Goal: Task Accomplishment & Management: Complete application form

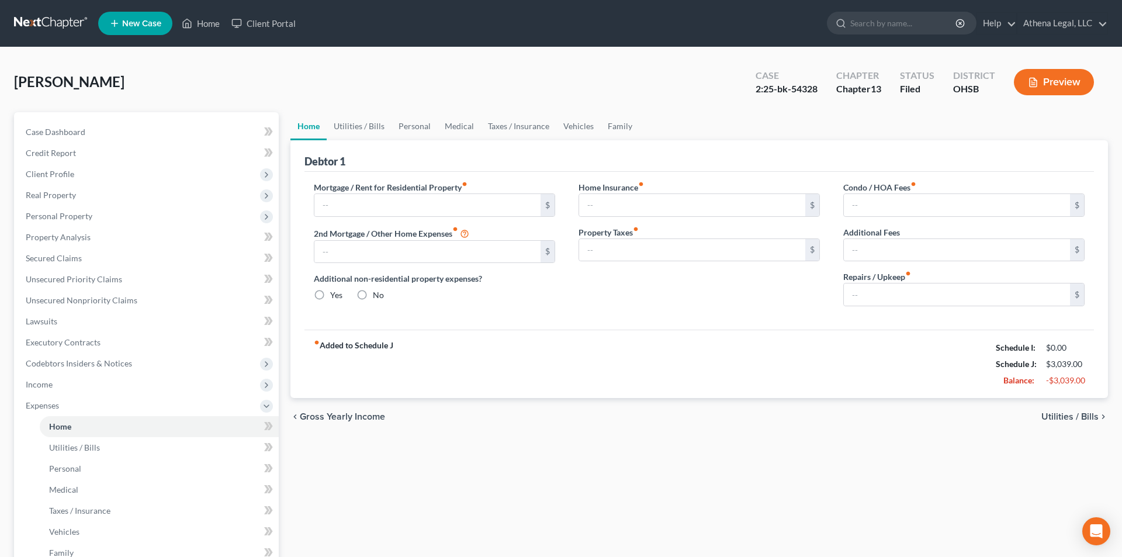
type input "1,295.00"
type input "0.00"
radio input "true"
type input "15.00"
type input "0.00"
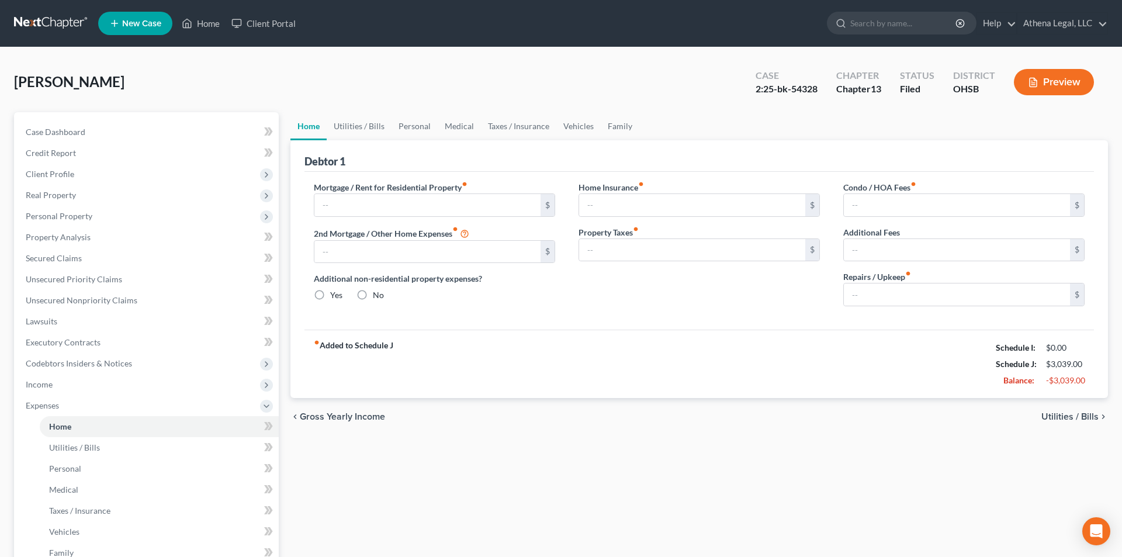
type input "0.00"
click at [206, 26] on link "Home" at bounding box center [201, 23] width 50 height 21
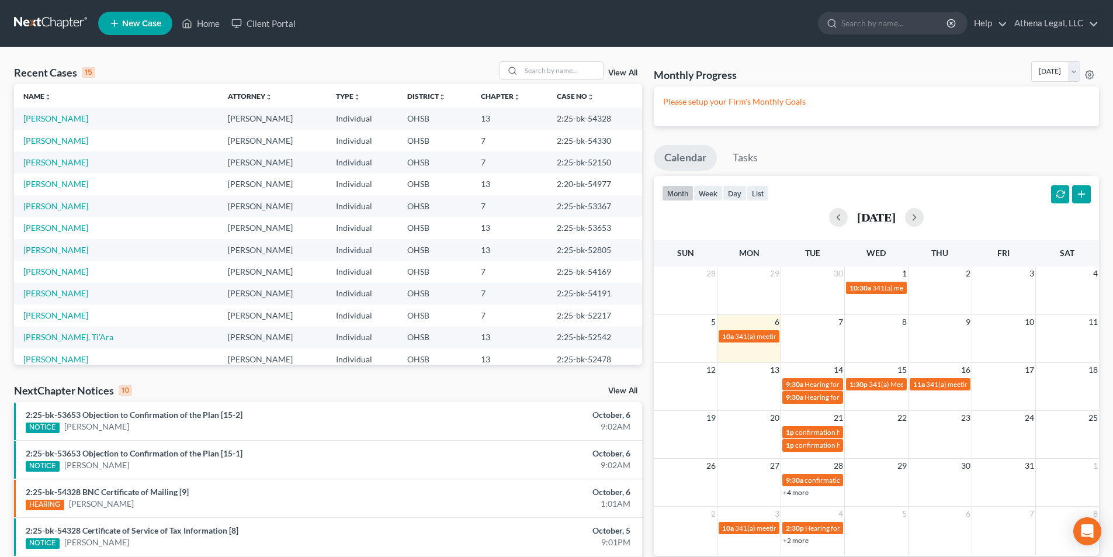
click at [142, 30] on link "New Case" at bounding box center [135, 23] width 74 height 23
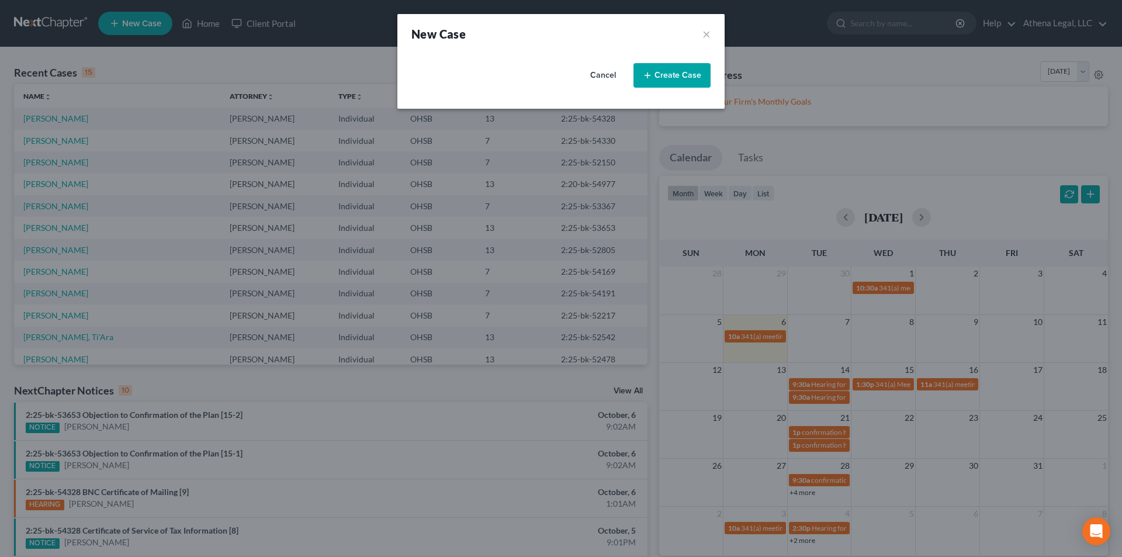
select select "62"
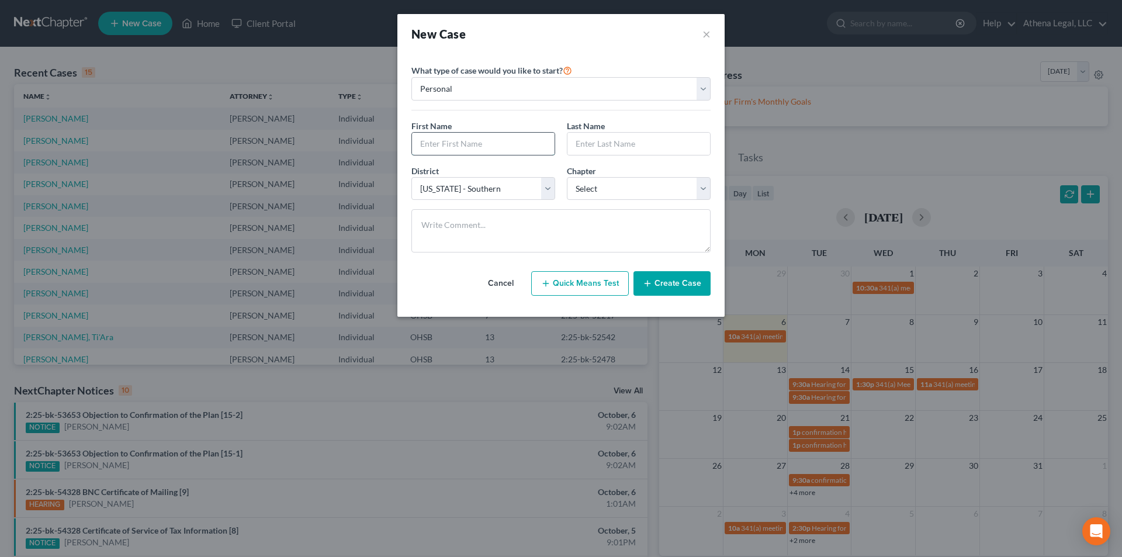
click at [490, 151] on input "text" at bounding box center [483, 144] width 143 height 22
type input "[PERSON_NAME]"
type input "Dacons"
click at [589, 185] on select "Select 7 11 12 13" at bounding box center [639, 188] width 144 height 23
select select "0"
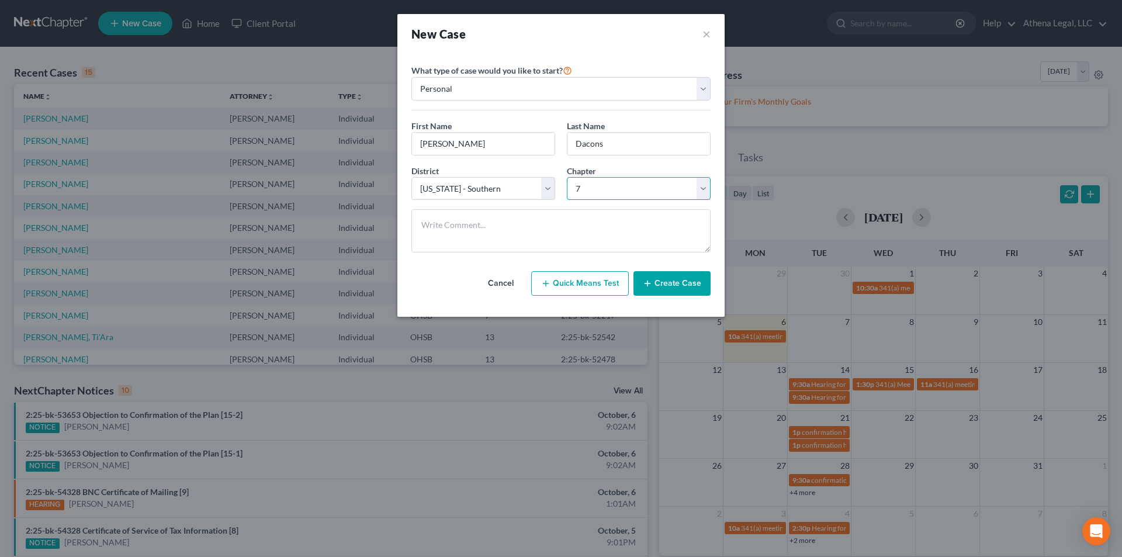
click at [567, 177] on select "Select 7 11 12 13" at bounding box center [639, 188] width 144 height 23
click at [674, 290] on button "Create Case" at bounding box center [671, 283] width 77 height 25
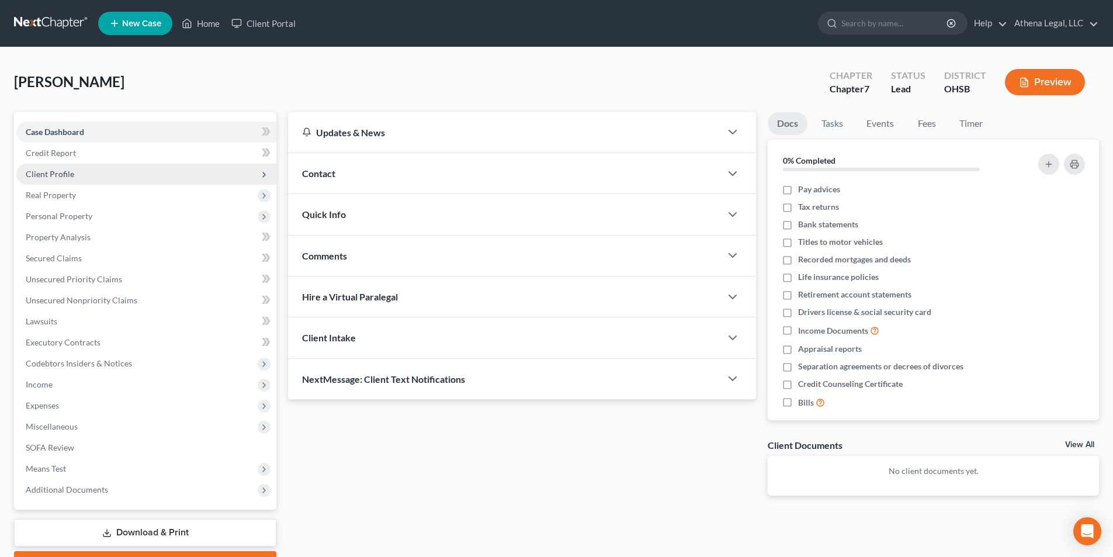
click at [67, 177] on span "Client Profile" at bounding box center [50, 174] width 48 height 10
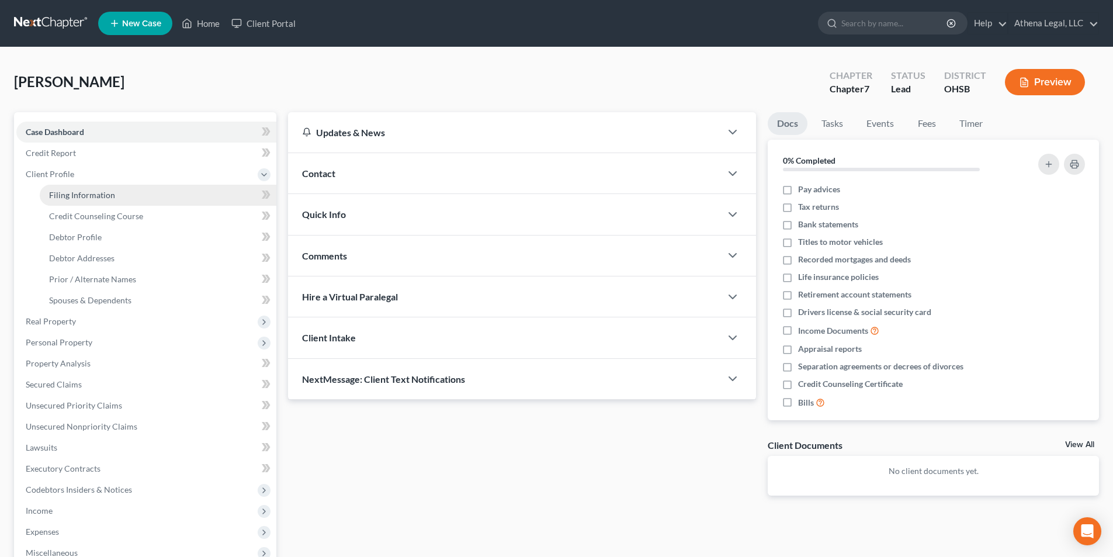
click at [82, 191] on span "Filing Information" at bounding box center [82, 195] width 66 height 10
select select "1"
select select "0"
select select "62"
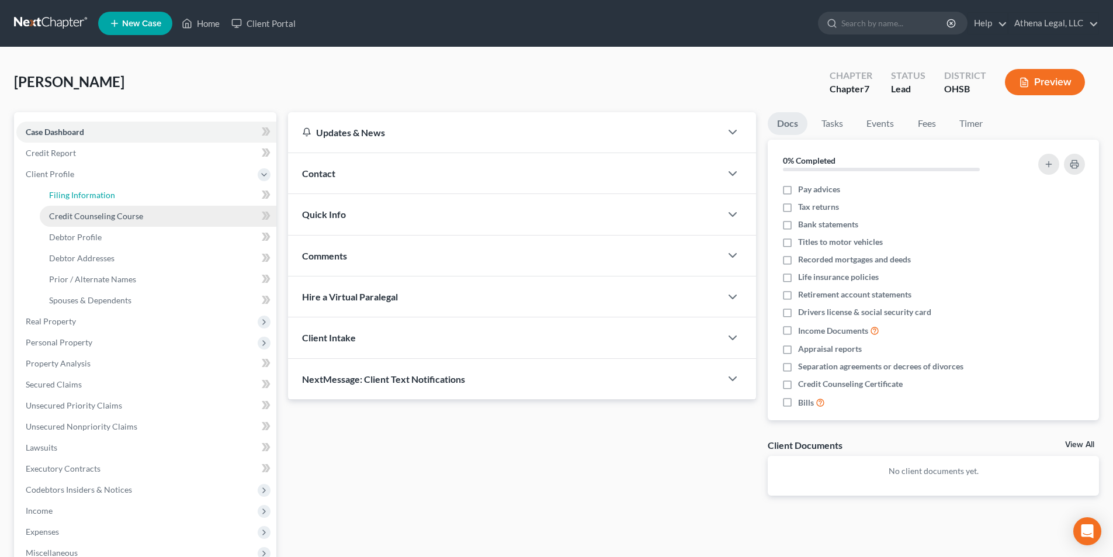
select select "36"
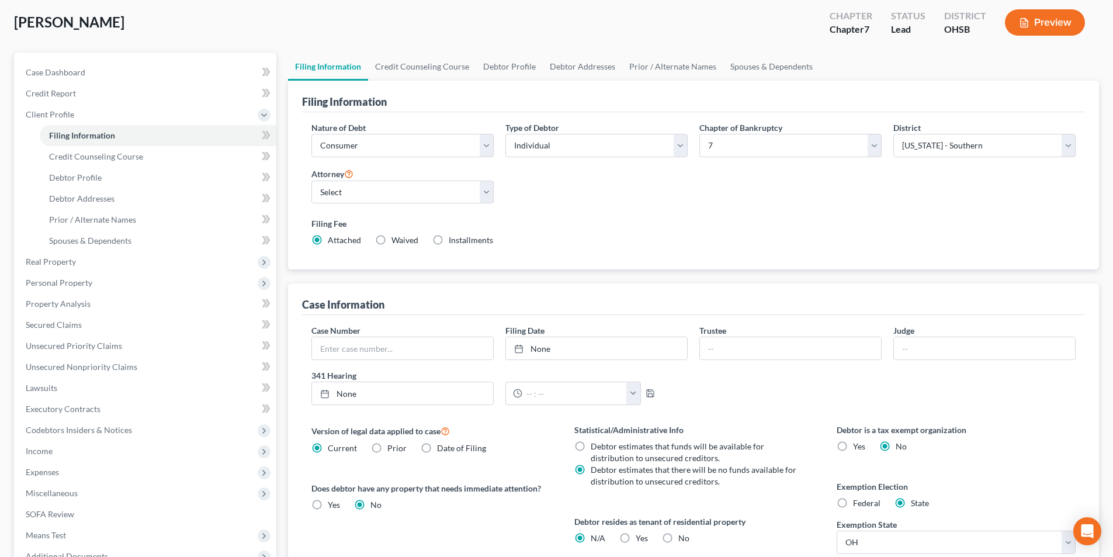
scroll to position [58, 0]
drag, startPoint x: 402, startPoint y: 74, endPoint x: 22, endPoint y: 106, distance: 381.7
click at [402, 74] on link "Credit Counseling Course" at bounding box center [422, 68] width 108 height 28
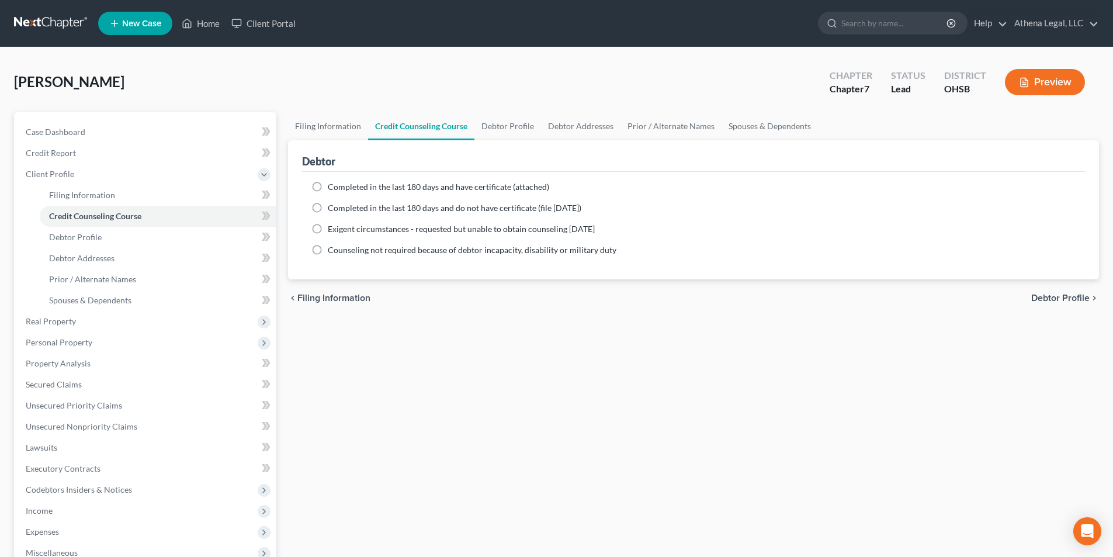
click at [328, 188] on label "Completed in the last 180 days and have certificate (attached)" at bounding box center [438, 187] width 221 height 12
click at [332, 188] on input "Completed in the last 180 days and have certificate (attached)" at bounding box center [336, 185] width 8 height 8
radio input "true"
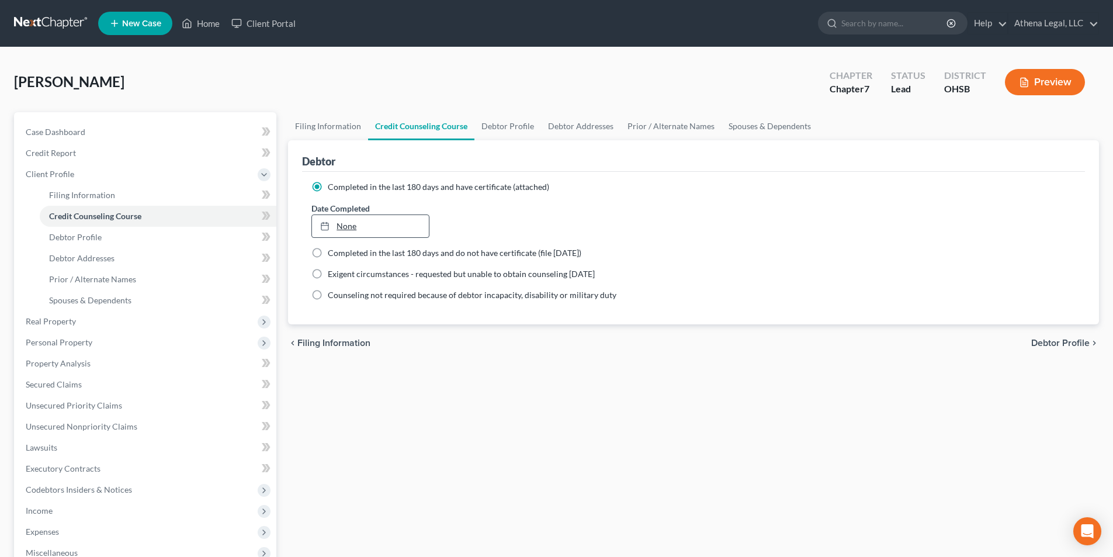
click at [353, 225] on link "None" at bounding box center [370, 226] width 116 height 22
type input "[DATE]"
click at [497, 129] on link "Debtor Profile" at bounding box center [507, 126] width 67 height 28
select select "0"
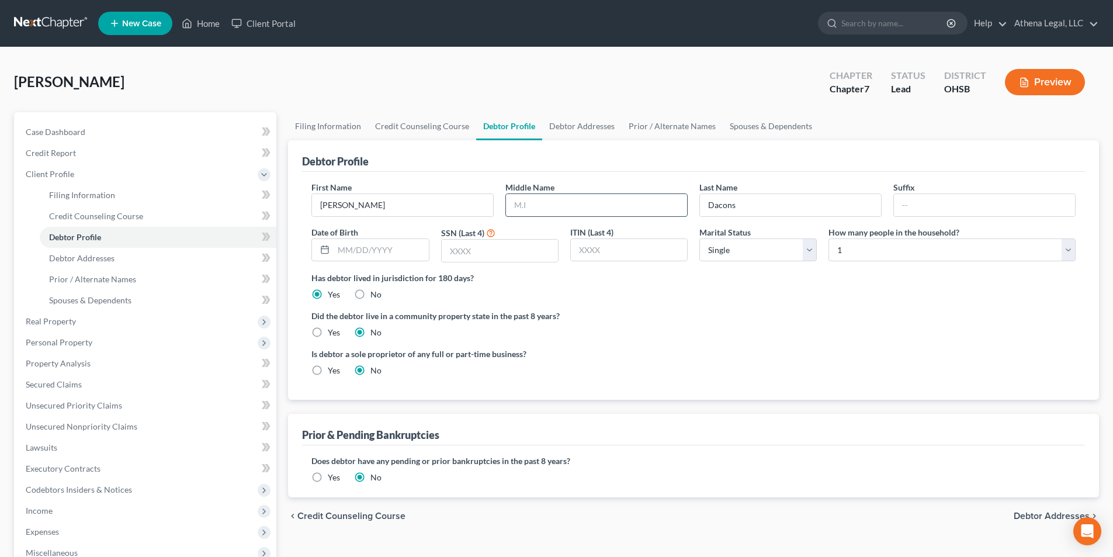
click at [542, 204] on input "text" at bounding box center [596, 205] width 181 height 22
type input "T."
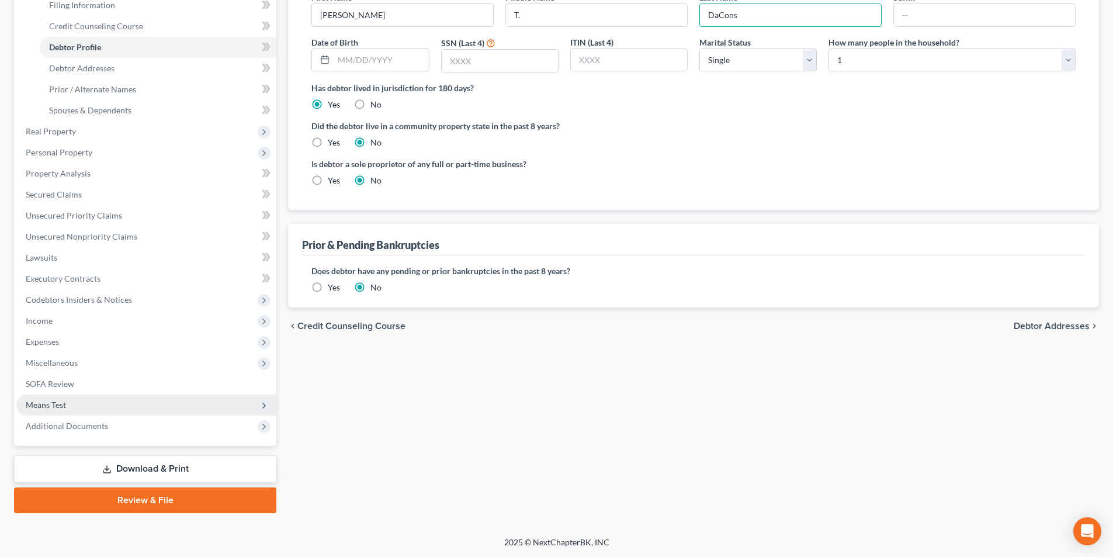
scroll to position [190, 0]
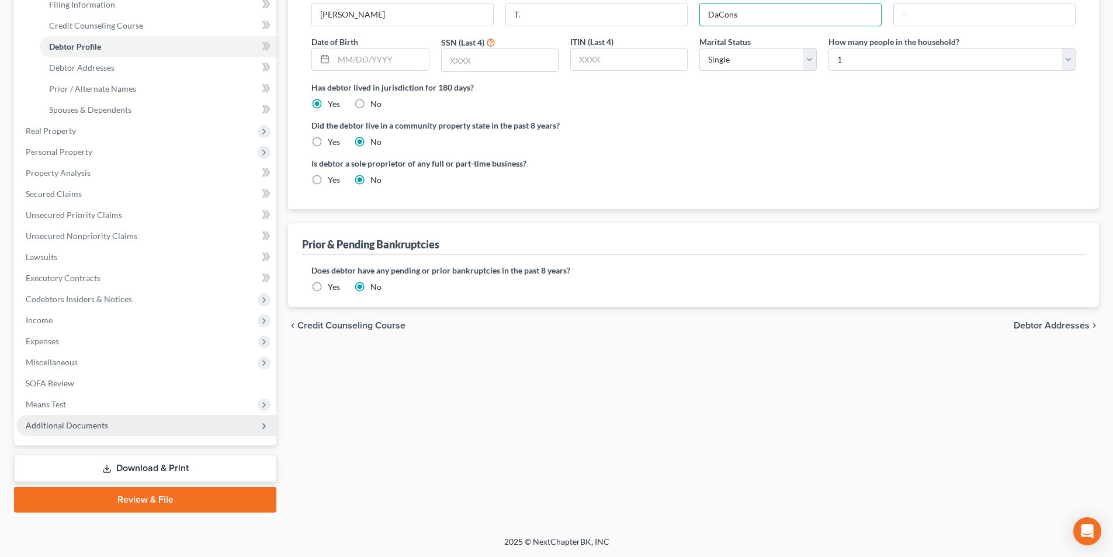
type input "DaCons"
click at [86, 424] on span "Additional Documents" at bounding box center [67, 425] width 82 height 10
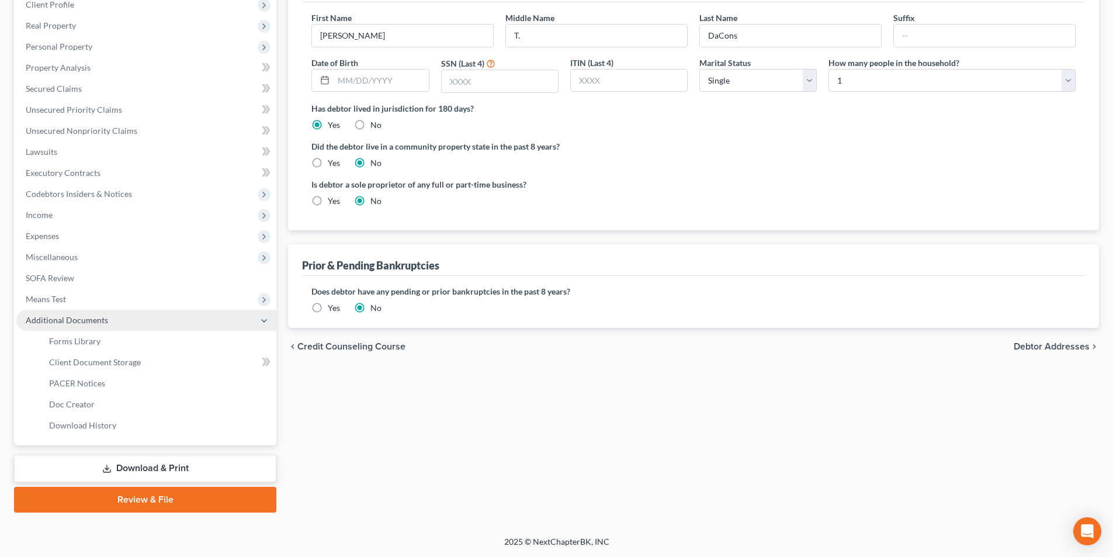
scroll to position [169, 0]
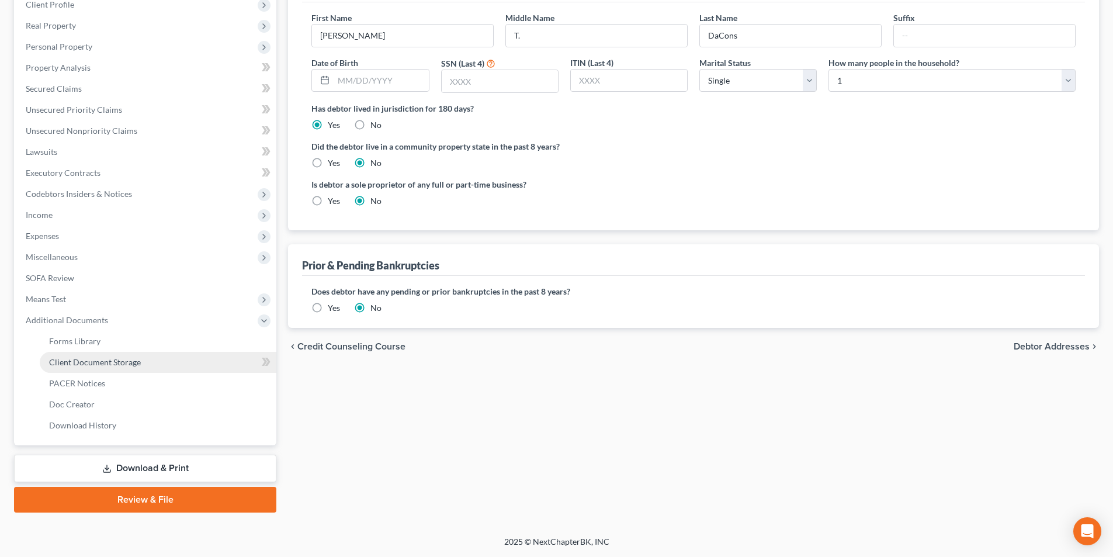
click at [138, 365] on span "Client Document Storage" at bounding box center [95, 362] width 92 height 10
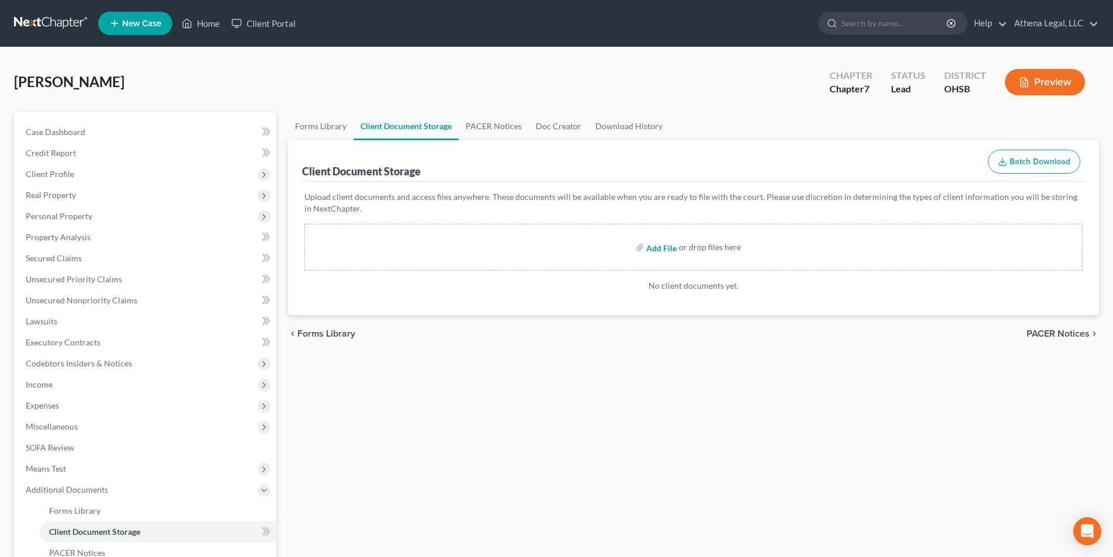
click at [664, 248] on input "file" at bounding box center [660, 247] width 28 height 21
type input "C:\fakepath\[PERSON_NAME] - CCC.pdf"
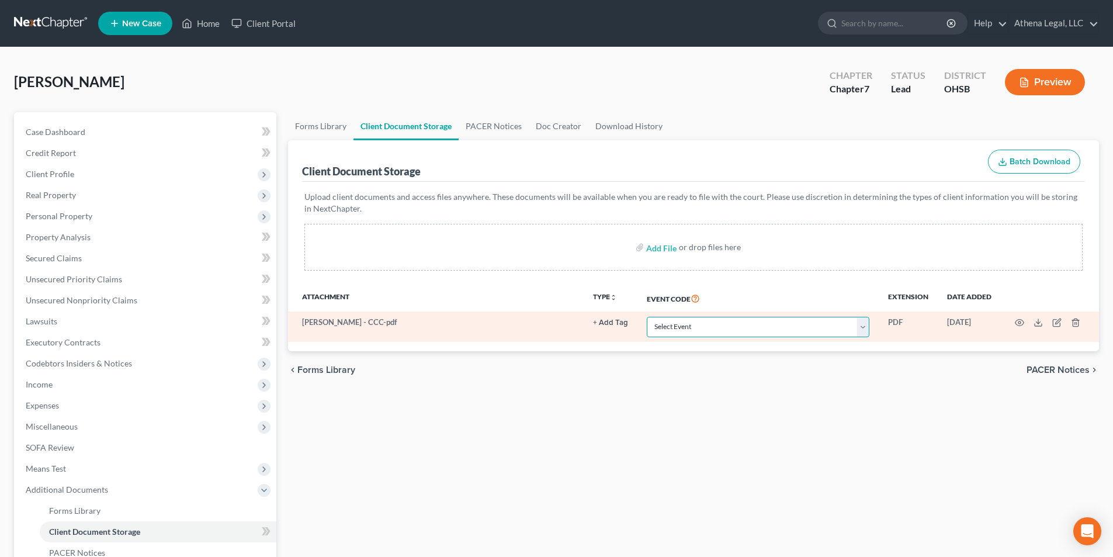
click at [716, 326] on select "Select Event 20 Largest Unsecured Creditors Amended Document Amended List of Cr…" at bounding box center [758, 327] width 223 height 20
select select "7"
click at [647, 317] on select "Select Event 20 Largest Unsecured Creditors Amended Document Amended List of Cr…" at bounding box center [758, 327] width 223 height 20
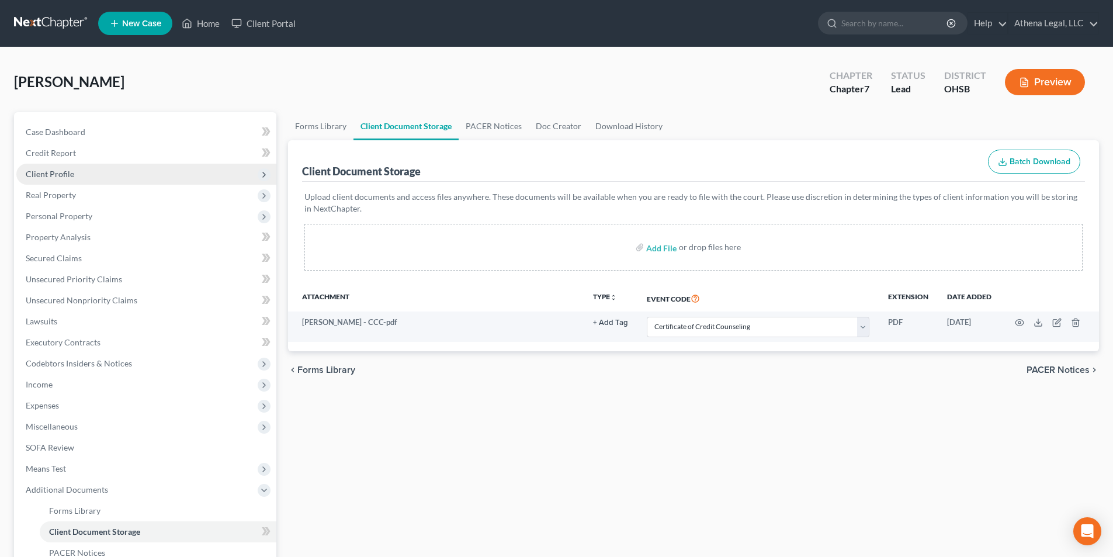
click at [37, 177] on span "Client Profile" at bounding box center [50, 174] width 48 height 10
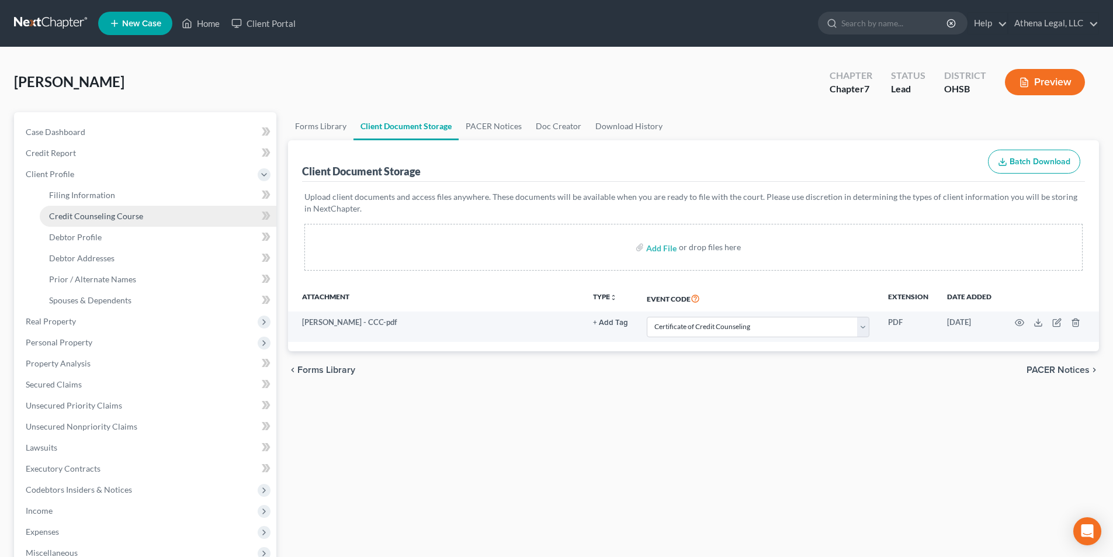
click at [78, 214] on span "Credit Counseling Course" at bounding box center [96, 216] width 94 height 10
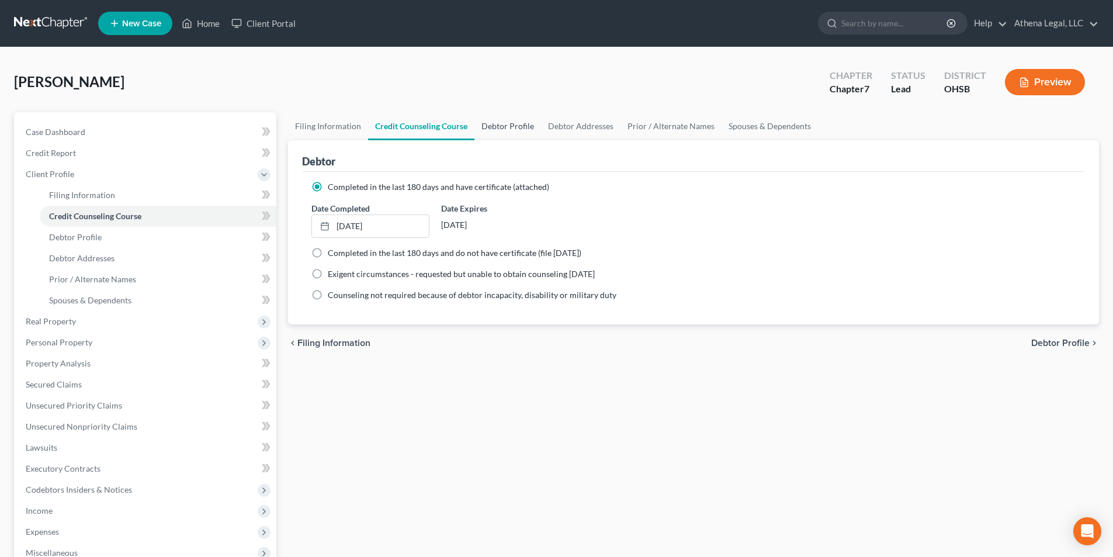
click at [496, 129] on link "Debtor Profile" at bounding box center [507, 126] width 67 height 28
select select "0"
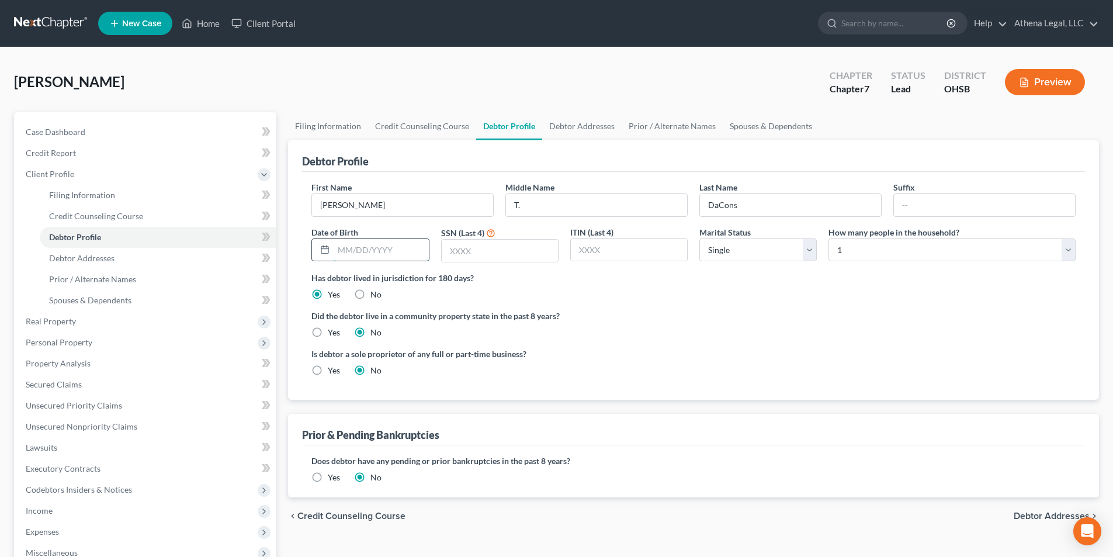
click at [353, 253] on input "text" at bounding box center [381, 250] width 95 height 22
type input "[DATE]"
click at [627, 253] on input "text" at bounding box center [629, 250] width 116 height 22
click at [536, 256] on input "text" at bounding box center [500, 251] width 116 height 22
type input "2550"
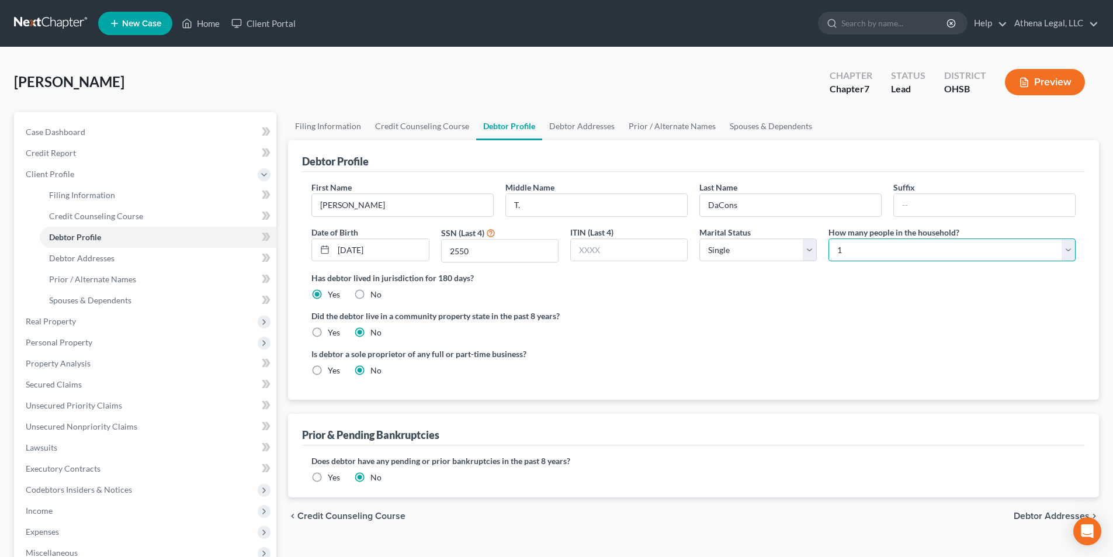
click at [887, 255] on select "Select 1 2 3 4 5 6 7 8 9 10 11 12 13 14 15 16 17 18 19 20" at bounding box center [951, 249] width 247 height 23
select select "1"
click at [828, 238] on select "Select 1 2 3 4 5 6 7 8 9 10 11 12 13 14 15 16 17 18 19 20" at bounding box center [951, 249] width 247 height 23
click at [587, 123] on link "Debtor Addresses" at bounding box center [581, 126] width 79 height 28
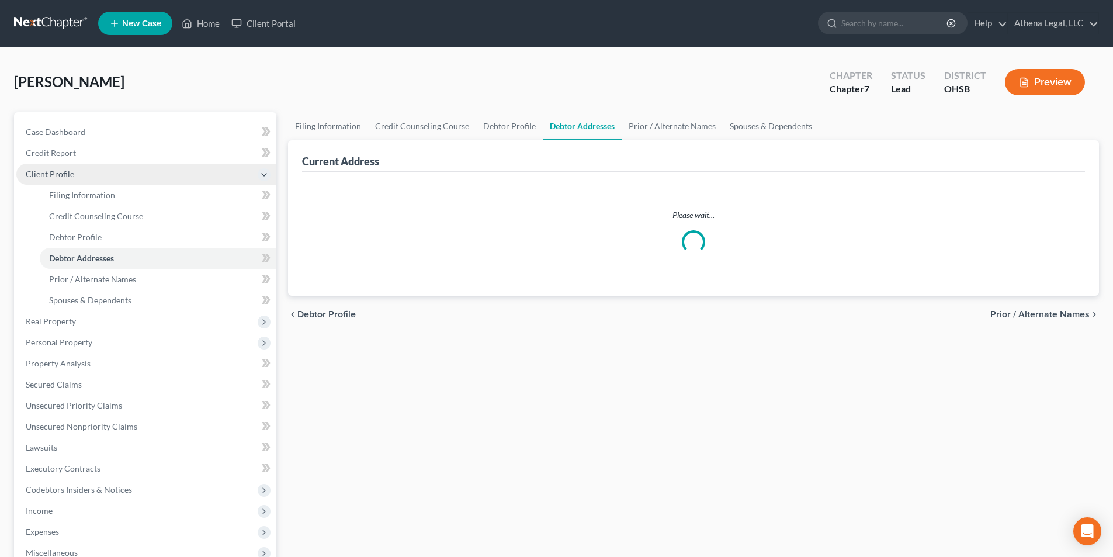
select select "0"
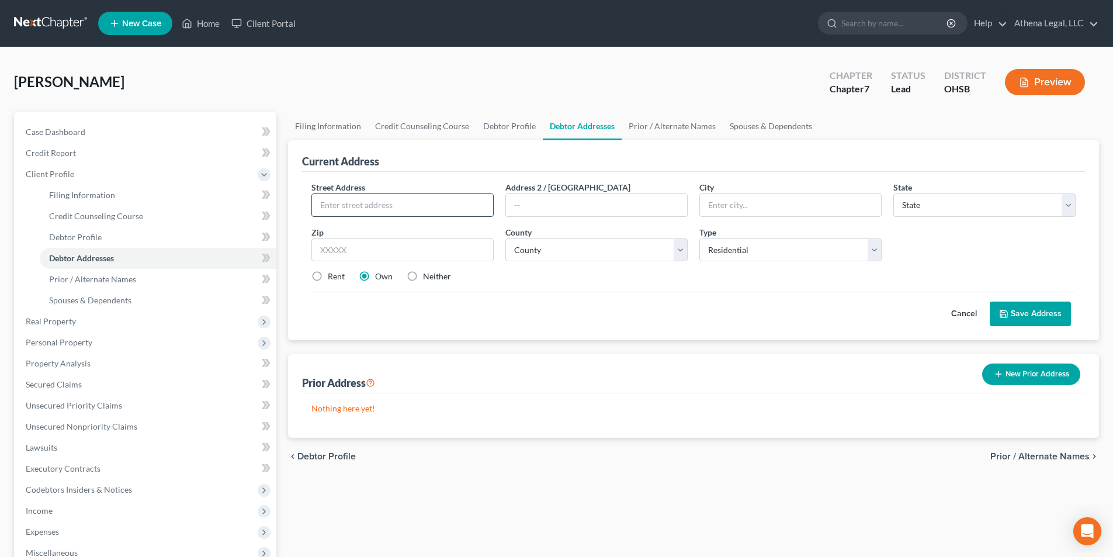
click at [453, 206] on input "text" at bounding box center [402, 205] width 181 height 22
type input "[STREET_ADDRESS]"
type input "Apt. E"
type input "Groveport"
select select "36"
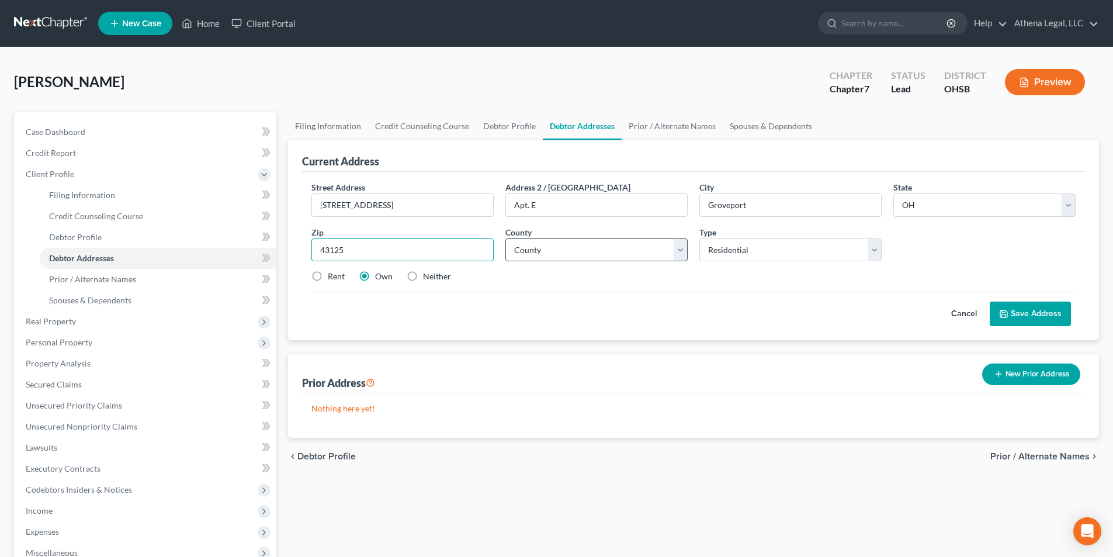
type input "43125"
click at [584, 241] on select "County [GEOGRAPHIC_DATA] [GEOGRAPHIC_DATA] [GEOGRAPHIC_DATA] [GEOGRAPHIC_DATA] …" at bounding box center [596, 249] width 182 height 23
select select "24"
click at [505, 238] on select "County [GEOGRAPHIC_DATA] [GEOGRAPHIC_DATA] [GEOGRAPHIC_DATA] [GEOGRAPHIC_DATA] …" at bounding box center [596, 249] width 182 height 23
click at [328, 279] on label "Rent" at bounding box center [336, 276] width 17 height 12
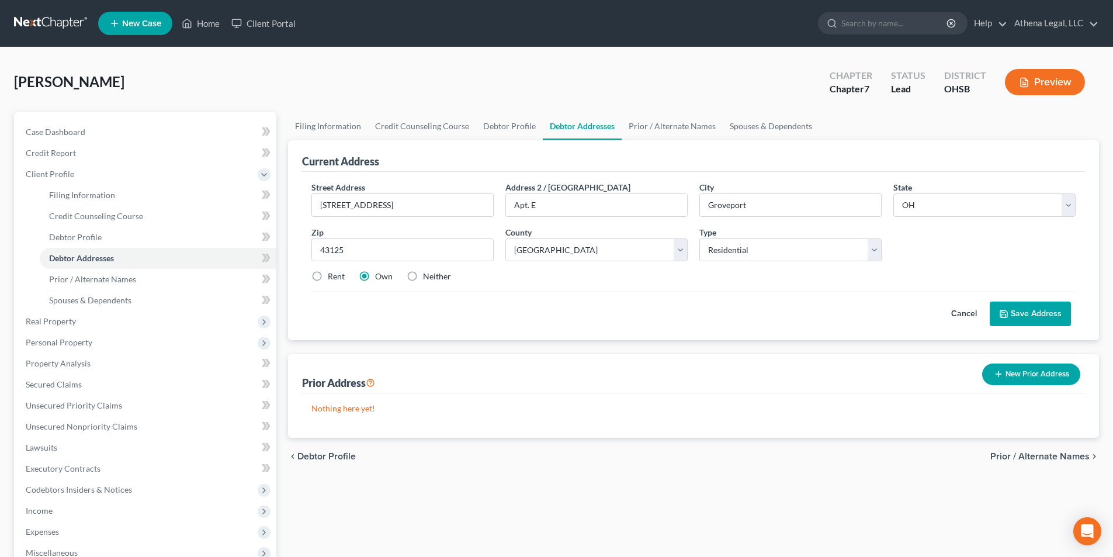
click at [332, 278] on input "Rent" at bounding box center [336, 274] width 8 height 8
radio input "true"
click at [1050, 315] on button "Save Address" at bounding box center [1030, 313] width 81 height 25
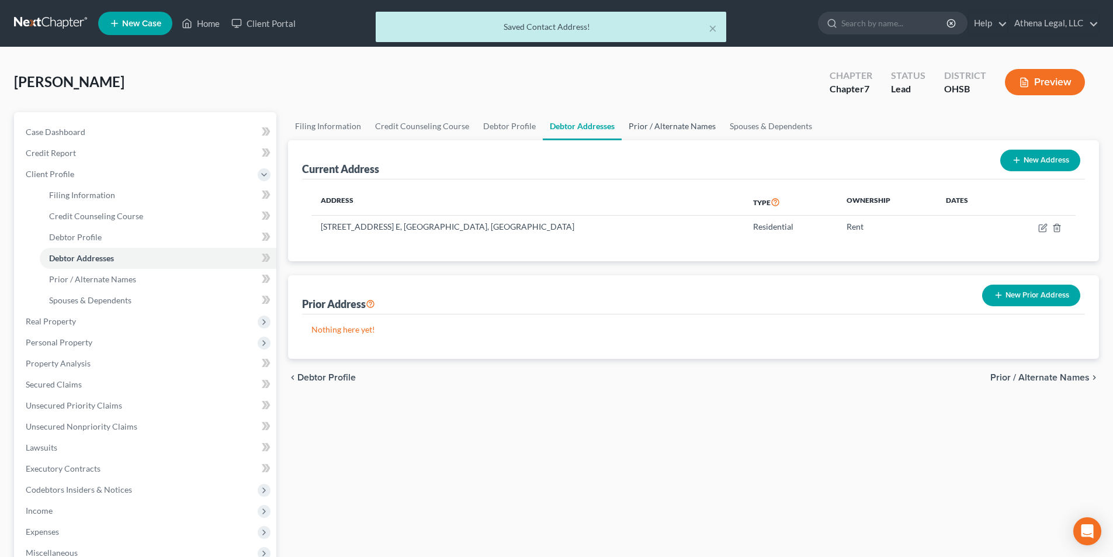
click at [661, 127] on link "Prior / Alternate Names" at bounding box center [672, 126] width 101 height 28
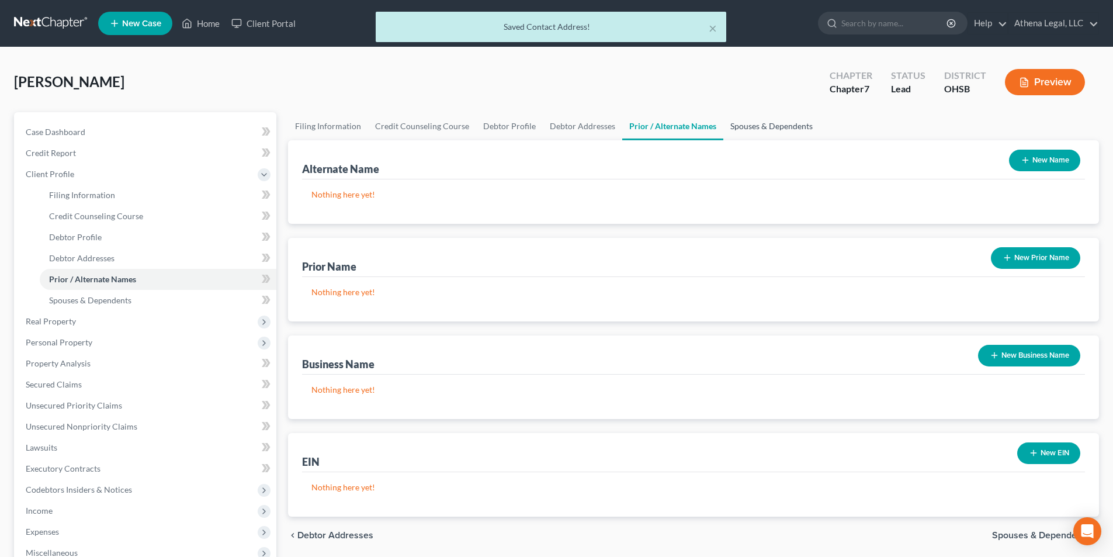
click at [762, 124] on link "Spouses & Dependents" at bounding box center [771, 126] width 96 height 28
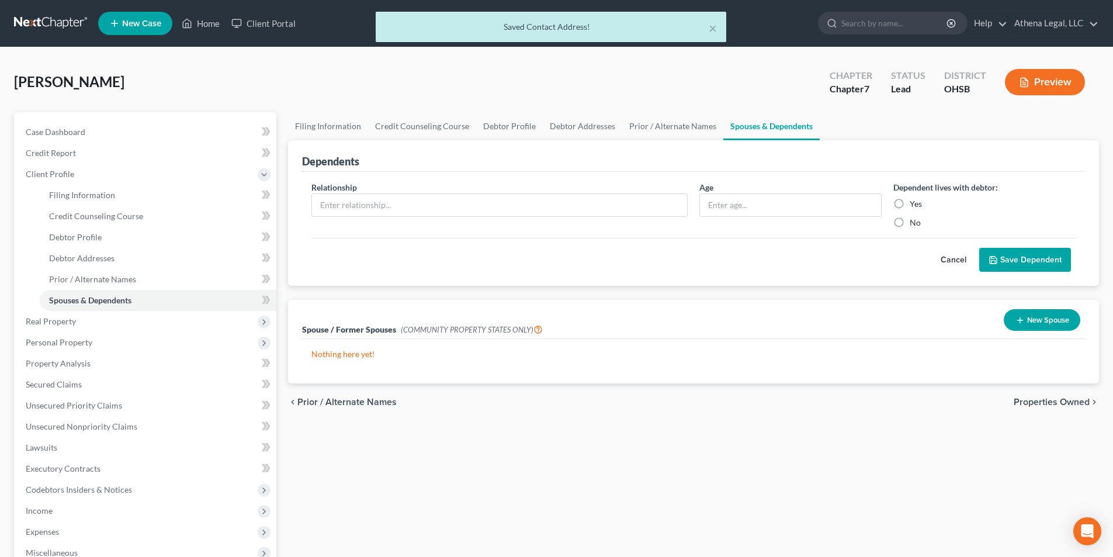
click at [408, 221] on div "Relationship *" at bounding box center [500, 204] width 388 height 47
click at [418, 207] on input "text" at bounding box center [499, 205] width 375 height 22
type input "Dependent"
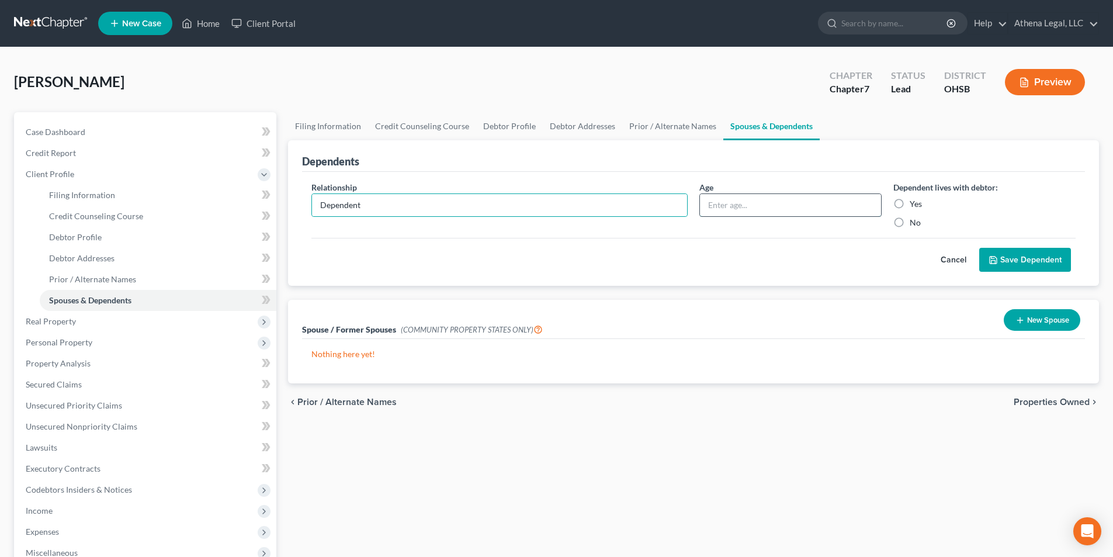
click at [728, 204] on input "text" at bounding box center [790, 205] width 181 height 22
click at [777, 197] on input "text" at bounding box center [790, 205] width 181 height 22
type input "31 years"
click at [910, 202] on label "Yes" at bounding box center [916, 204] width 12 height 12
click at [914, 202] on input "Yes" at bounding box center [918, 202] width 8 height 8
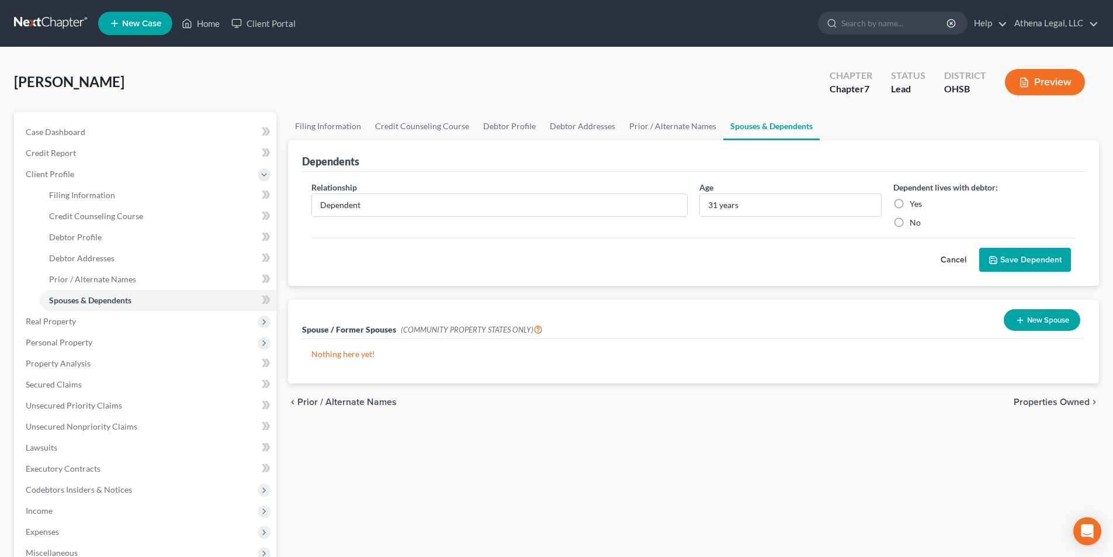
radio input "true"
click at [1018, 257] on button "Save Dependent" at bounding box center [1025, 260] width 92 height 25
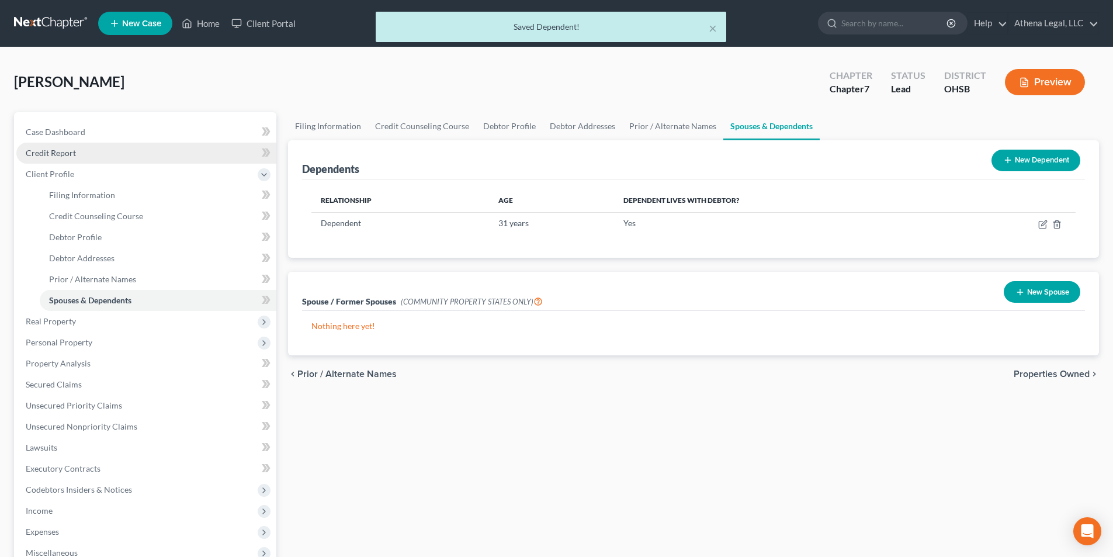
click at [75, 148] on span "Credit Report" at bounding box center [51, 153] width 50 height 10
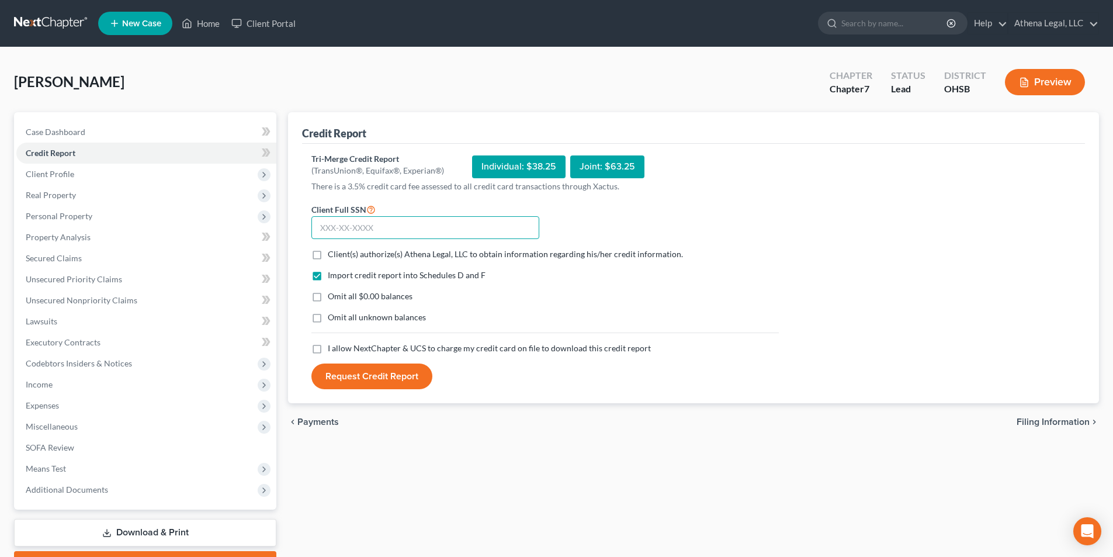
click at [386, 227] on input "text" at bounding box center [425, 227] width 228 height 23
type input "302-92-2550"
click at [328, 255] on label "Client(s) authorize(s) Athena Legal, LLC to obtain information regarding his/he…" at bounding box center [505, 254] width 355 height 12
click at [332, 255] on input "Client(s) authorize(s) Athena Legal, LLC to obtain information regarding his/he…" at bounding box center [336, 252] width 8 height 8
checkbox input "true"
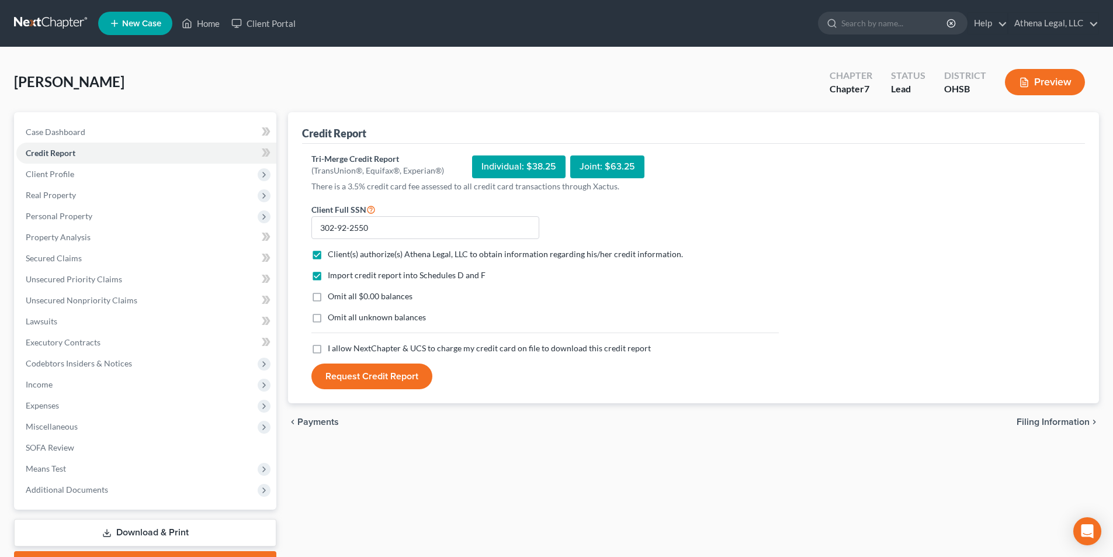
click at [328, 347] on label "I allow NextChapter & UCS to charge my credit card on file to download this cre…" at bounding box center [489, 348] width 323 height 12
click at [332, 347] on input "I allow NextChapter & UCS to charge my credit card on file to download this cre…" at bounding box center [336, 346] width 8 height 8
checkbox input "true"
click at [360, 376] on button "Request Credit Report" at bounding box center [371, 376] width 121 height 26
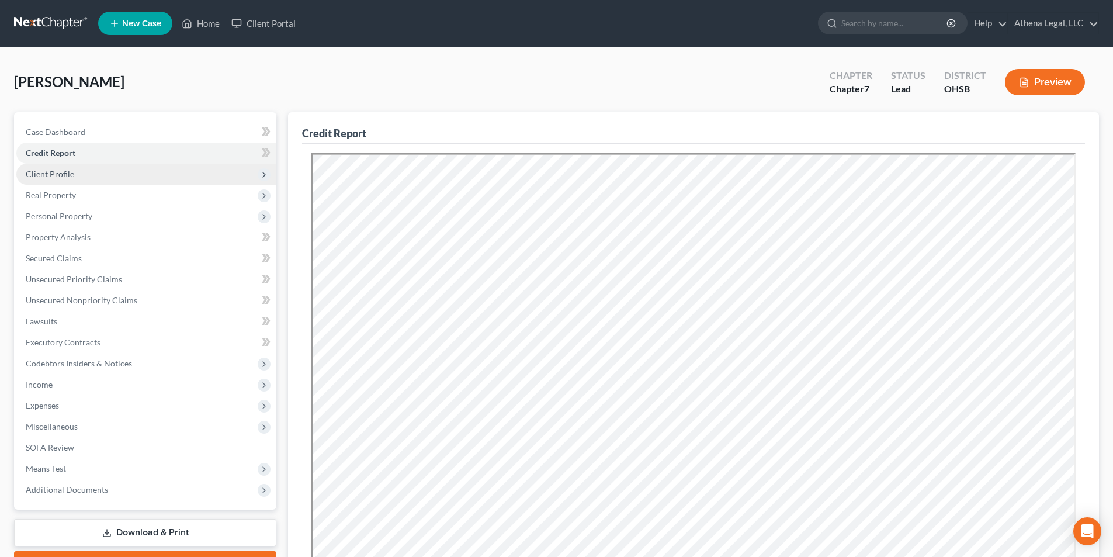
click at [58, 172] on span "Client Profile" at bounding box center [50, 174] width 48 height 10
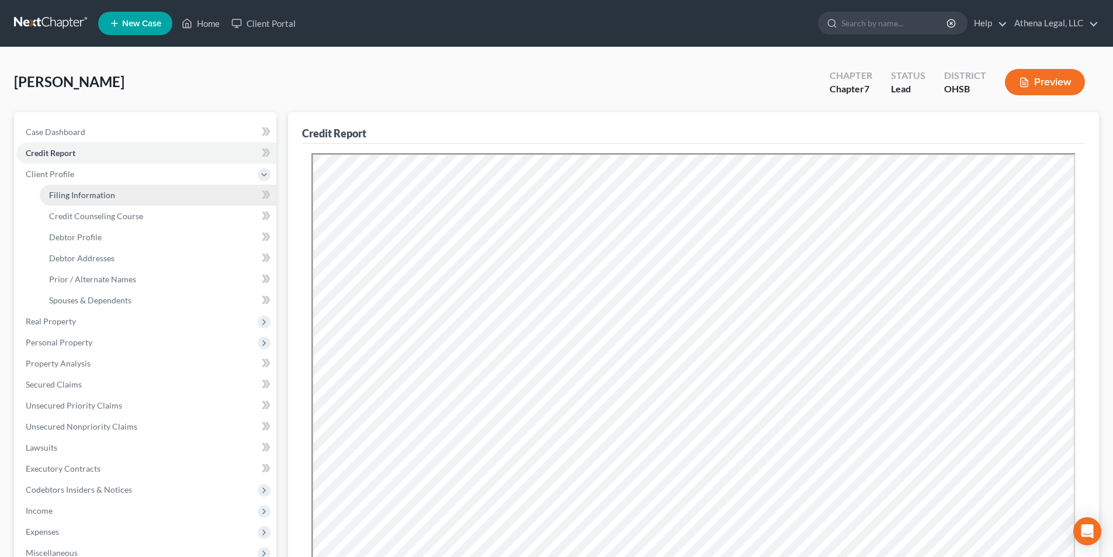
click at [103, 193] on span "Filing Information" at bounding box center [82, 195] width 66 height 10
select select "1"
select select "0"
select select "62"
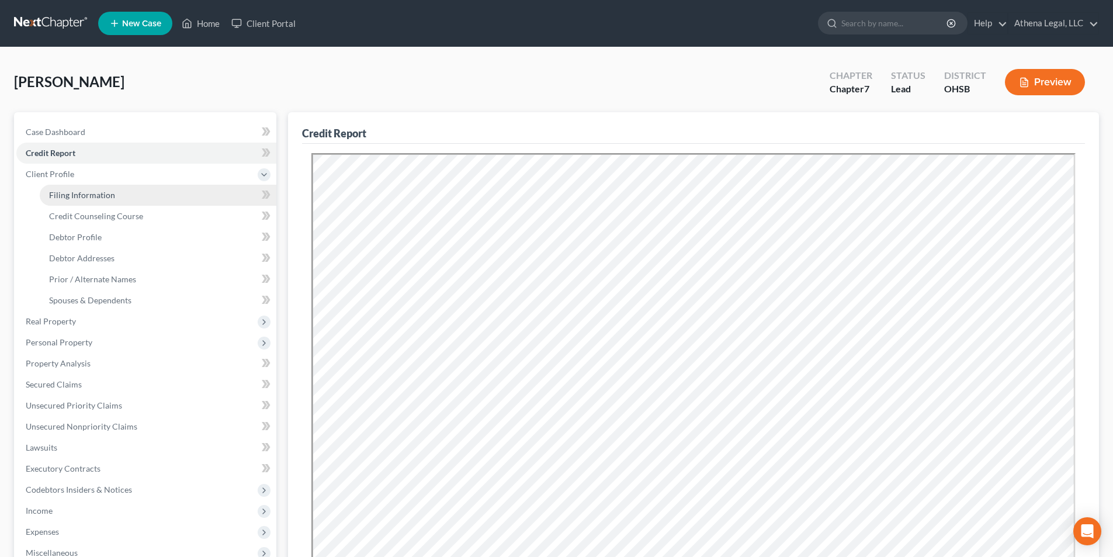
select select "0"
select select "36"
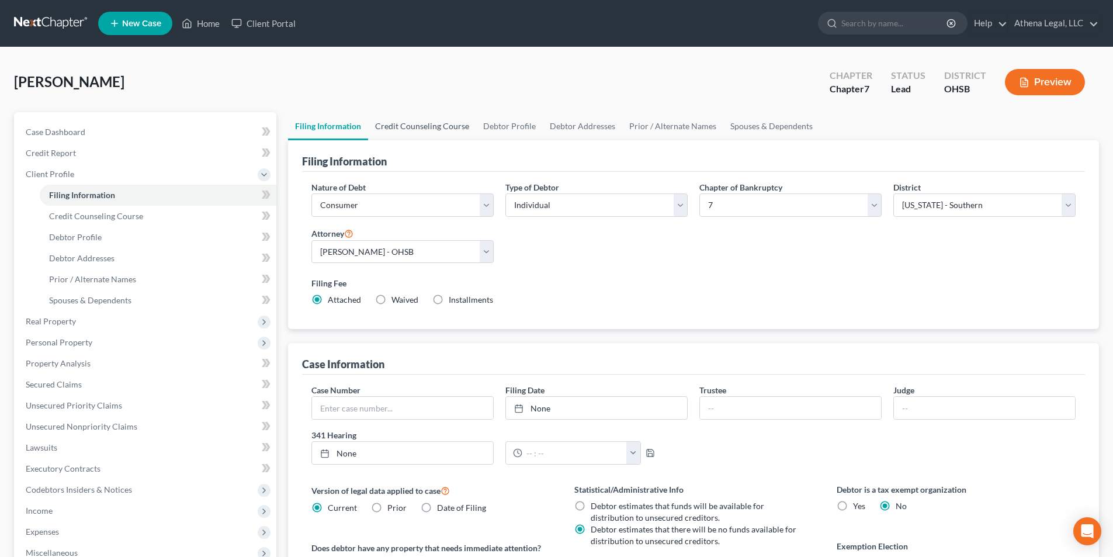
click at [400, 123] on link "Credit Counseling Course" at bounding box center [422, 126] width 108 height 28
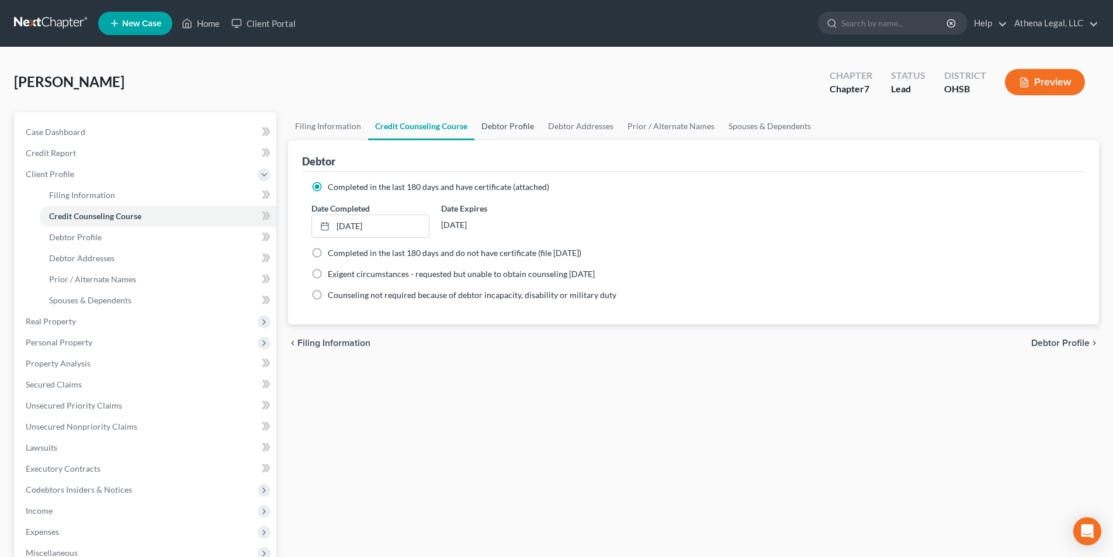
click at [516, 131] on link "Debtor Profile" at bounding box center [507, 126] width 67 height 28
select select "0"
select select "1"
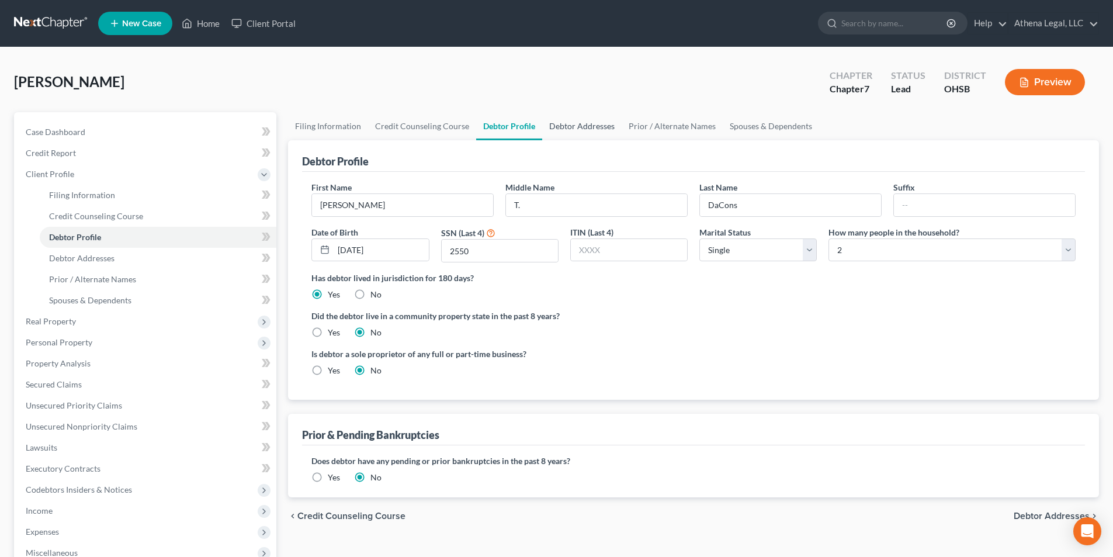
click at [585, 122] on link "Debtor Addresses" at bounding box center [581, 126] width 79 height 28
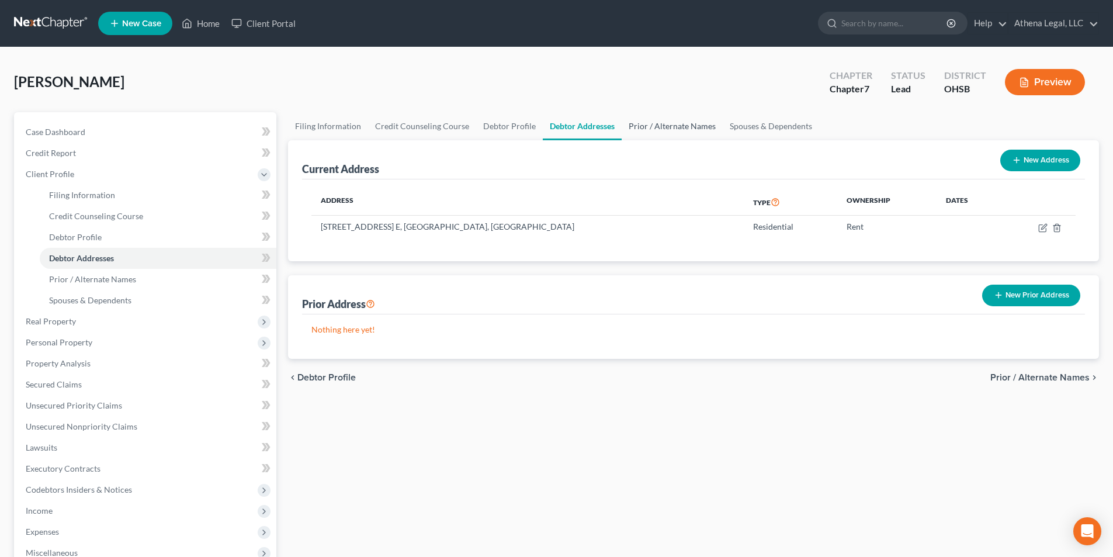
click at [684, 124] on link "Prior / Alternate Names" at bounding box center [672, 126] width 101 height 28
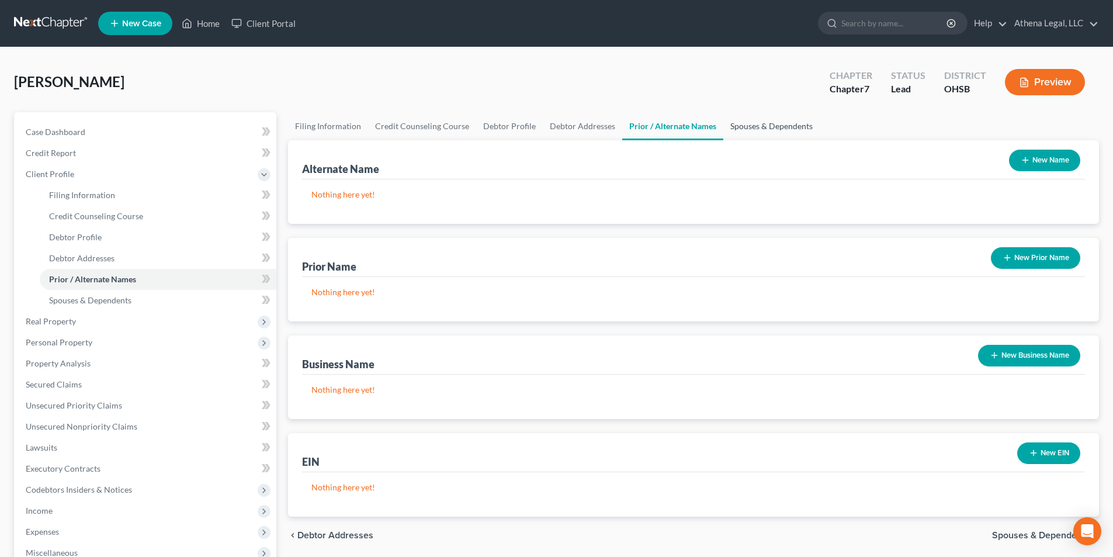
click at [751, 128] on link "Spouses & Dependents" at bounding box center [771, 126] width 96 height 28
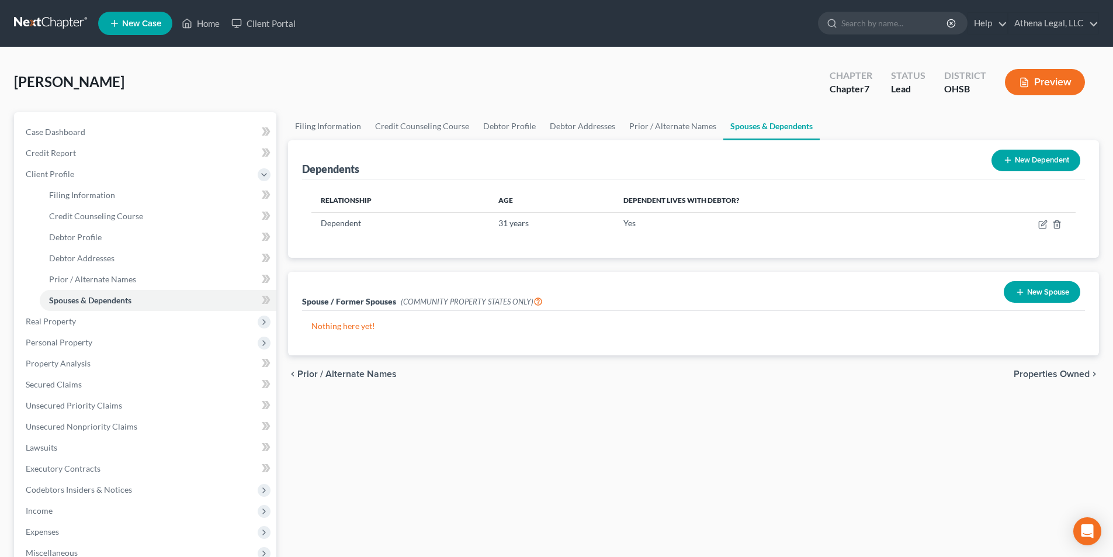
click at [1025, 373] on span "Properties Owned" at bounding box center [1052, 373] width 76 height 9
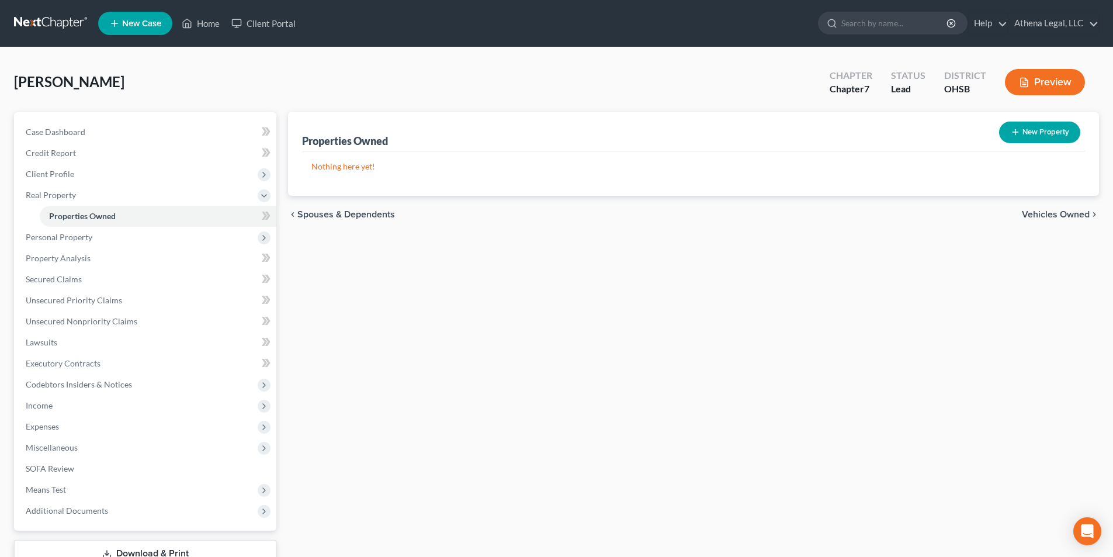
click at [1039, 216] on span "Vehicles Owned" at bounding box center [1056, 214] width 68 height 9
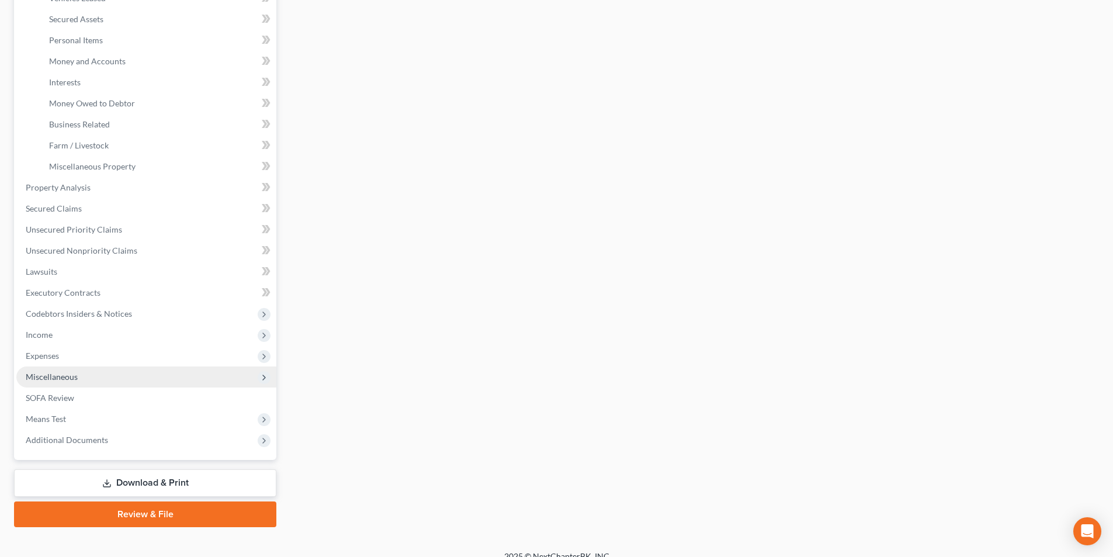
scroll to position [275, 0]
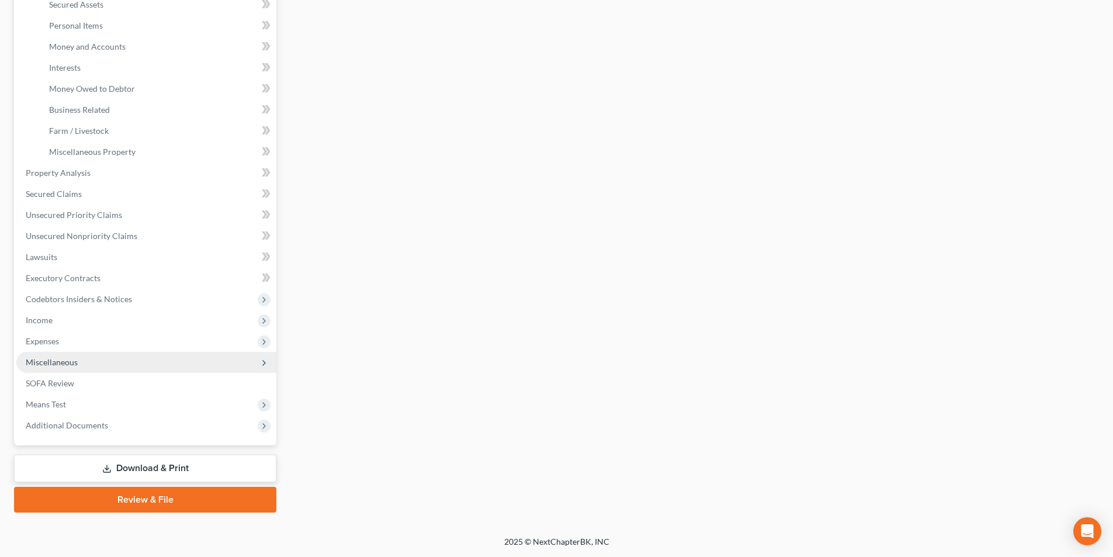
click at [91, 361] on span "Miscellaneous" at bounding box center [146, 362] width 260 height 21
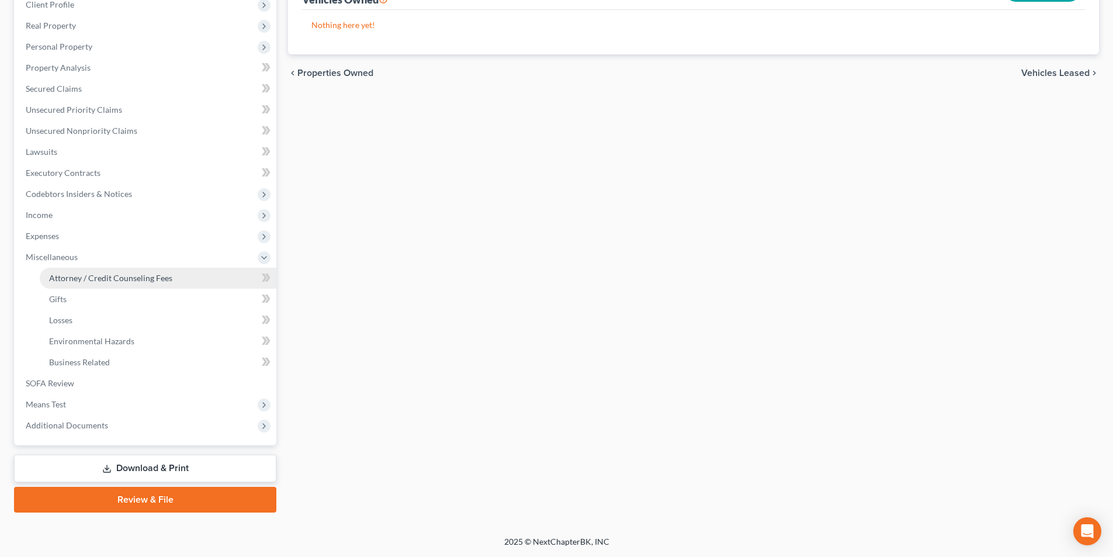
click at [112, 274] on span "Attorney / Credit Counseling Fees" at bounding box center [110, 278] width 123 height 10
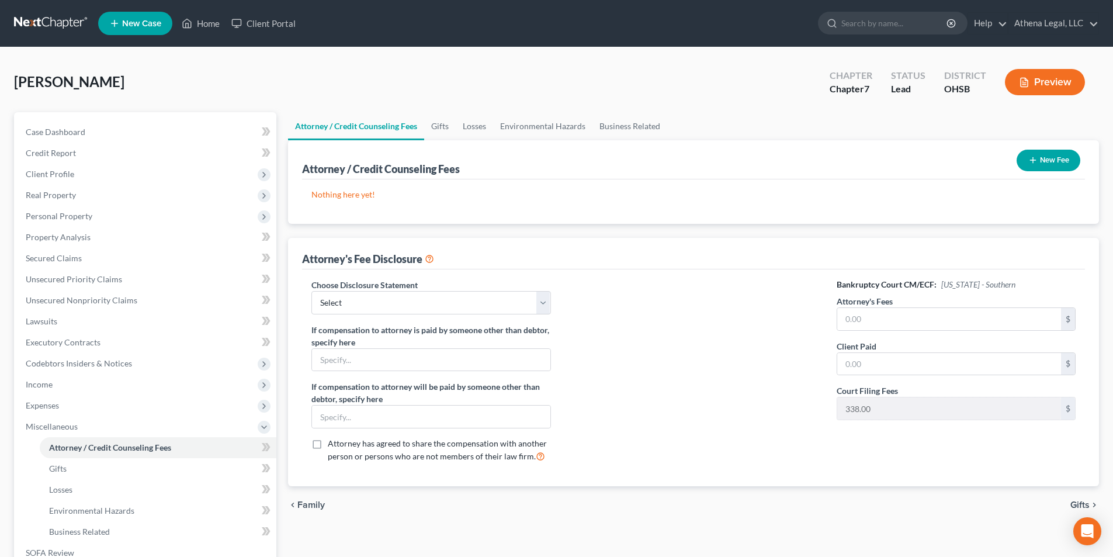
click at [1040, 165] on button "New Fee" at bounding box center [1048, 161] width 64 height 22
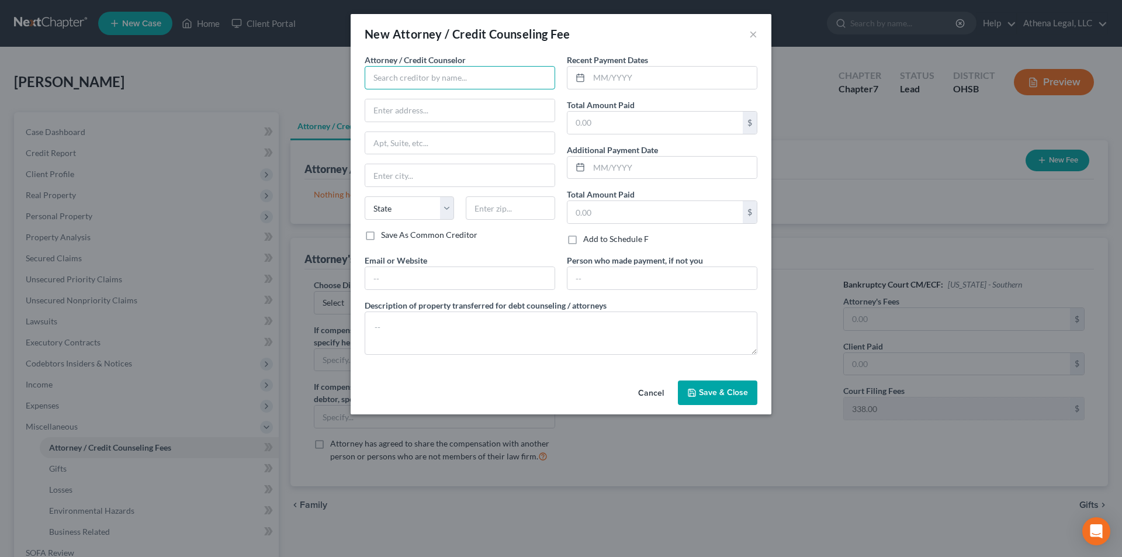
click at [401, 74] on input "text" at bounding box center [460, 77] width 190 height 23
click at [409, 94] on div "[PERSON_NAME]" at bounding box center [435, 98] width 122 height 12
type input "[PERSON_NAME]"
type input "[STREET_ADDRESS]"
type input "Columbus"
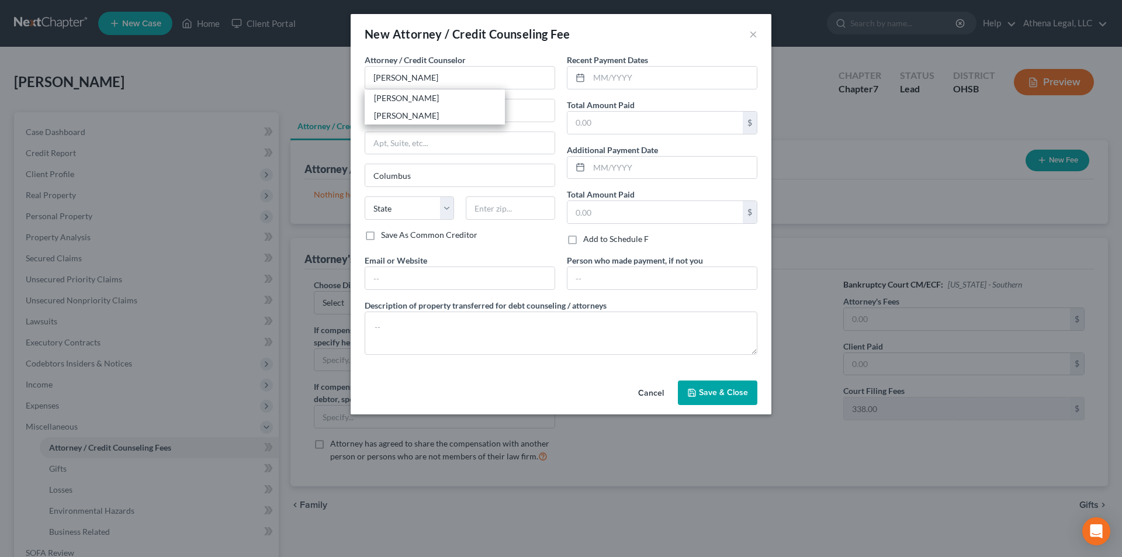
select select "36"
type input "43206"
click at [629, 84] on input "text" at bounding box center [673, 78] width 168 height 22
type input "09/2025"
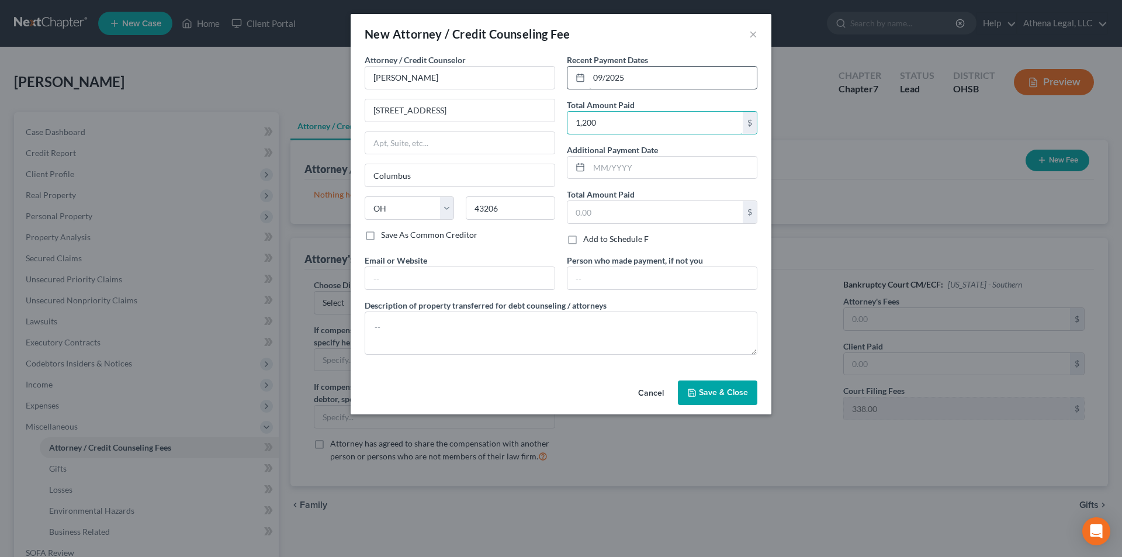
type input "1,200"
click at [406, 276] on input "text" at bounding box center [459, 278] width 189 height 22
type input "[DOMAIN_NAME]"
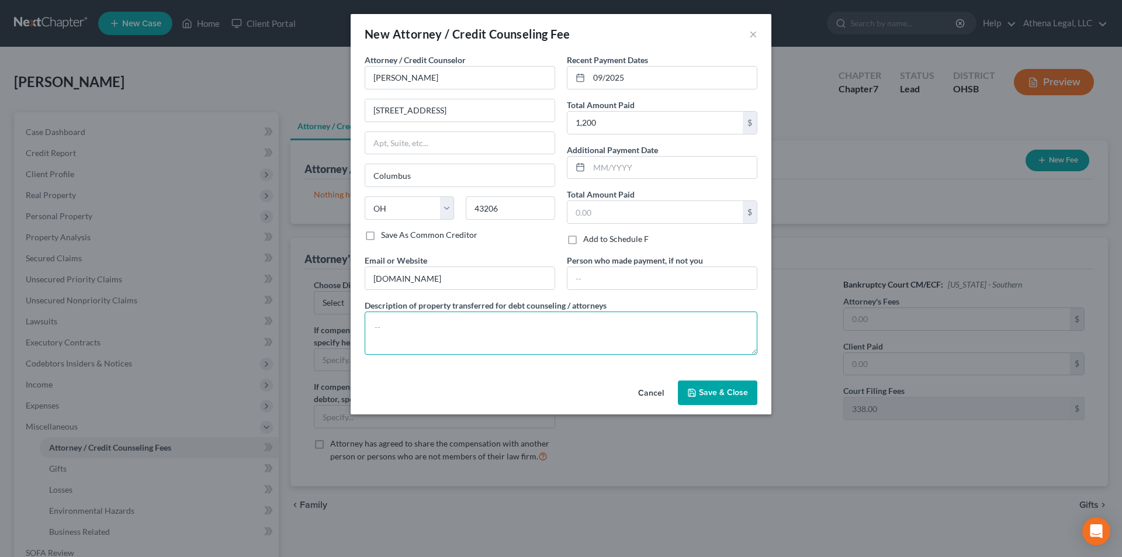
click at [407, 320] on textarea at bounding box center [561, 332] width 393 height 43
type textarea "Legal Fees"
click at [732, 402] on button "Save & Close" at bounding box center [717, 392] width 79 height 25
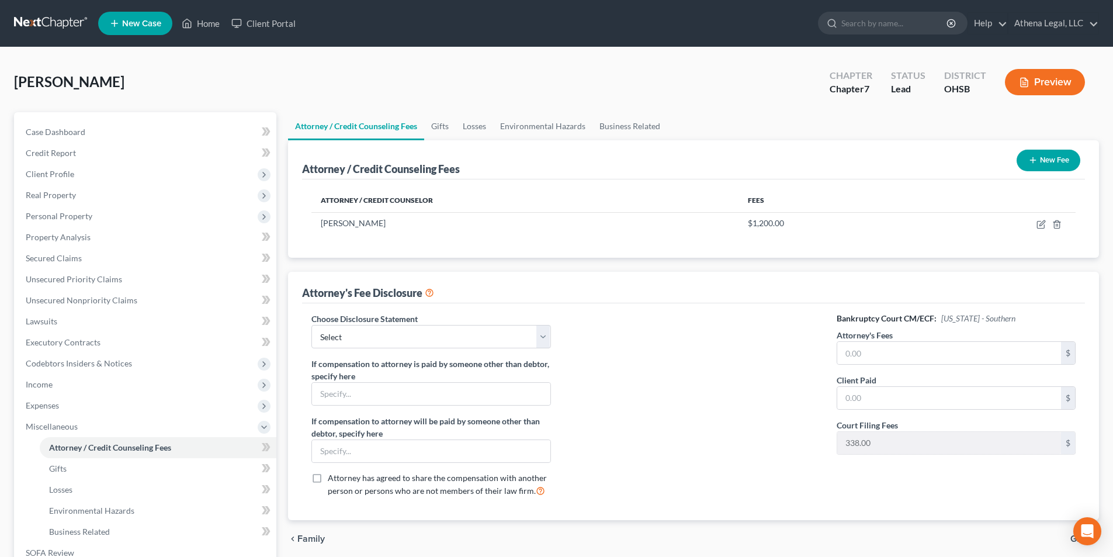
click at [1035, 159] on icon "button" at bounding box center [1032, 159] width 9 height 9
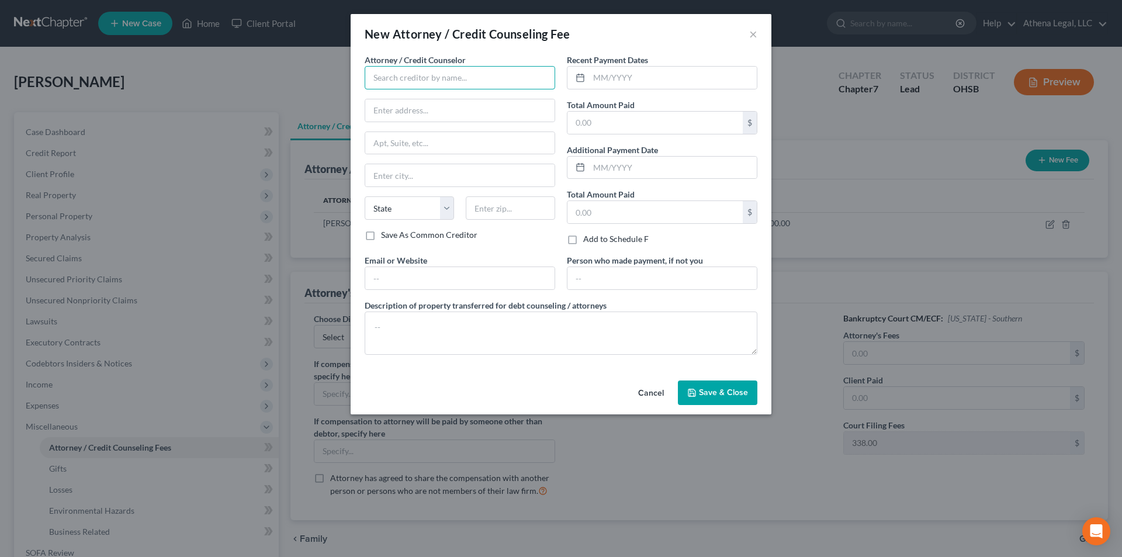
click at [383, 87] on input "text" at bounding box center [460, 77] width 190 height 23
click at [388, 95] on div "[PERSON_NAME]" at bounding box center [435, 98] width 122 height 12
type input "[PERSON_NAME]"
type input "[STREET_ADDRESS]"
type input "Columbus"
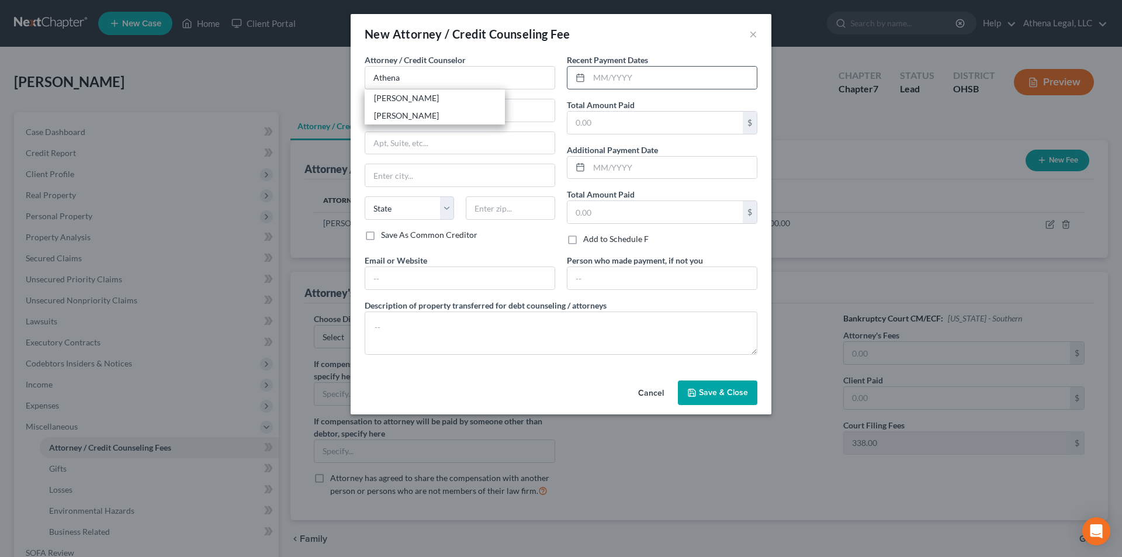
select select "36"
type input "43206"
drag, startPoint x: 594, startPoint y: 78, endPoint x: 595, endPoint y: 71, distance: 7.0
click at [594, 78] on input "text" at bounding box center [673, 78] width 168 height 22
type input "09/2025"
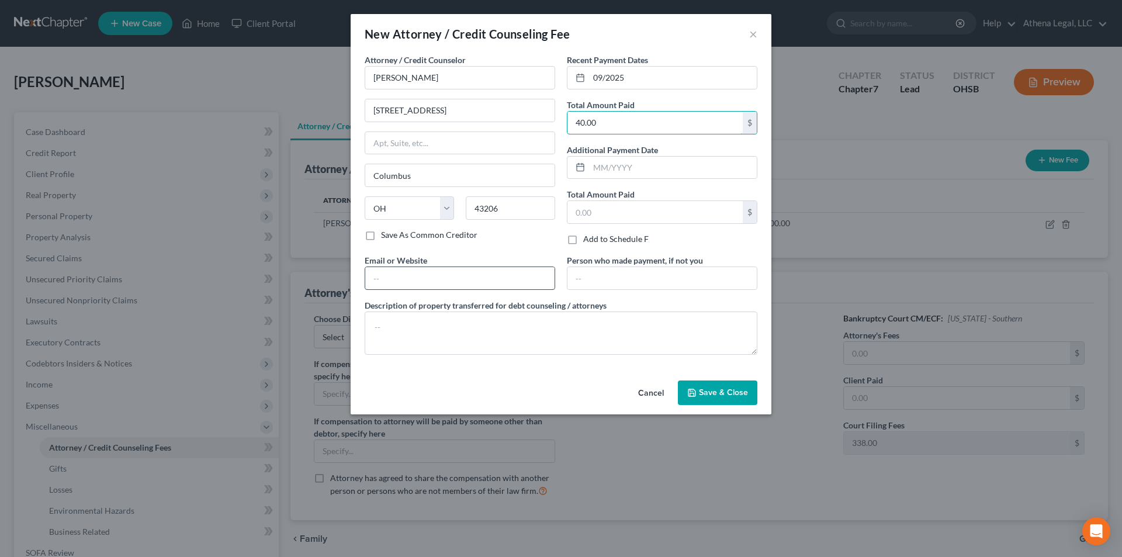
type input "40.00"
click at [419, 273] on input "text" at bounding box center [459, 278] width 189 height 22
type input "[DOMAIN_NAME]"
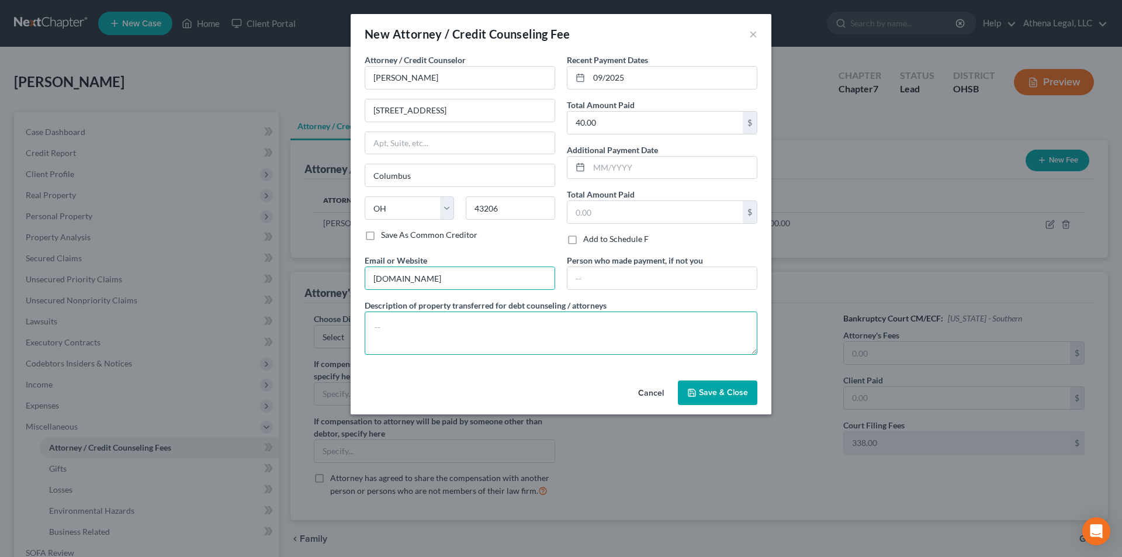
click at [419, 331] on textarea at bounding box center [561, 332] width 393 height 43
type textarea "Credit Report"
click at [728, 394] on span "Save & Close" at bounding box center [723, 392] width 49 height 10
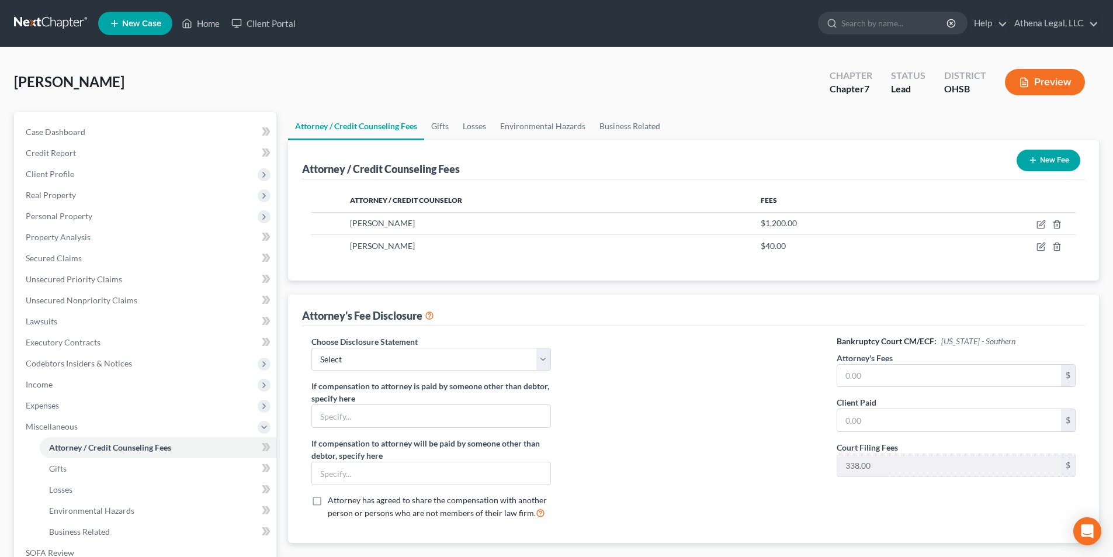
click at [1044, 154] on button "New Fee" at bounding box center [1048, 161] width 64 height 22
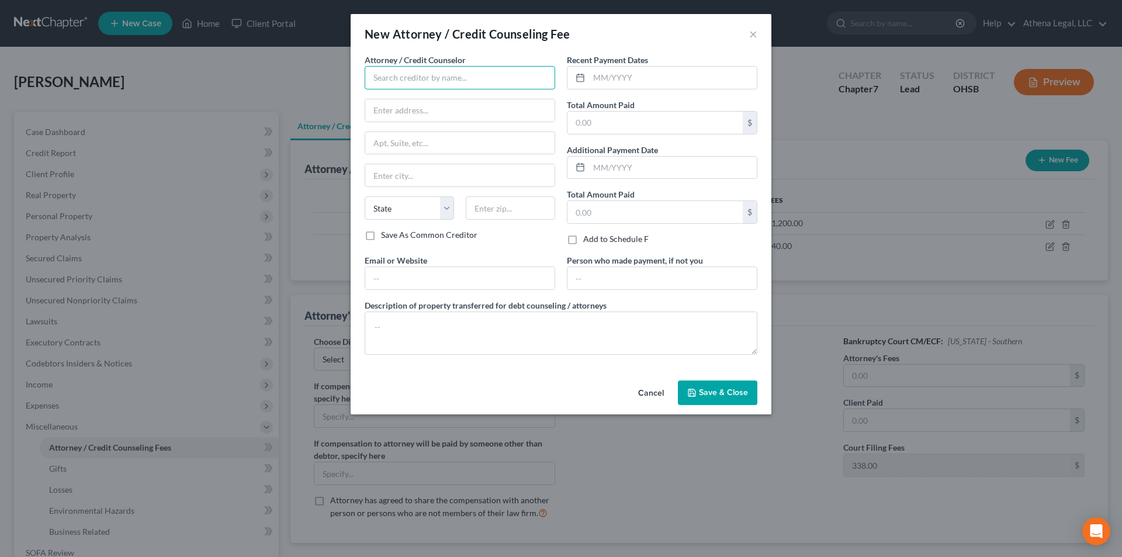
click at [402, 81] on input "text" at bounding box center [460, 77] width 190 height 23
click at [405, 97] on div "[PERSON_NAME]" at bounding box center [435, 98] width 122 height 12
type input "[PERSON_NAME]"
type input "[STREET_ADDRESS]"
type input "Columbus"
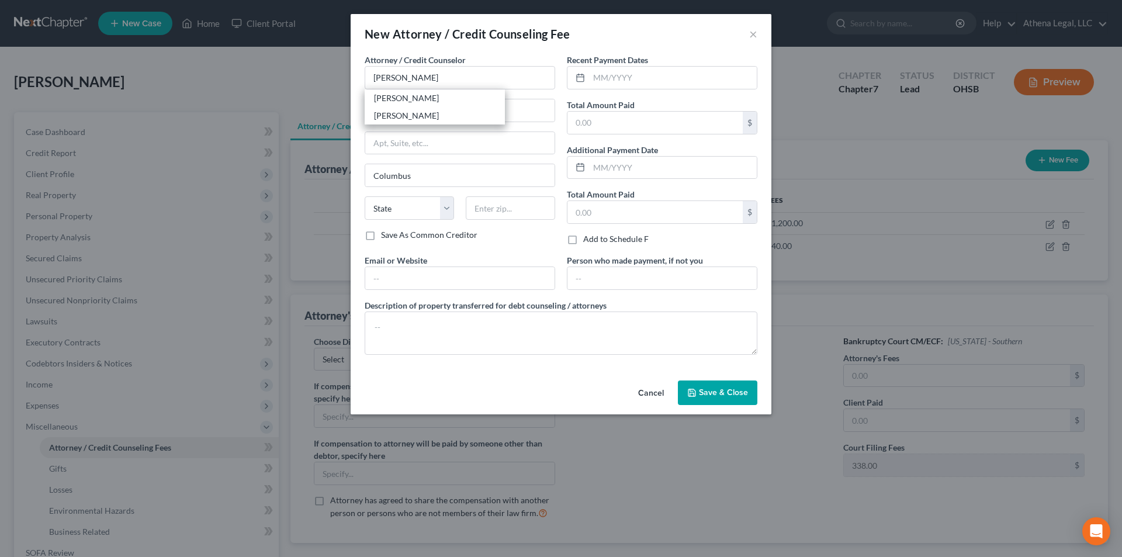
select select "36"
type input "43206"
click at [611, 81] on input "text" at bounding box center [673, 78] width 168 height 22
type input "09/2025"
type input "338"
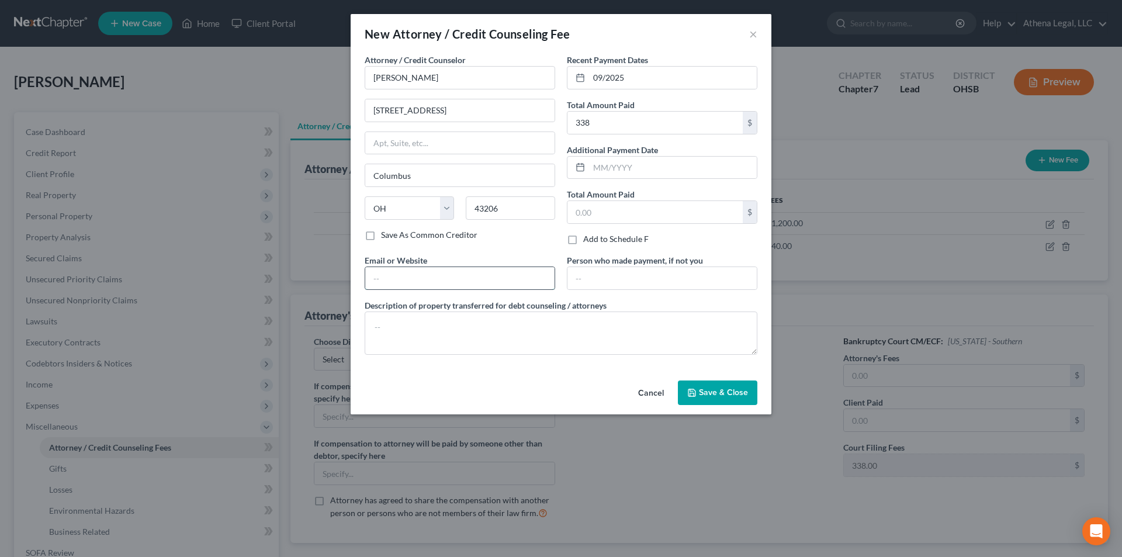
click at [439, 273] on input "text" at bounding box center [459, 278] width 189 height 22
type input "[DOMAIN_NAME]"
click at [400, 329] on textarea at bounding box center [561, 332] width 393 height 43
type textarea "Filing Fee"
click at [698, 396] on button "Save & Close" at bounding box center [717, 392] width 79 height 25
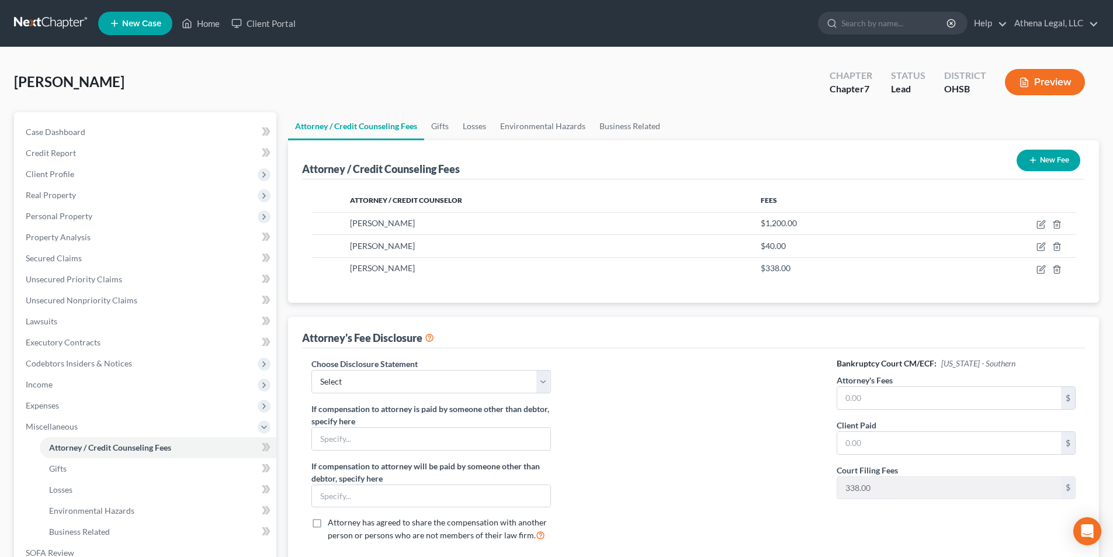
click at [1047, 164] on button "New Fee" at bounding box center [1048, 161] width 64 height 22
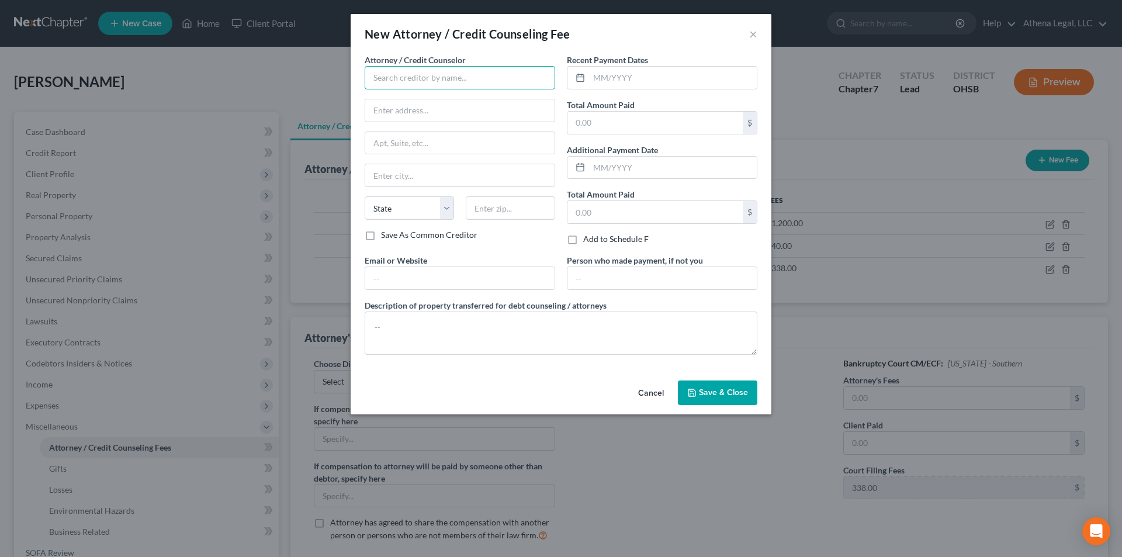
click at [386, 75] on input "text" at bounding box center [460, 77] width 190 height 23
type input "[DOMAIN_NAME]"
click at [606, 82] on input "text" at bounding box center [673, 78] width 168 height 22
type input "09/2025"
type input "12.00"
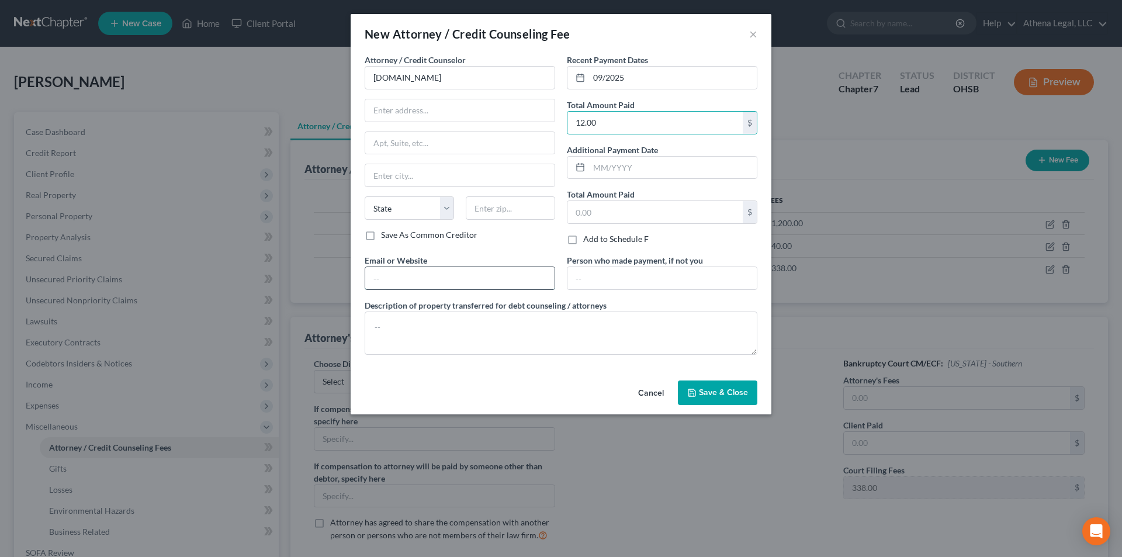
click at [454, 272] on input "text" at bounding box center [459, 278] width 189 height 22
type input "[DOMAIN_NAME]"
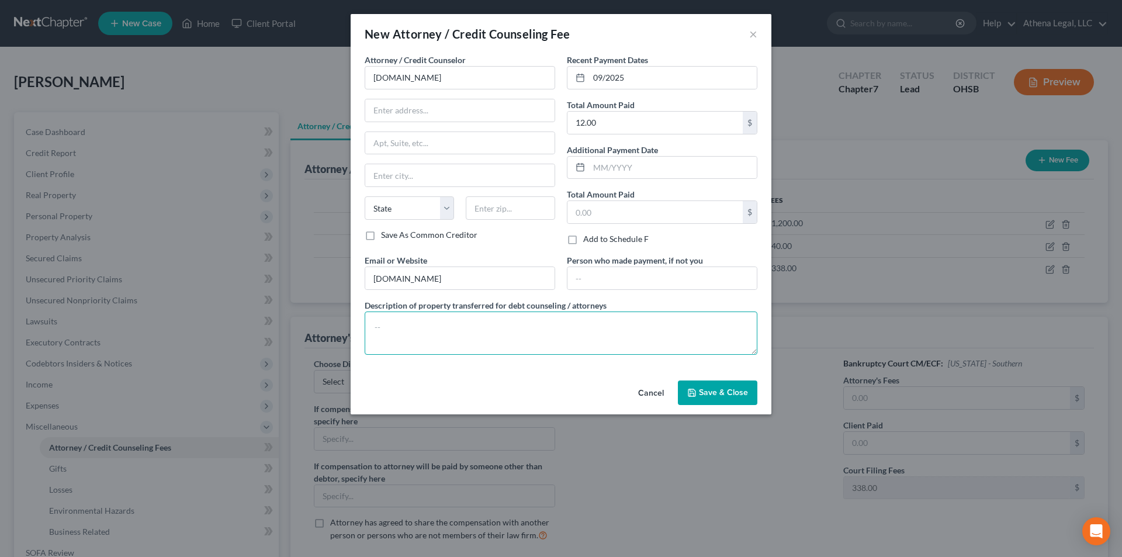
click at [469, 334] on textarea at bounding box center [561, 332] width 393 height 43
type textarea "Credit Counseling"
click at [735, 382] on button "Save & Close" at bounding box center [717, 392] width 79 height 25
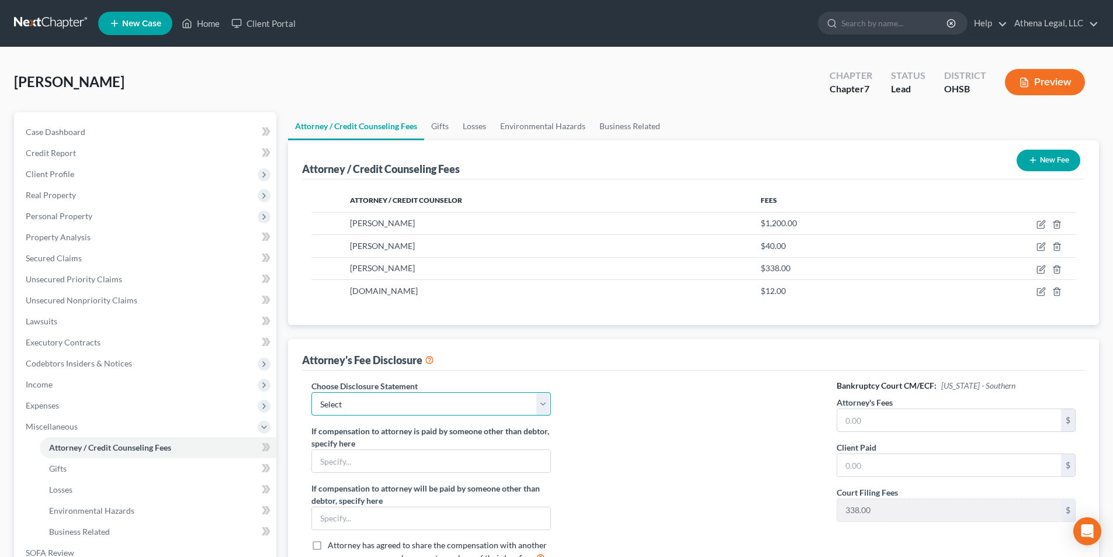
click at [467, 410] on select "Select Hourly Fee Disclosure" at bounding box center [430, 403] width 239 height 23
select select "1"
click at [311, 392] on select "Select Hourly Fee Disclosure" at bounding box center [430, 403] width 239 height 23
click at [855, 428] on input "text" at bounding box center [949, 420] width 224 height 22
type input "1,200"
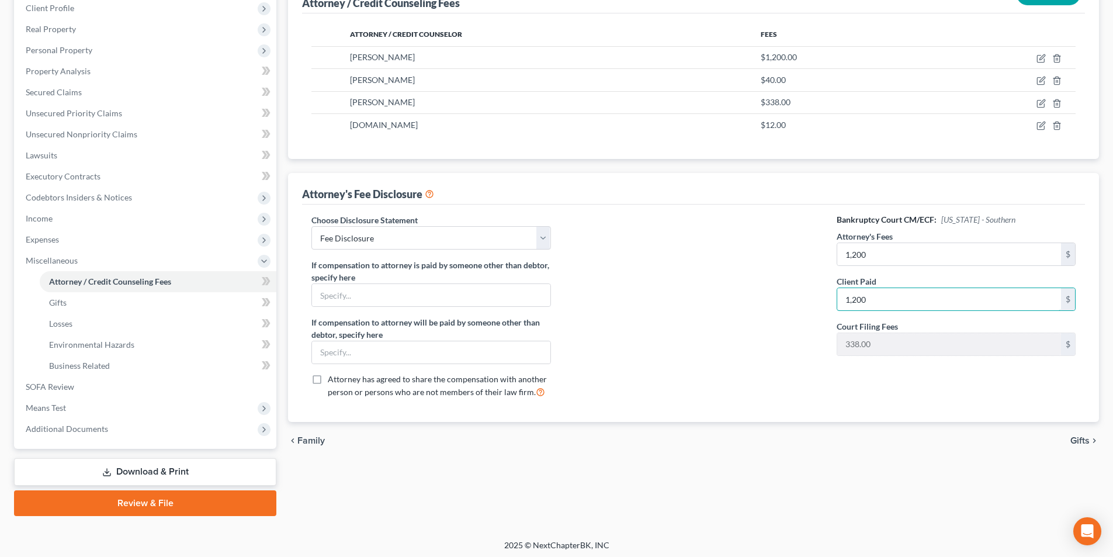
scroll to position [169, 0]
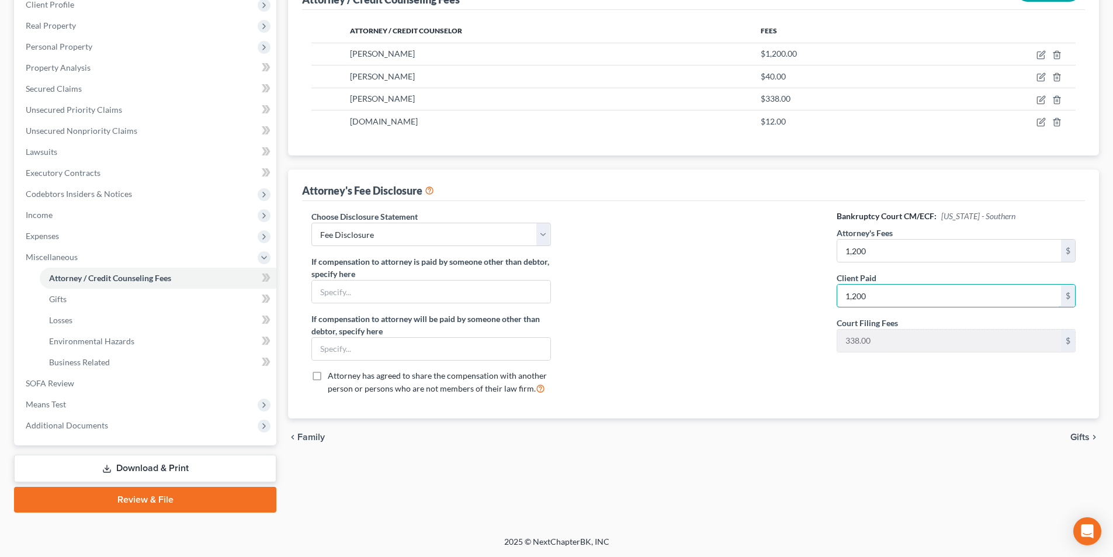
type input "1,200"
click at [1069, 440] on div "chevron_left Family Gifts chevron_right" at bounding box center [693, 436] width 811 height 37
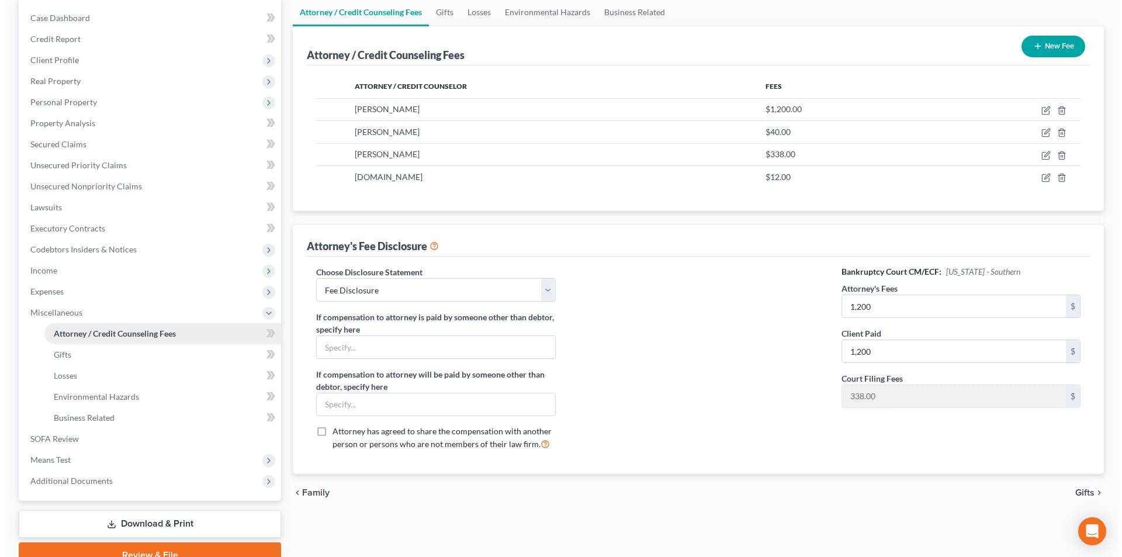
scroll to position [0, 0]
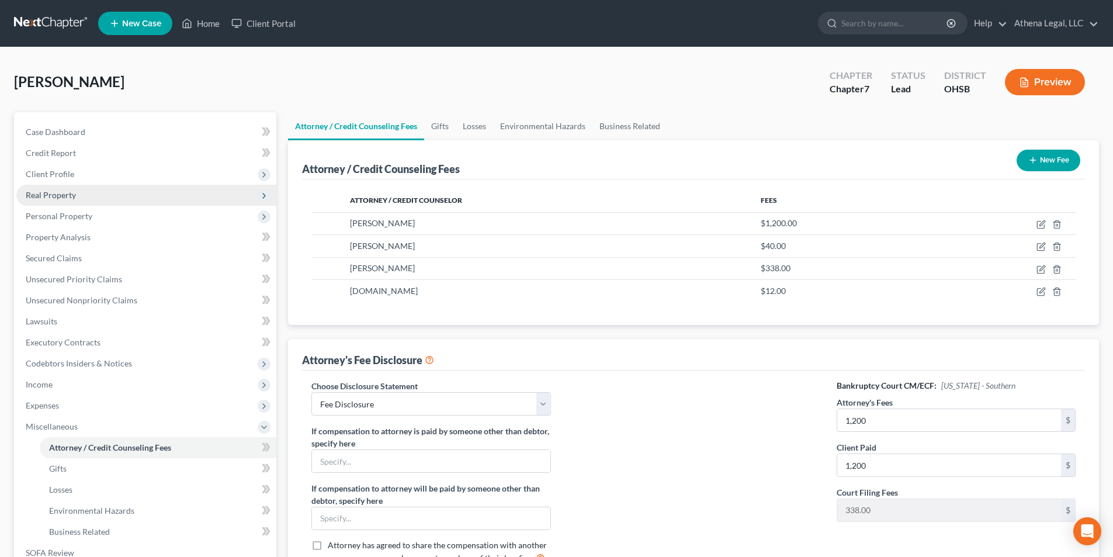
click at [89, 195] on span "Real Property" at bounding box center [146, 195] width 260 height 21
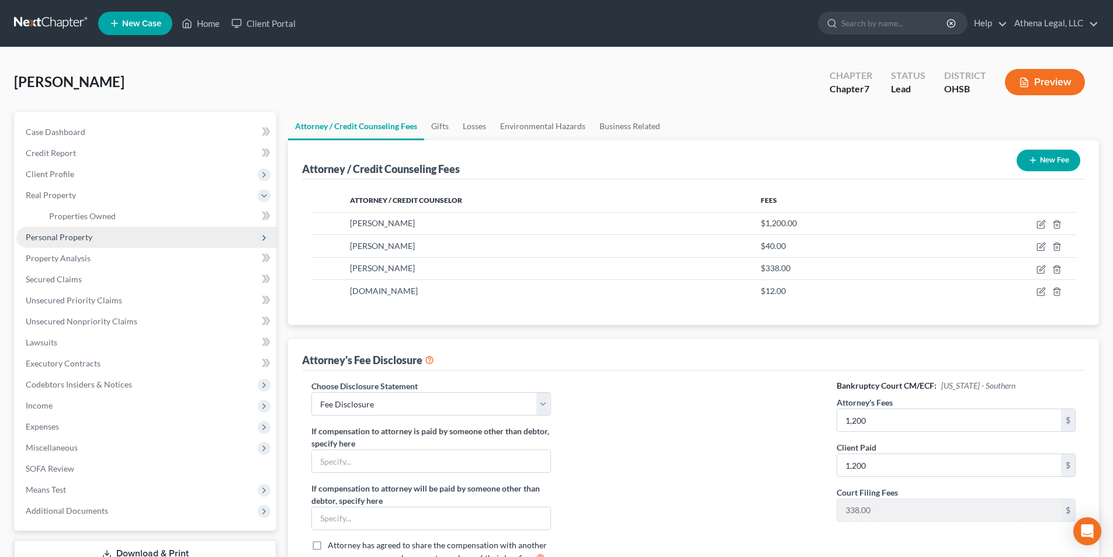
click at [75, 245] on span "Personal Property" at bounding box center [146, 237] width 260 height 21
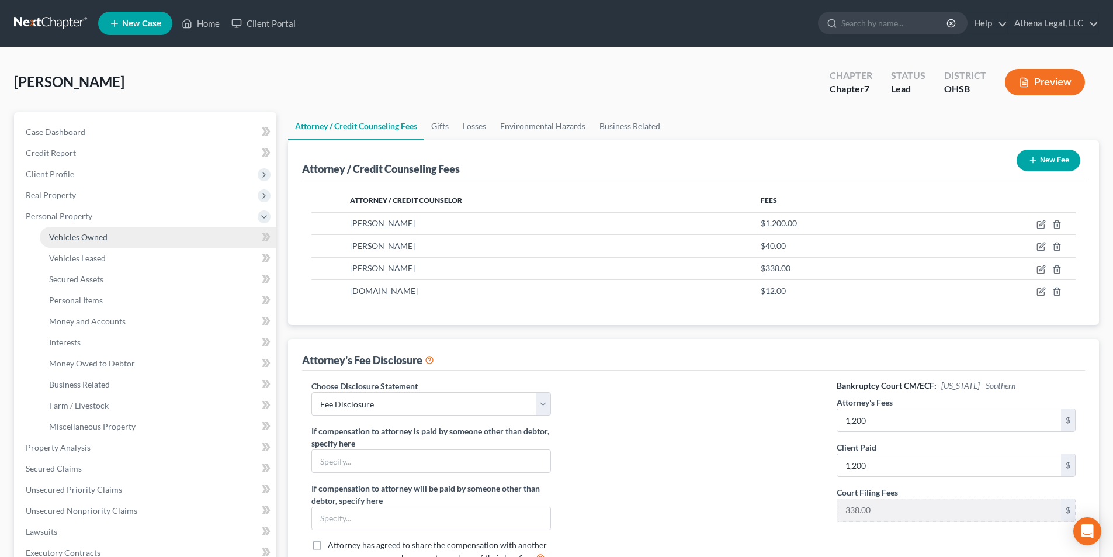
click at [84, 239] on span "Vehicles Owned" at bounding box center [78, 237] width 58 height 10
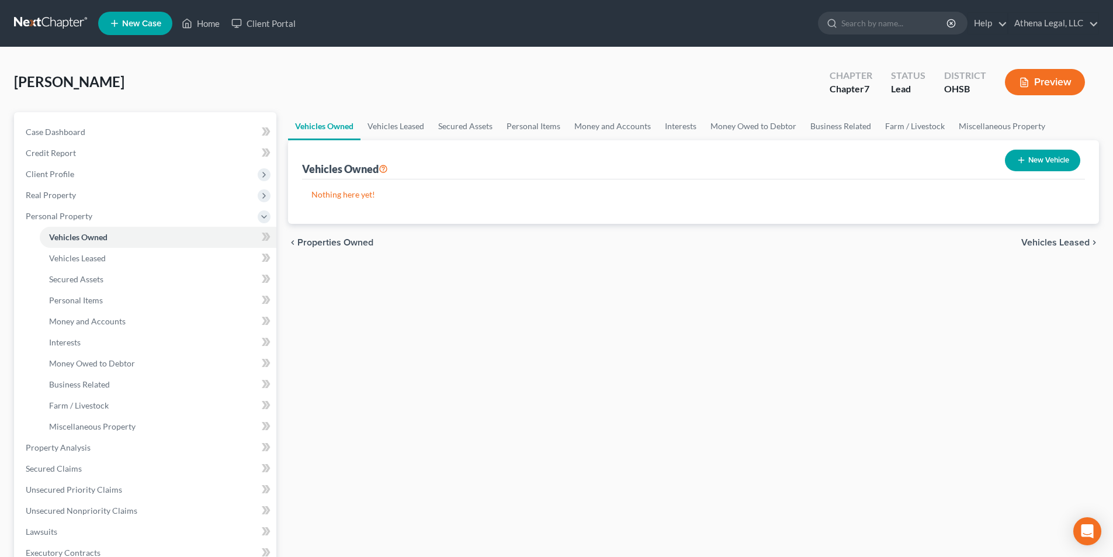
click at [1036, 165] on button "New Vehicle" at bounding box center [1042, 161] width 75 height 22
select select "0"
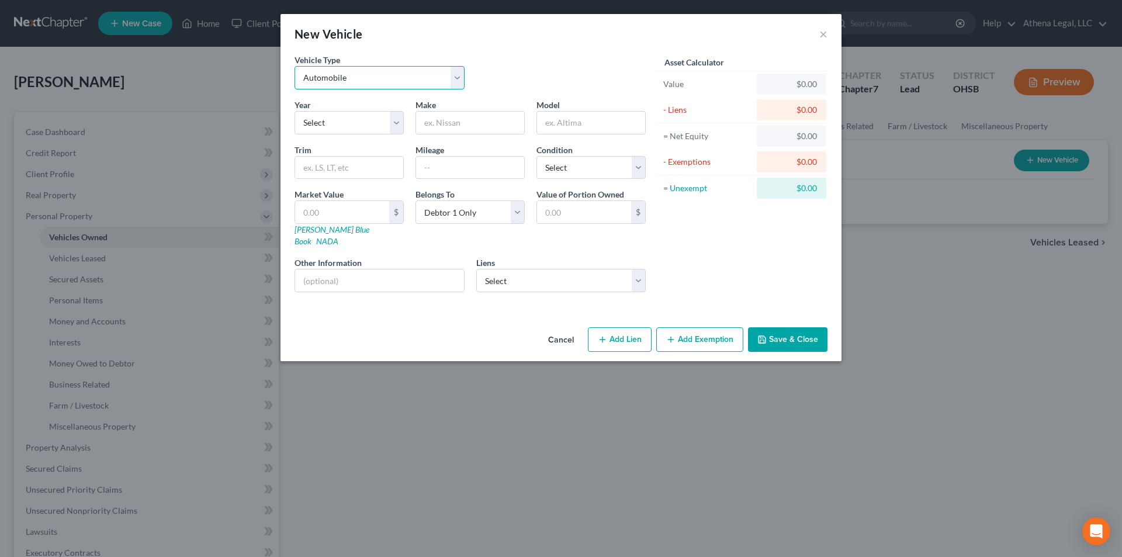
click at [368, 84] on select "Select Automobile Truck Trailer Watercraft Aircraft Motor Home Atv Other Vehicle" at bounding box center [379, 77] width 170 height 23
click at [294, 66] on select "Select Automobile Truck Trailer Watercraft Aircraft Motor Home Atv Other Vehicle" at bounding box center [379, 77] width 170 height 23
click at [323, 136] on div "Year Select 2026 2025 2024 2023 2022 2021 2020 2019 2018 2017 2016 2015 2014 20…" at bounding box center [470, 200] width 363 height 203
click at [325, 129] on select "Select 2026 2025 2024 2023 2022 2021 2020 2019 2018 2017 2016 2015 2014 2013 20…" at bounding box center [348, 122] width 109 height 23
drag, startPoint x: 325, startPoint y: 129, endPoint x: 369, endPoint y: 86, distance: 62.0
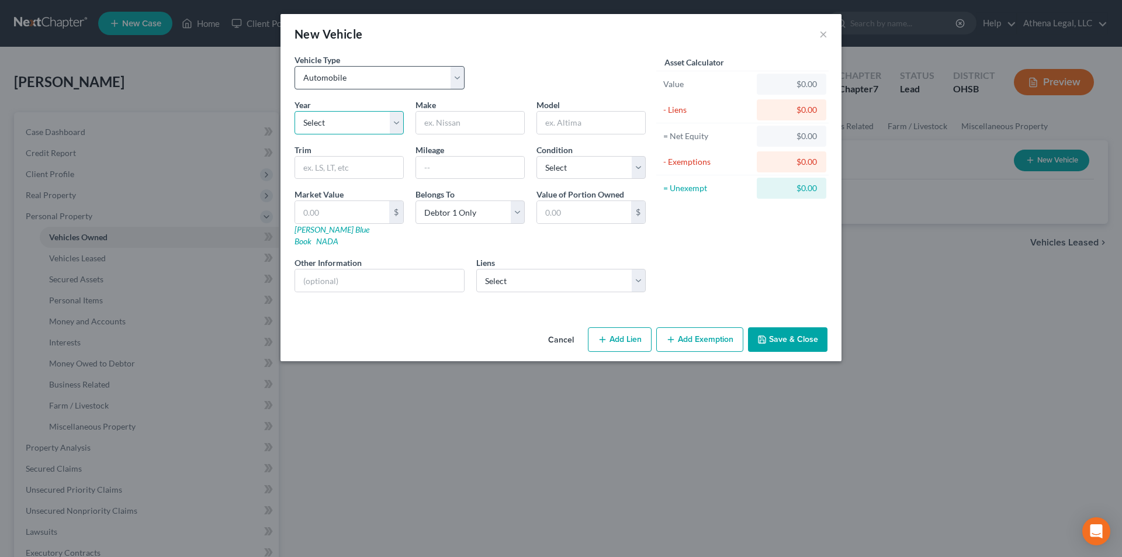
click at [325, 129] on select "Select 2026 2025 2024 2023 2022 2021 2020 2019 2018 2017 2016 2015 2014 2013 20…" at bounding box center [348, 122] width 109 height 23
click at [450, 105] on div "Make *" at bounding box center [470, 117] width 121 height 36
click at [446, 124] on input "text" at bounding box center [470, 123] width 108 height 22
type input "Vehicle"
click at [760, 327] on button "Save & Close" at bounding box center [787, 339] width 79 height 25
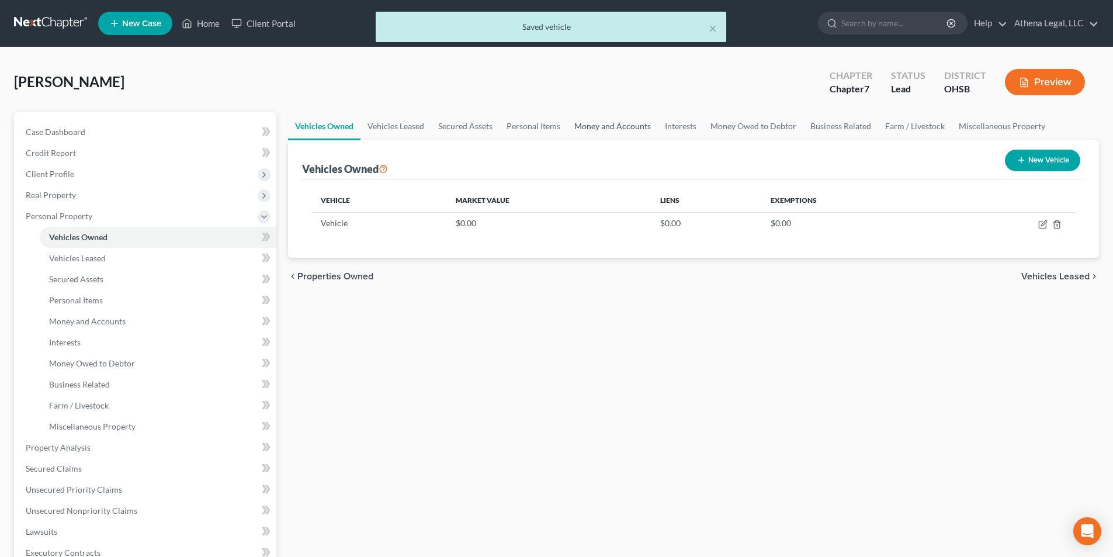
click at [613, 130] on link "Money and Accounts" at bounding box center [612, 126] width 91 height 28
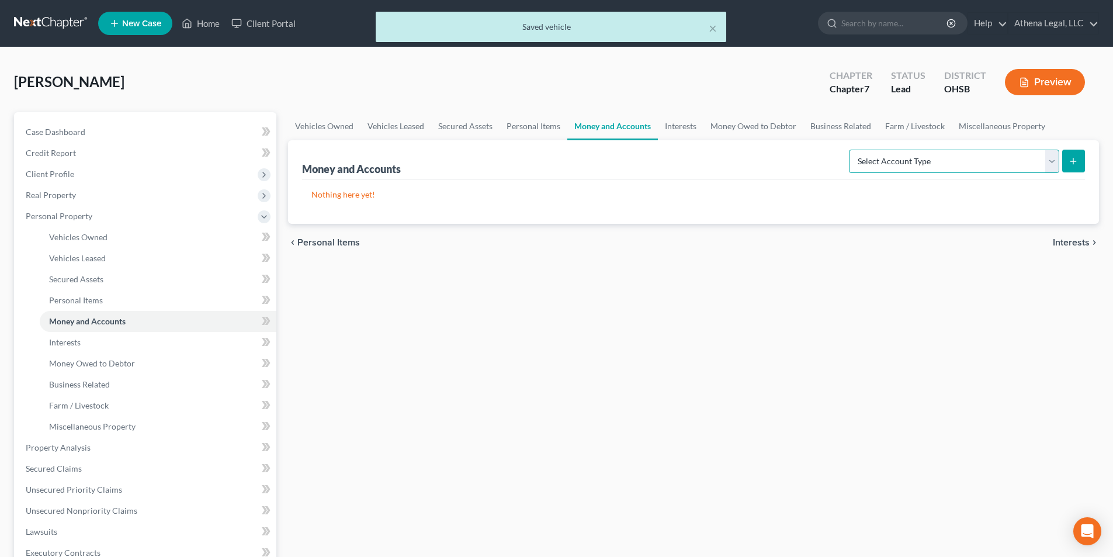
click at [875, 151] on select "Select Account Type Brokerage Cash on Hand Certificates of Deposit Checking Acc…" at bounding box center [954, 161] width 210 height 23
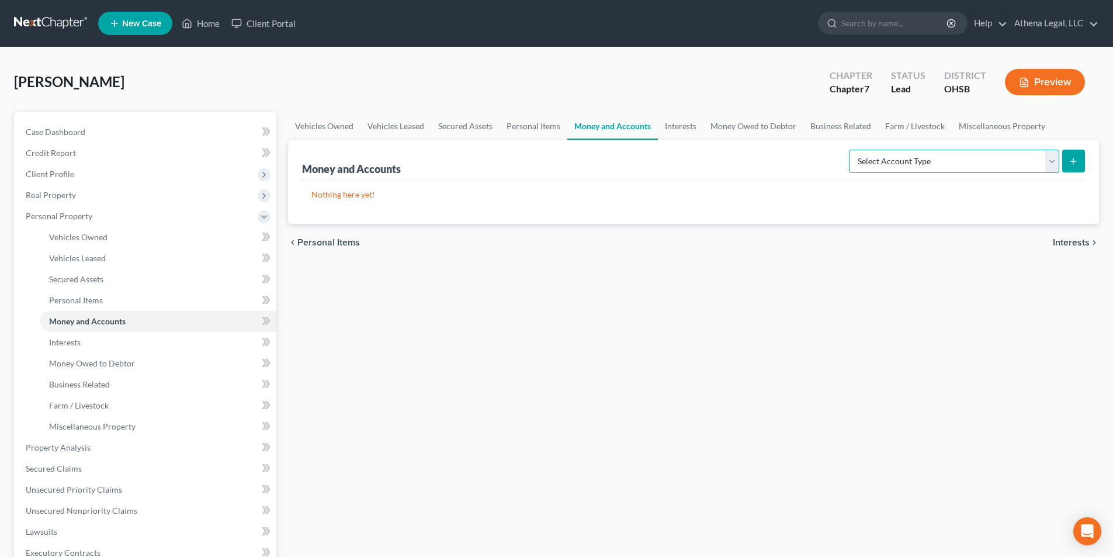
select select "checking"
click at [851, 150] on select "Select Account Type Brokerage Cash on Hand Certificates of Deposit Checking Acc…" at bounding box center [954, 161] width 210 height 23
click at [1073, 169] on button "submit" at bounding box center [1073, 161] width 23 height 23
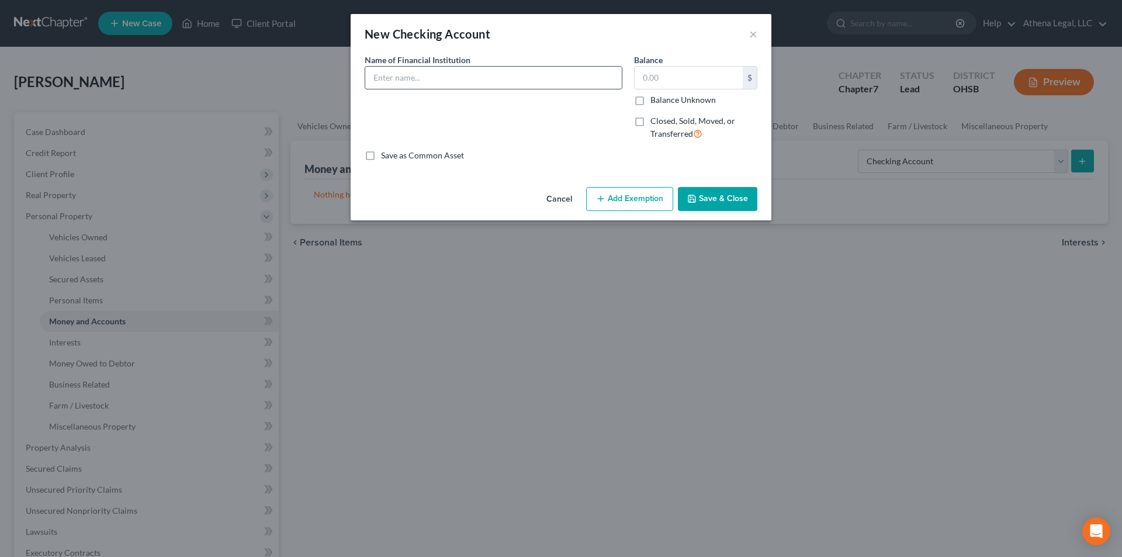
click at [428, 83] on input "text" at bounding box center [493, 78] width 256 height 22
type input "Chime"
click at [592, 136] on div "Name of Financial Institution * Chime" at bounding box center [493, 102] width 269 height 96
click at [735, 205] on button "Save & Close" at bounding box center [717, 199] width 79 height 25
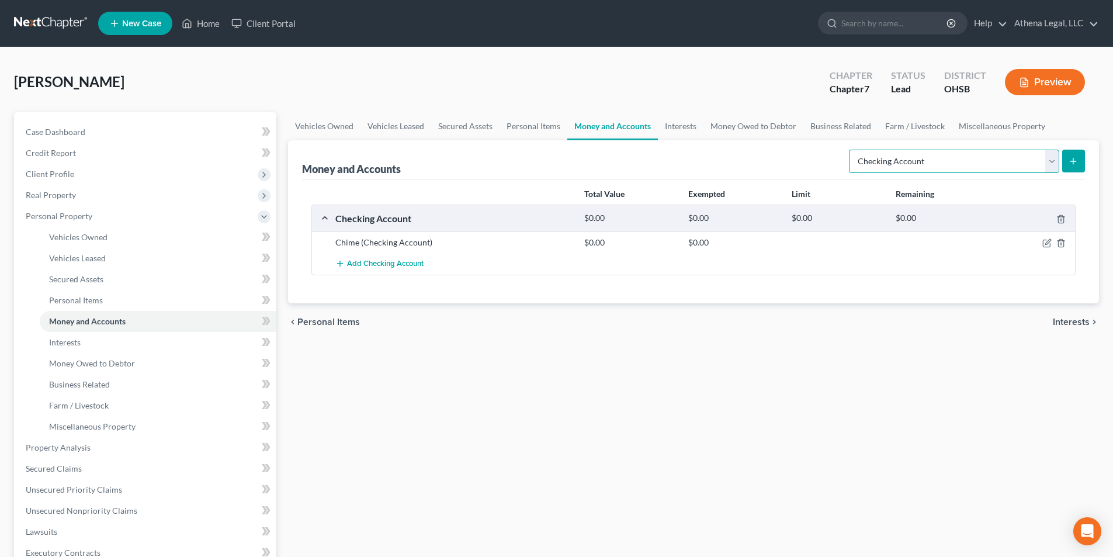
click at [960, 168] on select "Select Account Type Brokerage Cash on Hand Certificates of Deposit Checking Acc…" at bounding box center [954, 161] width 210 height 23
select select "savings"
click at [851, 150] on select "Select Account Type Brokerage Cash on Hand Certificates of Deposit Checking Acc…" at bounding box center [954, 161] width 210 height 23
click at [1075, 165] on icon "submit" at bounding box center [1072, 161] width 9 height 9
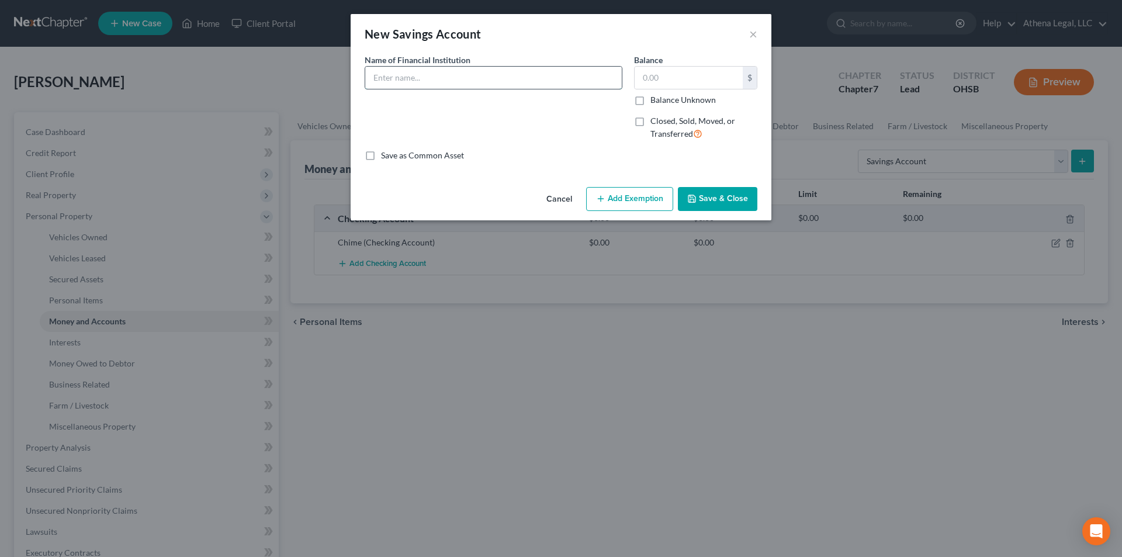
click at [435, 68] on input "text" at bounding box center [493, 78] width 256 height 22
type input "Chime"
drag, startPoint x: 594, startPoint y: 134, endPoint x: 697, endPoint y: 196, distance: 120.0
click at [594, 134] on div "Name of Financial Institution * Chime" at bounding box center [493, 102] width 269 height 96
click at [706, 196] on button "Save & Close" at bounding box center [717, 199] width 79 height 25
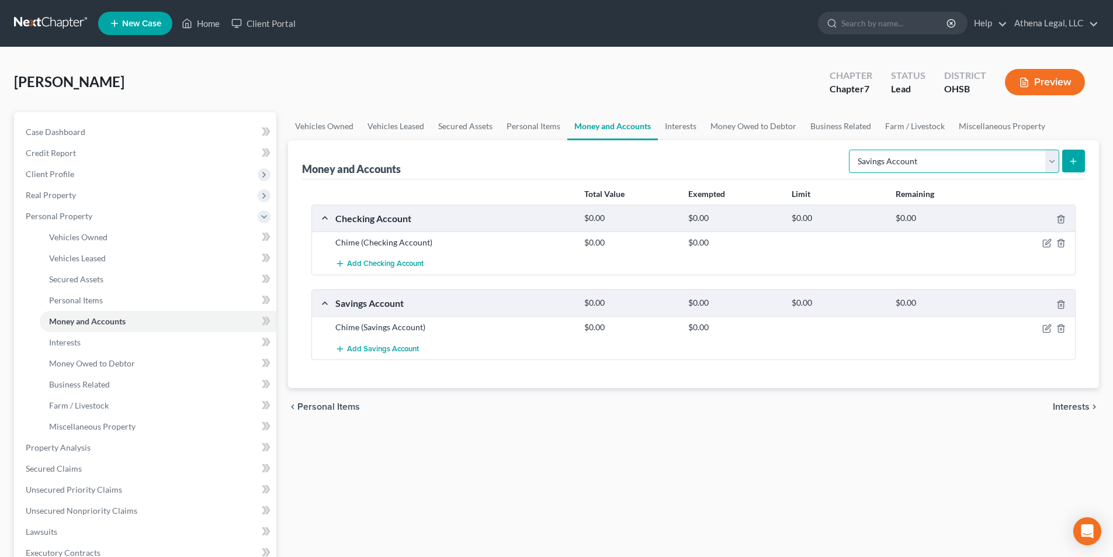
drag, startPoint x: 964, startPoint y: 166, endPoint x: 963, endPoint y: 172, distance: 6.1
click at [964, 166] on select "Select Account Type Brokerage Cash on Hand Certificates of Deposit Checking Acc…" at bounding box center [954, 161] width 210 height 23
select select "other"
click at [851, 150] on select "Select Account Type Brokerage Cash on Hand Certificates of Deposit Checking Acc…" at bounding box center [954, 161] width 210 height 23
click at [1081, 166] on button "submit" at bounding box center [1073, 161] width 23 height 23
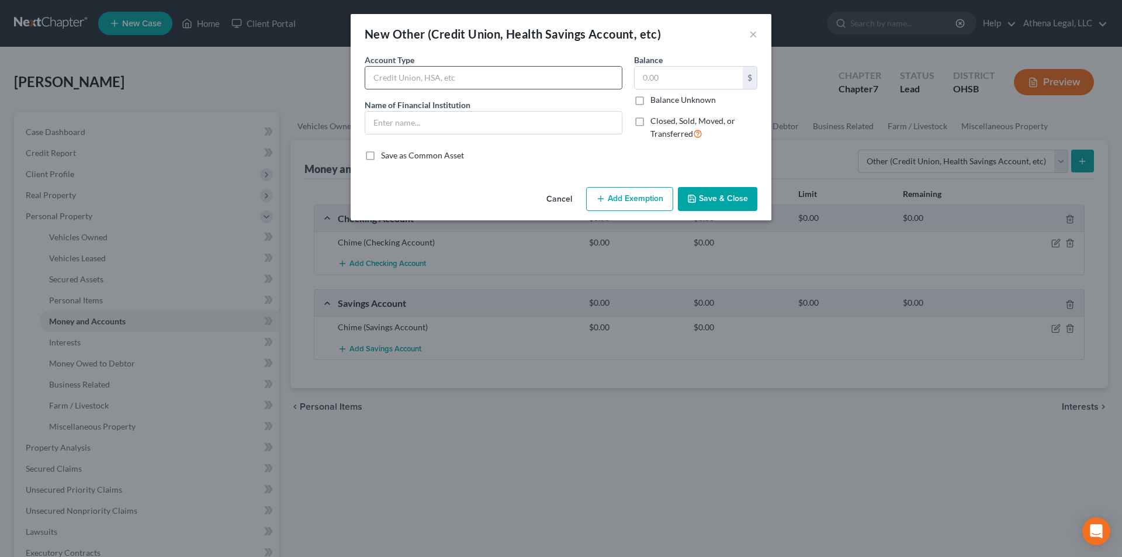
click at [578, 75] on input "text" at bounding box center [493, 78] width 256 height 22
type input "CashApp"
click at [415, 117] on input "text" at bounding box center [493, 123] width 256 height 22
type input "CashApp"
click at [736, 202] on button "Save & Close" at bounding box center [717, 199] width 79 height 25
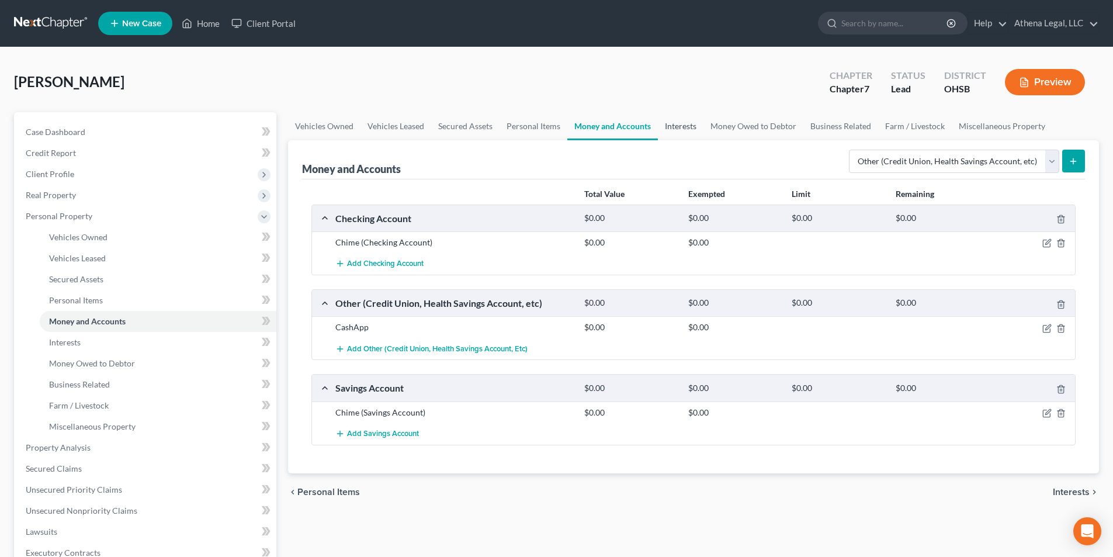
click at [679, 125] on link "Interests" at bounding box center [681, 126] width 46 height 28
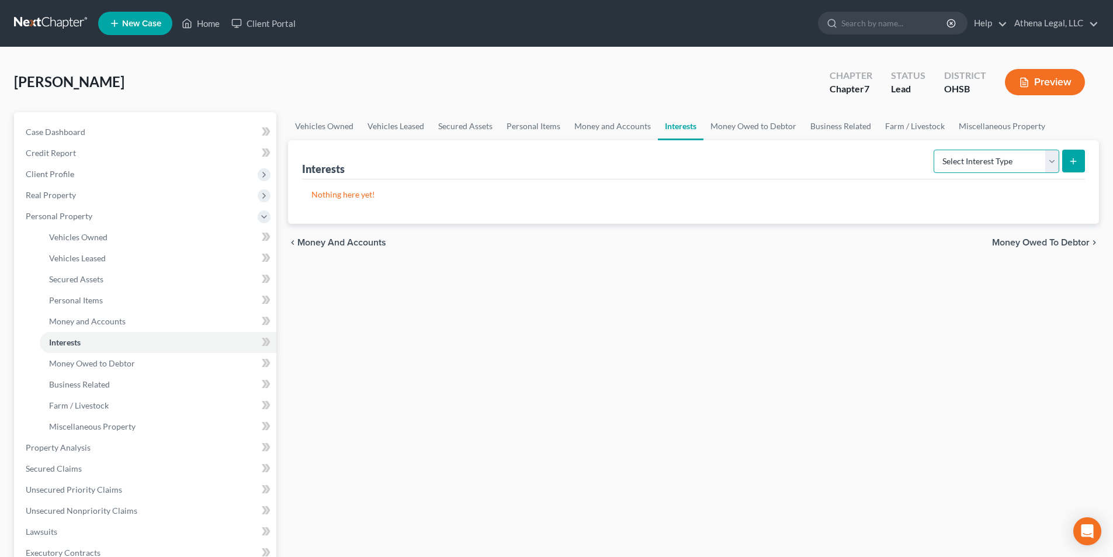
click at [975, 166] on select "Select Interest Type 401K Annuity Bond Education IRA Government Bond Government…" at bounding box center [997, 161] width 126 height 23
select select "401k"
click at [935, 150] on select "Select Interest Type 401K Annuity Bond Education IRA Government Bond Government…" at bounding box center [997, 161] width 126 height 23
click at [1081, 158] on button "submit" at bounding box center [1073, 161] width 23 height 23
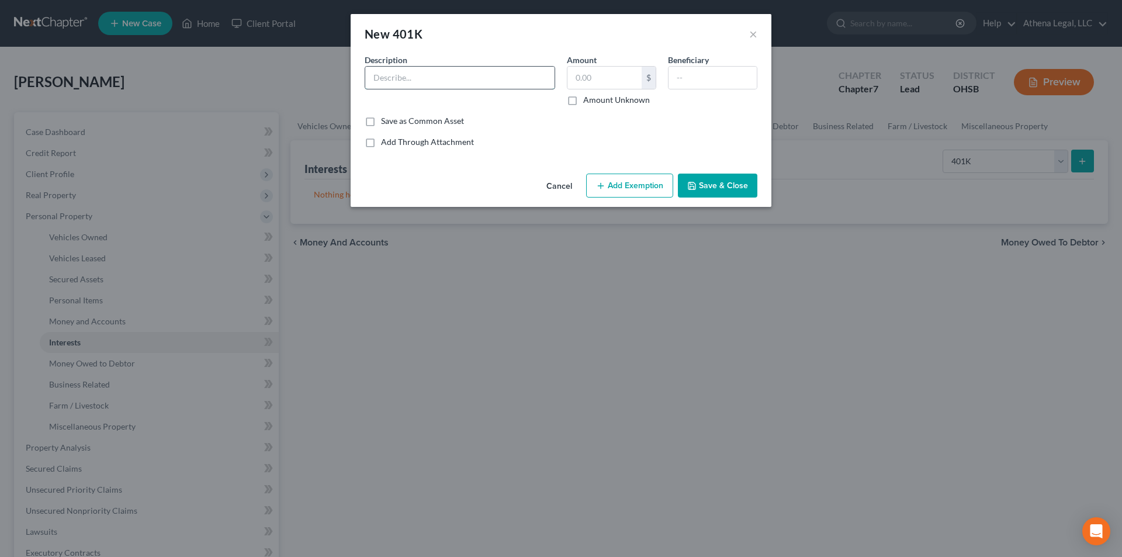
click at [506, 74] on input "text" at bounding box center [459, 78] width 189 height 22
type input "401k"
click at [700, 183] on button "Save & Close" at bounding box center [717, 186] width 79 height 25
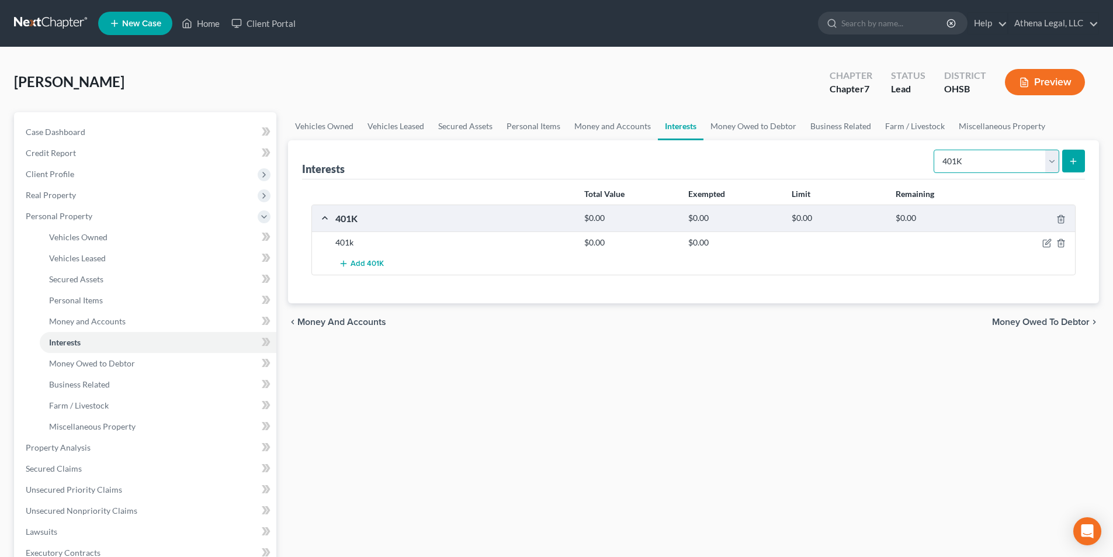
click at [967, 167] on select "Select Interest Type 401K Annuity Bond Education IRA Government Bond Government…" at bounding box center [997, 161] width 126 height 23
select select "other_retirement_plan"
click at [935, 150] on select "Select Interest Type 401K Annuity Bond Education IRA Government Bond Government…" at bounding box center [997, 161] width 126 height 23
click at [1078, 166] on button "submit" at bounding box center [1073, 161] width 23 height 23
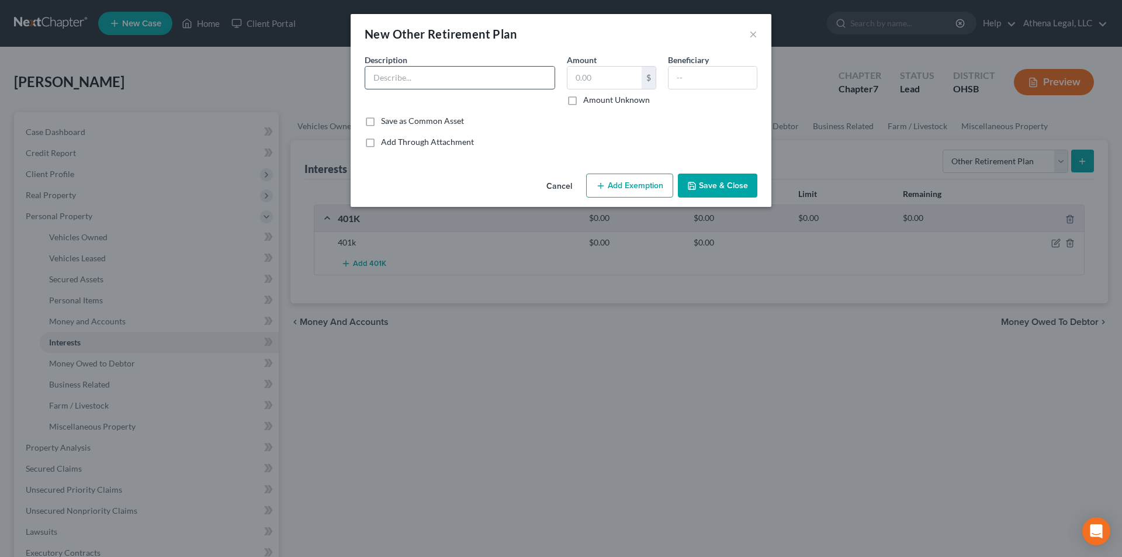
click at [445, 81] on input "text" at bounding box center [459, 78] width 189 height 22
type input "OPERS"
click at [720, 185] on button "Save & Close" at bounding box center [717, 186] width 79 height 25
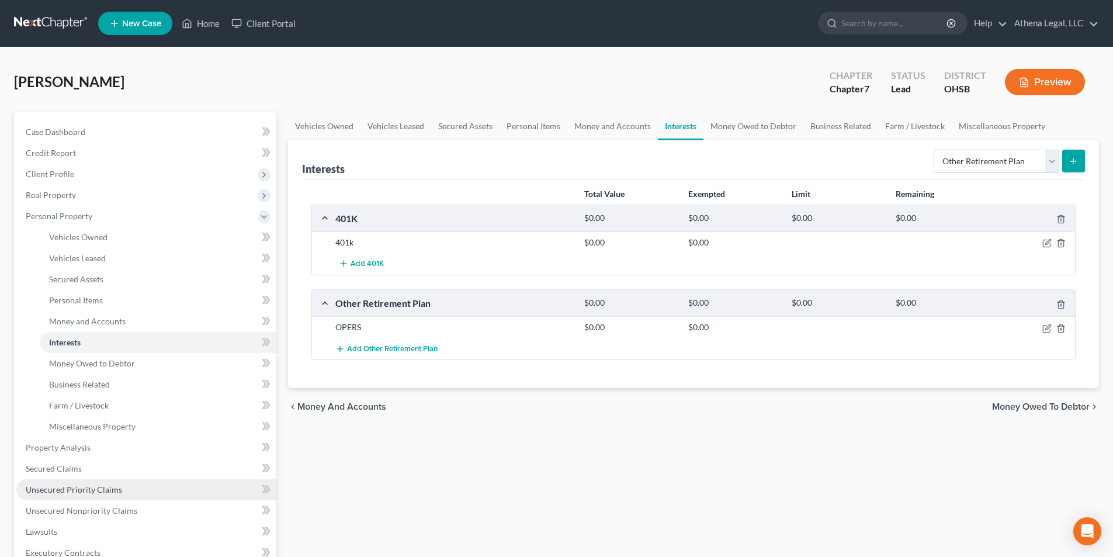
click at [81, 490] on span "Unsecured Priority Claims" at bounding box center [74, 489] width 96 height 10
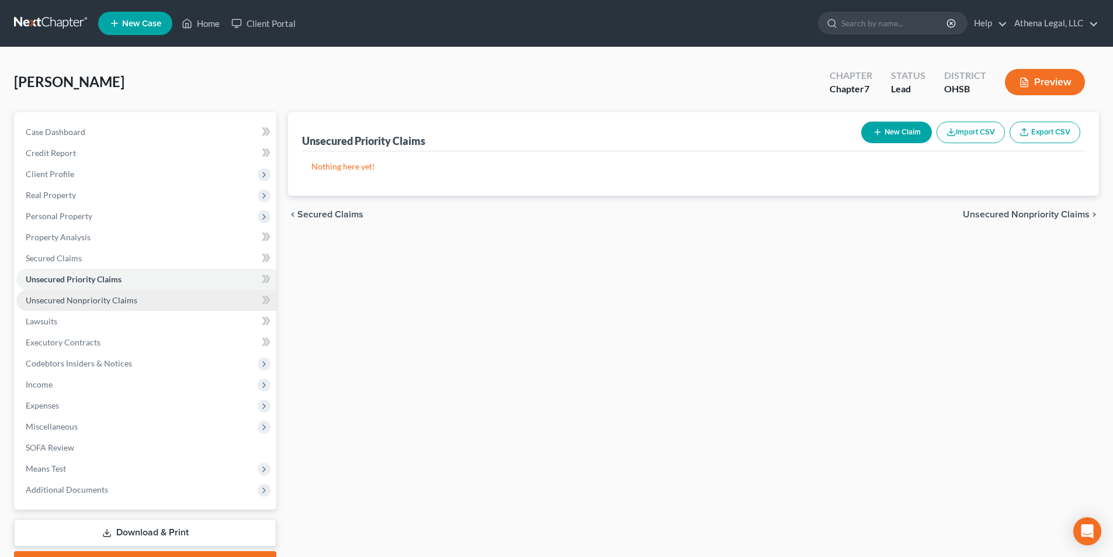
click at [117, 303] on span "Unsecured Nonpriority Claims" at bounding box center [82, 300] width 112 height 10
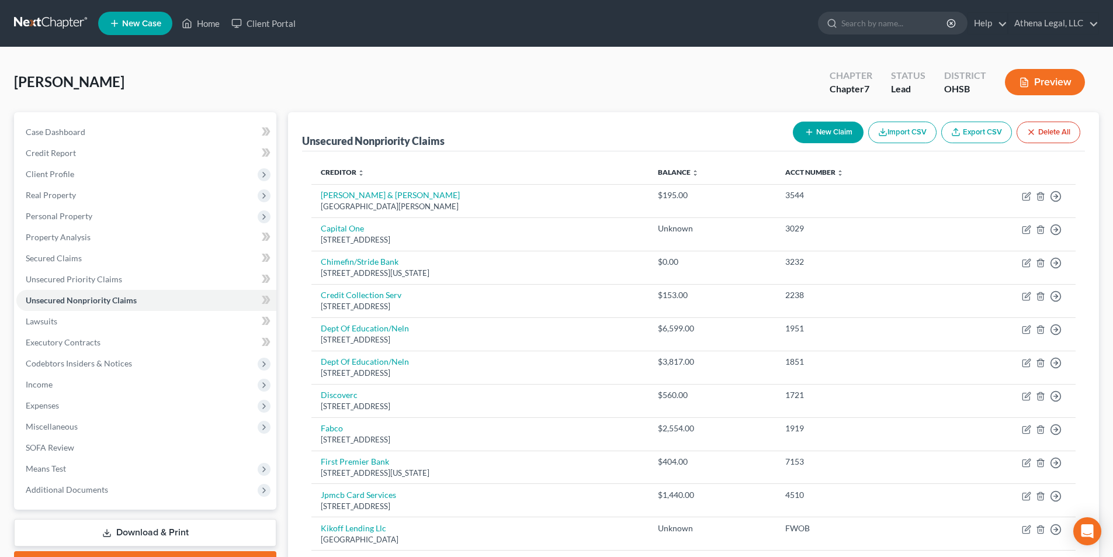
click at [840, 136] on button "New Claim" at bounding box center [828, 133] width 71 height 22
select select "0"
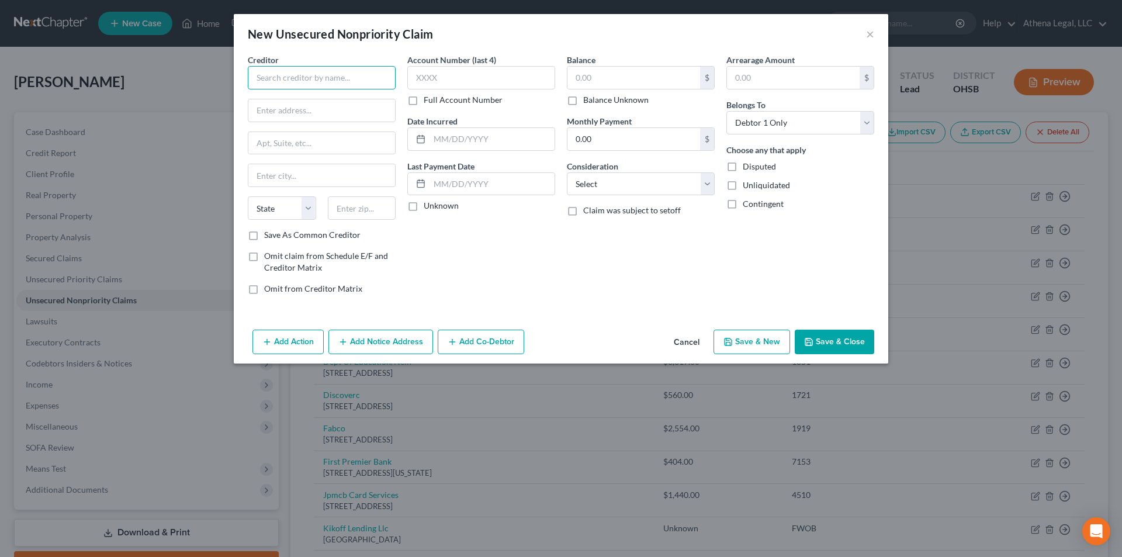
click at [316, 80] on input "text" at bounding box center [322, 77] width 148 height 23
type input "Cell phone"
click at [856, 332] on button "Save & Close" at bounding box center [833, 341] width 79 height 25
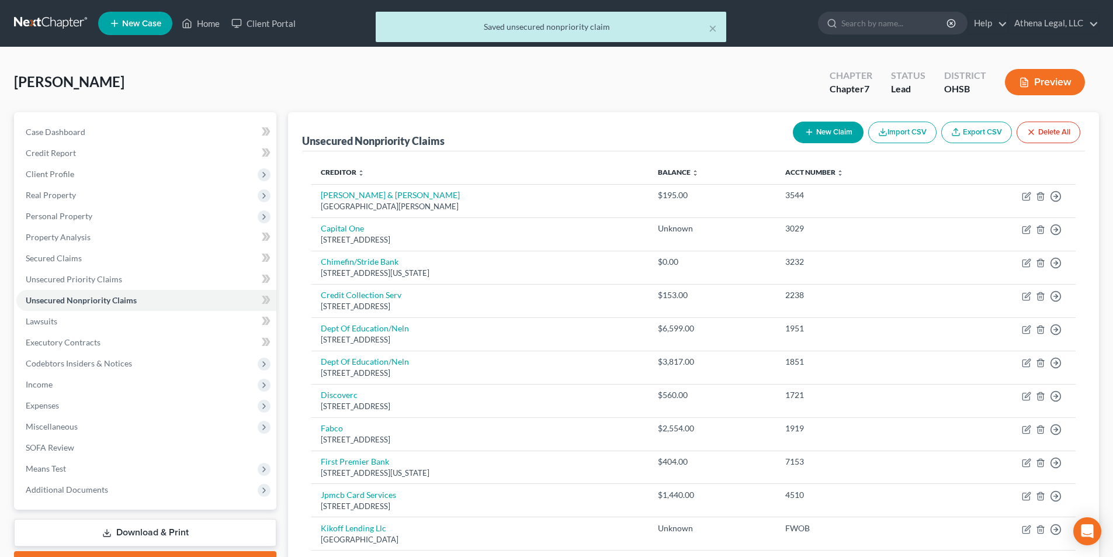
click at [826, 131] on button "New Claim" at bounding box center [828, 133] width 71 height 22
select select "0"
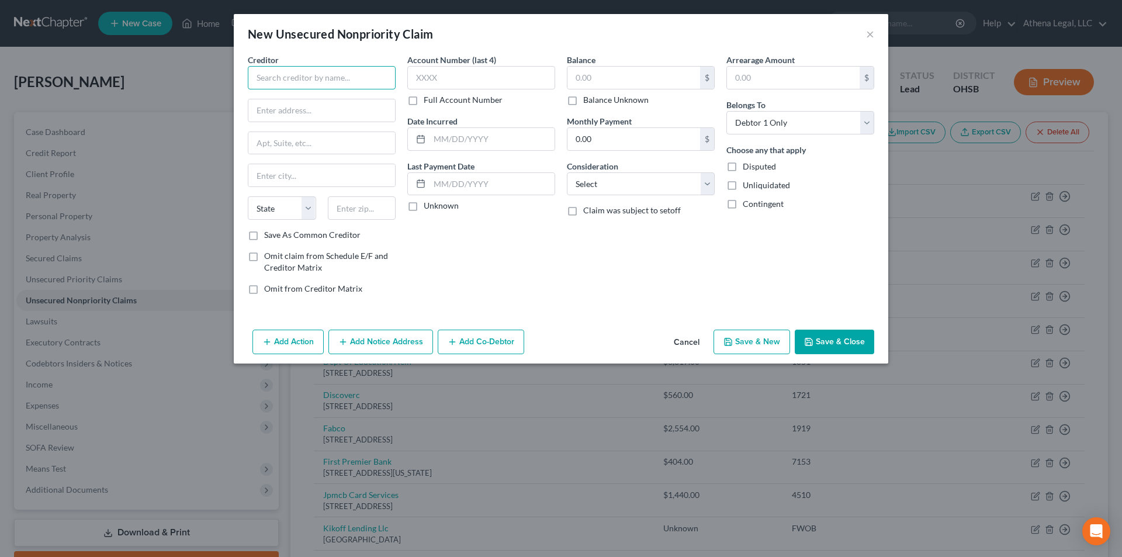
click at [348, 80] on input "text" at bounding box center [322, 77] width 148 height 23
type input "Medical"
click at [821, 338] on button "Save & Close" at bounding box center [833, 341] width 79 height 25
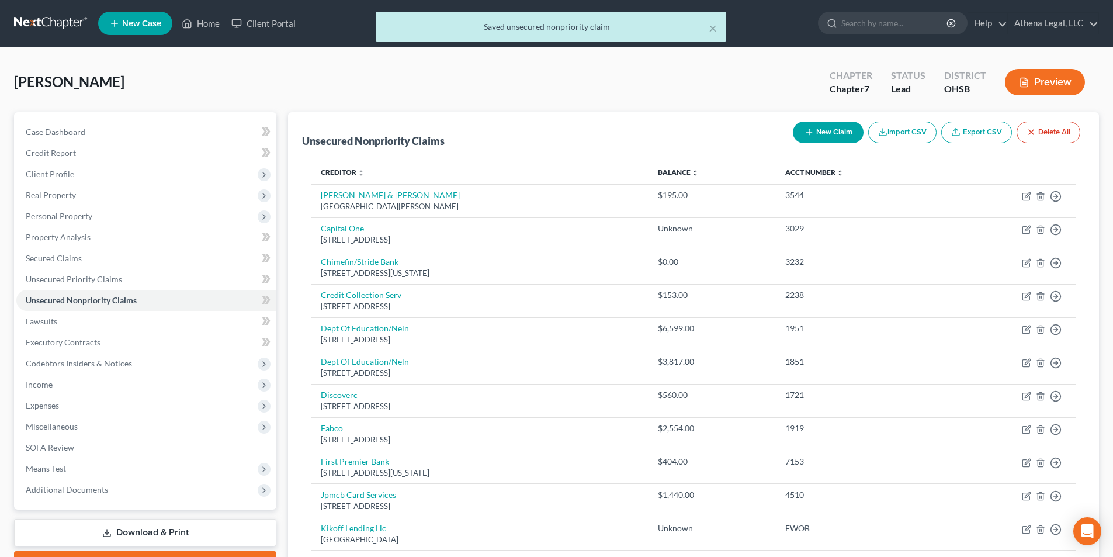
click at [808, 131] on icon "button" at bounding box center [808, 131] width 9 height 9
select select "0"
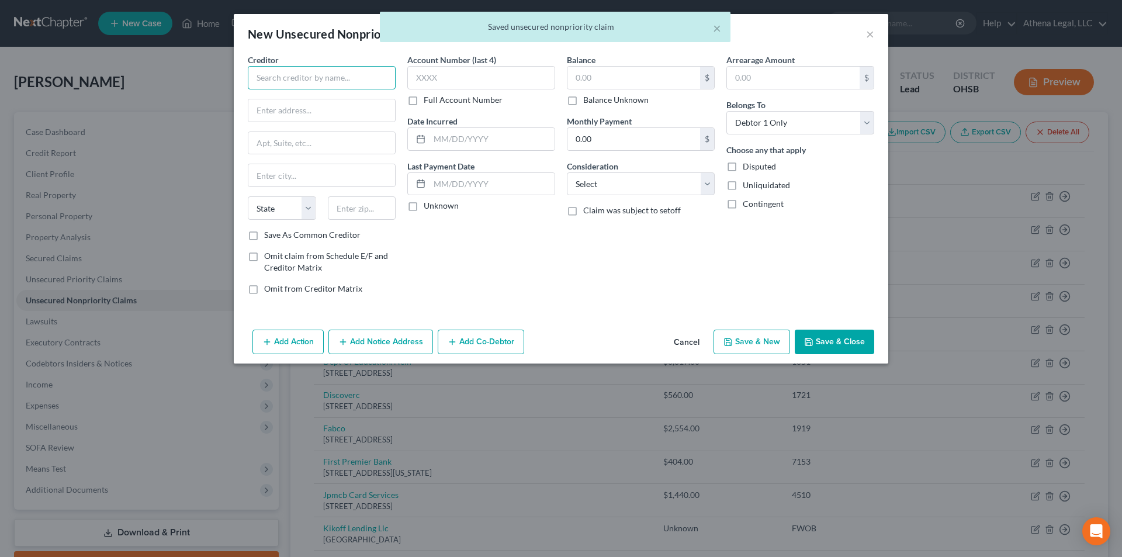
click at [346, 84] on input "text" at bounding box center [322, 77] width 148 height 23
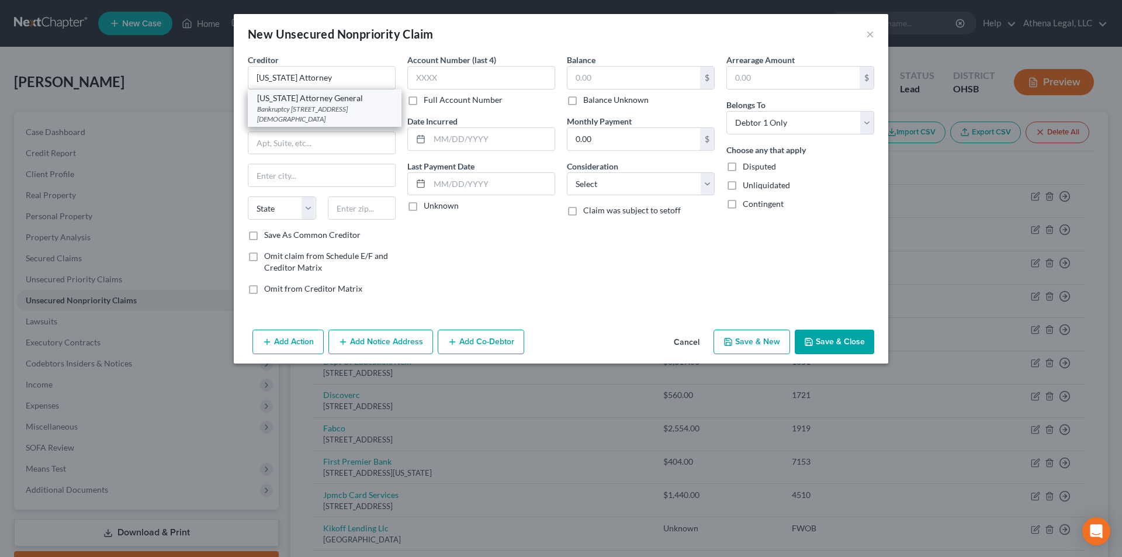
click at [312, 98] on div "[US_STATE] Attorney General" at bounding box center [324, 98] width 135 height 12
type input "[US_STATE] Attorney General"
type input "Bankruptcy"
type input "[STREET_ADDRESS][DEMOGRAPHIC_DATA]"
type input "Columbus"
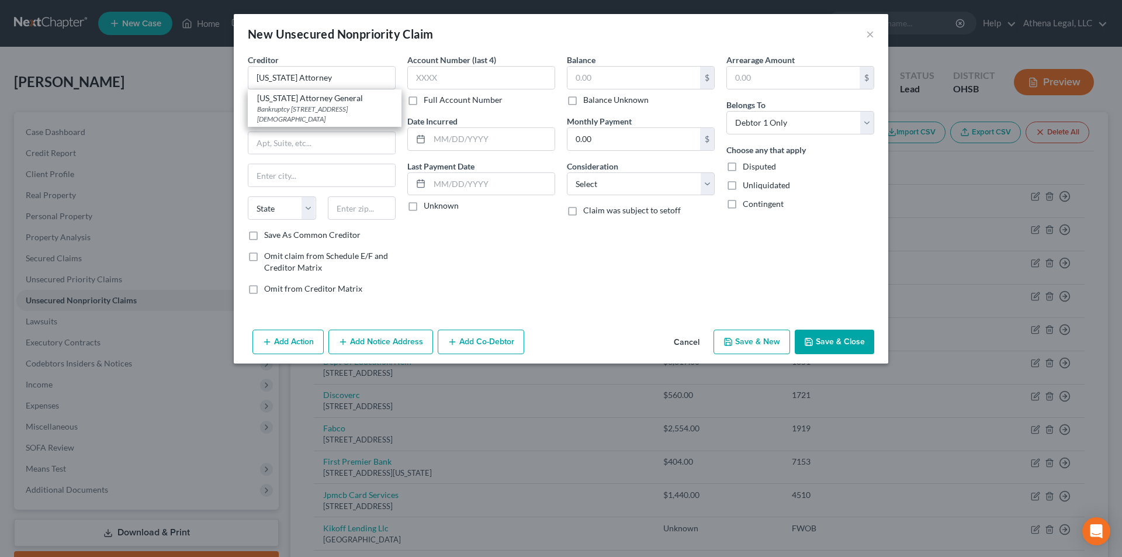
select select "36"
type input "43215"
click at [809, 336] on button "Save & Close" at bounding box center [833, 341] width 79 height 25
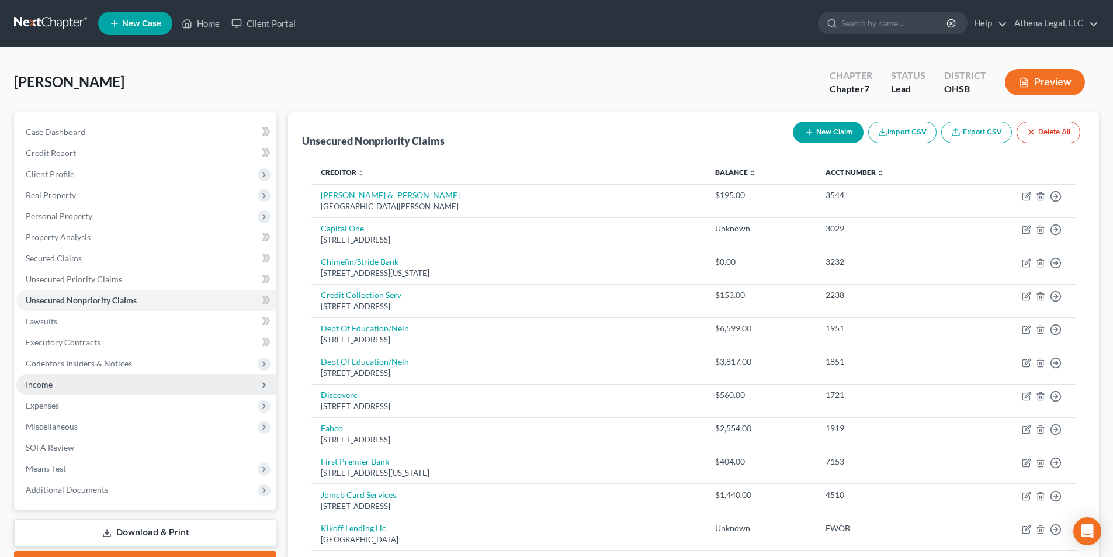
click at [77, 390] on span "Income" at bounding box center [146, 384] width 260 height 21
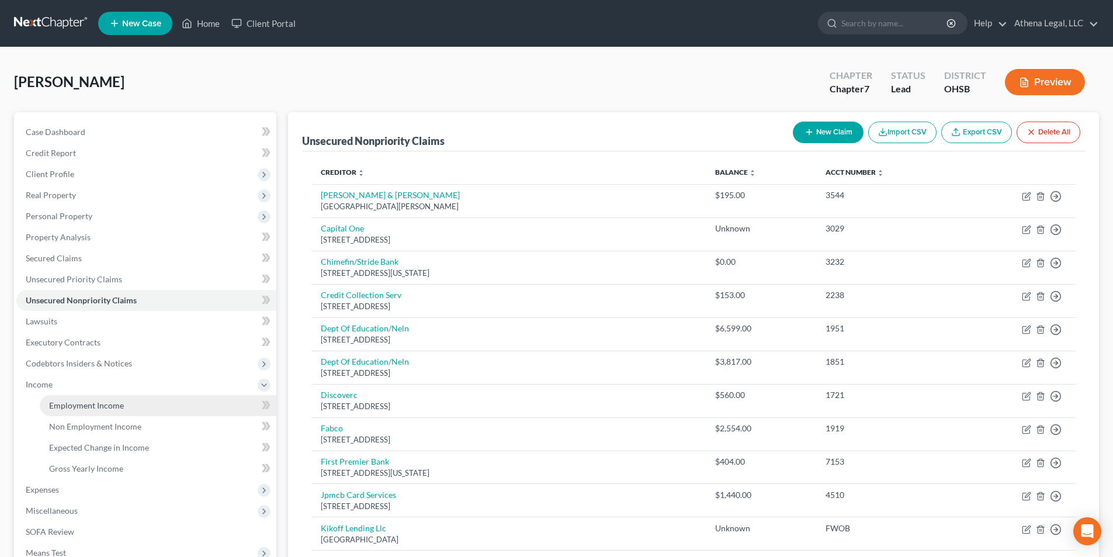
click at [95, 405] on span "Employment Income" at bounding box center [86, 405] width 75 height 10
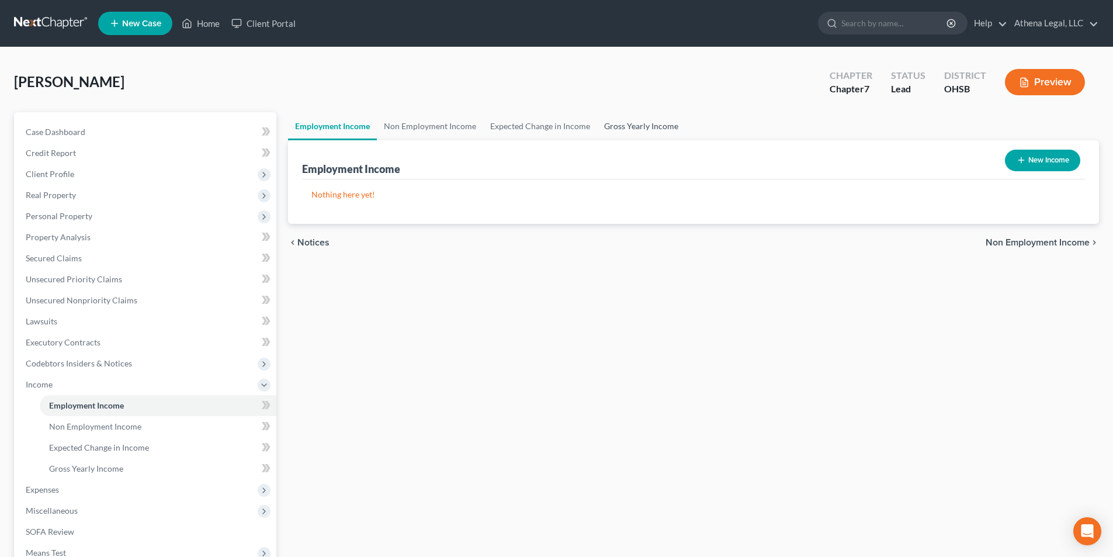
click at [646, 123] on link "Gross Yearly Income" at bounding box center [641, 126] width 88 height 28
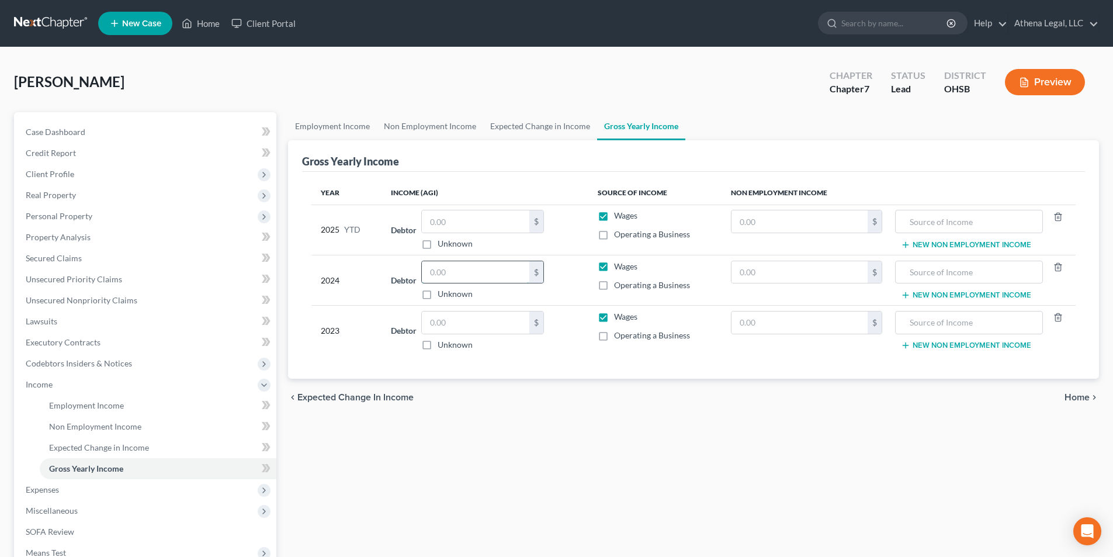
click at [460, 282] on input "text" at bounding box center [475, 272] width 107 height 22
type input "36,336"
click at [498, 320] on input "text" at bounding box center [475, 322] width 107 height 22
type input "44,795"
click at [79, 189] on span "Real Property" at bounding box center [146, 195] width 260 height 21
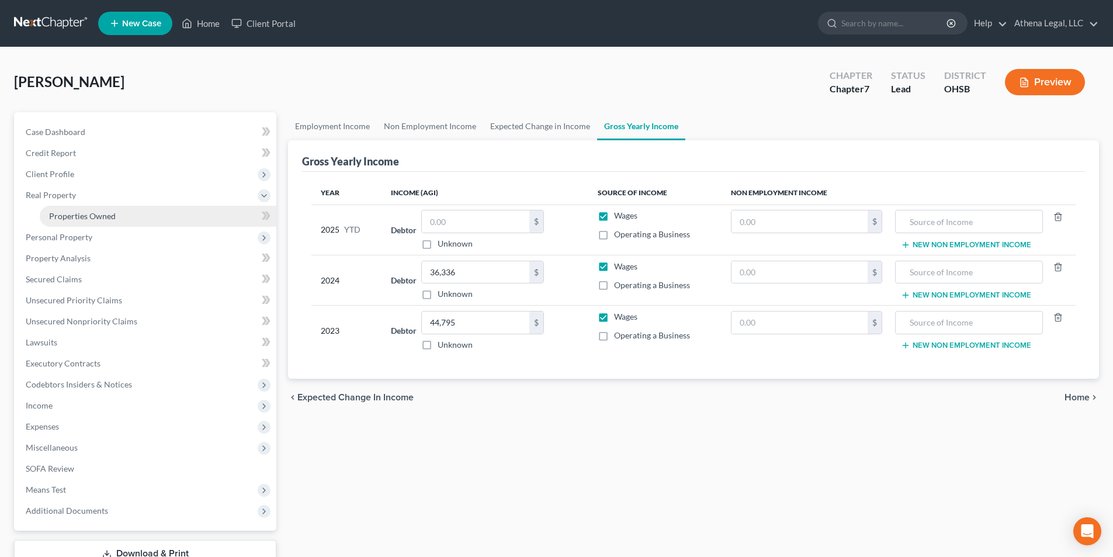
click at [75, 213] on span "Properties Owned" at bounding box center [82, 216] width 67 height 10
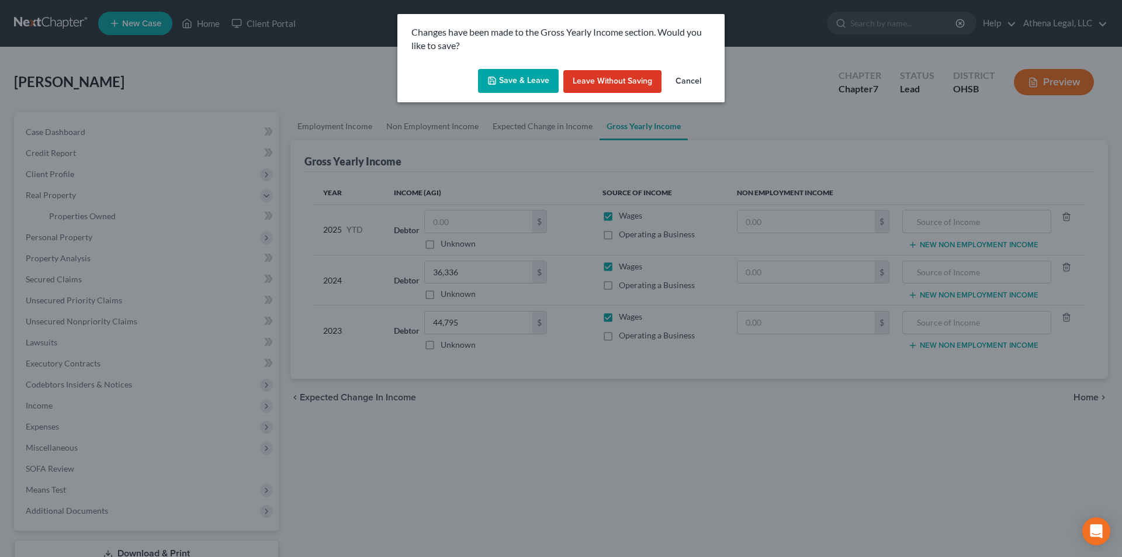
click at [524, 75] on button "Save & Leave" at bounding box center [518, 81] width 81 height 25
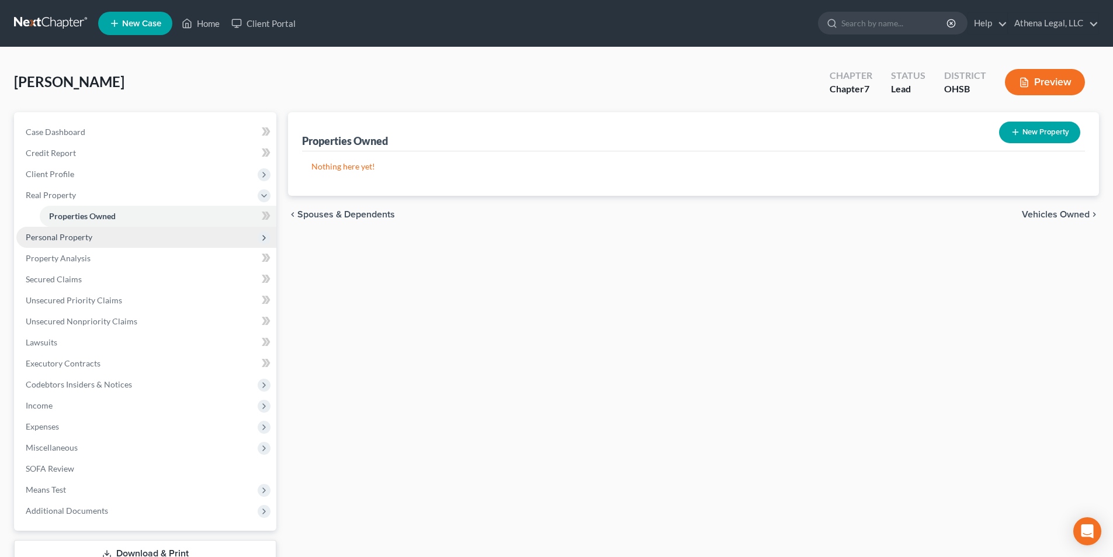
click at [63, 241] on span "Personal Property" at bounding box center [59, 237] width 67 height 10
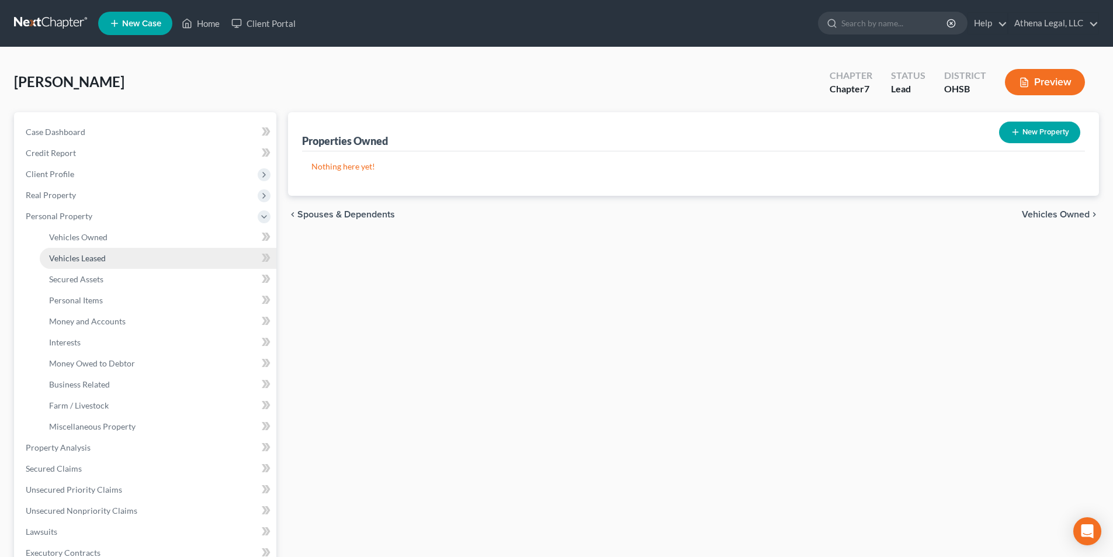
click at [84, 255] on span "Vehicles Leased" at bounding box center [77, 258] width 57 height 10
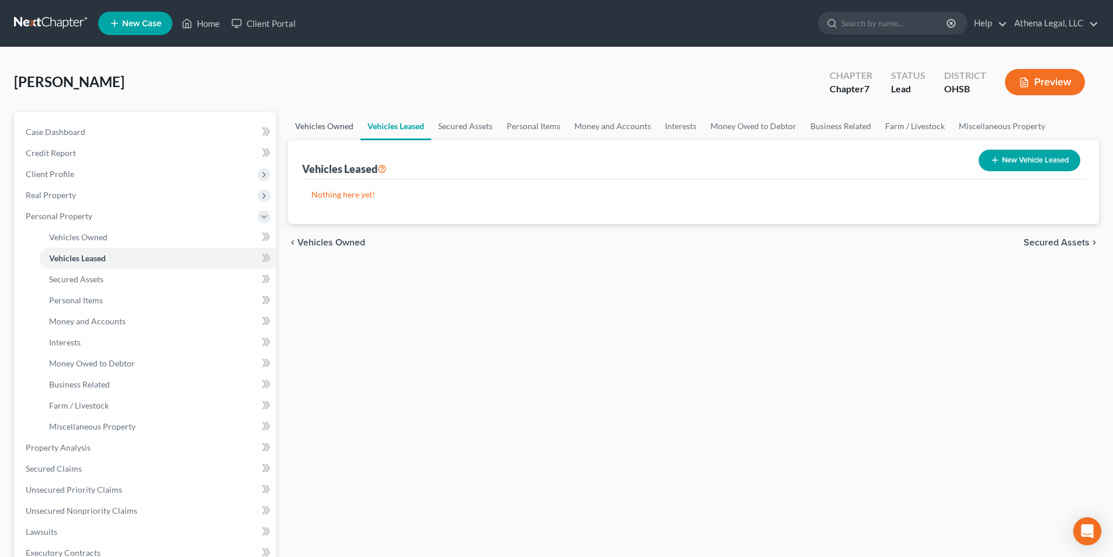
click at [331, 129] on link "Vehicles Owned" at bounding box center [324, 126] width 72 height 28
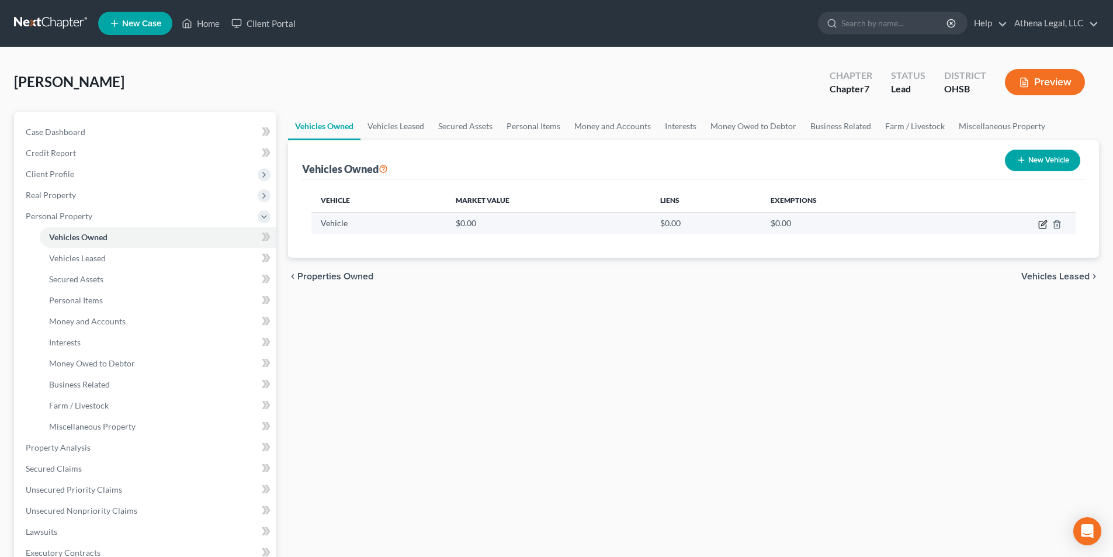
click at [1043, 226] on icon "button" at bounding box center [1042, 224] width 9 height 9
select select "0"
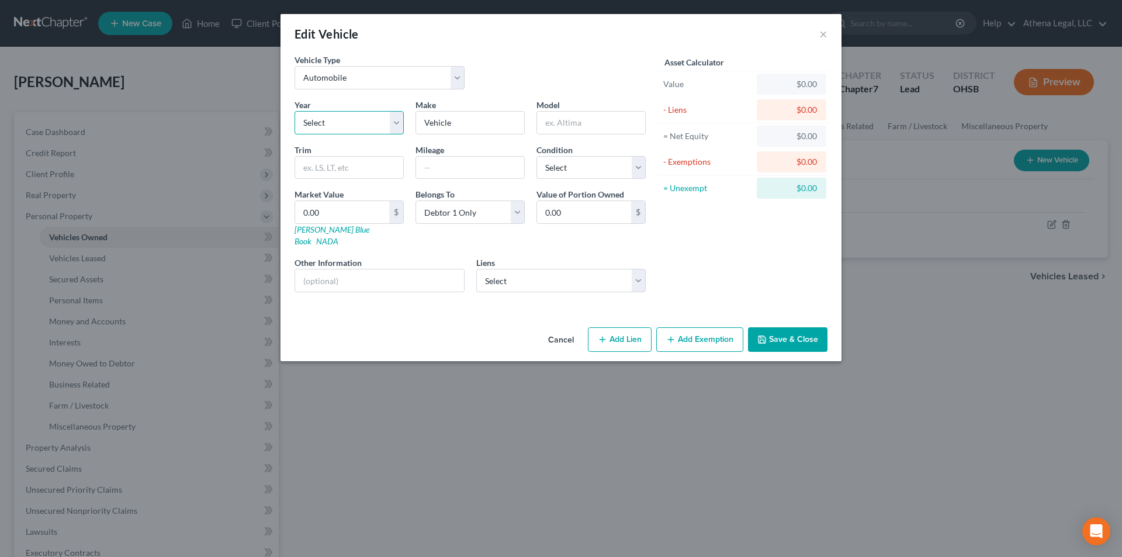
click at [380, 119] on select "Select 2026 2025 2024 2023 2022 2021 2020 2019 2018 2017 2016 2015 2014 2013 20…" at bounding box center [348, 122] width 109 height 23
select select "15"
click at [294, 111] on select "Select 2026 2025 2024 2023 2022 2021 2020 2019 2018 2017 2016 2015 2014 2013 20…" at bounding box center [348, 122] width 109 height 23
drag, startPoint x: 452, startPoint y: 121, endPoint x: 415, endPoint y: 122, distance: 36.8
click at [415, 122] on div "Make * Vehicle" at bounding box center [470, 117] width 121 height 36
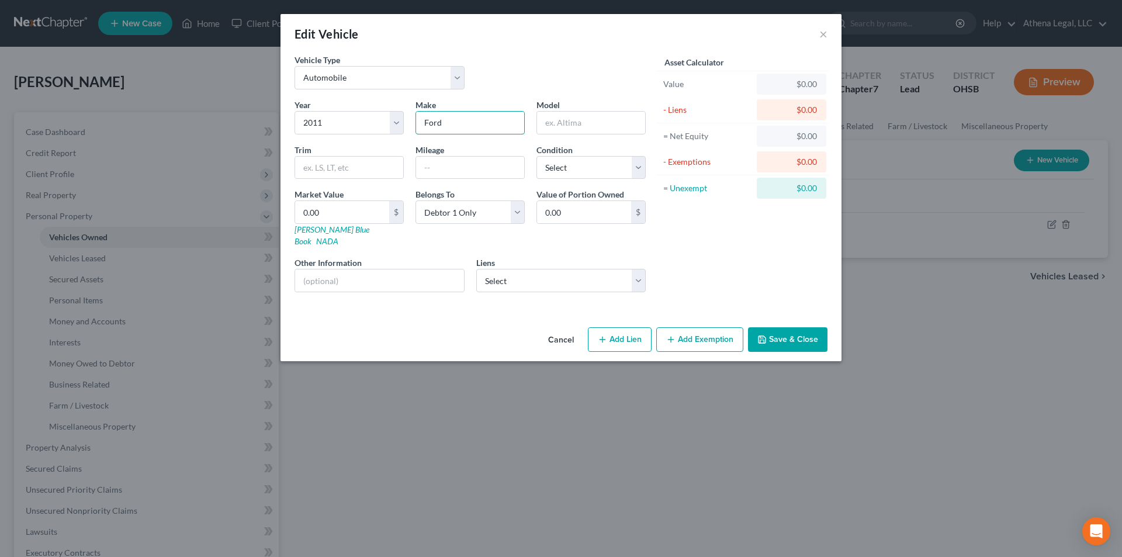
type input "Ford"
type input "Edge"
click at [538, 280] on div "Year Select 2026 2025 2024 2023 2022 2021 2020 2019 2018 2017 2016 2015 2014 20…" at bounding box center [470, 200] width 363 height 203
click at [545, 269] on select "Select Tracir Financial Ser - $0.00 Chimefin/Stride Bank - Unknown" at bounding box center [561, 280] width 170 height 23
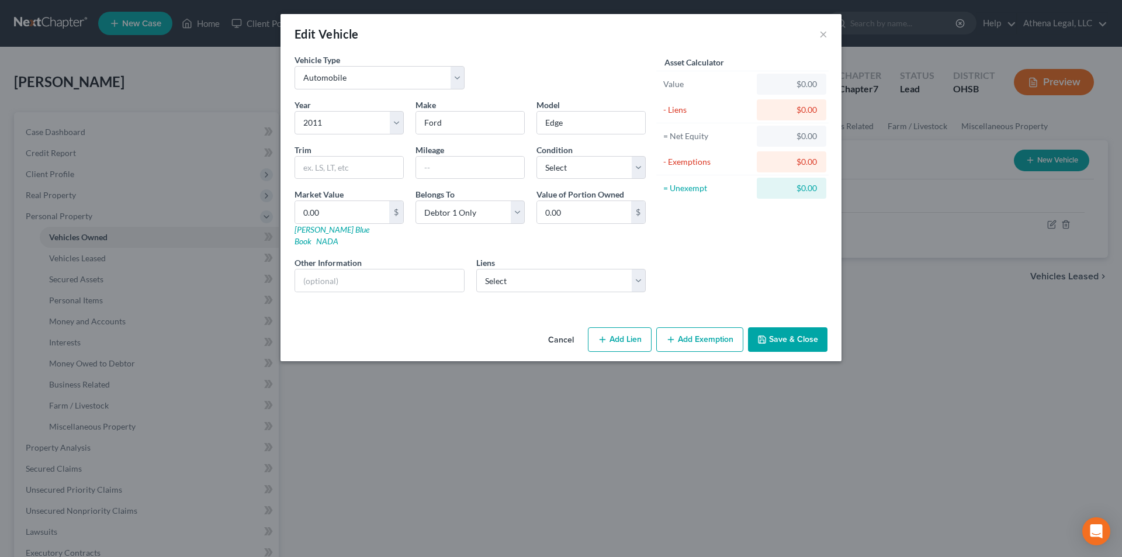
click at [642, 327] on button "Add Lien" at bounding box center [620, 339] width 64 height 25
select select "0"
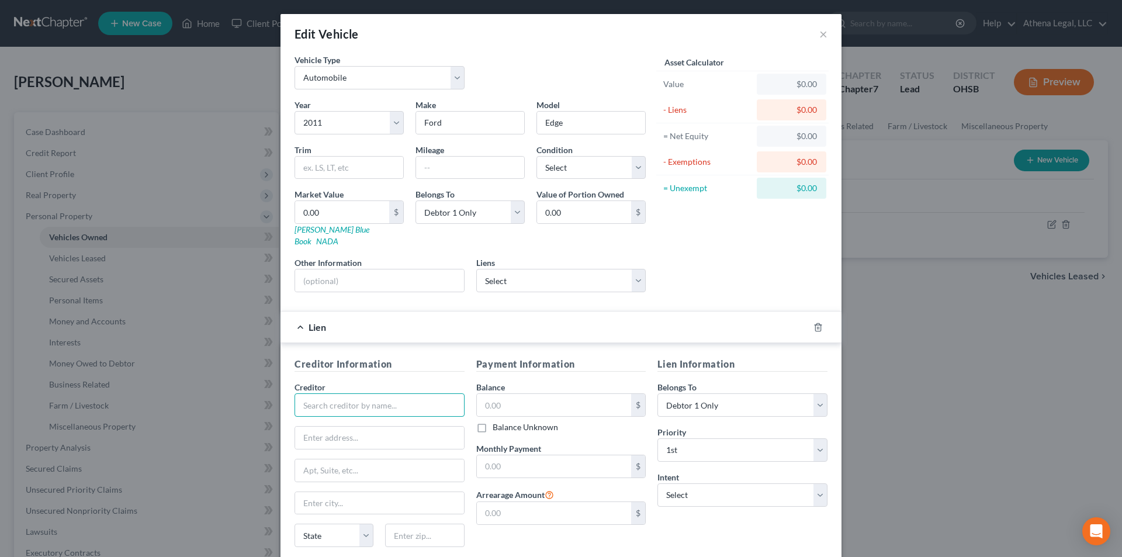
click at [378, 398] on input "text" at bounding box center [379, 404] width 170 height 23
type input "National Auto Sales East LLC"
type input "[STREET_ADDRESS][PERSON_NAME]"
type input "Columbus"
select select "36"
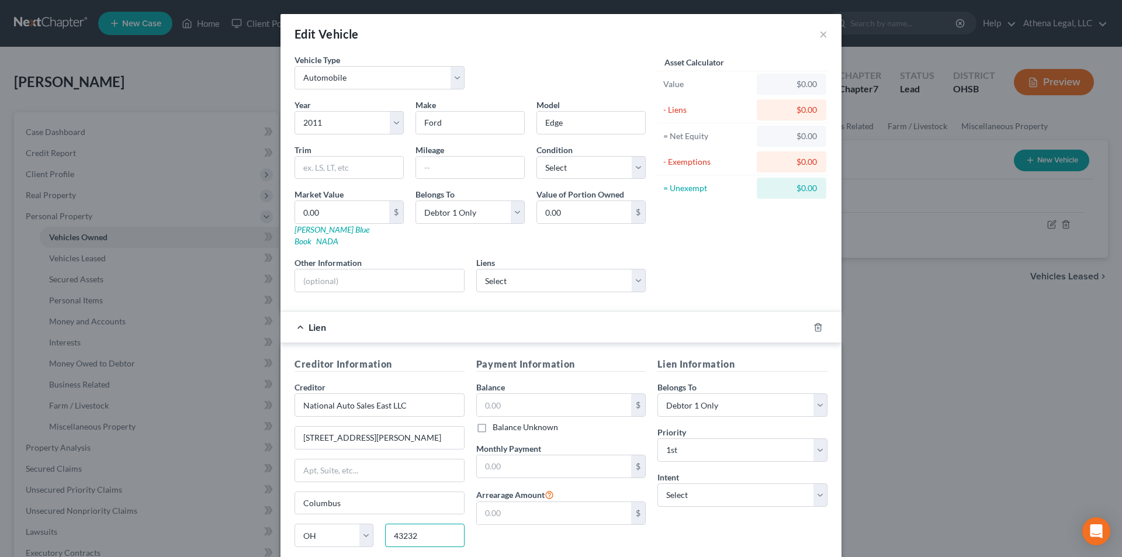
type input "43232"
drag, startPoint x: 687, startPoint y: 247, endPoint x: 693, endPoint y: 248, distance: 6.5
click at [687, 247] on div "Asset Calculator Value $0.00 - Liens $0.00 = Net Equity $0.00 - Exemptions $0.0…" at bounding box center [742, 178] width 182 height 248
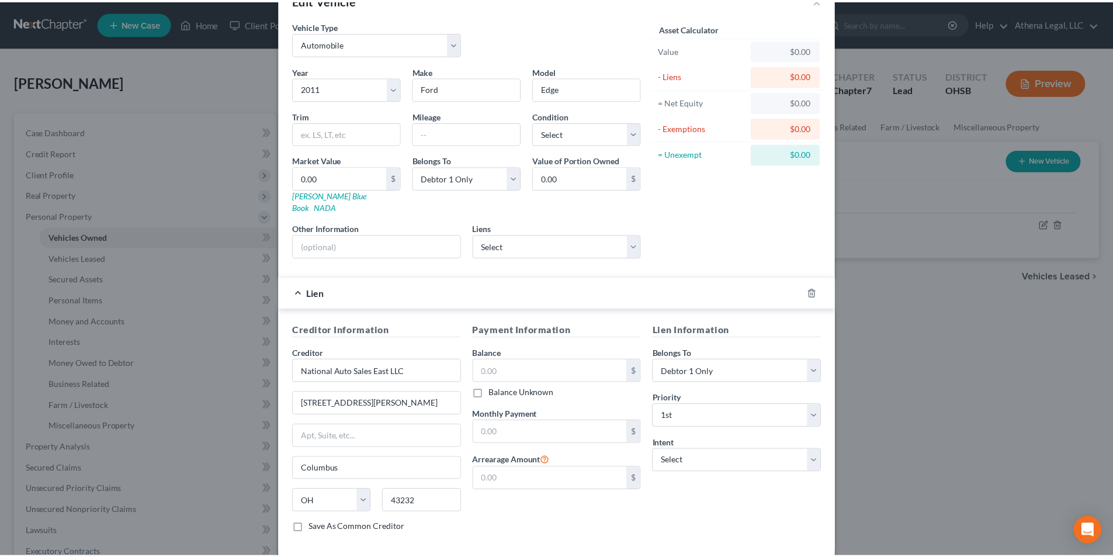
scroll to position [82, 0]
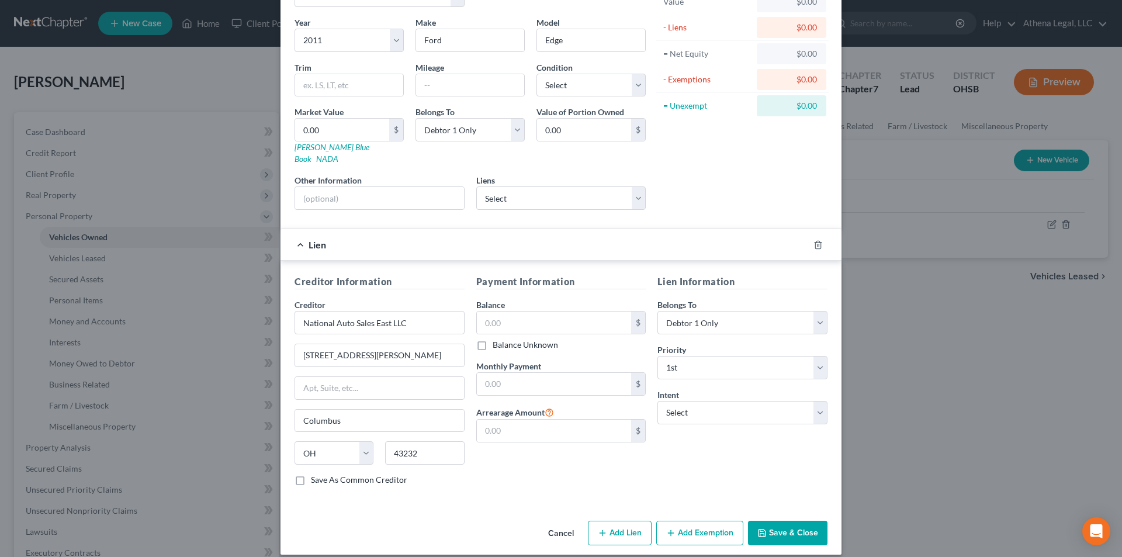
click at [778, 521] on button "Save & Close" at bounding box center [787, 533] width 79 height 25
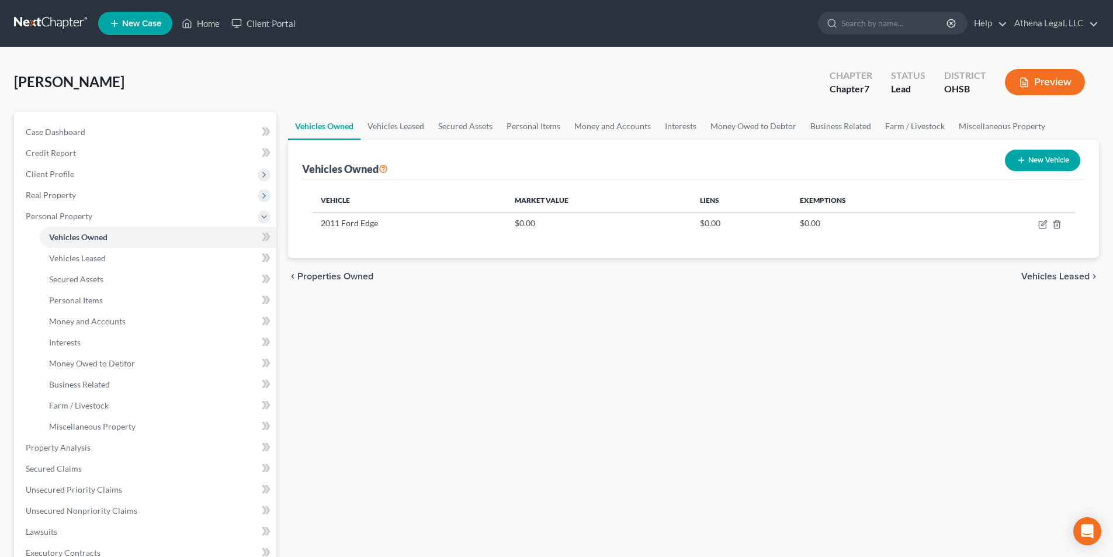
click at [1036, 164] on button "New Vehicle" at bounding box center [1042, 161] width 75 height 22
select select "0"
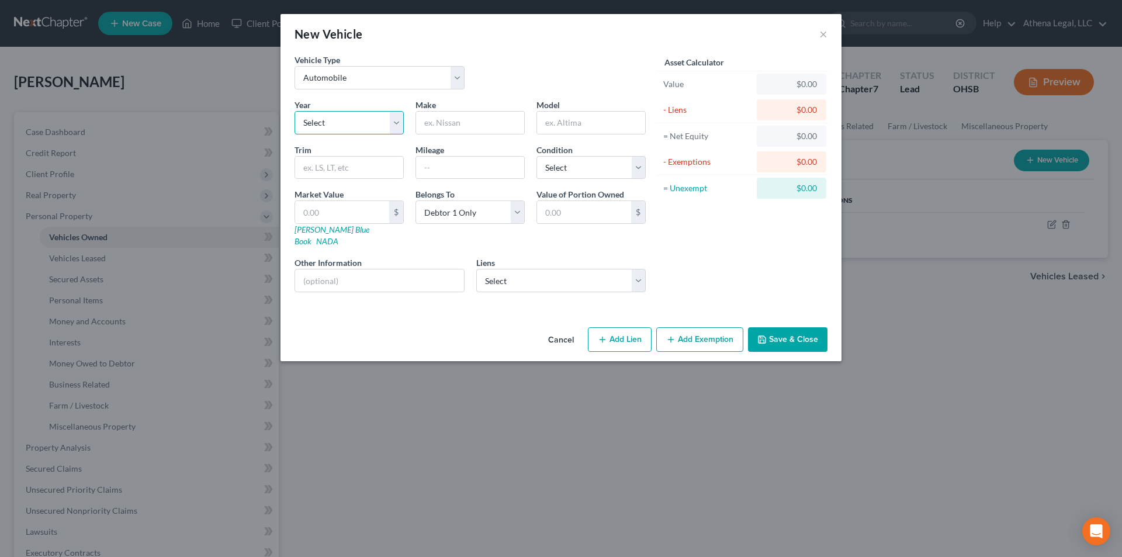
click at [350, 126] on select "Select 2026 2025 2024 2023 2022 2021 2020 2019 2018 2017 2016 2015 2014 2013 20…" at bounding box center [348, 122] width 109 height 23
select select "15"
click at [294, 111] on select "Select 2026 2025 2024 2023 2022 2021 2020 2019 2018 2017 2016 2015 2014 2013 20…" at bounding box center [348, 122] width 109 height 23
click at [471, 128] on input "text" at bounding box center [470, 123] width 108 height 22
type input "Honda"
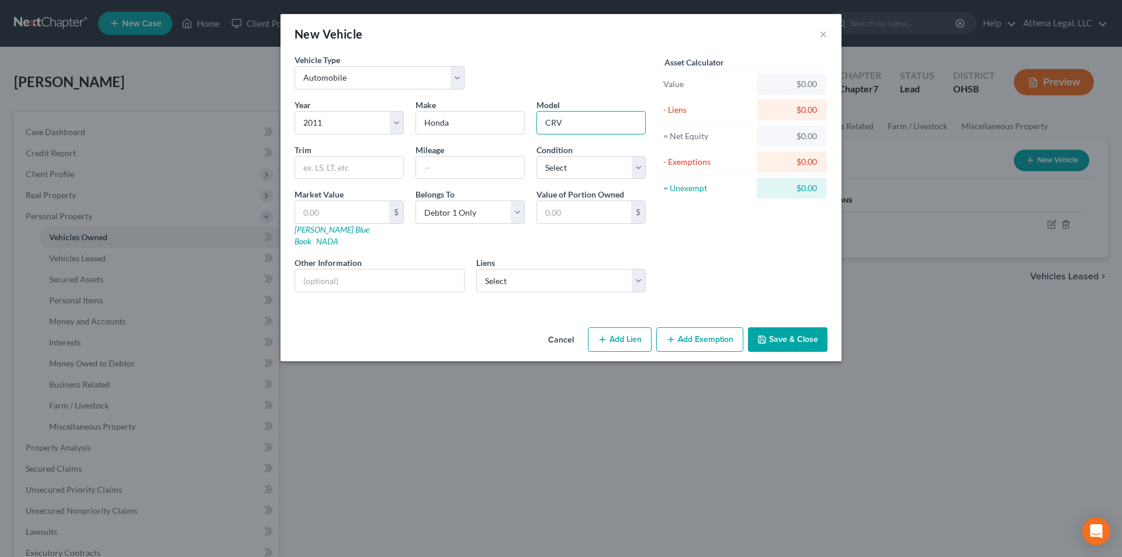
type input "CRV"
click at [776, 330] on button "Save & Close" at bounding box center [787, 339] width 79 height 25
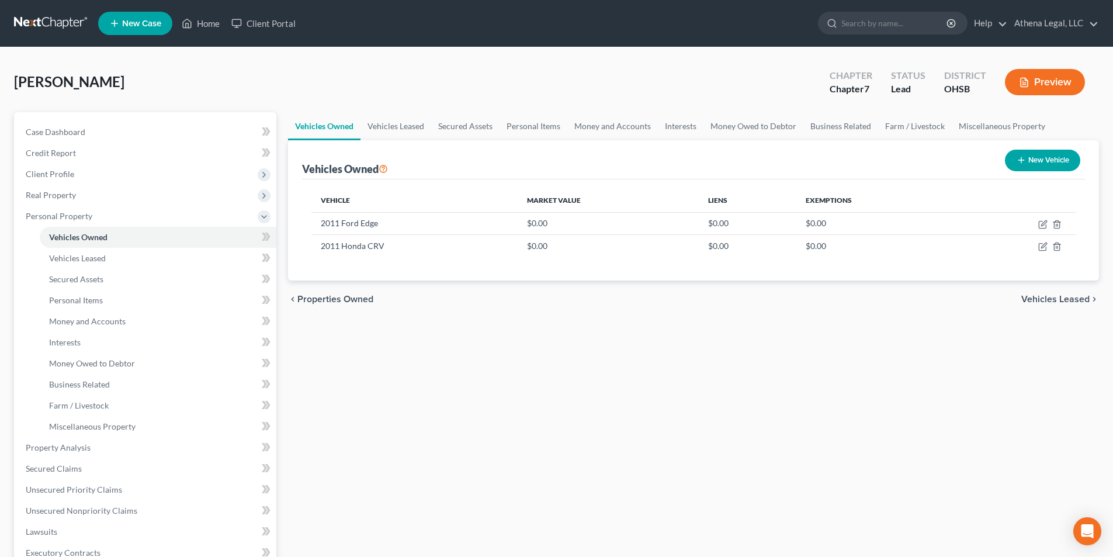
click at [1044, 162] on button "New Vehicle" at bounding box center [1042, 161] width 75 height 22
select select "0"
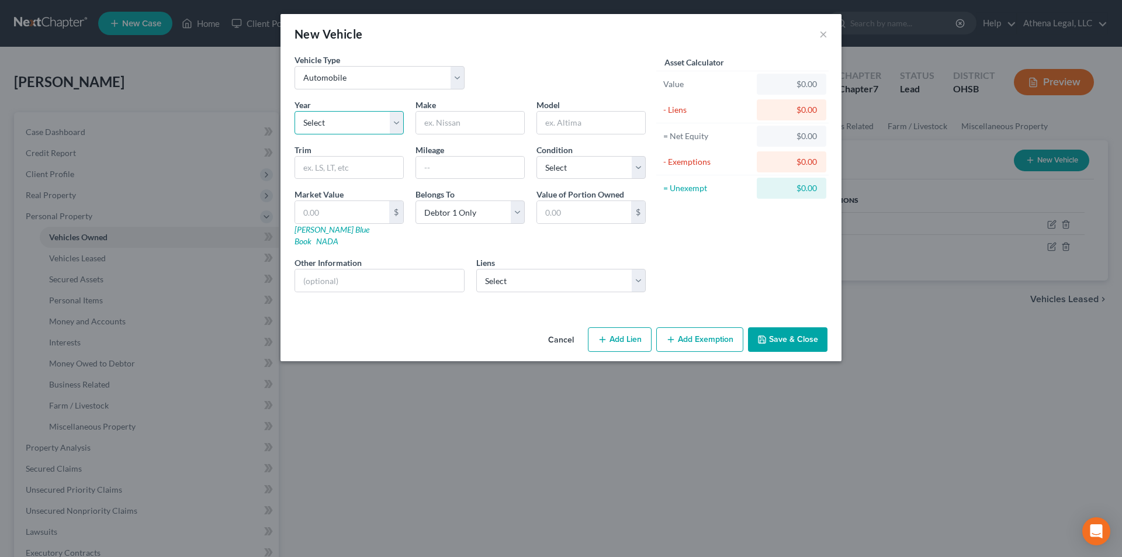
click at [345, 119] on select "Select 2026 2025 2024 2023 2022 2021 2020 2019 2018 2017 2016 2015 2014 2013 20…" at bounding box center [348, 122] width 109 height 23
drag, startPoint x: 360, startPoint y: 126, endPoint x: 360, endPoint y: 133, distance: 7.6
click at [360, 126] on select "Select 2026 2025 2024 2023 2022 2021 2020 2019 2018 2017 2016 2015 2014 2013 20…" at bounding box center [348, 122] width 109 height 23
select select "26"
click at [294, 111] on select "Select 2026 2025 2024 2023 2022 2021 2020 2019 2018 2017 2016 2015 2014 2013 20…" at bounding box center [348, 122] width 109 height 23
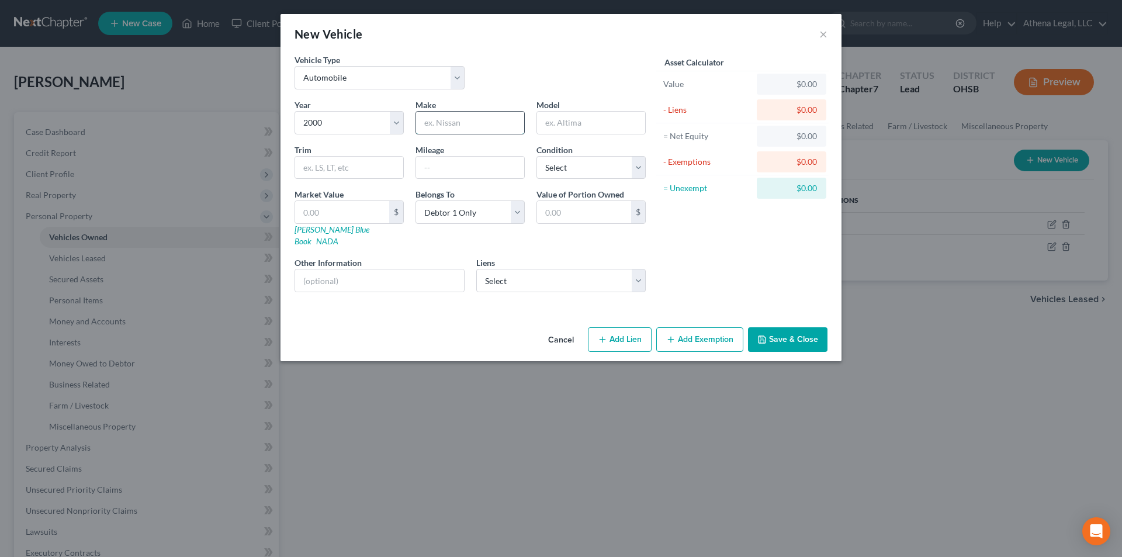
drag, startPoint x: 454, startPoint y: 131, endPoint x: 455, endPoint y: 123, distance: 8.3
click at [454, 131] on input "text" at bounding box center [470, 123] width 108 height 22
type input "Ford"
type input "Explorer"
click at [780, 329] on button "Save & Close" at bounding box center [787, 339] width 79 height 25
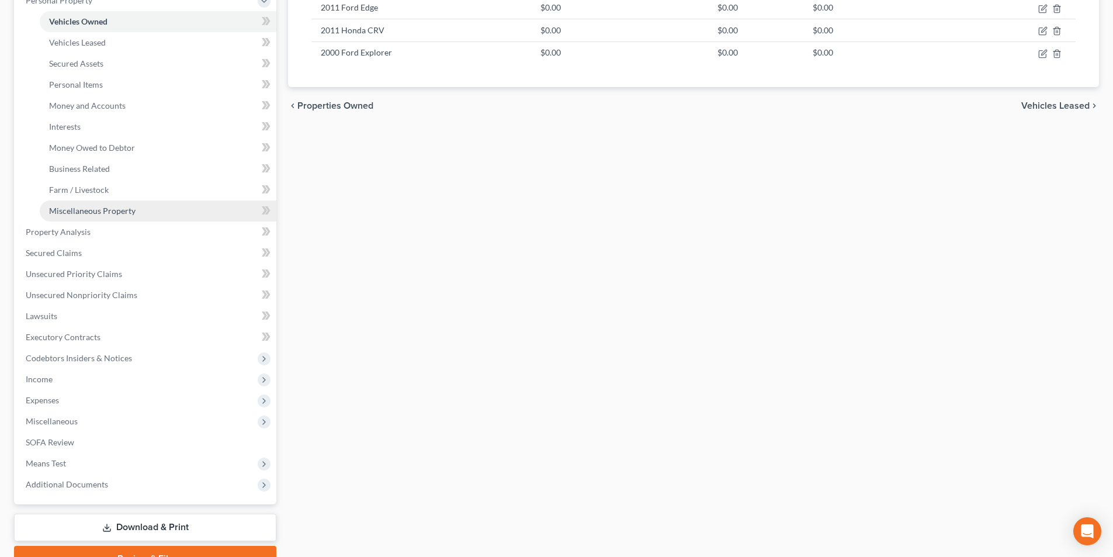
scroll to position [234, 0]
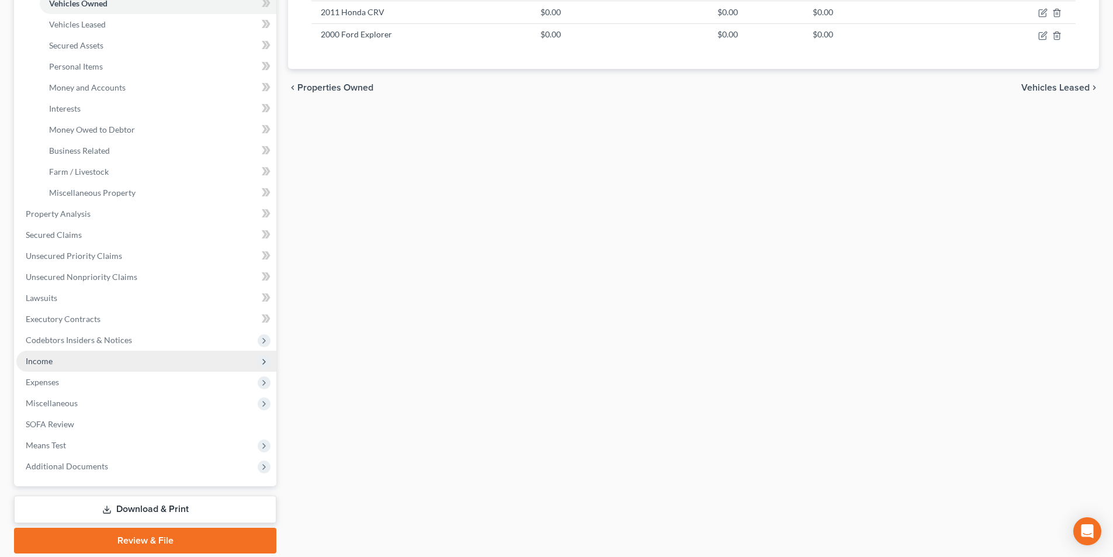
click at [50, 362] on span "Income" at bounding box center [39, 361] width 27 height 10
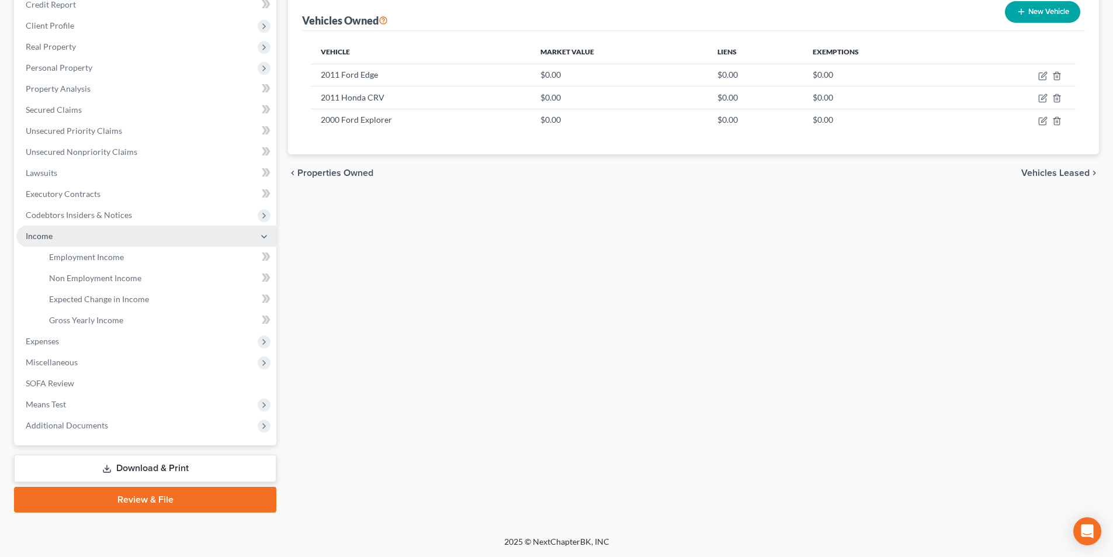
scroll to position [148, 0]
click at [107, 259] on span "Employment Income" at bounding box center [86, 257] width 75 height 10
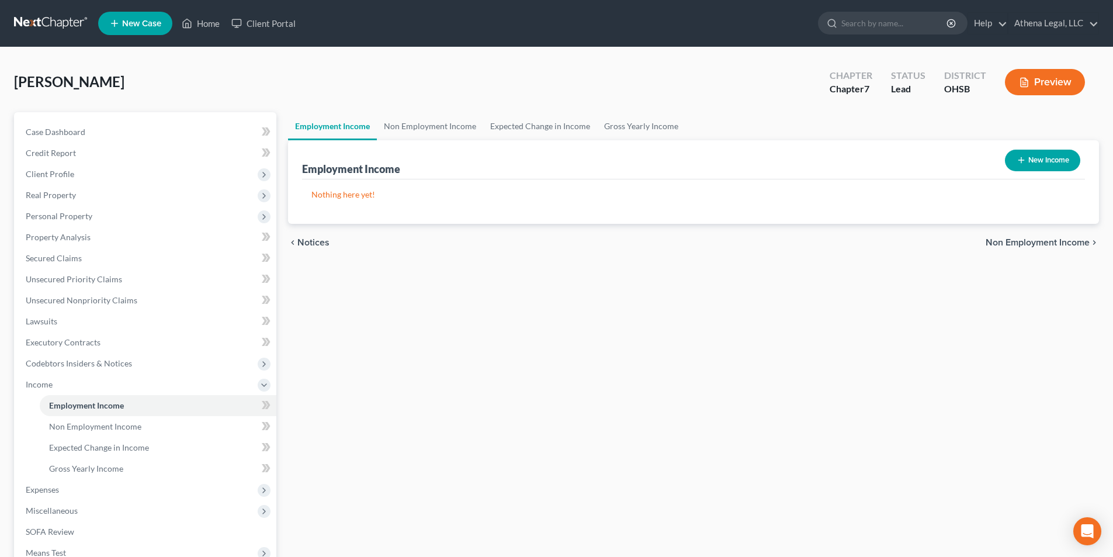
click at [1025, 158] on button "New Income" at bounding box center [1042, 161] width 75 height 22
select select "0"
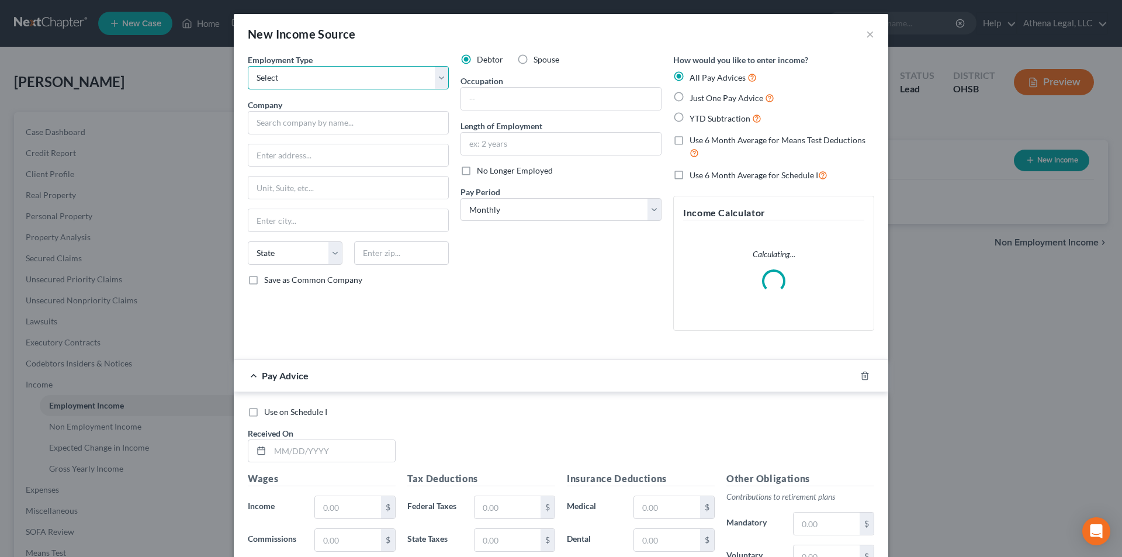
click at [363, 82] on select "Select Full or [DEMOGRAPHIC_DATA] Employment Self Employment" at bounding box center [348, 77] width 201 height 23
select select "0"
click at [248, 66] on select "Select Full or [DEMOGRAPHIC_DATA] Employment Self Employment" at bounding box center [348, 77] width 201 height 23
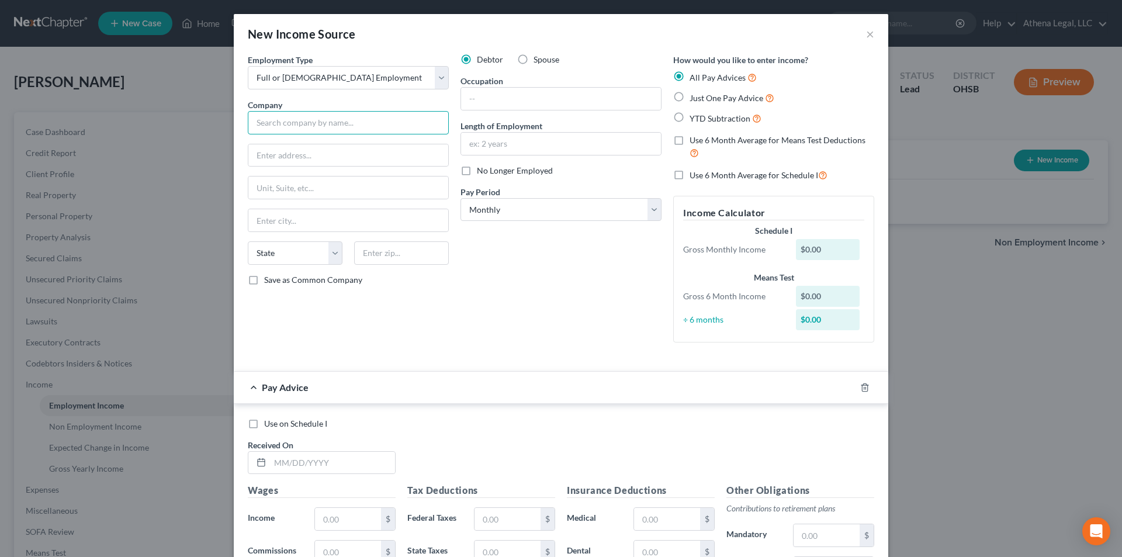
click at [335, 121] on input "text" at bounding box center [348, 122] width 201 height 23
click at [296, 141] on div "STATE OF [US_STATE]" at bounding box center [318, 143] width 122 height 12
type input "STATE OF [US_STATE]"
type input "[STREET_ADDRESS]"
type input "14TH FLOOR"
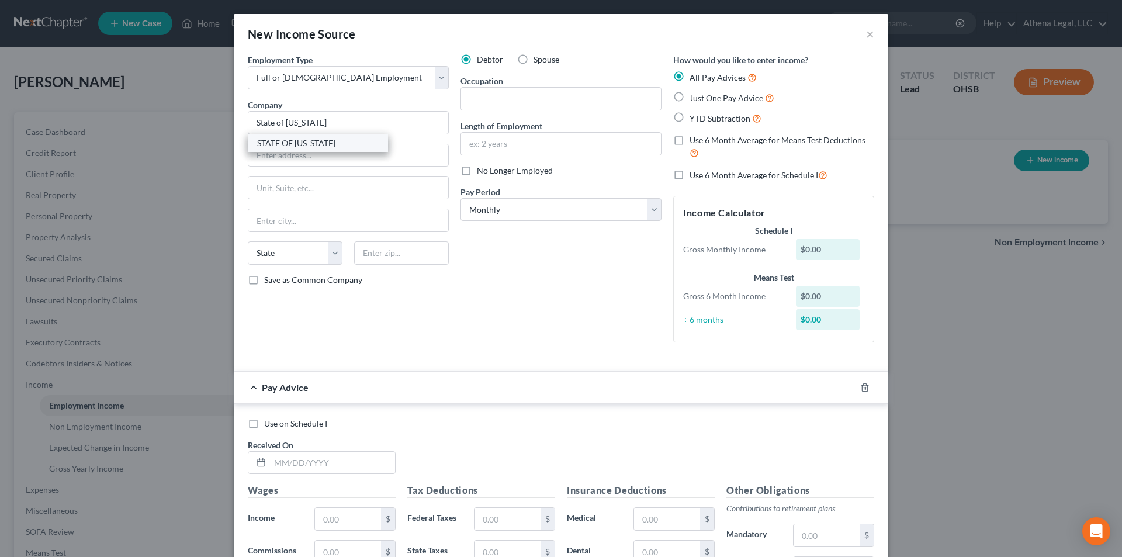
type input "Columbus"
select select "36"
type input "43215"
drag, startPoint x: 329, startPoint y: 124, endPoint x: 220, endPoint y: 141, distance: 111.1
click at [220, 141] on div "New Income Source × Employment Type * Select Full or [DEMOGRAPHIC_DATA] Employm…" at bounding box center [561, 278] width 1122 height 557
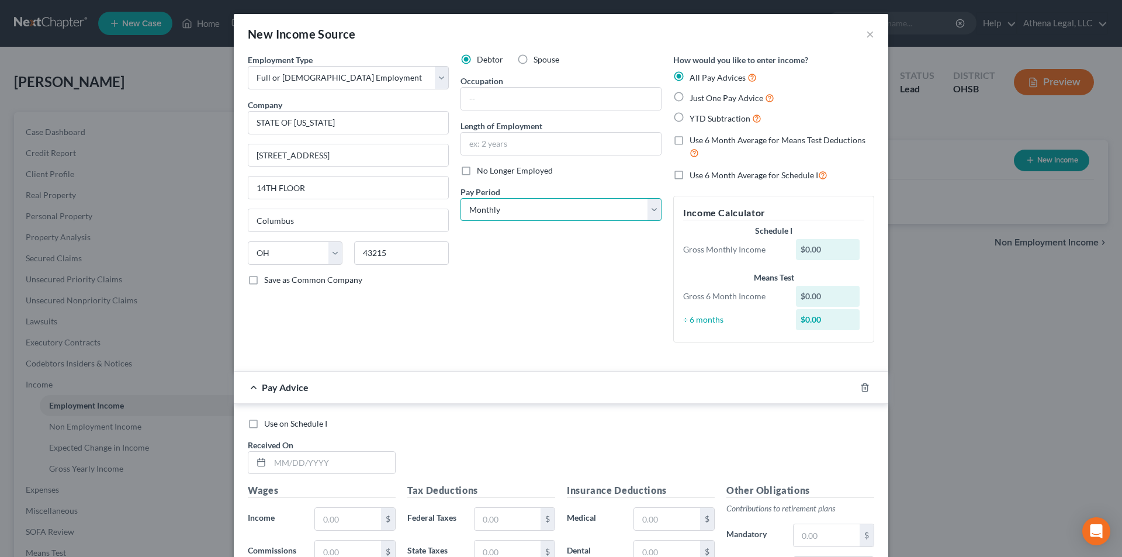
click at [501, 215] on select "Select Monthly Twice Monthly Every Other Week Weekly" at bounding box center [560, 209] width 201 height 23
select select "2"
click at [460, 198] on select "Select Monthly Twice Monthly Every Other Week Weekly" at bounding box center [560, 209] width 201 height 23
click at [344, 461] on input "text" at bounding box center [332, 463] width 125 height 22
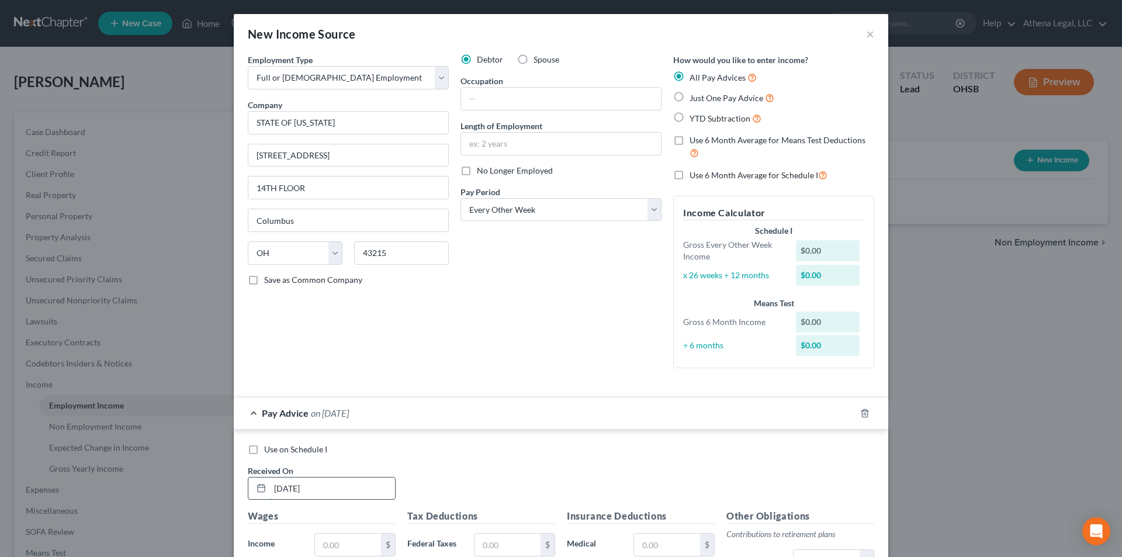
type input "[DATE]"
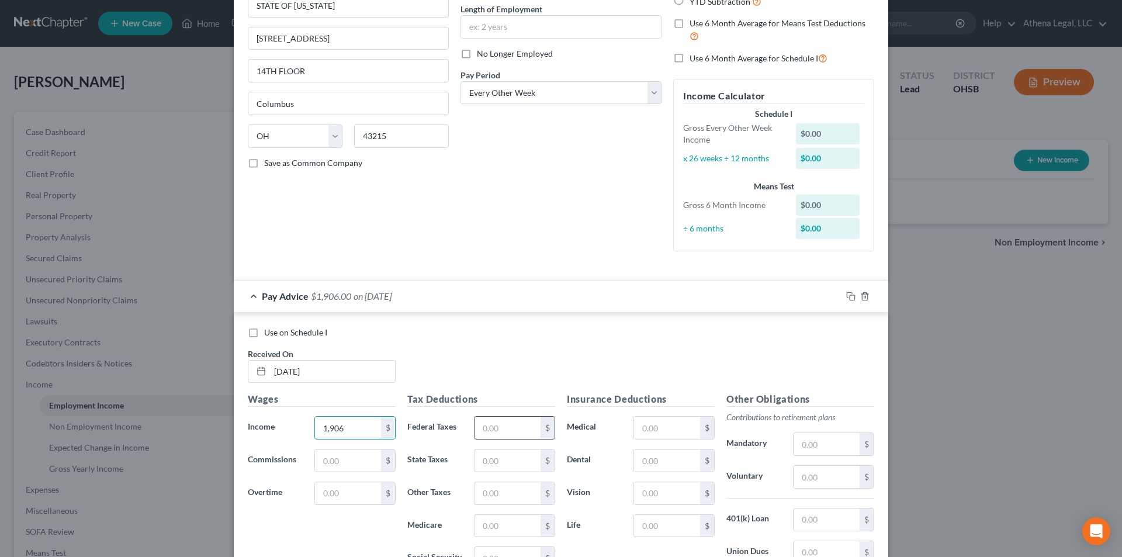
type input "1,906"
click at [496, 422] on input "text" at bounding box center [507, 428] width 66 height 22
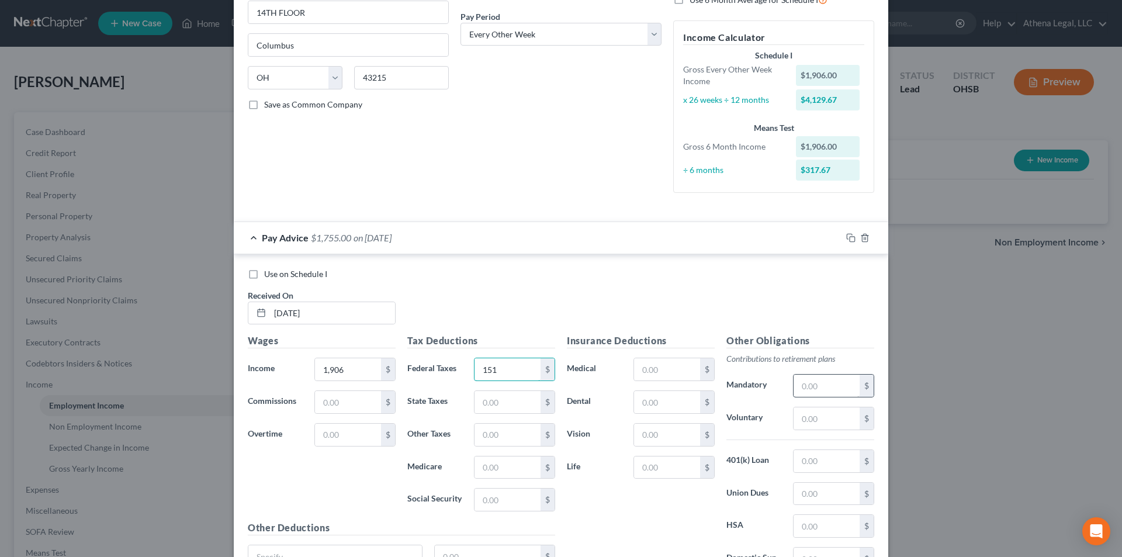
type input "151"
click at [818, 378] on input "text" at bounding box center [826, 385] width 66 height 22
type input "190"
click at [650, 366] on input "text" at bounding box center [667, 369] width 66 height 22
type input "74"
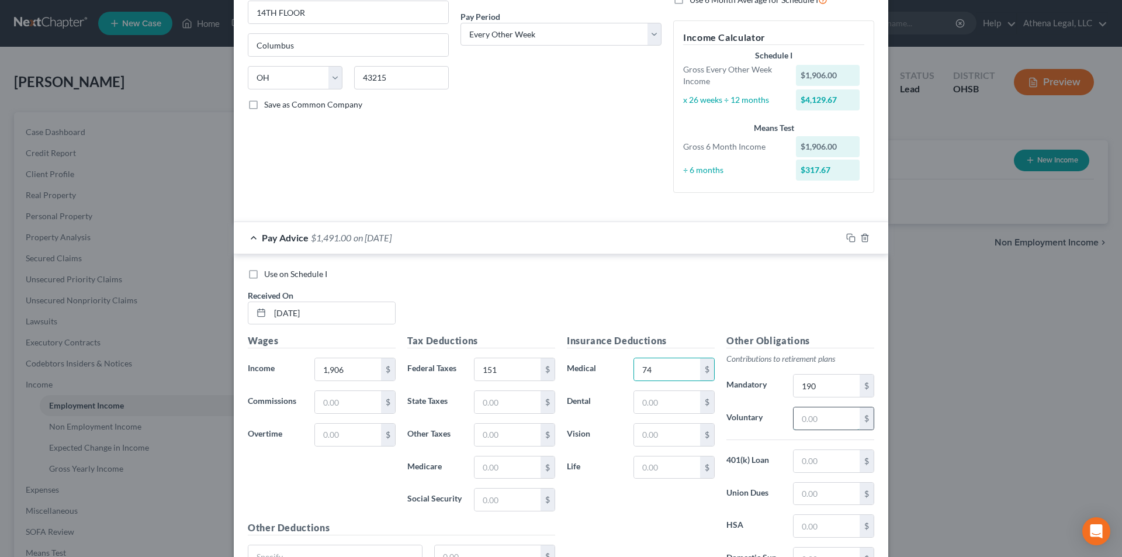
click at [823, 420] on input "text" at bounding box center [826, 418] width 66 height 22
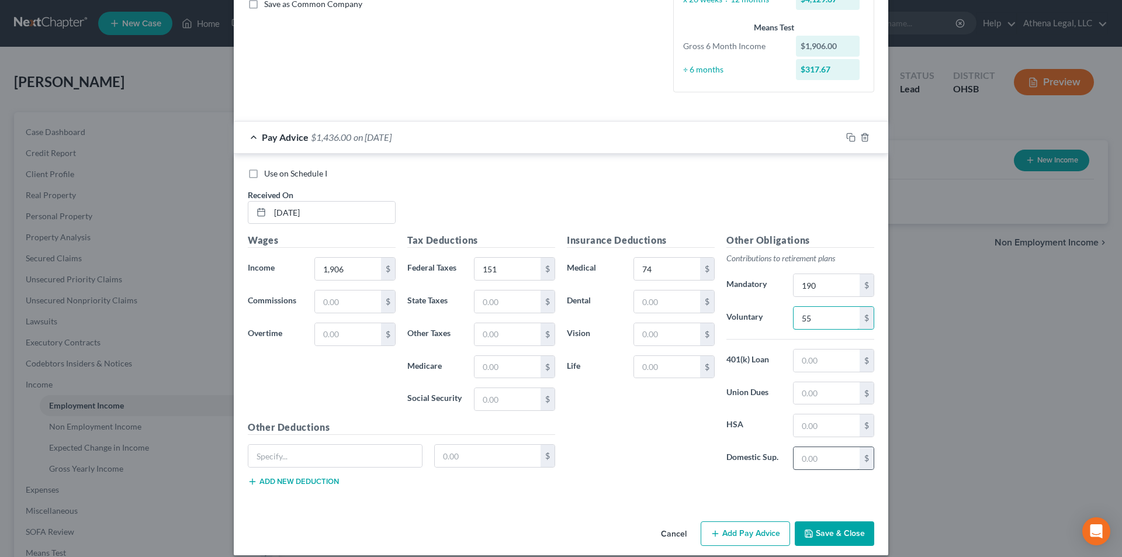
scroll to position [288, 0]
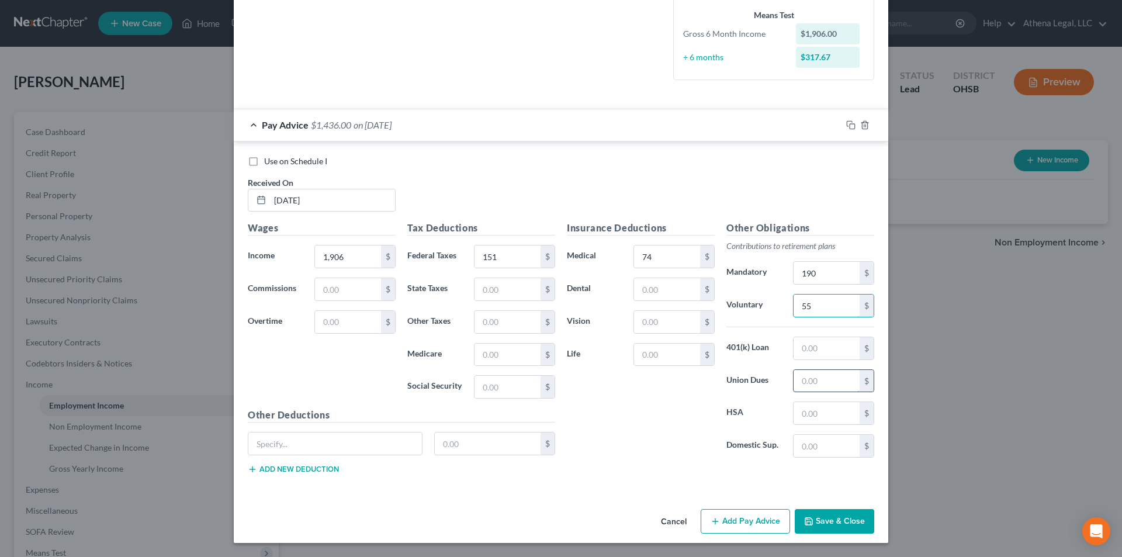
type input "55"
click at [811, 380] on input "text" at bounding box center [826, 381] width 66 height 22
type input "24"
drag, startPoint x: 761, startPoint y: 519, endPoint x: 696, endPoint y: 401, distance: 134.6
click at [761, 519] on button "Add Pay Advice" at bounding box center [744, 521] width 89 height 25
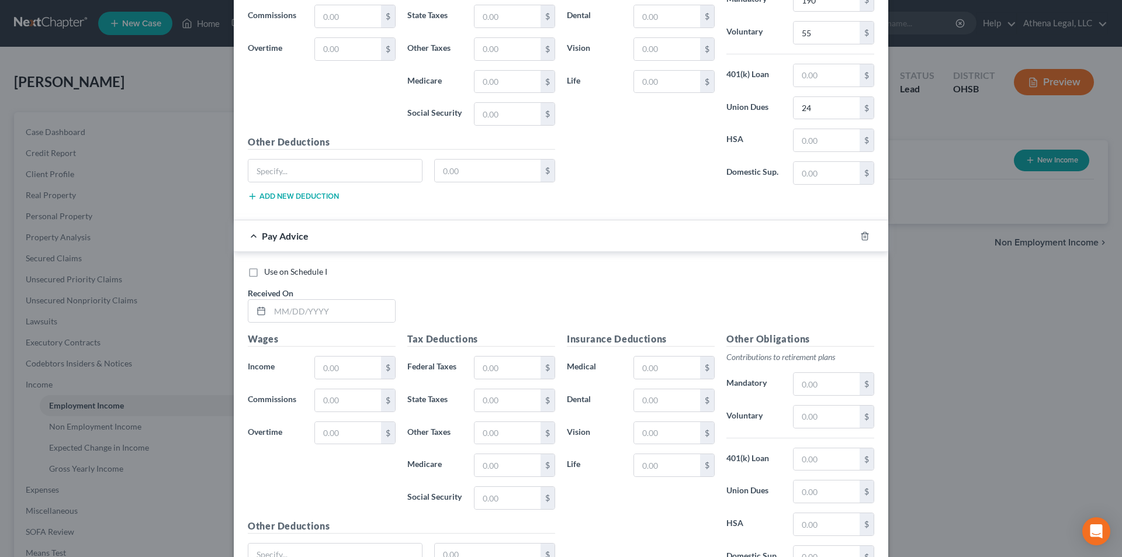
scroll to position [580, 0]
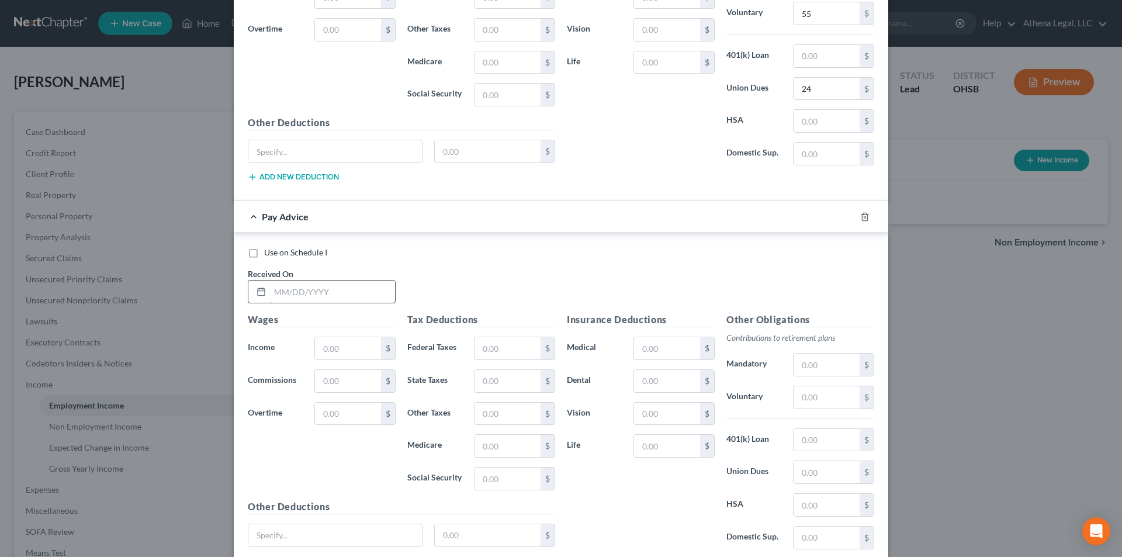
drag, startPoint x: 360, startPoint y: 294, endPoint x: 360, endPoint y: 283, distance: 11.7
click at [360, 294] on input "text" at bounding box center [332, 291] width 125 height 22
type input "[DATE]"
type input "1,804"
click at [504, 342] on input "text" at bounding box center [507, 348] width 66 height 22
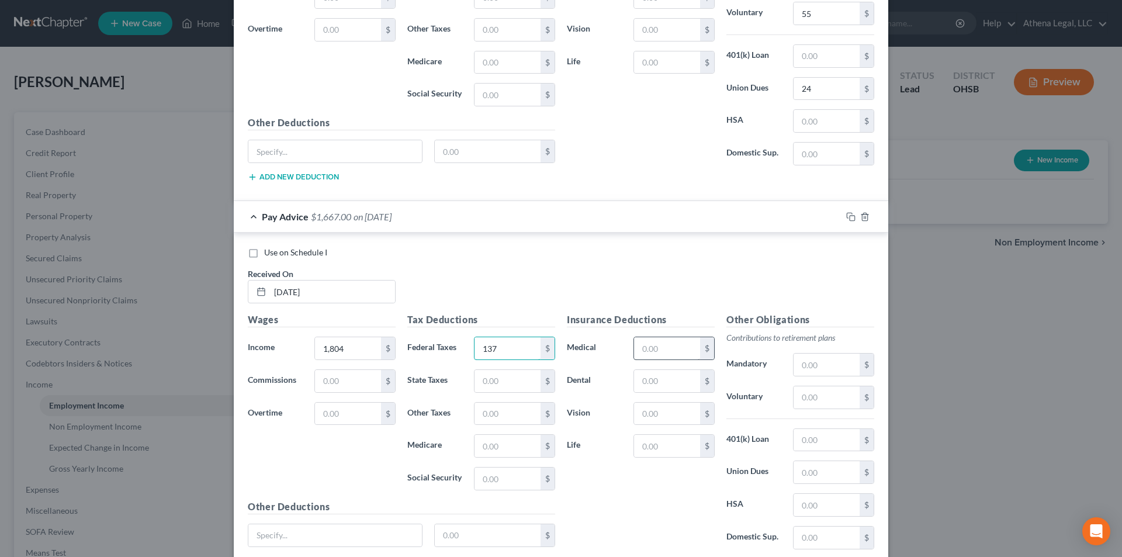
type input "137"
click at [634, 352] on input "text" at bounding box center [667, 348] width 66 height 22
type input "58"
click at [819, 369] on input "text" at bounding box center [826, 364] width 66 height 22
type input "180"
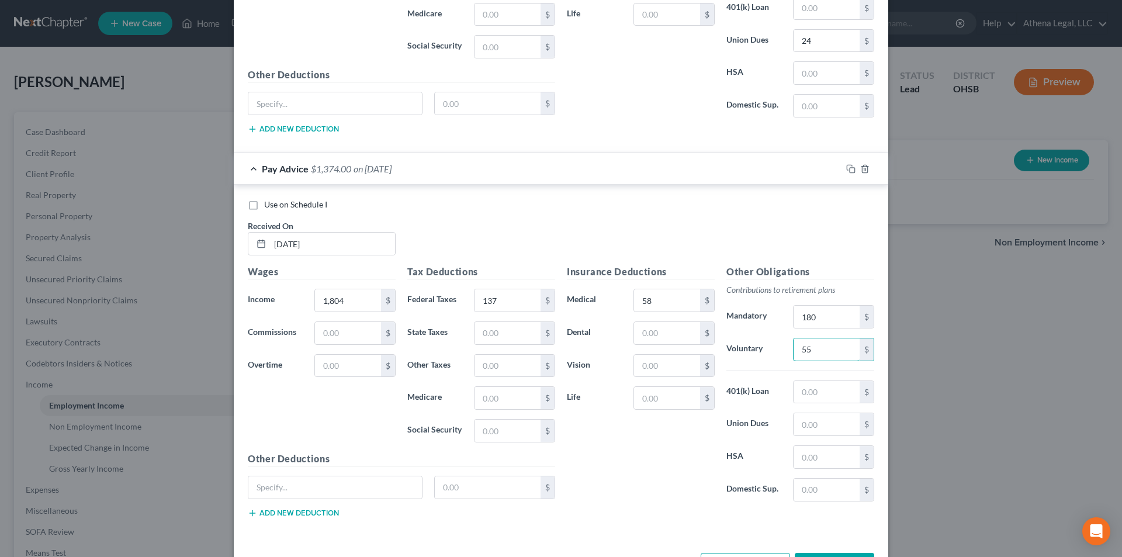
scroll to position [671, 0]
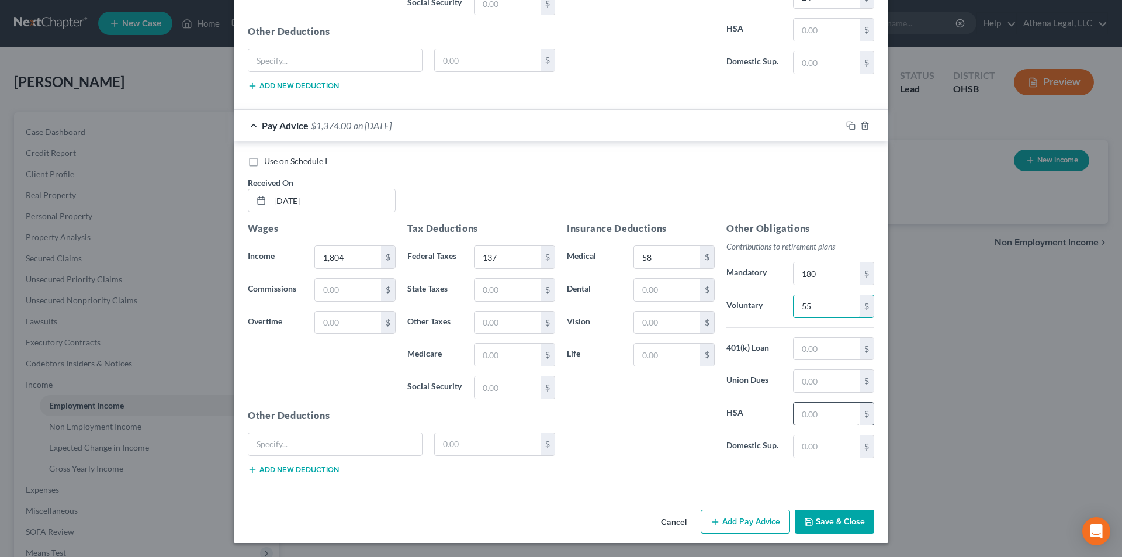
type input "55"
click at [817, 415] on input "text" at bounding box center [826, 413] width 66 height 22
click at [793, 381] on input "text" at bounding box center [826, 381] width 66 height 22
type input "22"
drag, startPoint x: 766, startPoint y: 529, endPoint x: 658, endPoint y: 352, distance: 207.4
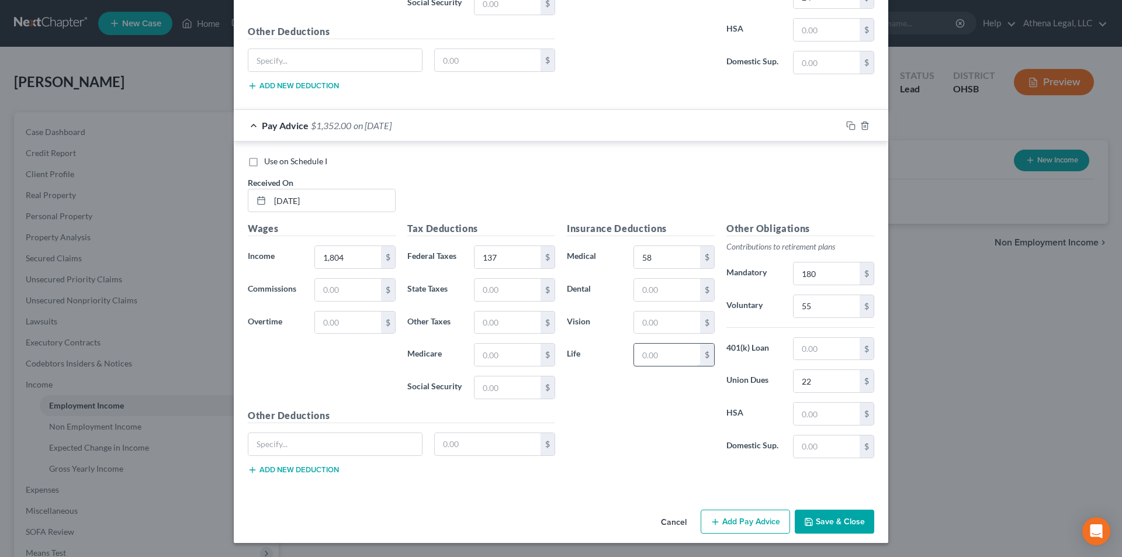
click at [766, 529] on button "Add Pay Advice" at bounding box center [744, 521] width 89 height 25
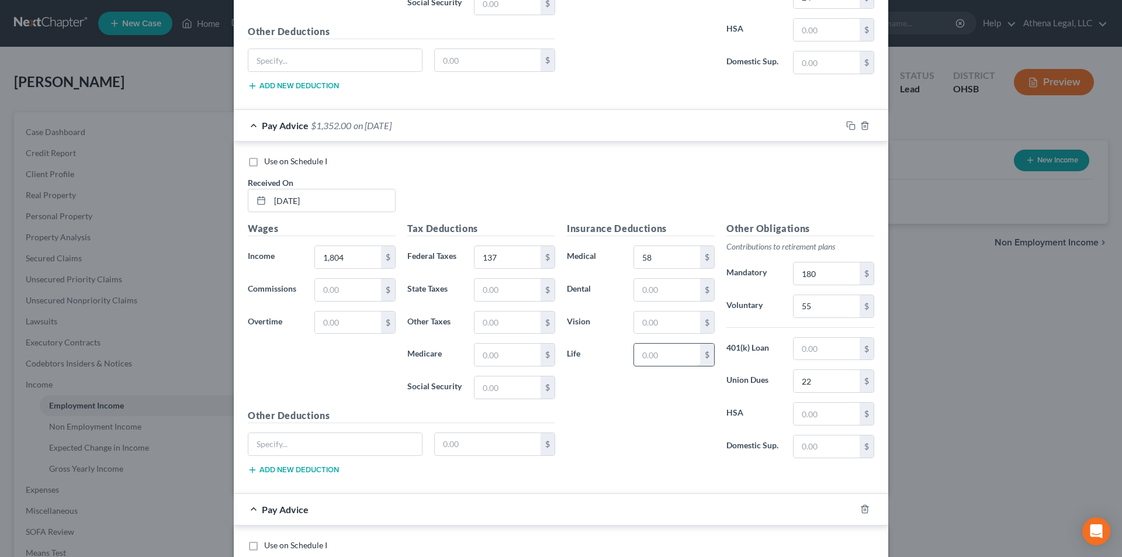
scroll to position [846, 0]
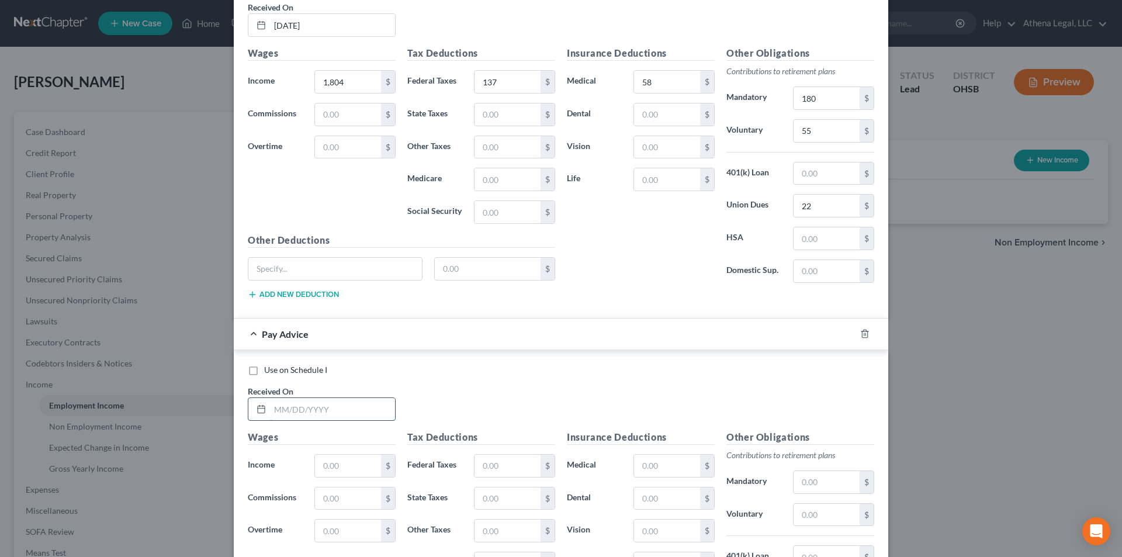
click at [375, 414] on input "text" at bounding box center [332, 409] width 125 height 22
type input "[DATE]"
type input "1,804"
click at [516, 477] on div "$" at bounding box center [514, 465] width 81 height 23
click at [516, 467] on input "text" at bounding box center [507, 465] width 66 height 22
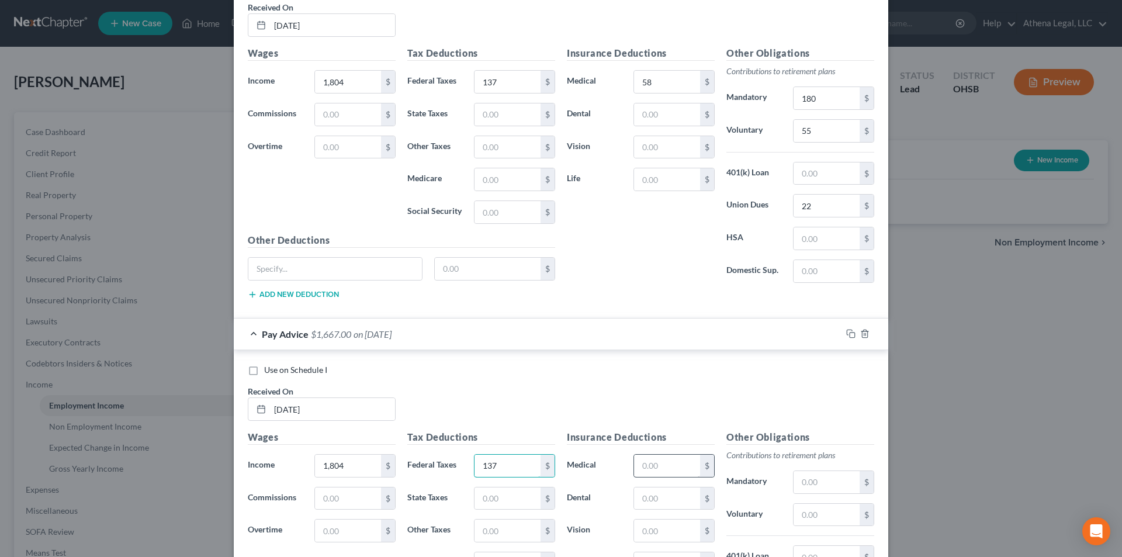
type input "137"
click at [642, 462] on input "text" at bounding box center [667, 465] width 66 height 22
type input "58"
click at [814, 481] on input "text" at bounding box center [826, 482] width 66 height 22
type input "180"
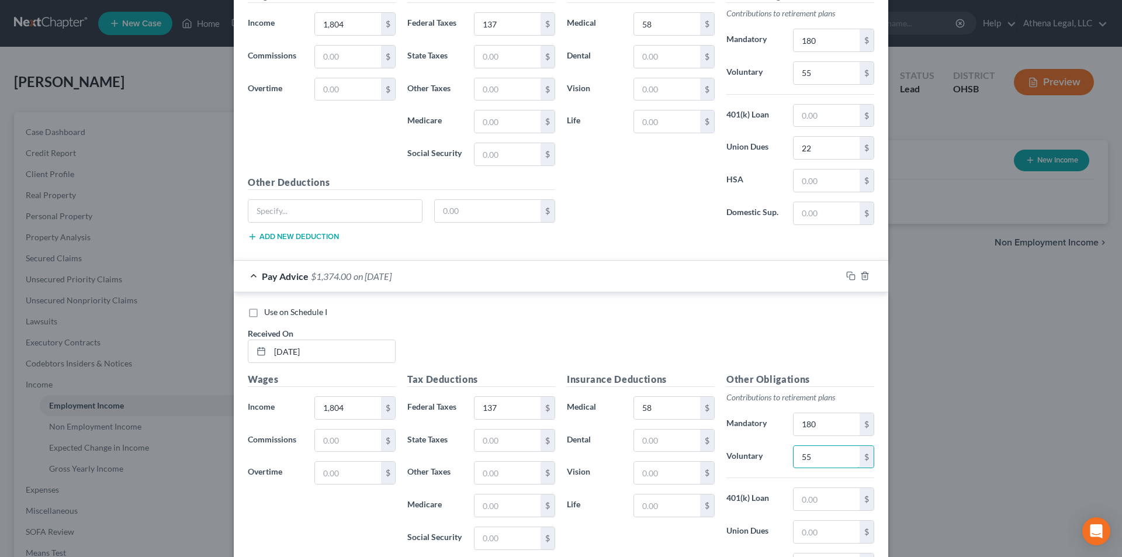
scroll to position [905, 0]
type input "55"
click at [809, 532] on input "text" at bounding box center [826, 531] width 66 height 22
type input "22"
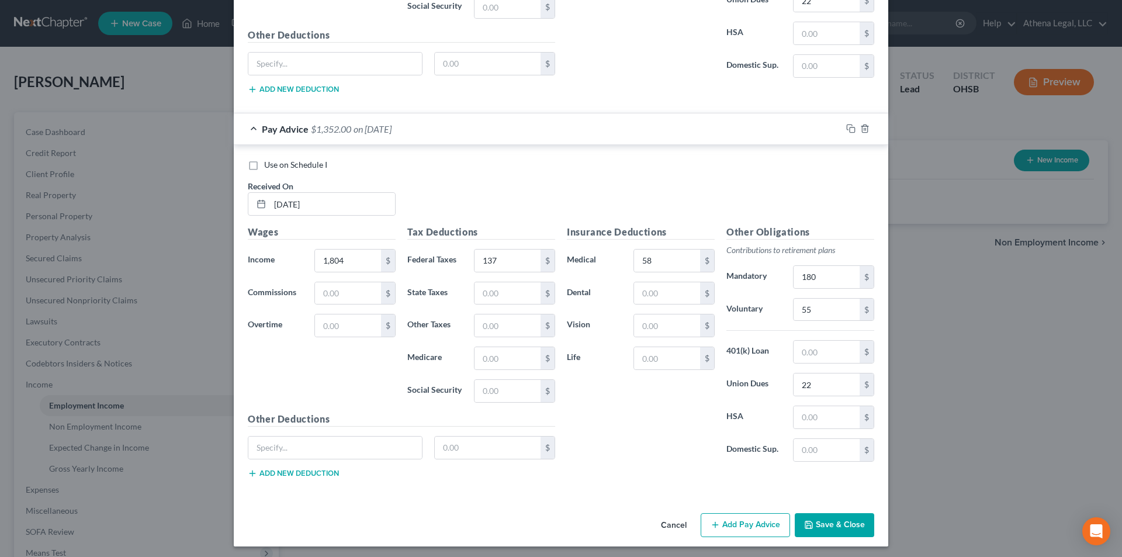
scroll to position [1055, 0]
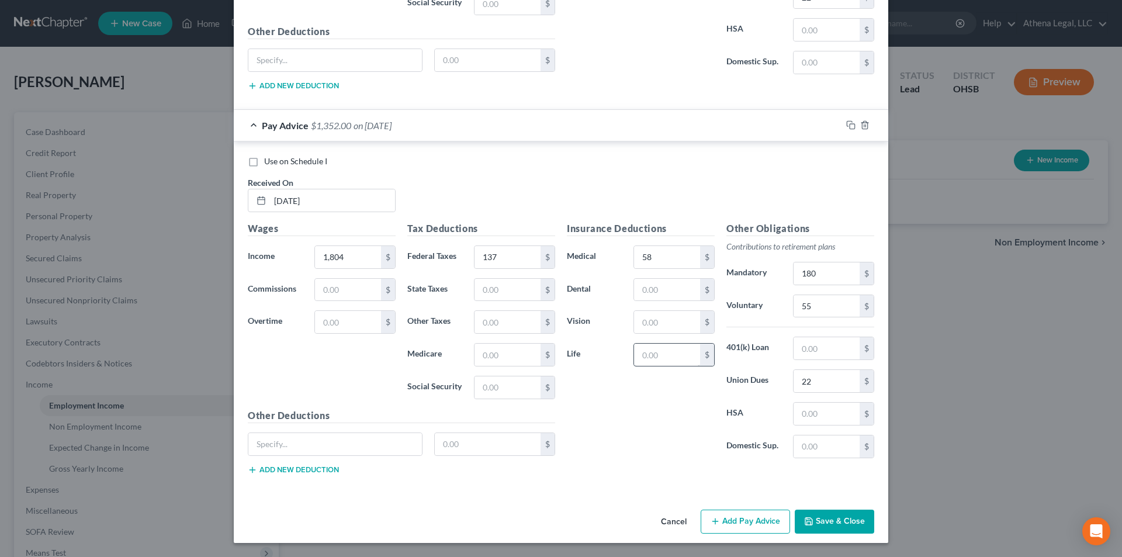
drag, startPoint x: 743, startPoint y: 524, endPoint x: 679, endPoint y: 365, distance: 171.7
click at [743, 524] on button "Add Pay Advice" at bounding box center [744, 521] width 89 height 25
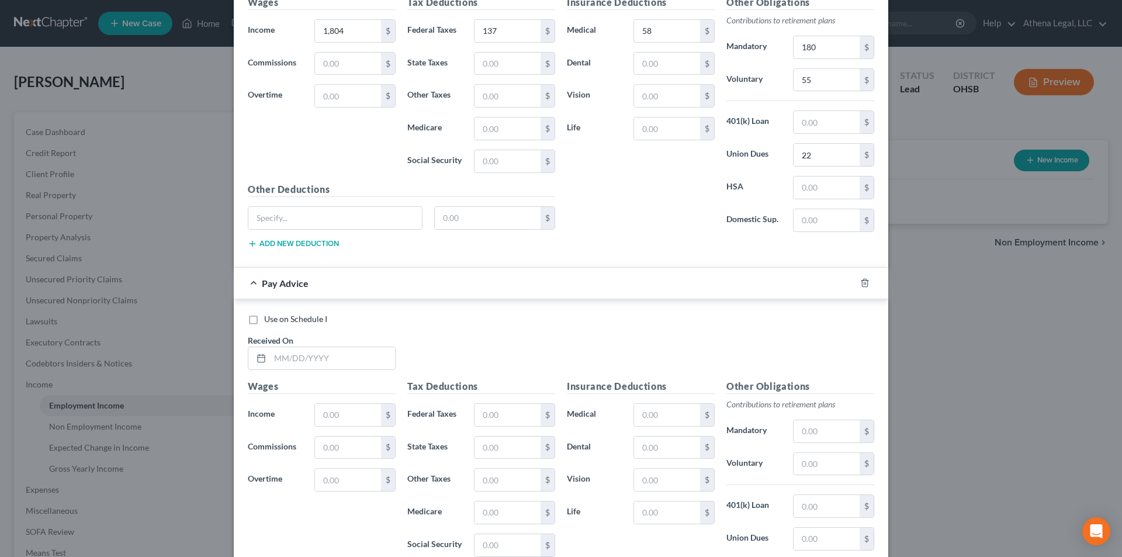
scroll to position [1289, 0]
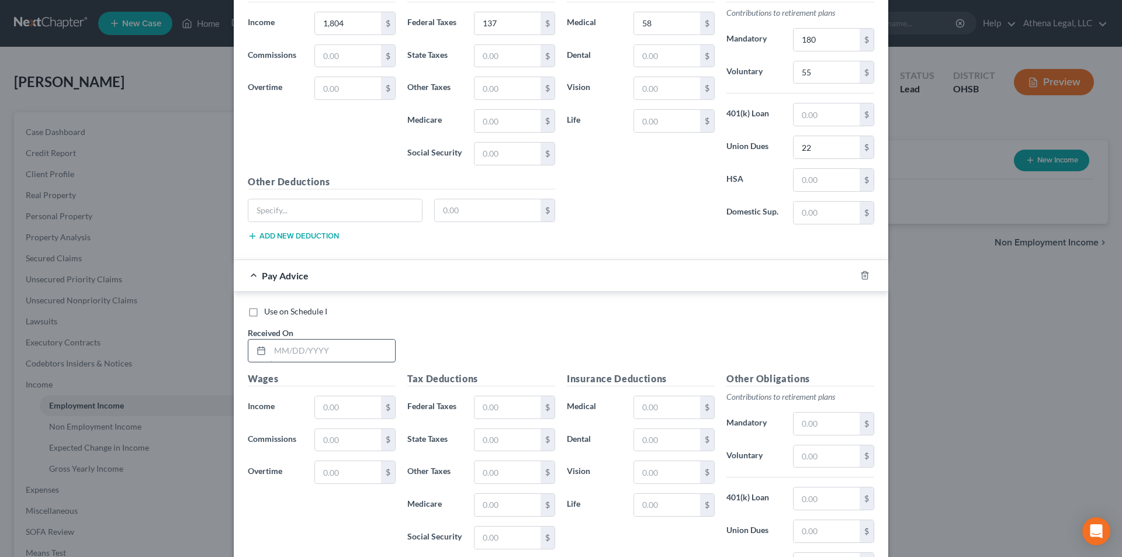
drag, startPoint x: 354, startPoint y: 355, endPoint x: 358, endPoint y: 343, distance: 12.8
click at [354, 355] on input "text" at bounding box center [332, 350] width 125 height 22
type input "[DATE]"
type input "1,795"
click at [508, 399] on input "text" at bounding box center [507, 407] width 66 height 22
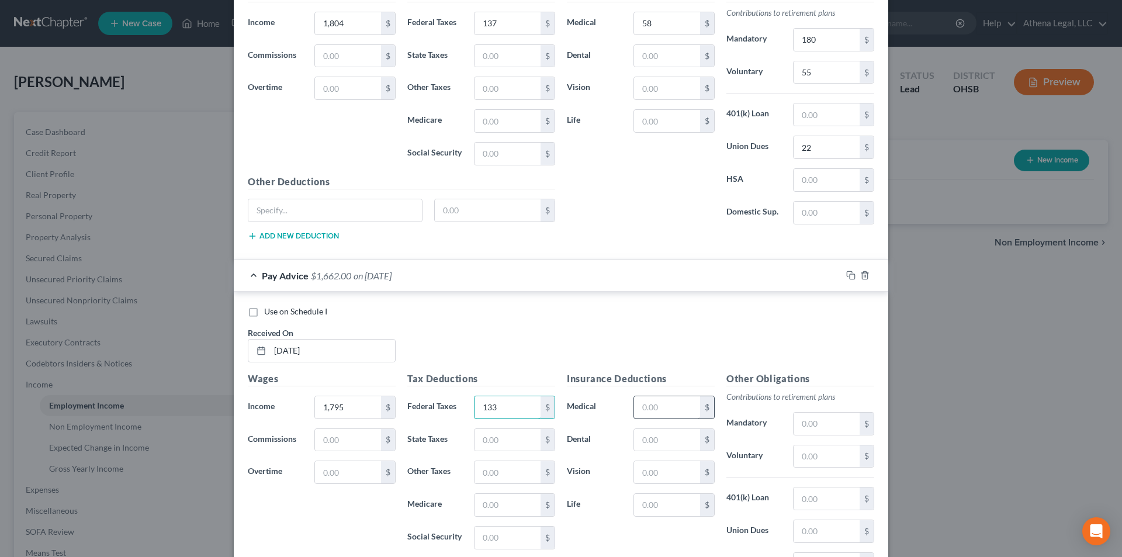
type input "133"
click at [634, 404] on input "text" at bounding box center [667, 407] width 66 height 22
type input "74"
click at [800, 418] on input "text" at bounding box center [826, 423] width 66 height 22
type input "179"
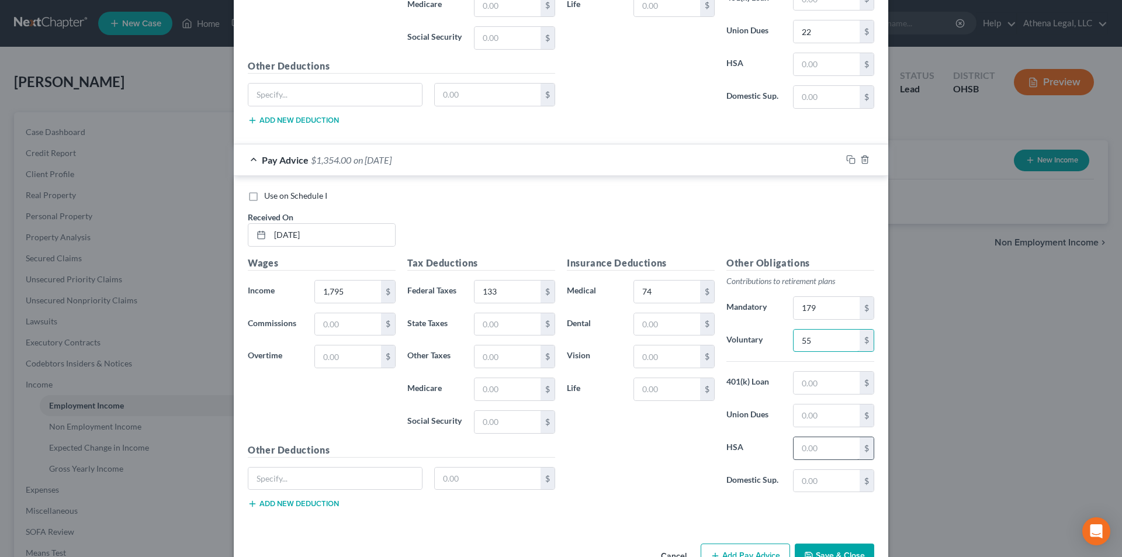
scroll to position [1406, 0]
type input "55"
click at [814, 419] on input "text" at bounding box center [826, 414] width 66 height 22
type input "22"
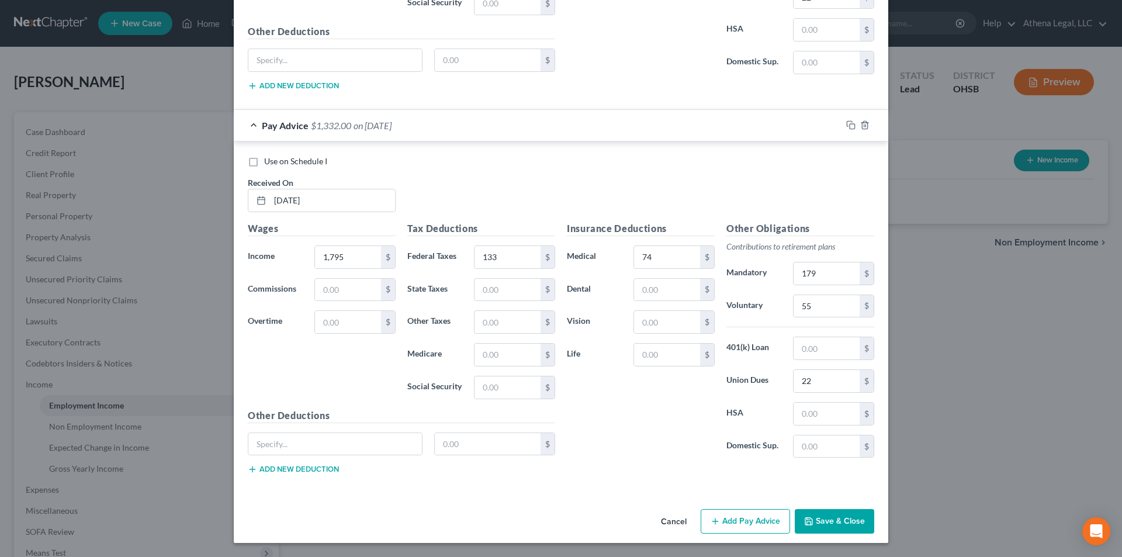
drag, startPoint x: 731, startPoint y: 523, endPoint x: 704, endPoint y: 464, distance: 64.3
click at [731, 523] on button "Add Pay Advice" at bounding box center [744, 521] width 89 height 25
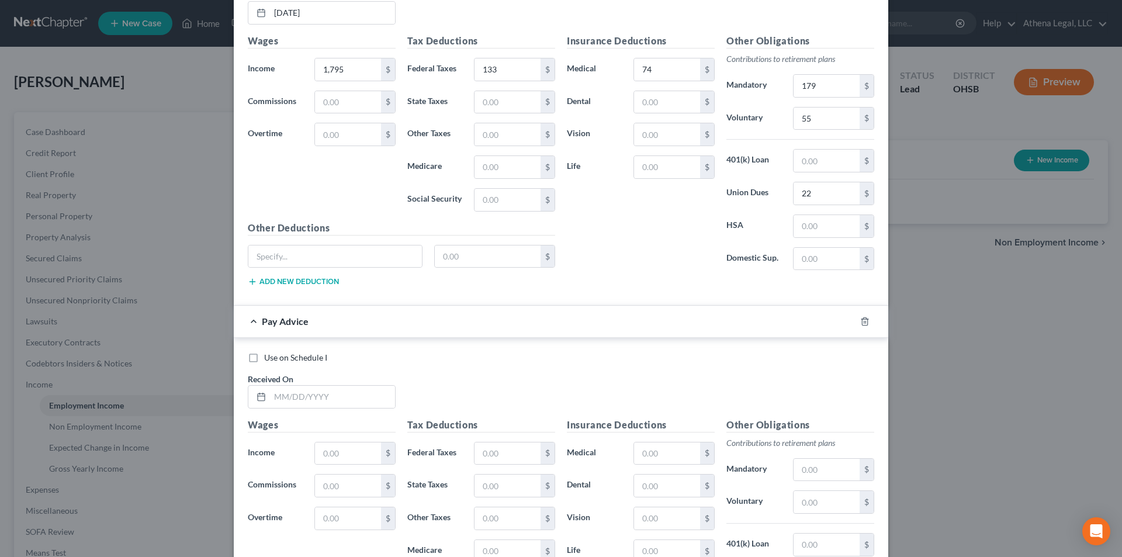
scroll to position [1672, 0]
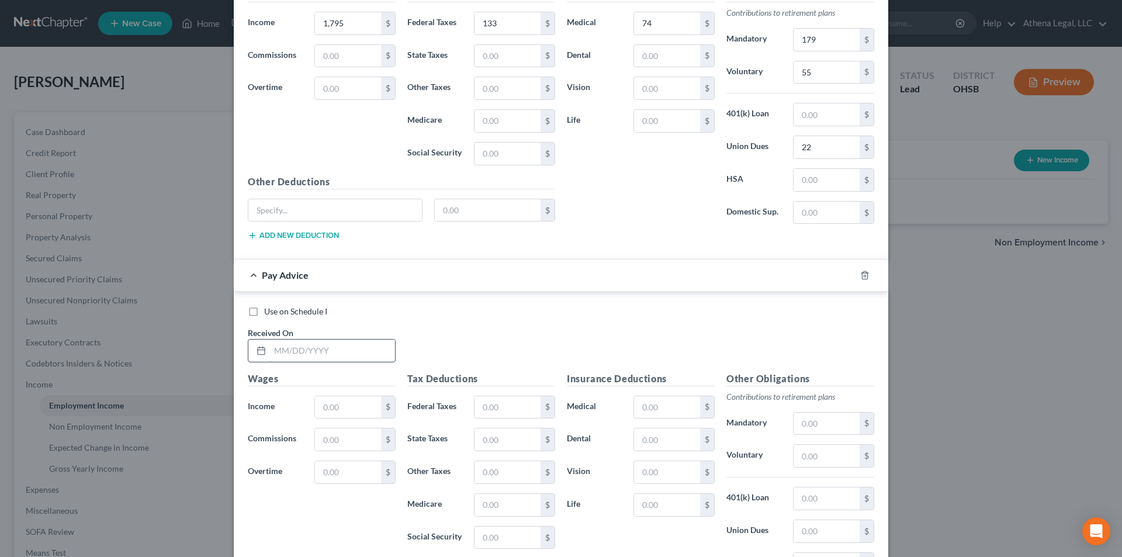
drag, startPoint x: 366, startPoint y: 349, endPoint x: 365, endPoint y: 339, distance: 9.9
click at [366, 349] on input "text" at bounding box center [332, 350] width 125 height 22
type input "[DATE]"
type input "1,804"
click at [477, 399] on input "text" at bounding box center [507, 407] width 66 height 22
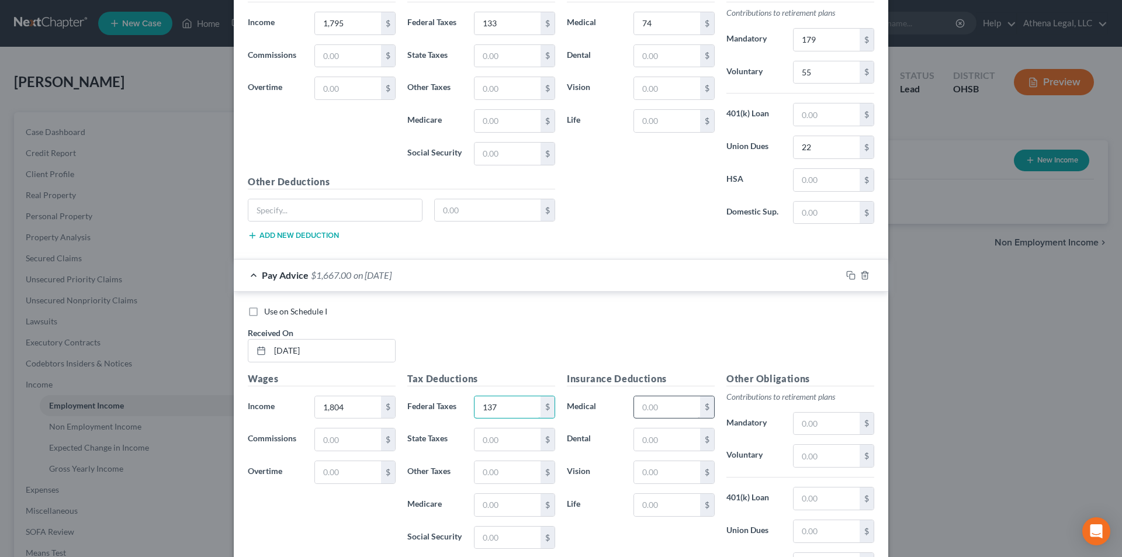
type input "137"
click at [634, 405] on input "text" at bounding box center [667, 407] width 66 height 22
type input "58"
click at [815, 421] on input "text" at bounding box center [826, 423] width 66 height 22
type input "180"
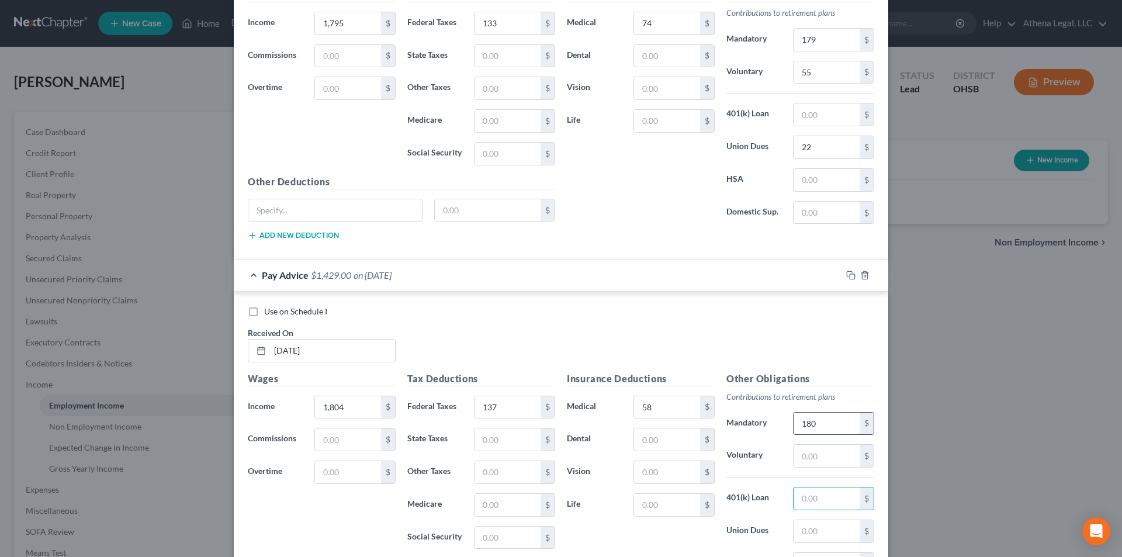
scroll to position [1731, 0]
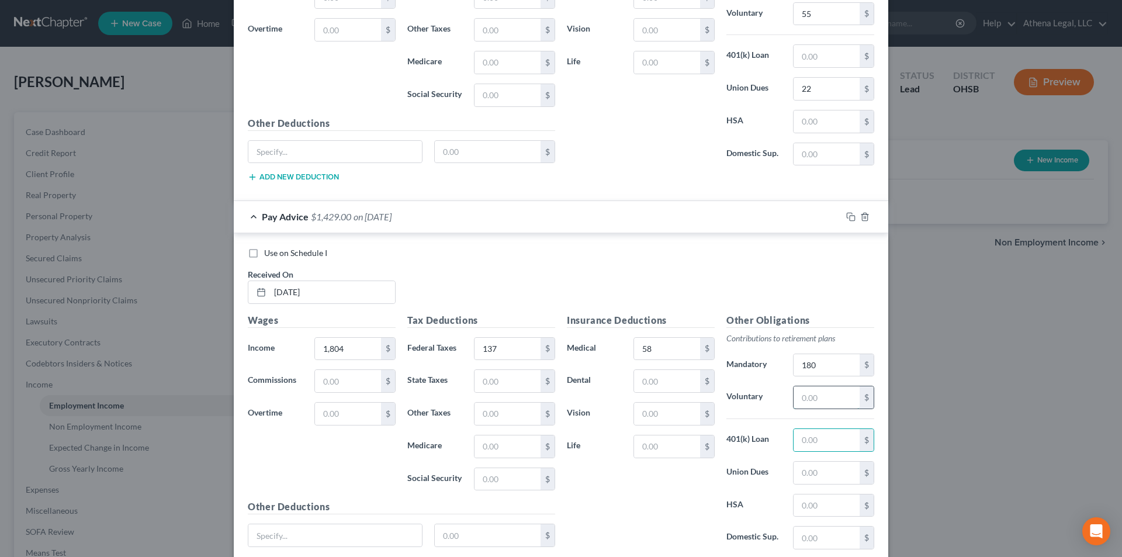
click at [813, 401] on input "text" at bounding box center [826, 397] width 66 height 22
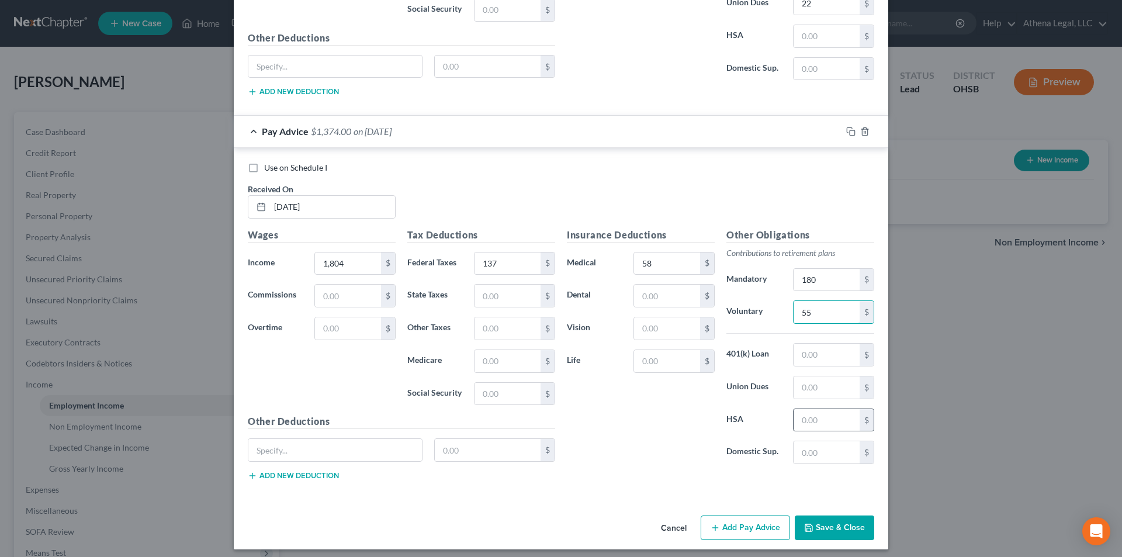
scroll to position [1823, 0]
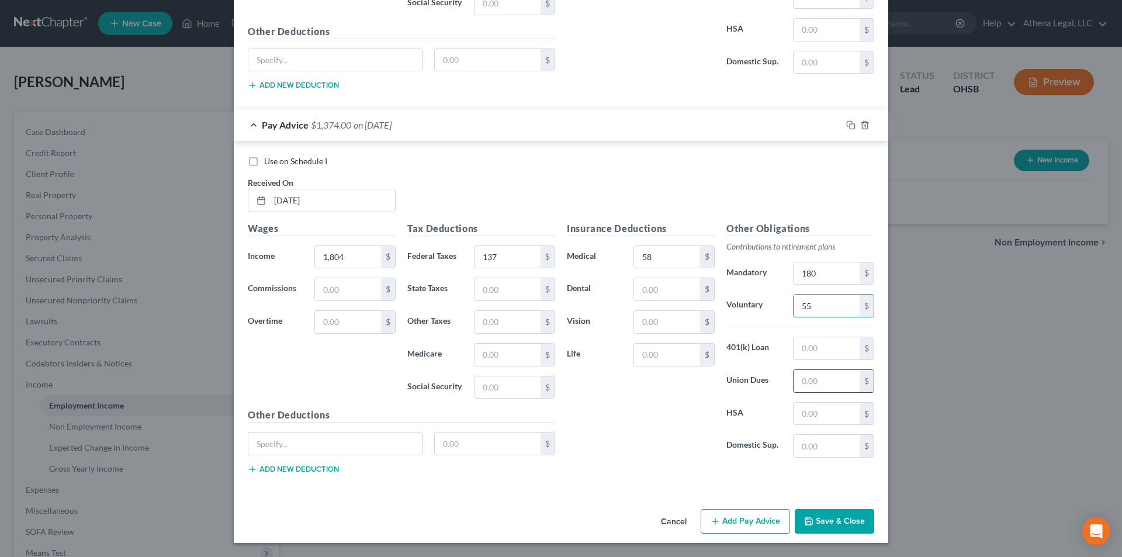
type input "55"
click at [806, 386] on input "text" at bounding box center [826, 381] width 66 height 22
type input "22"
drag, startPoint x: 744, startPoint y: 532, endPoint x: 709, endPoint y: 418, distance: 119.9
click at [744, 532] on button "Add Pay Advice" at bounding box center [744, 521] width 89 height 25
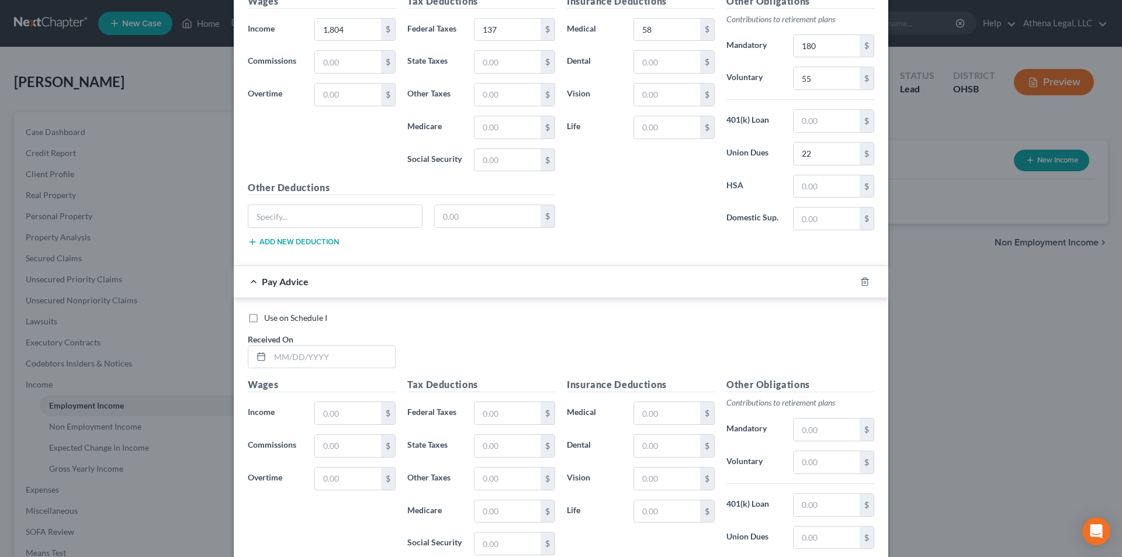
scroll to position [2056, 0]
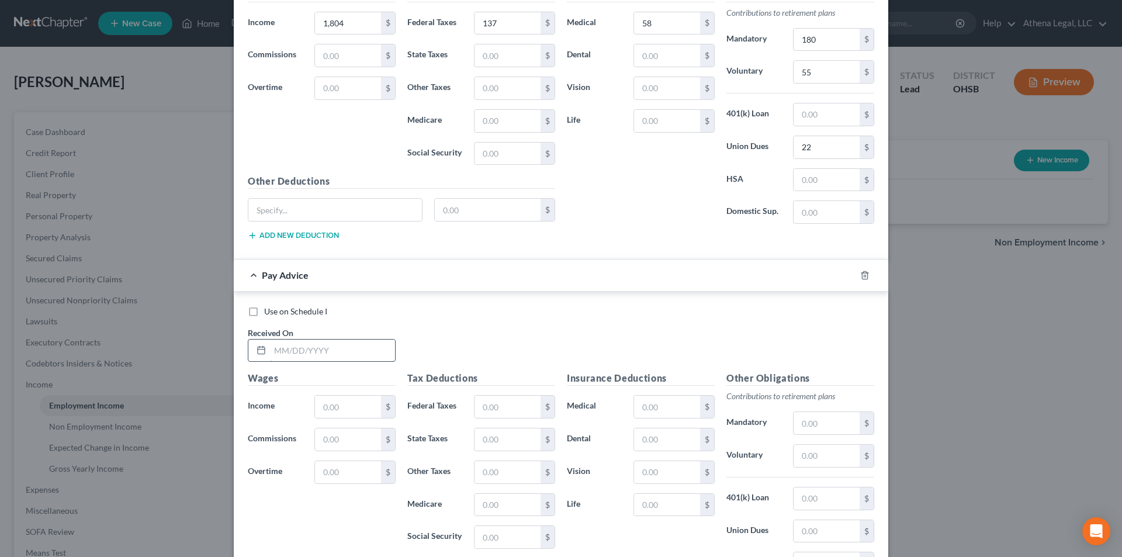
click at [336, 351] on input "text" at bounding box center [332, 350] width 125 height 22
type input "[DATE]"
type input "1,804"
click at [474, 416] on input "text" at bounding box center [507, 406] width 66 height 22
type input "137"
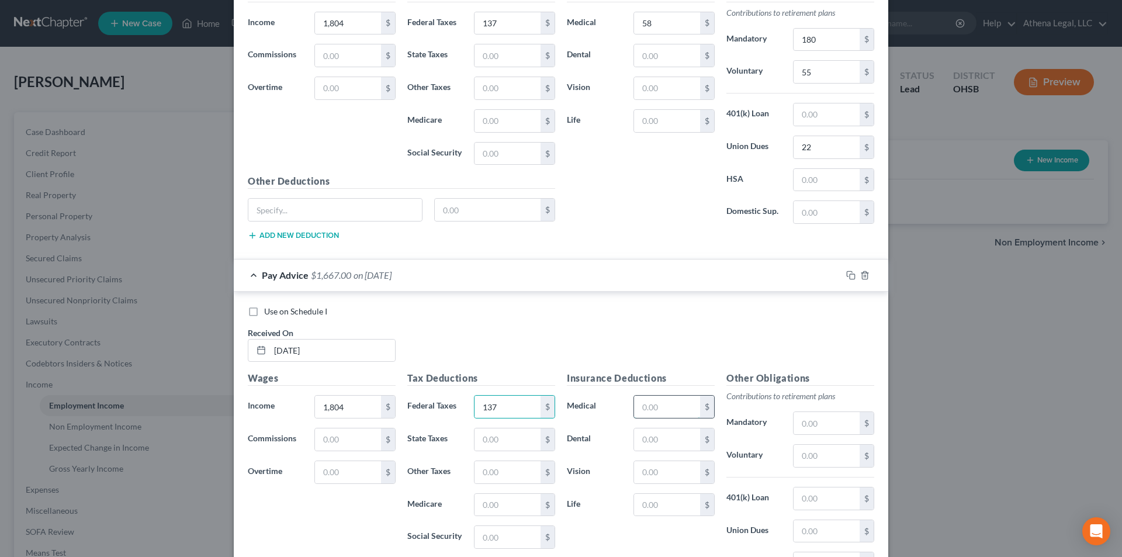
click at [636, 408] on input "text" at bounding box center [667, 406] width 66 height 22
type input "58"
click at [801, 421] on input "text" at bounding box center [826, 423] width 66 height 22
type input "180"
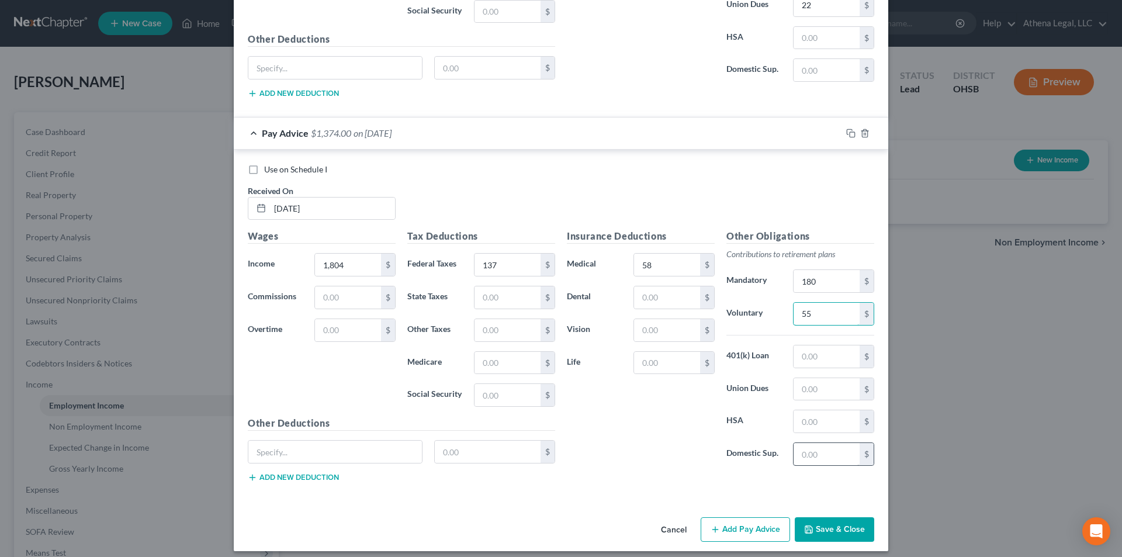
scroll to position [2206, 0]
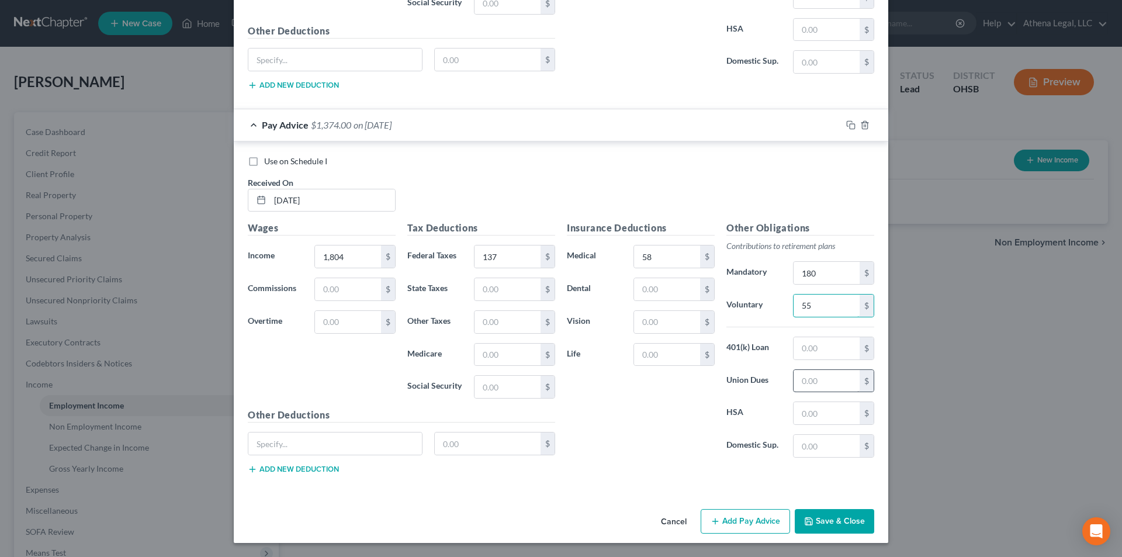
type input "55"
click at [819, 381] on input "text" at bounding box center [826, 381] width 66 height 22
type input "22"
drag, startPoint x: 737, startPoint y: 531, endPoint x: 699, endPoint y: 439, distance: 99.8
click at [737, 531] on button "Add Pay Advice" at bounding box center [744, 521] width 89 height 25
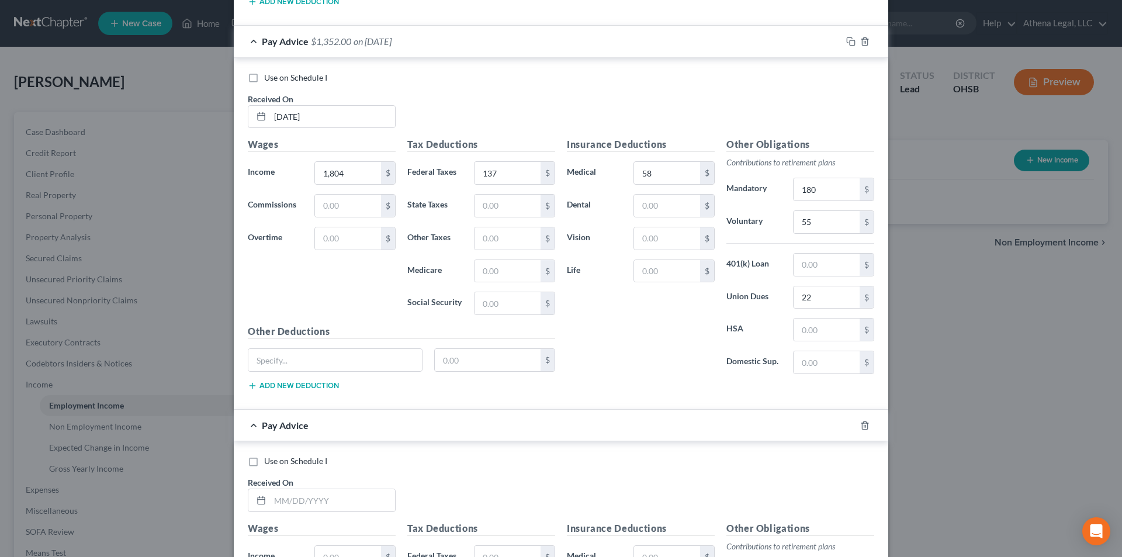
scroll to position [2440, 0]
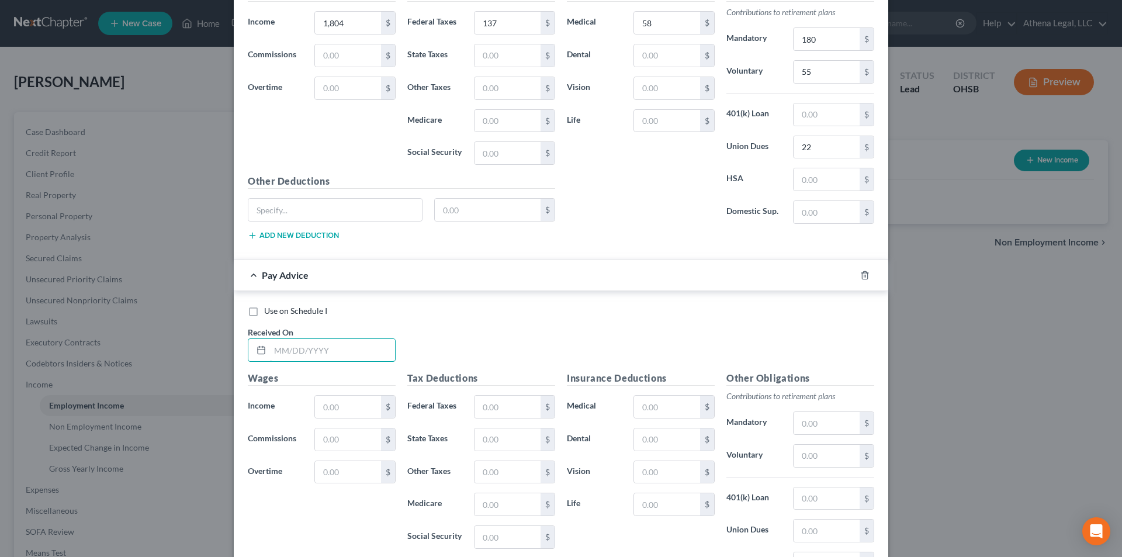
drag, startPoint x: 319, startPoint y: 340, endPoint x: 319, endPoint y: 333, distance: 7.0
click at [319, 340] on input "text" at bounding box center [332, 350] width 125 height 22
type input "[DATE]"
type input "1,804"
click at [490, 408] on input "text" at bounding box center [507, 406] width 66 height 22
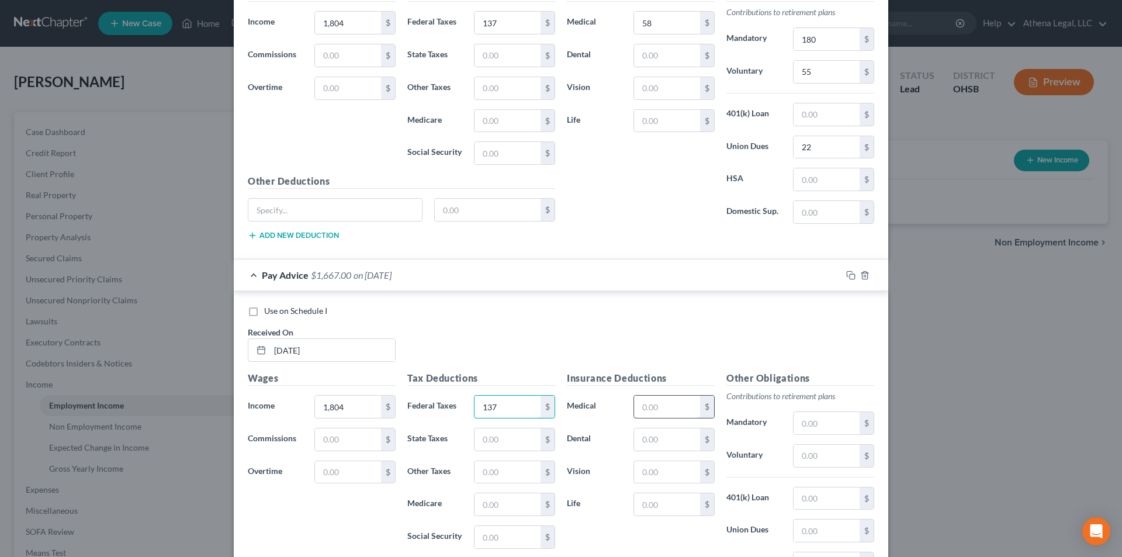
type input "137"
click at [634, 411] on input "text" at bounding box center [667, 406] width 66 height 22
type input "58"
click at [803, 424] on input "text" at bounding box center [826, 423] width 66 height 22
type input "180"
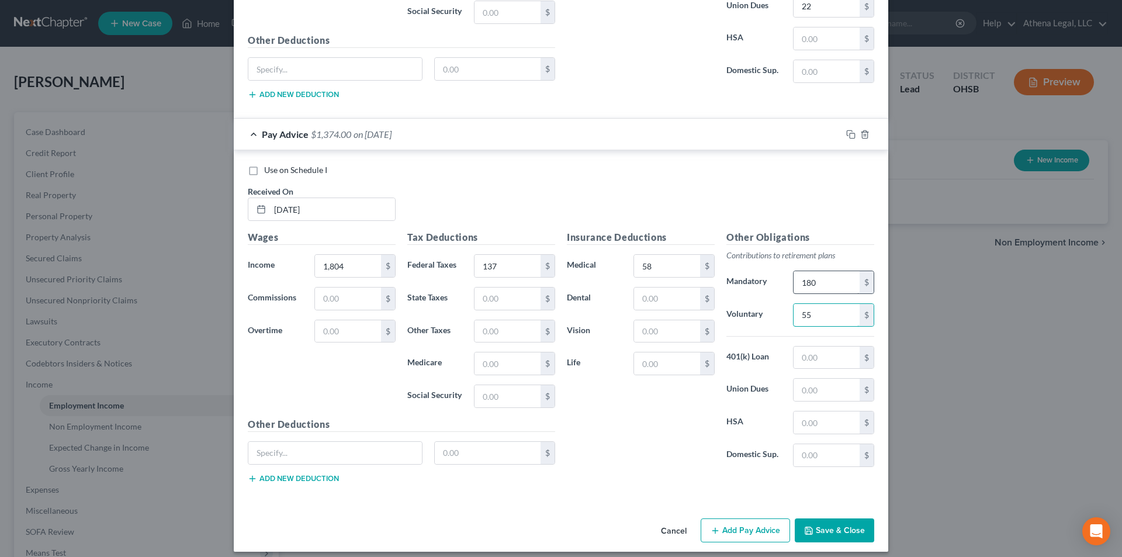
scroll to position [2590, 0]
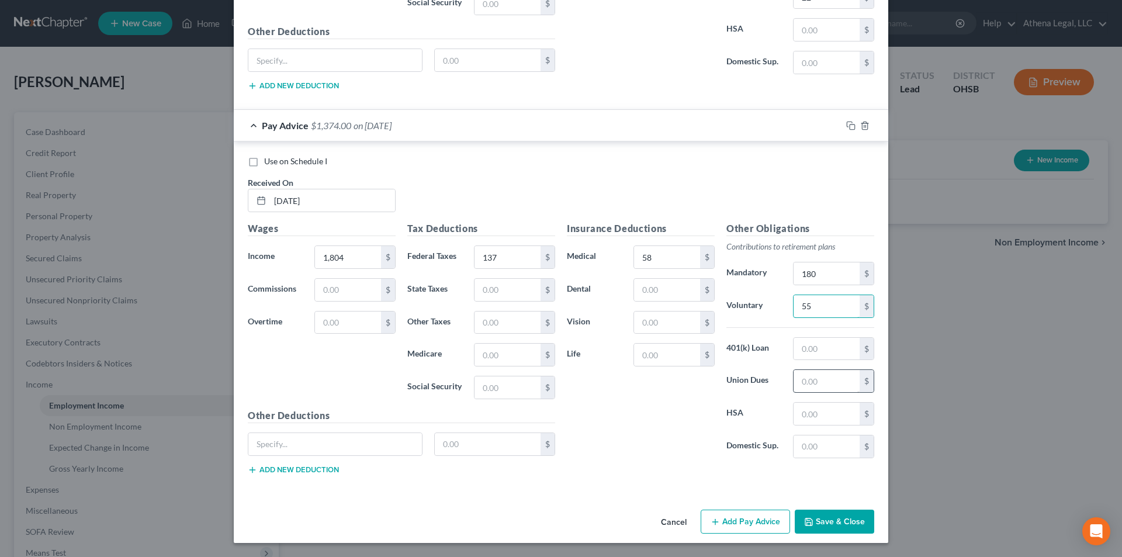
type input "55"
click at [807, 385] on input "text" at bounding box center [826, 381] width 66 height 22
type input "22"
drag, startPoint x: 734, startPoint y: 518, endPoint x: 705, endPoint y: 411, distance: 111.4
click at [734, 518] on button "Add Pay Advice" at bounding box center [744, 521] width 89 height 25
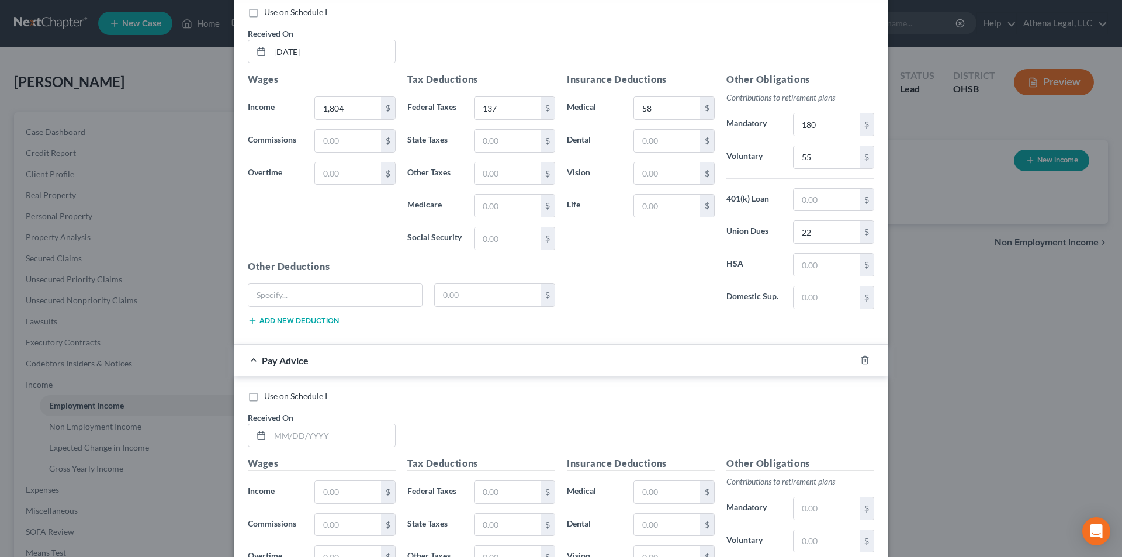
scroll to position [2739, 0]
click at [357, 443] on input "text" at bounding box center [332, 435] width 125 height 22
type input "[DATE]"
type input "1,932"
click at [506, 486] on input "text" at bounding box center [507, 491] width 66 height 22
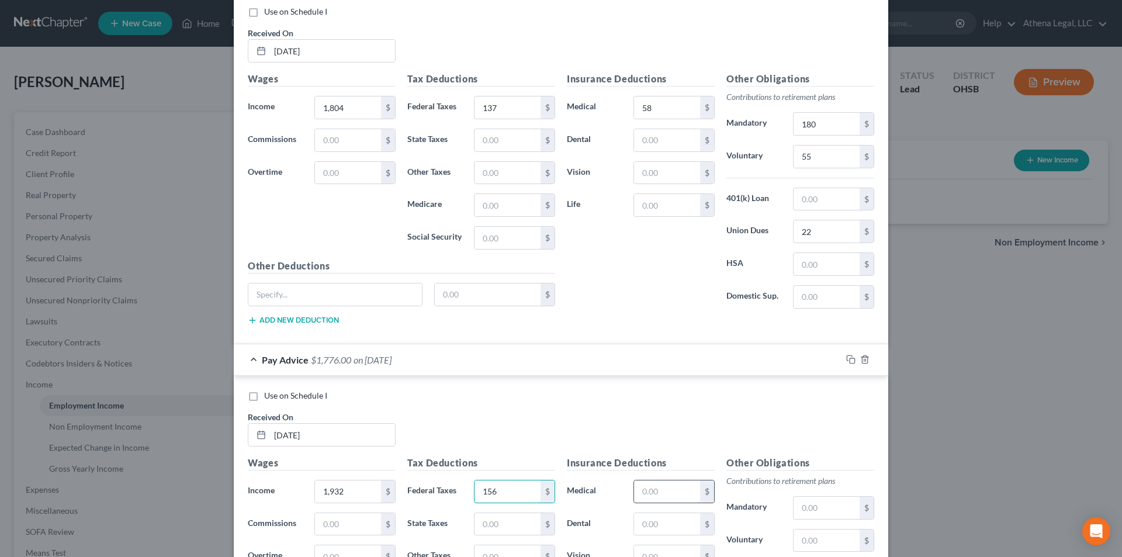
type input "156"
click at [673, 485] on input "text" at bounding box center [667, 491] width 66 height 22
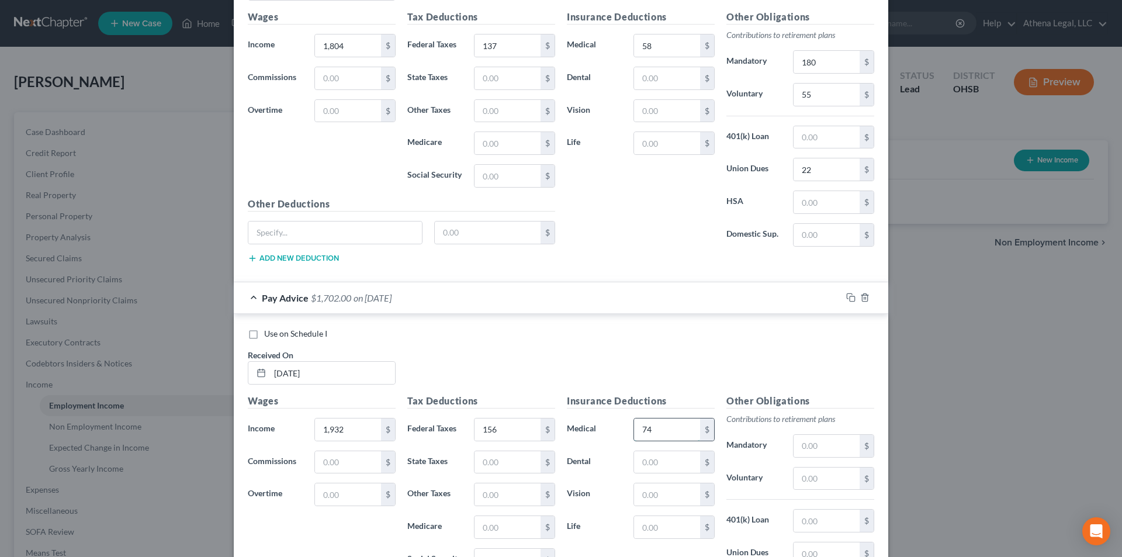
scroll to position [2856, 0]
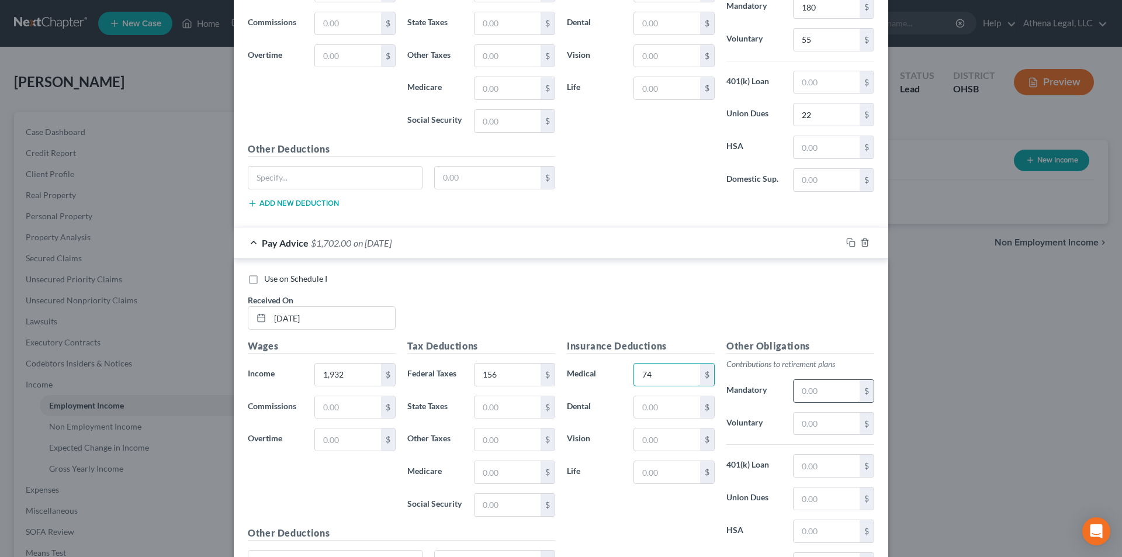
type input "74"
click at [809, 388] on input "text" at bounding box center [826, 391] width 66 height 22
type input "193"
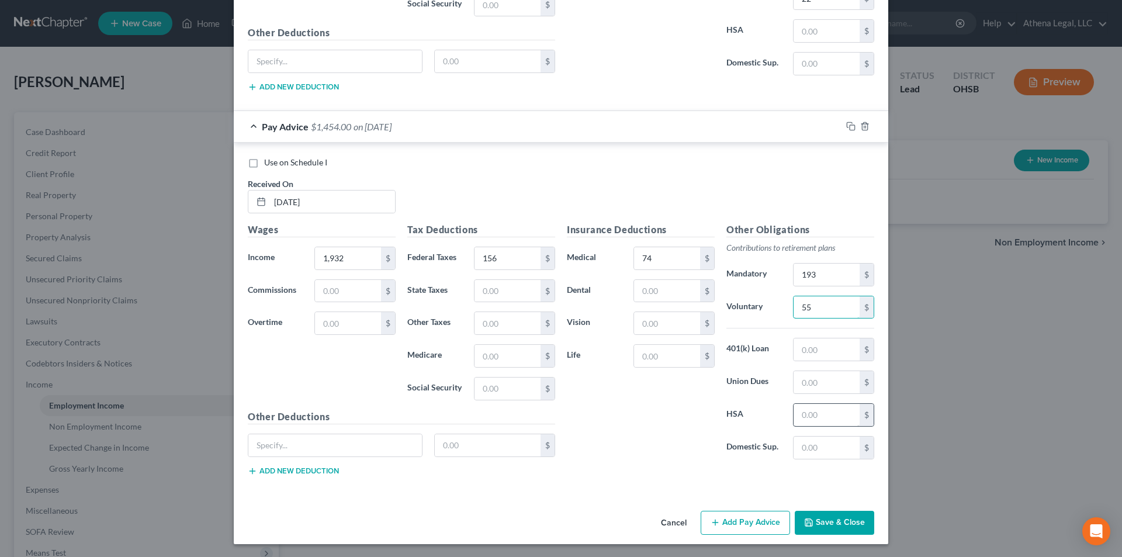
scroll to position [2973, 0]
click at [817, 380] on input "text" at bounding box center [826, 381] width 66 height 22
click at [759, 523] on button "Add Pay Advice" at bounding box center [744, 522] width 89 height 25
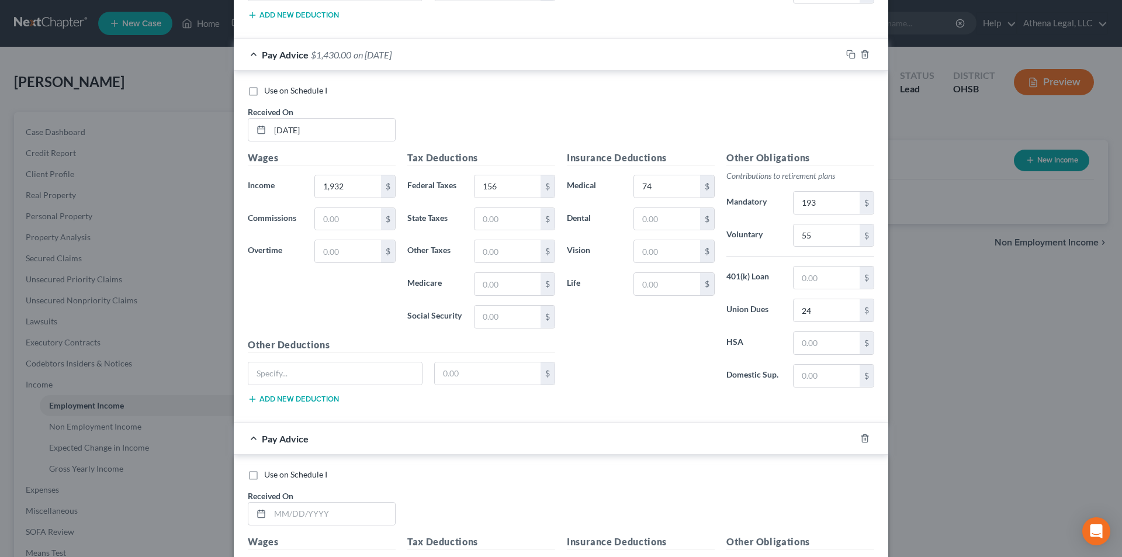
scroll to position [3148, 0]
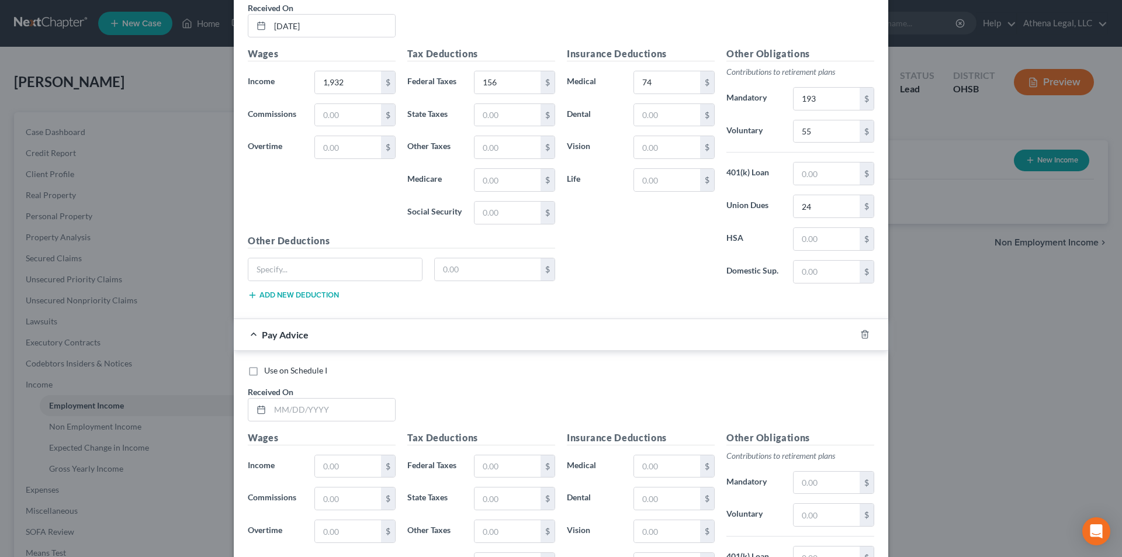
click at [386, 422] on div "Use on Schedule I Received On *" at bounding box center [561, 398] width 638 height 66
click at [381, 419] on input "text" at bounding box center [332, 409] width 125 height 22
click at [491, 457] on input "text" at bounding box center [507, 466] width 66 height 22
click at [648, 466] on input "text" at bounding box center [667, 466] width 66 height 22
click at [821, 490] on input "text" at bounding box center [826, 482] width 66 height 22
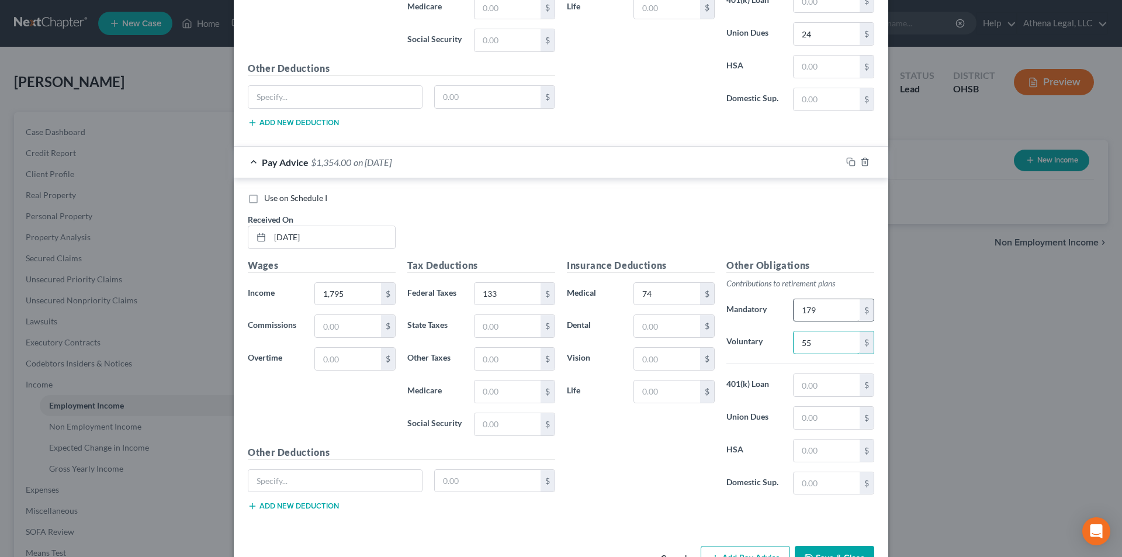
scroll to position [3323, 0]
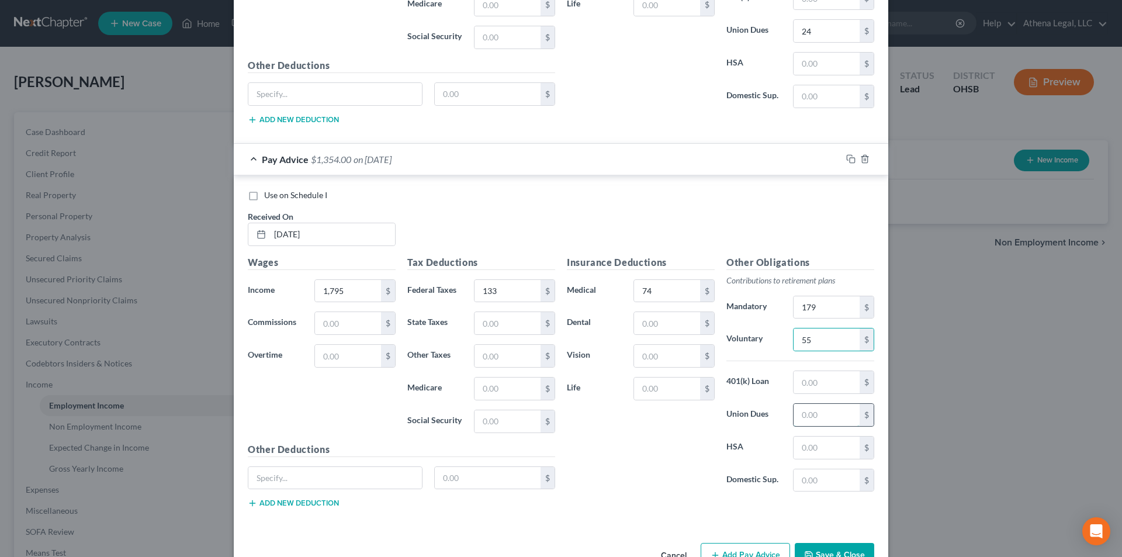
click at [804, 416] on input "text" at bounding box center [826, 415] width 66 height 22
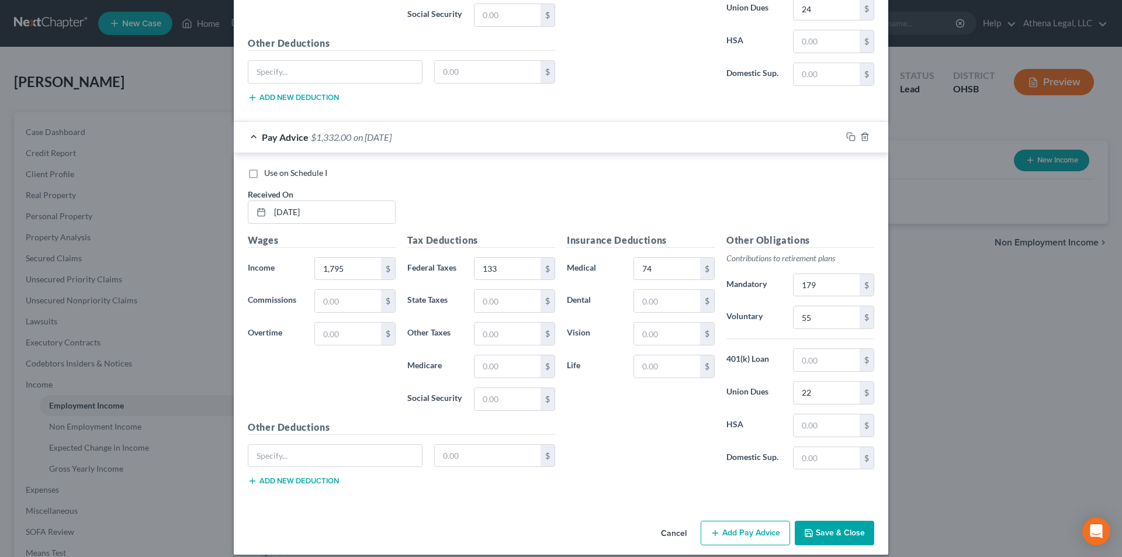
scroll to position [3357, 0]
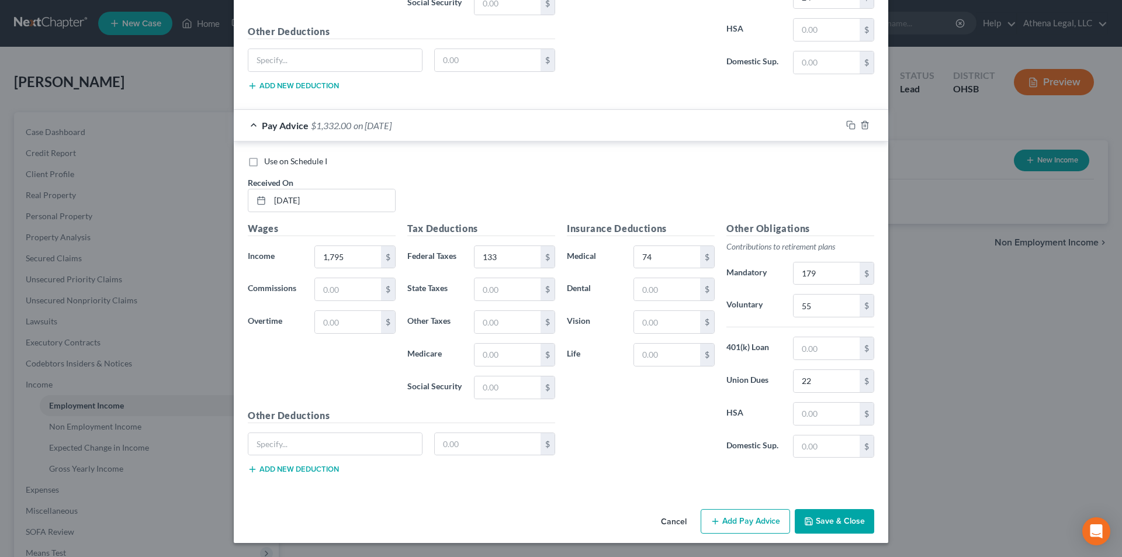
drag, startPoint x: 731, startPoint y: 516, endPoint x: 671, endPoint y: 422, distance: 111.8
click at [731, 516] on button "Add Pay Advice" at bounding box center [744, 521] width 89 height 25
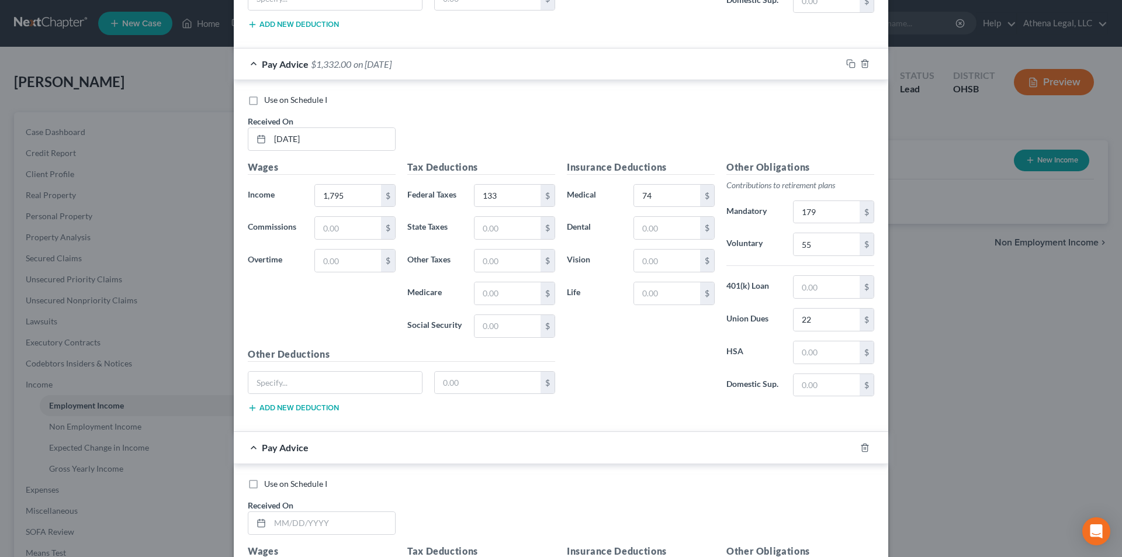
scroll to position [3507, 0]
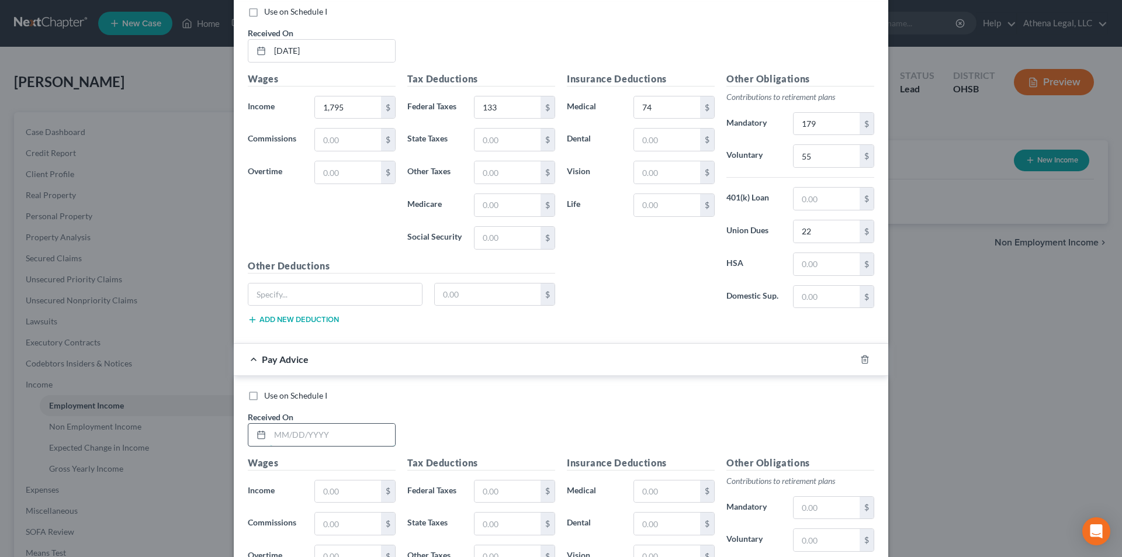
click at [345, 433] on input "text" at bounding box center [332, 435] width 125 height 22
click at [499, 490] on input "text" at bounding box center [507, 491] width 66 height 22
click at [643, 490] on input "text" at bounding box center [667, 491] width 66 height 22
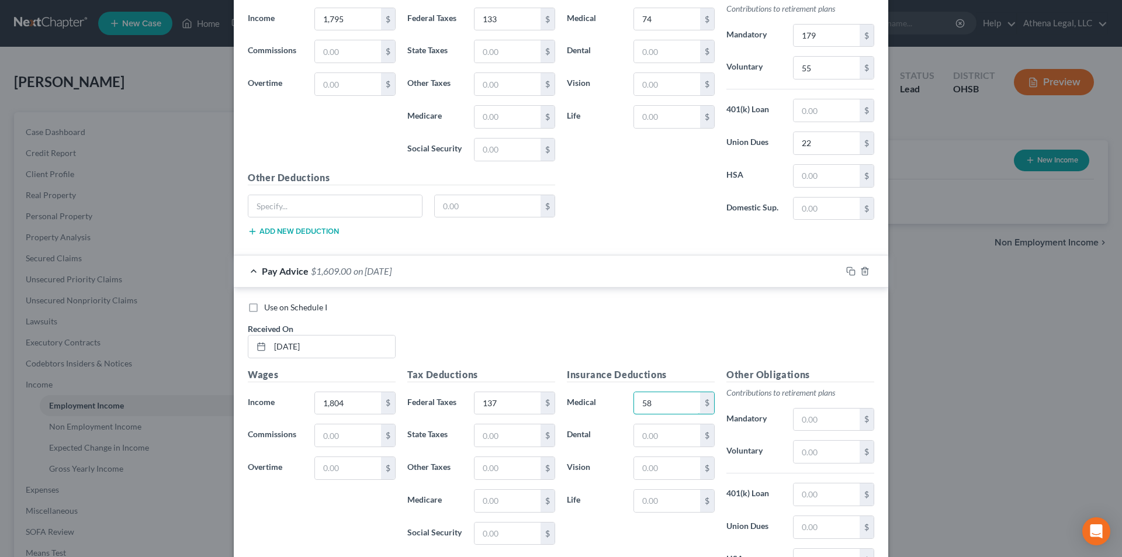
scroll to position [3624, 0]
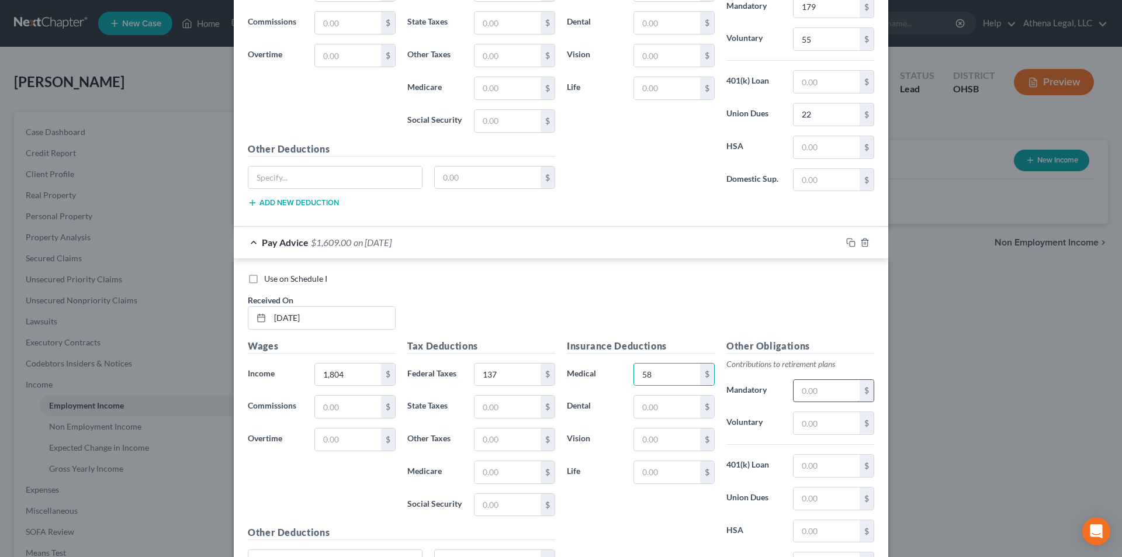
click at [809, 395] on input "text" at bounding box center [826, 391] width 66 height 22
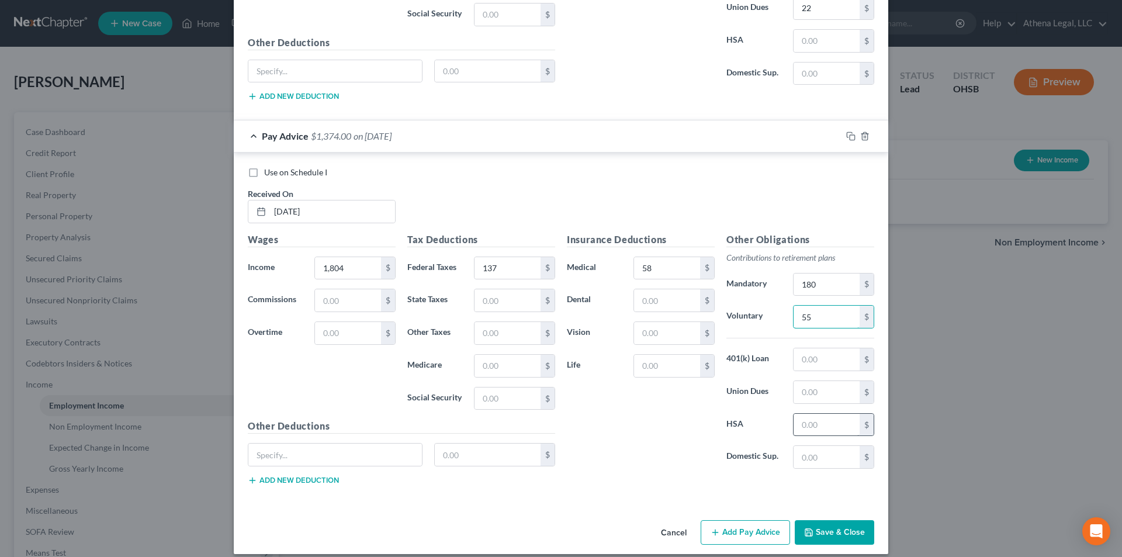
scroll to position [3740, 0]
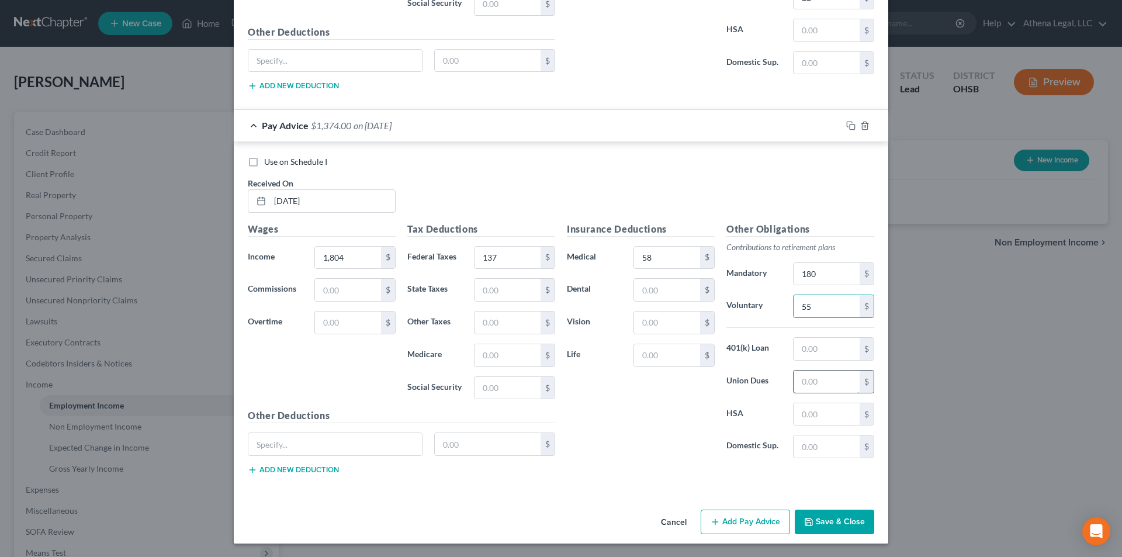
click at [816, 383] on input "text" at bounding box center [826, 381] width 66 height 22
drag, startPoint x: 726, startPoint y: 519, endPoint x: 613, endPoint y: 357, distance: 197.2
click at [726, 519] on button "Add Pay Advice" at bounding box center [744, 521] width 89 height 25
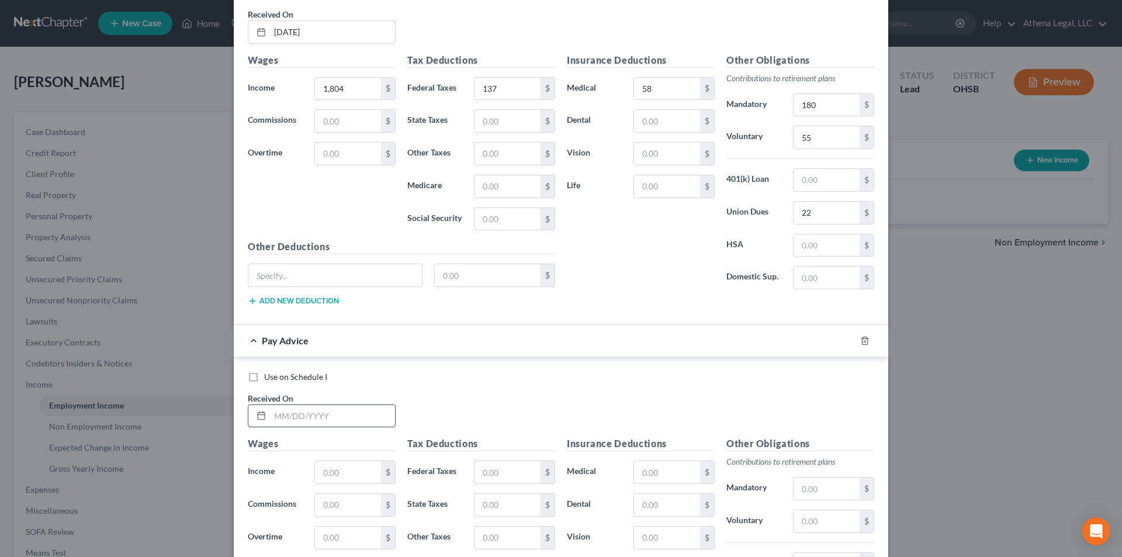
scroll to position [3916, 0]
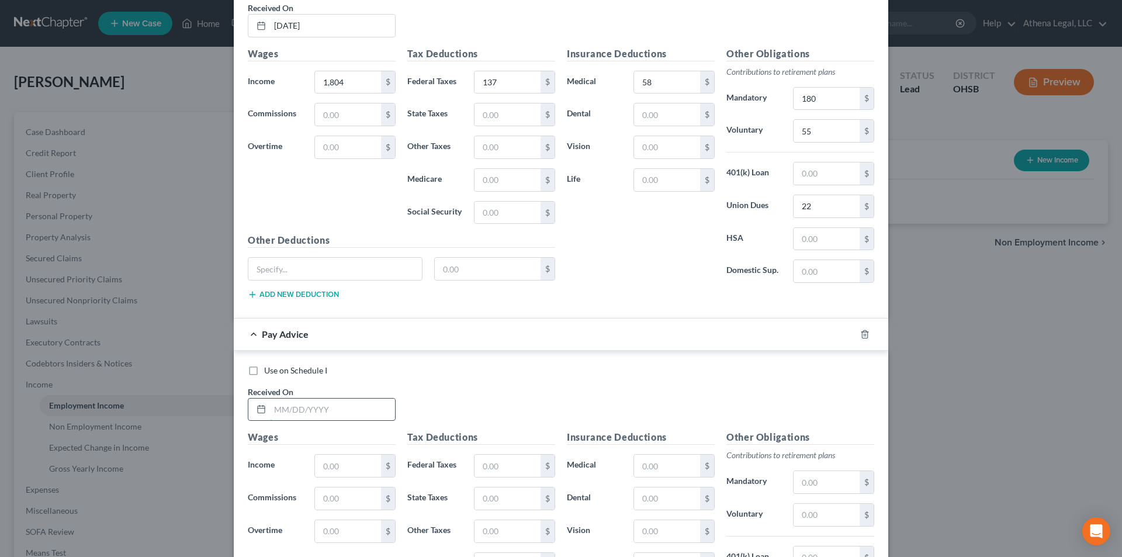
click at [331, 409] on input "text" at bounding box center [332, 409] width 125 height 22
click at [488, 465] on input "text" at bounding box center [507, 465] width 66 height 22
click at [637, 464] on input "text" at bounding box center [667, 465] width 66 height 22
click at [794, 480] on input "text" at bounding box center [826, 482] width 66 height 22
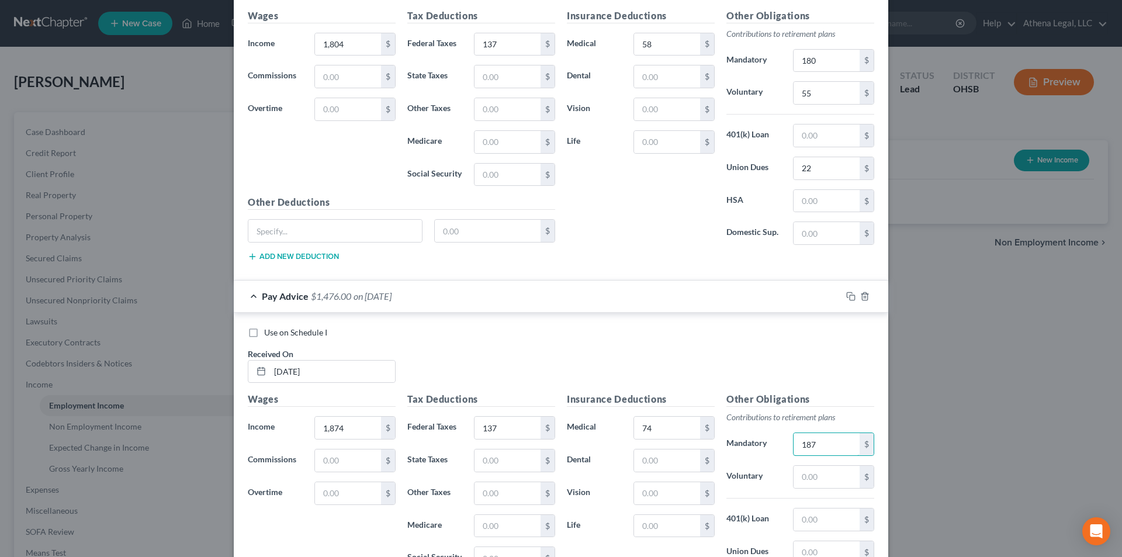
scroll to position [3974, 0]
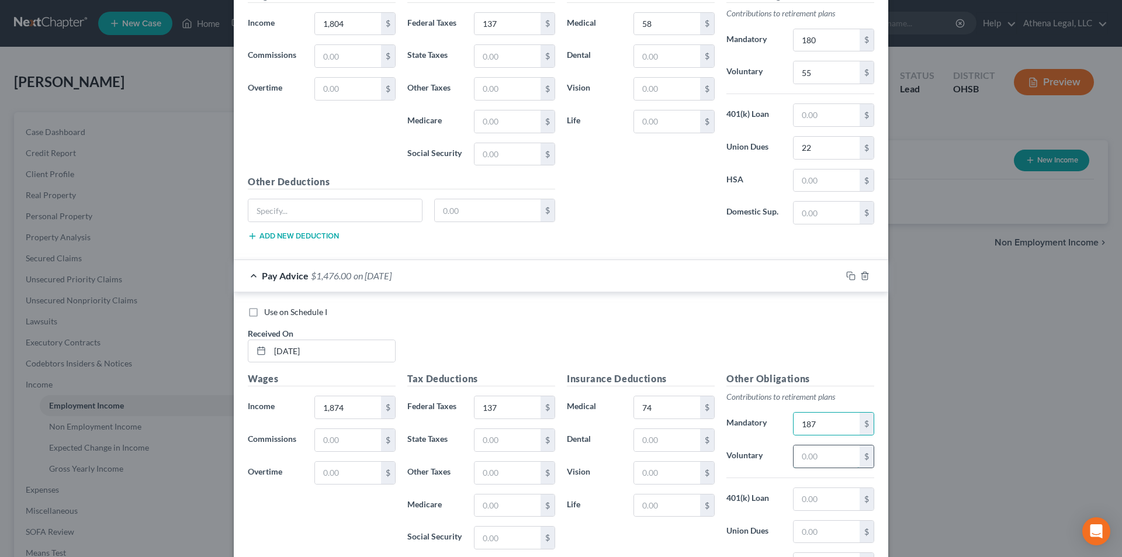
click at [813, 461] on input "text" at bounding box center [826, 456] width 66 height 22
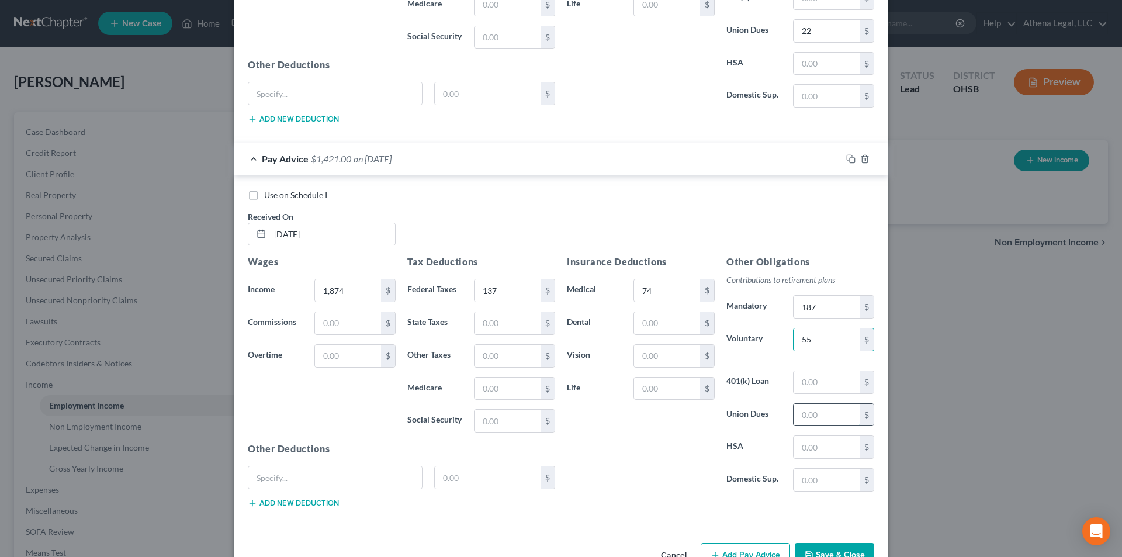
click at [819, 421] on input "text" at bounding box center [826, 415] width 66 height 22
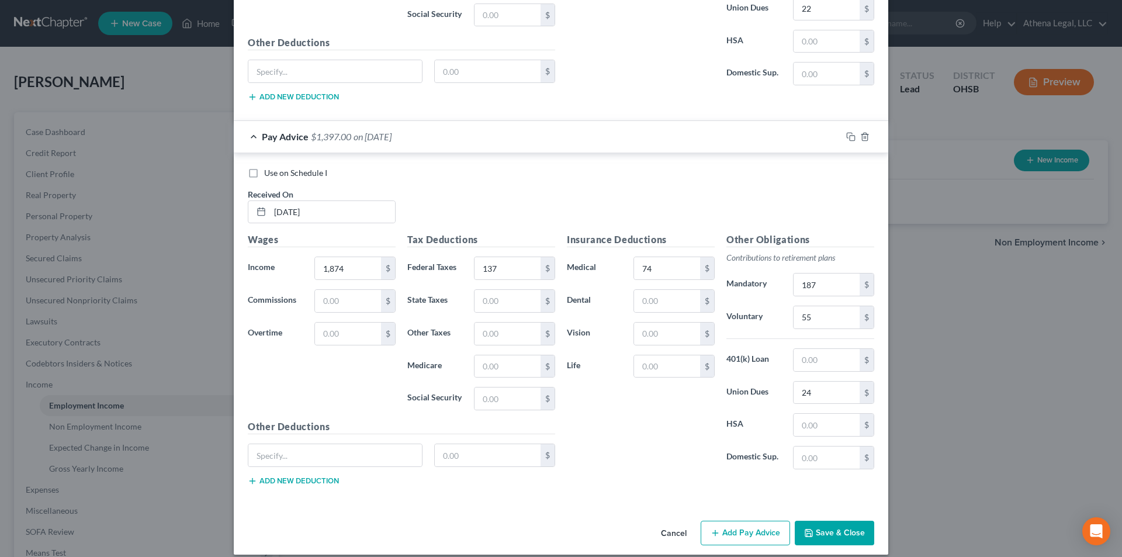
scroll to position [4125, 0]
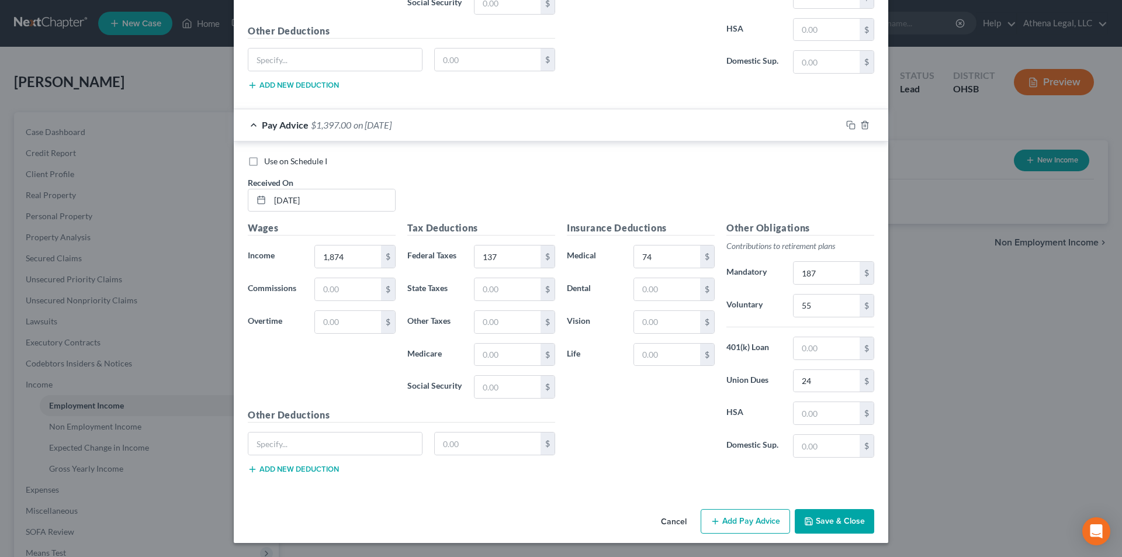
drag, startPoint x: 749, startPoint y: 519, endPoint x: 169, endPoint y: 293, distance: 622.4
click at [749, 519] on button "Add Pay Advice" at bounding box center [744, 521] width 89 height 25
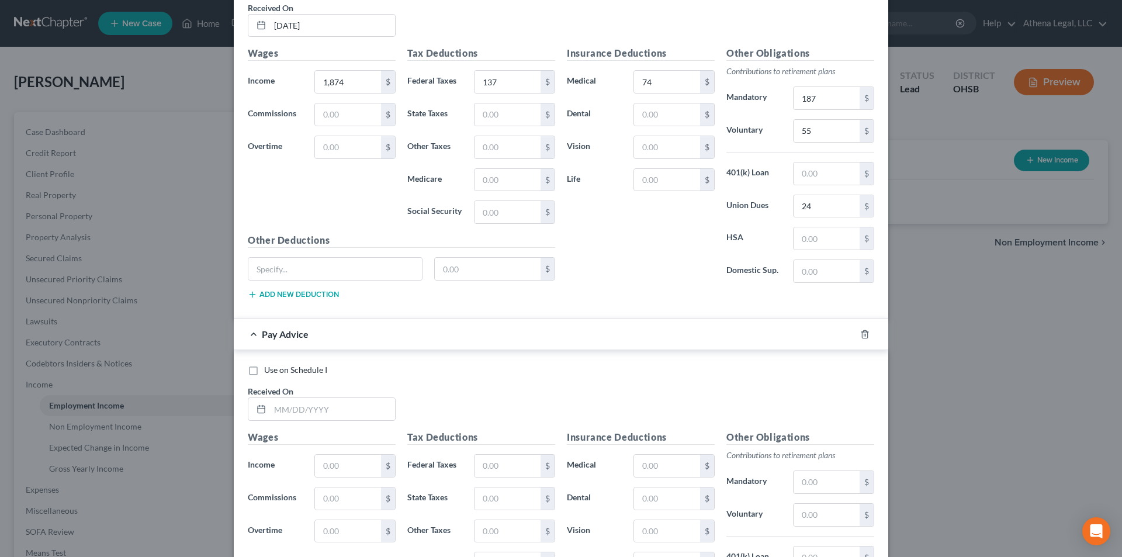
scroll to position [4300, 0]
click at [301, 402] on input "text" at bounding box center [332, 408] width 125 height 22
click at [508, 464] on input "text" at bounding box center [507, 465] width 66 height 22
drag, startPoint x: 639, startPoint y: 466, endPoint x: 633, endPoint y: 470, distance: 7.1
click at [639, 466] on input "text" at bounding box center [667, 465] width 66 height 22
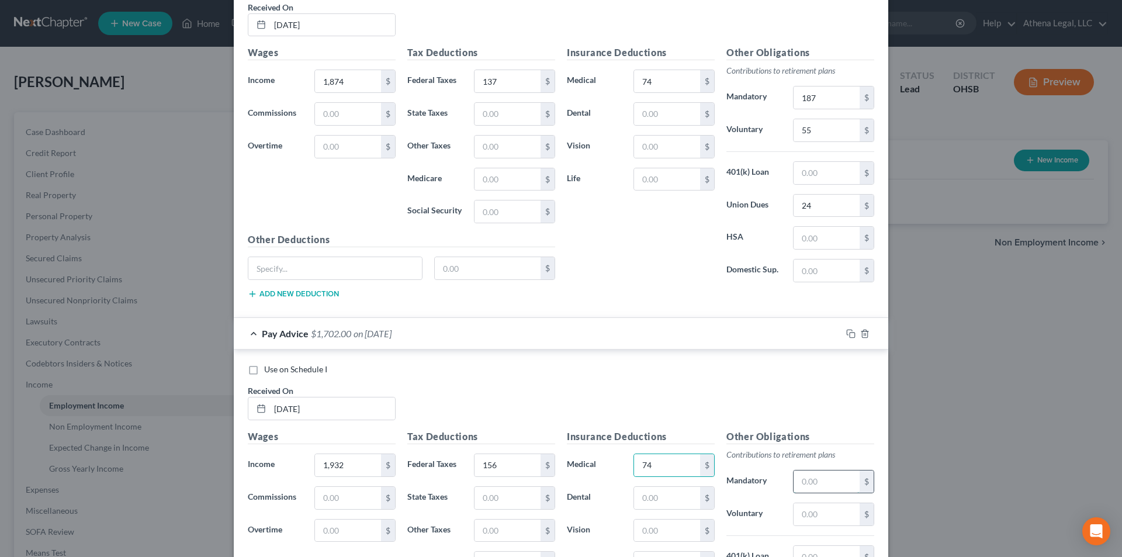
click at [816, 478] on input "text" at bounding box center [826, 481] width 66 height 22
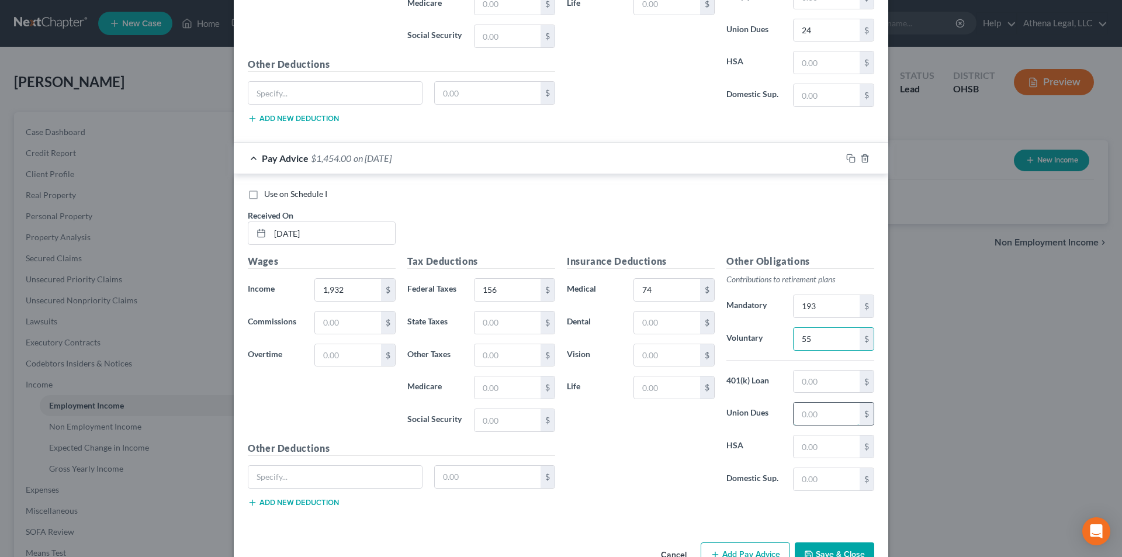
click at [800, 418] on input "text" at bounding box center [826, 413] width 66 height 22
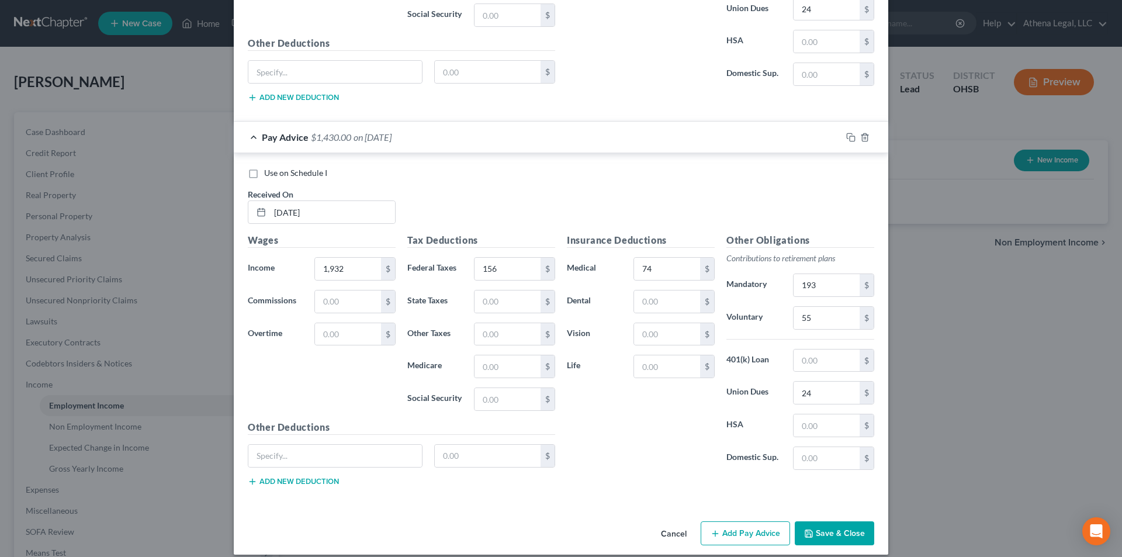
scroll to position [4508, 0]
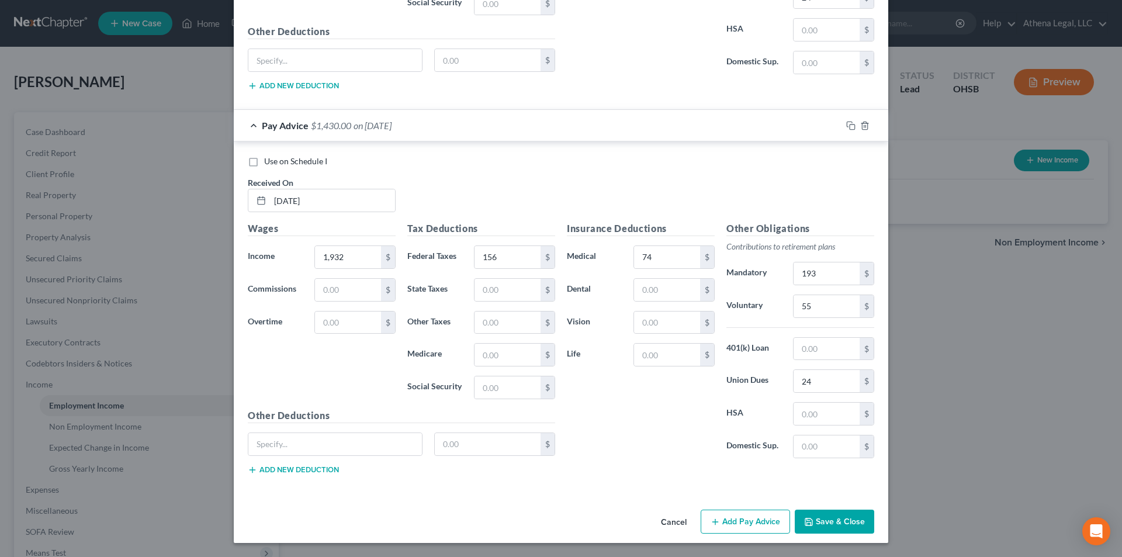
click at [761, 519] on button "Add Pay Advice" at bounding box center [744, 521] width 89 height 25
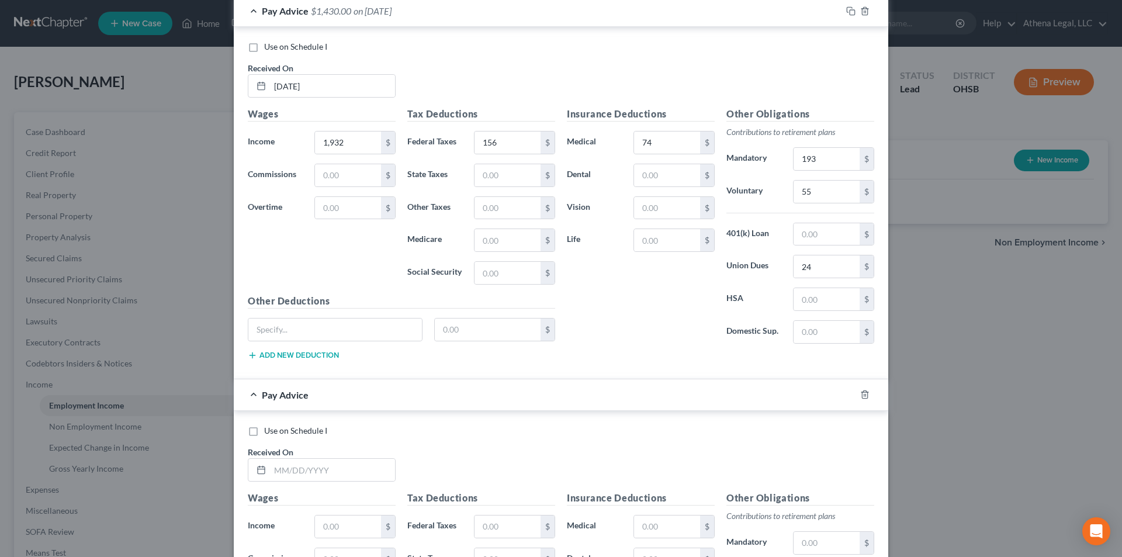
scroll to position [4625, 0]
click at [353, 458] on input "text" at bounding box center [332, 467] width 125 height 22
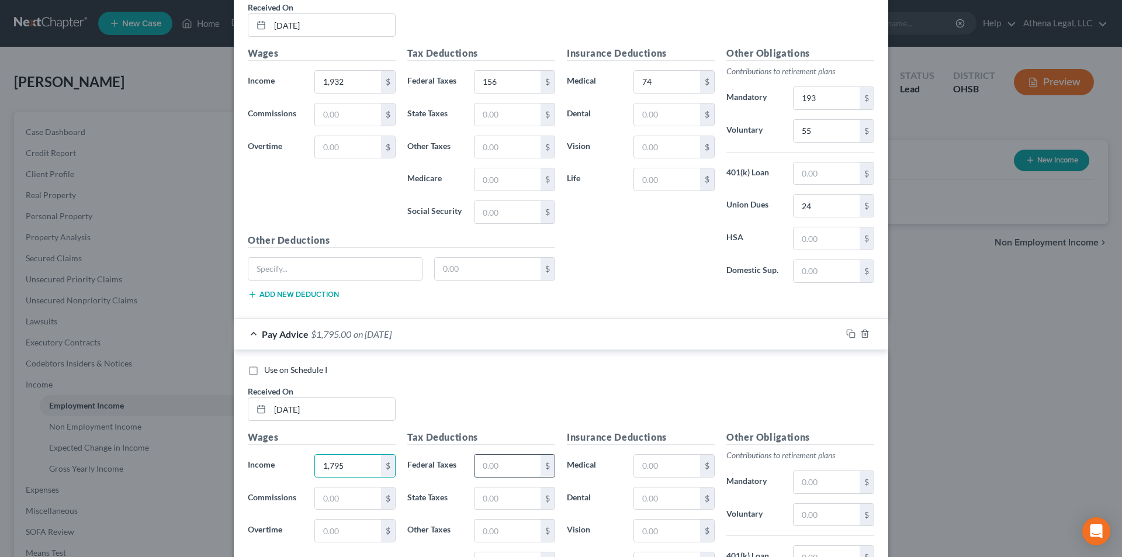
click at [518, 465] on input "text" at bounding box center [507, 465] width 66 height 22
click at [671, 466] on input "text" at bounding box center [667, 465] width 66 height 22
click at [817, 482] on input "text" at bounding box center [826, 482] width 66 height 22
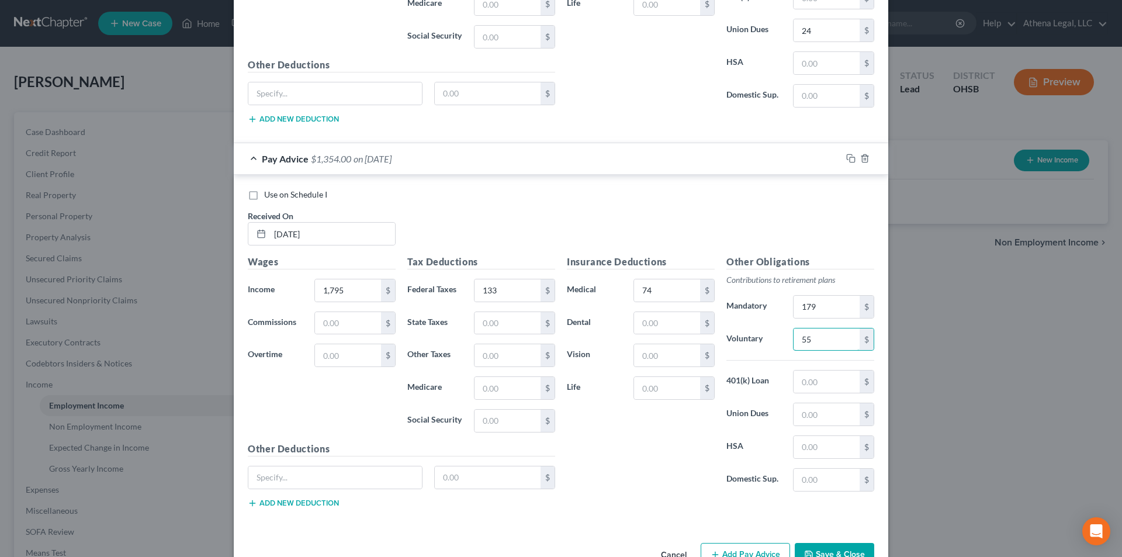
scroll to position [4892, 0]
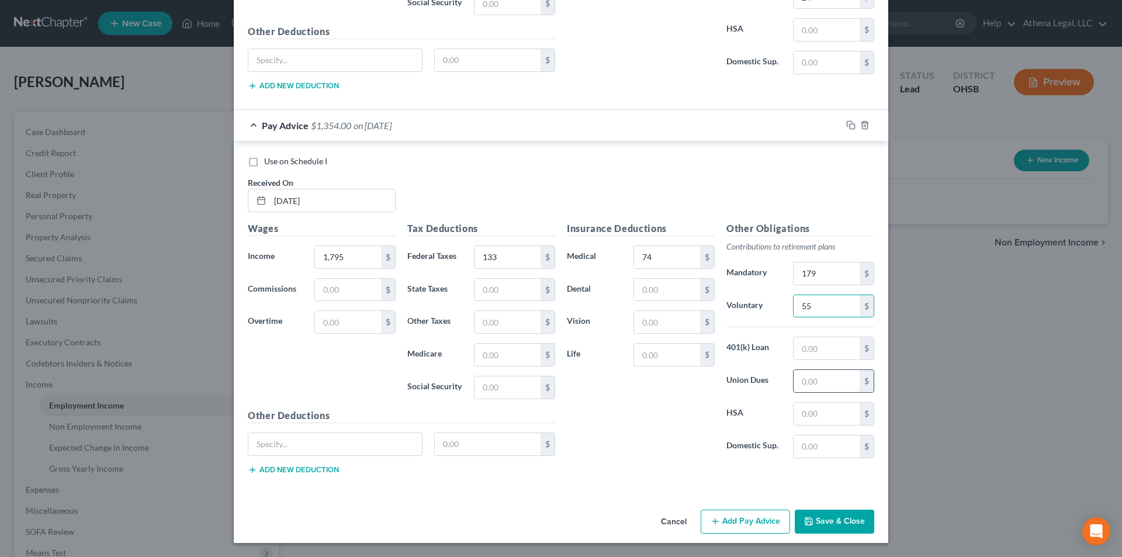
click at [813, 377] on input "text" at bounding box center [826, 381] width 66 height 22
click at [751, 520] on button "Add Pay Advice" at bounding box center [744, 521] width 89 height 25
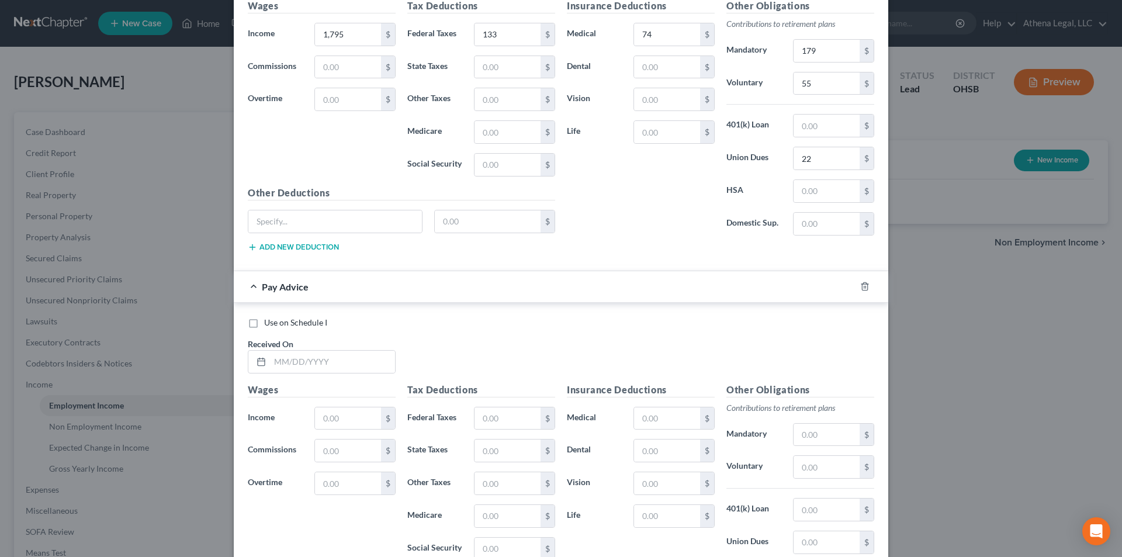
scroll to position [5126, 0]
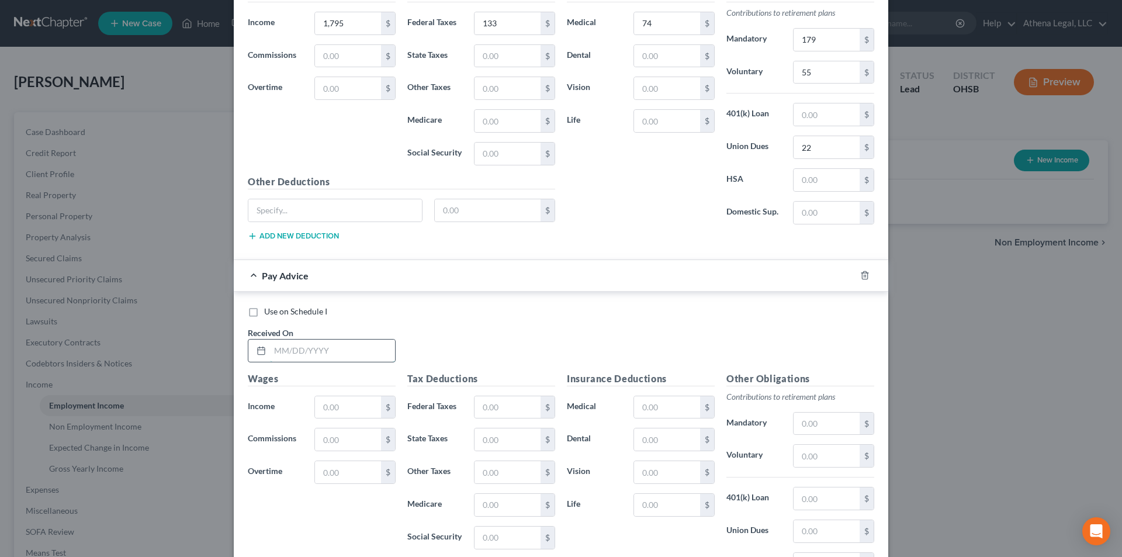
click at [296, 355] on input "text" at bounding box center [332, 350] width 125 height 22
click at [478, 402] on input "text" at bounding box center [507, 407] width 66 height 22
click at [640, 408] on input "text" at bounding box center [667, 407] width 66 height 22
click at [794, 431] on input "text" at bounding box center [826, 423] width 66 height 22
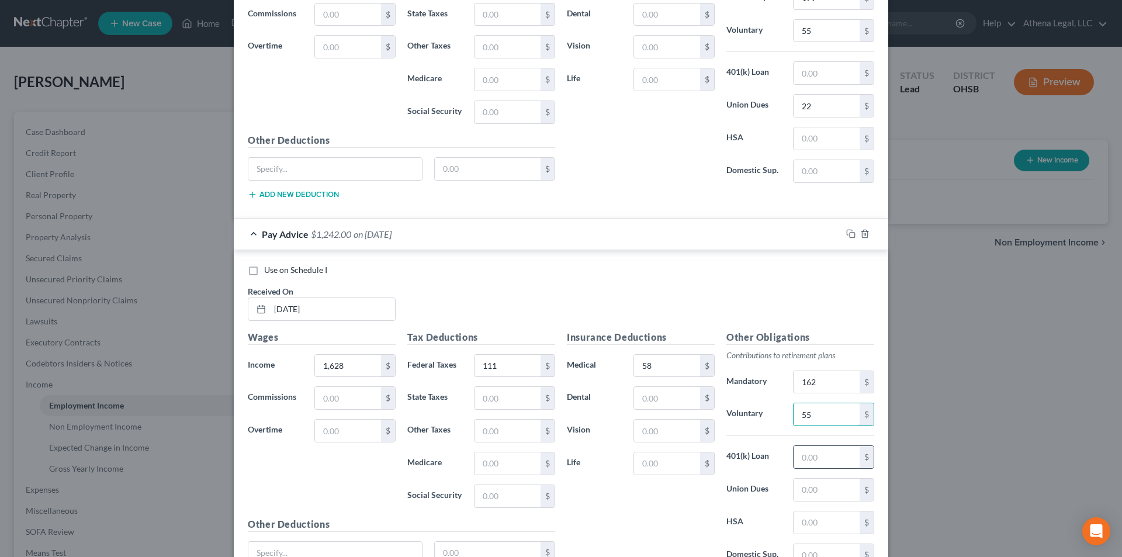
scroll to position [5184, 0]
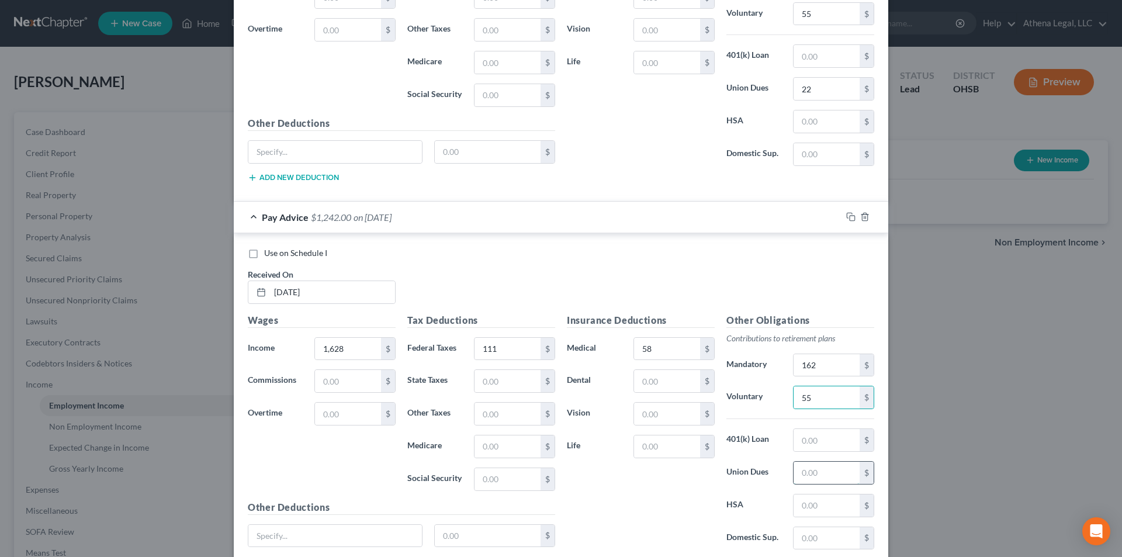
click at [800, 466] on input "text" at bounding box center [826, 472] width 66 height 22
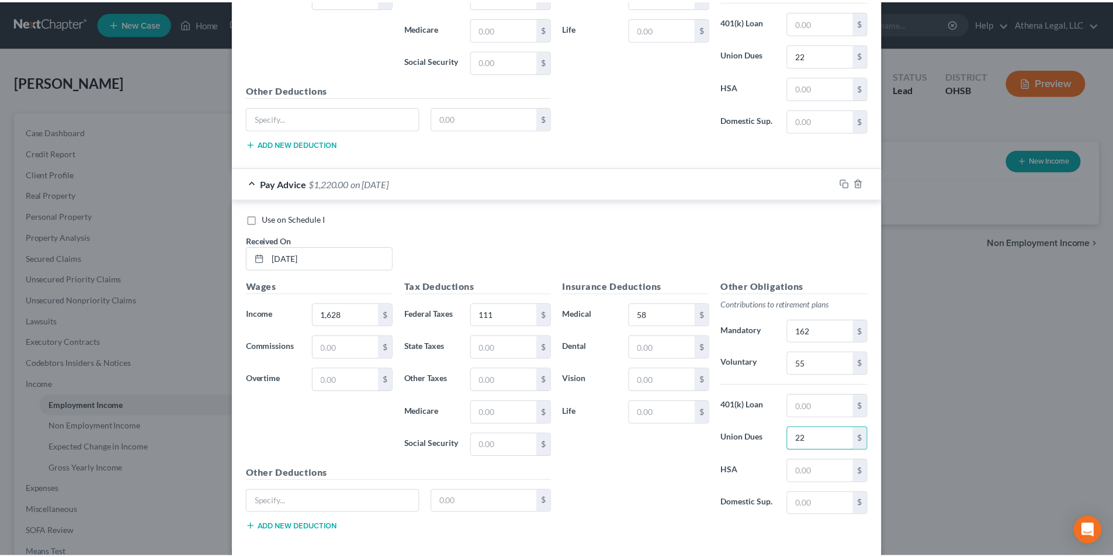
scroll to position [5276, 0]
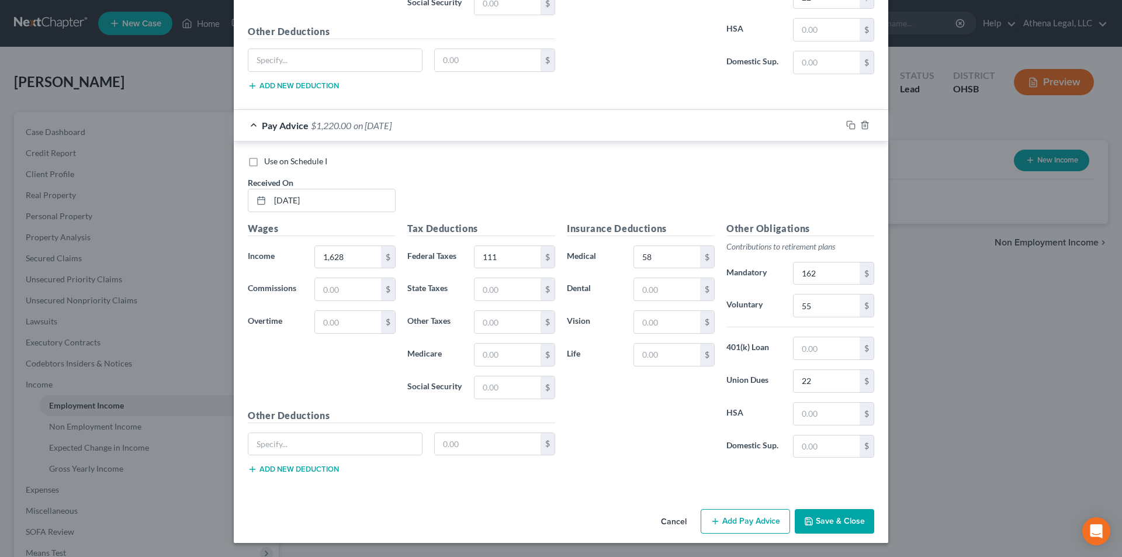
click at [831, 522] on button "Save & Close" at bounding box center [833, 521] width 79 height 25
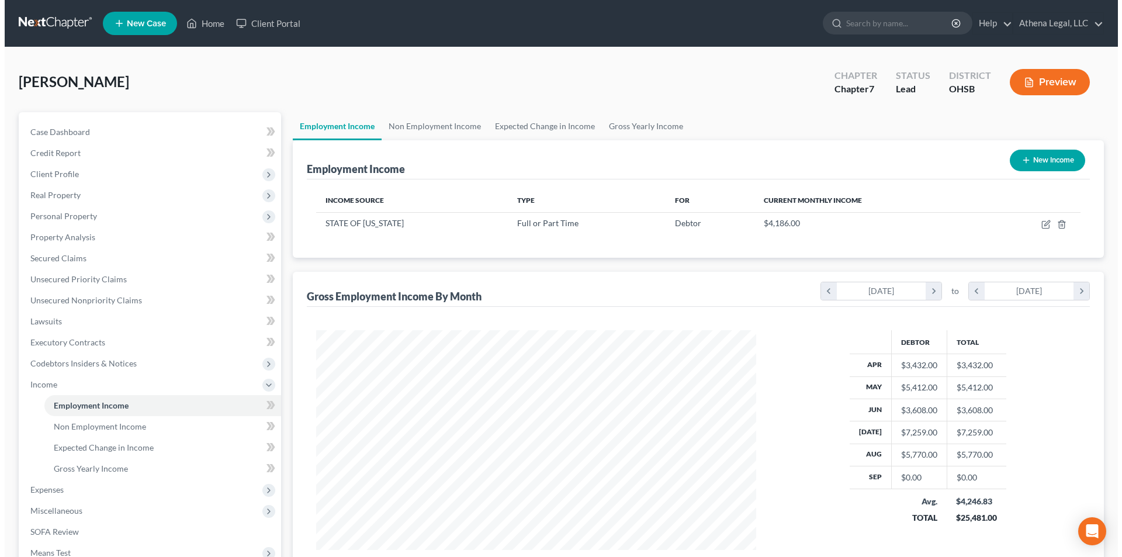
scroll to position [218, 459]
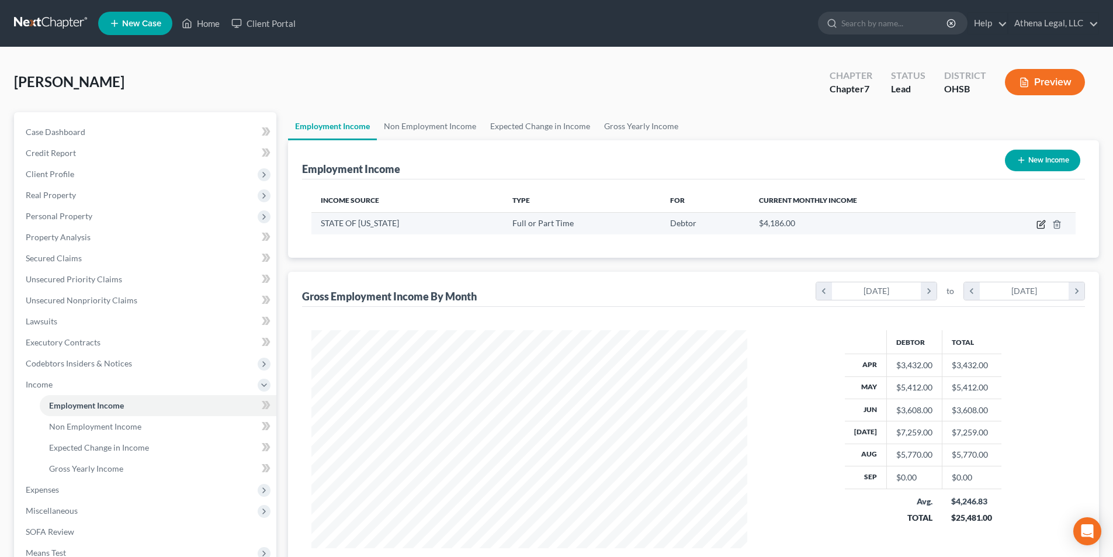
click at [1040, 227] on icon "button" at bounding box center [1040, 224] width 9 height 9
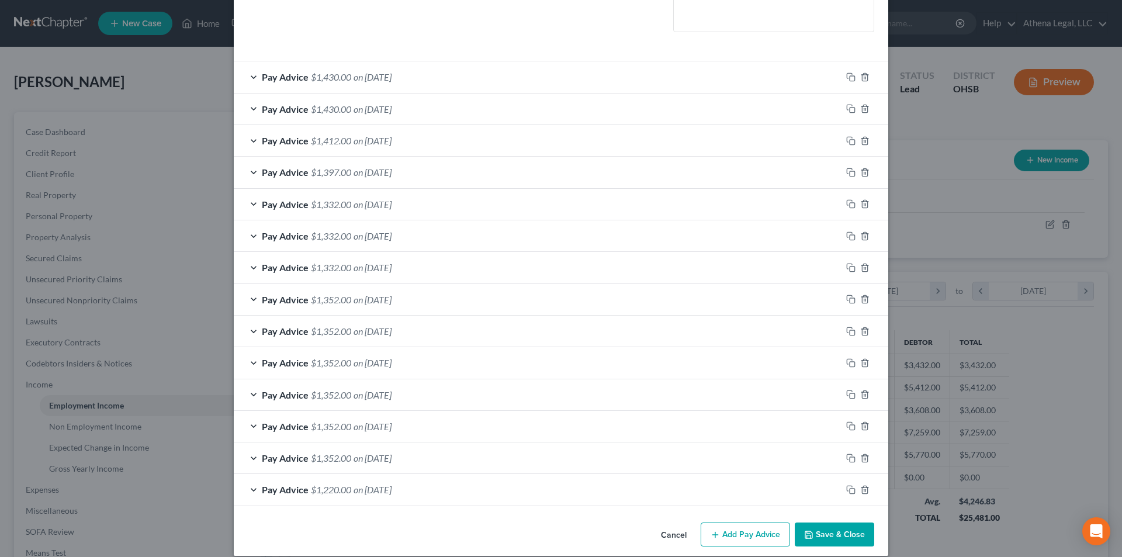
scroll to position [311, 0]
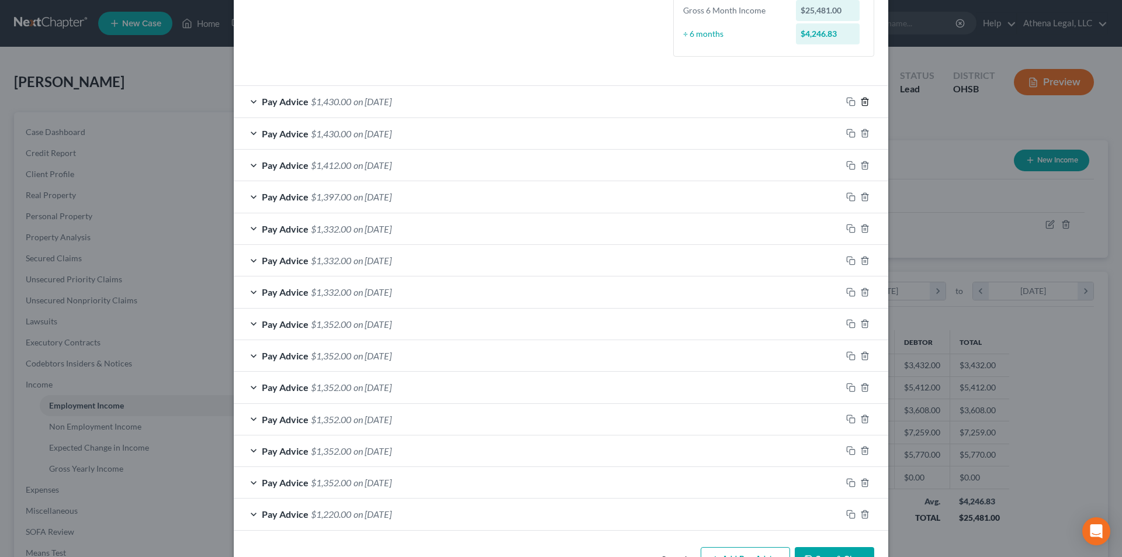
click at [862, 99] on icon "button" at bounding box center [864, 102] width 5 height 8
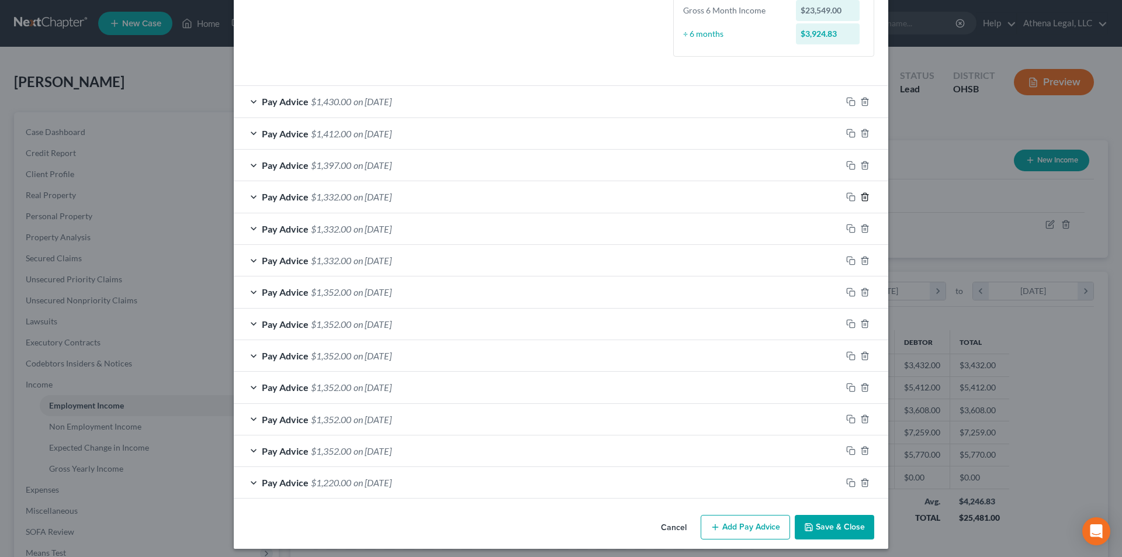
click at [862, 200] on icon "button" at bounding box center [864, 197] width 5 height 8
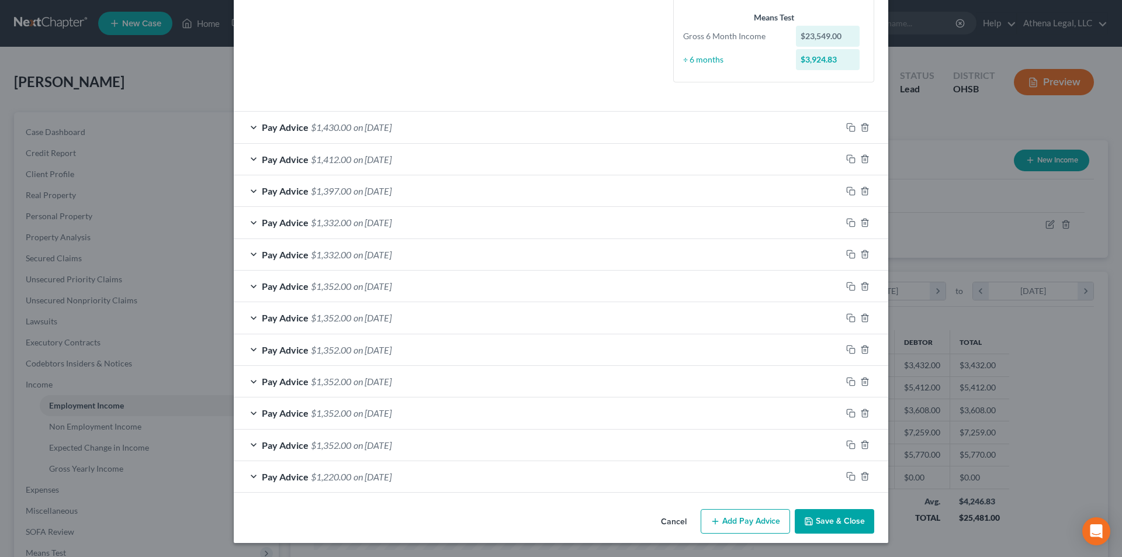
scroll to position [286, 0]
click at [862, 224] on icon "button" at bounding box center [864, 222] width 9 height 9
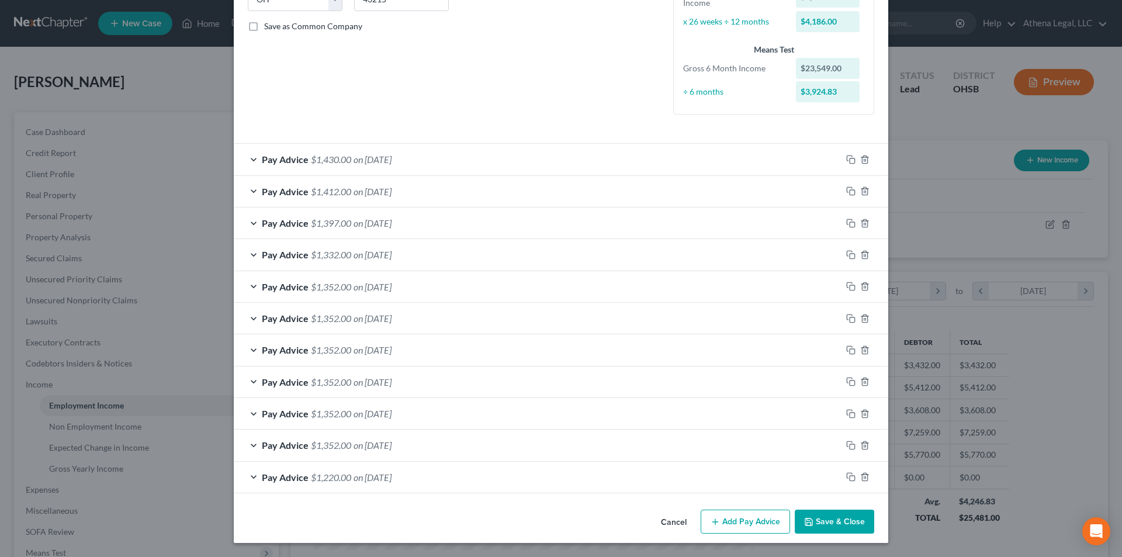
scroll to position [254, 0]
click at [724, 521] on button "Add Pay Advice" at bounding box center [744, 521] width 89 height 25
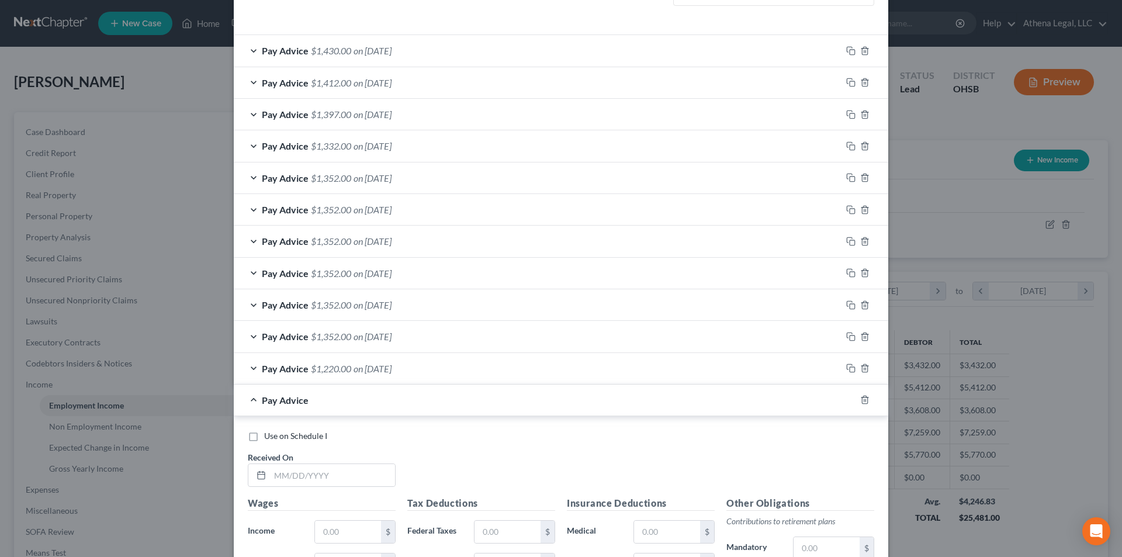
scroll to position [370, 0]
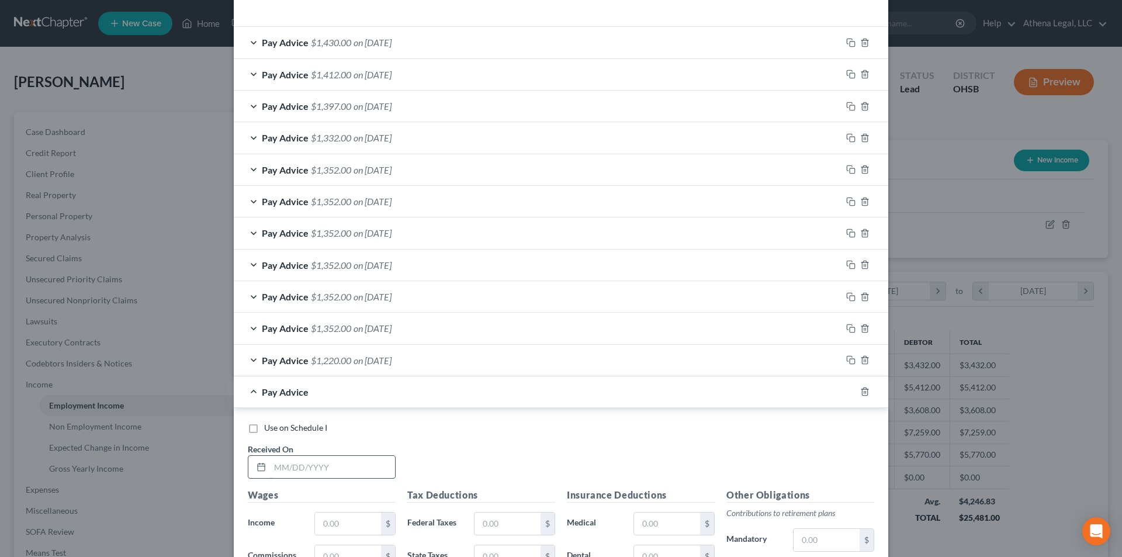
click at [311, 466] on input "text" at bounding box center [332, 467] width 125 height 22
click at [495, 515] on input "text" at bounding box center [507, 523] width 66 height 22
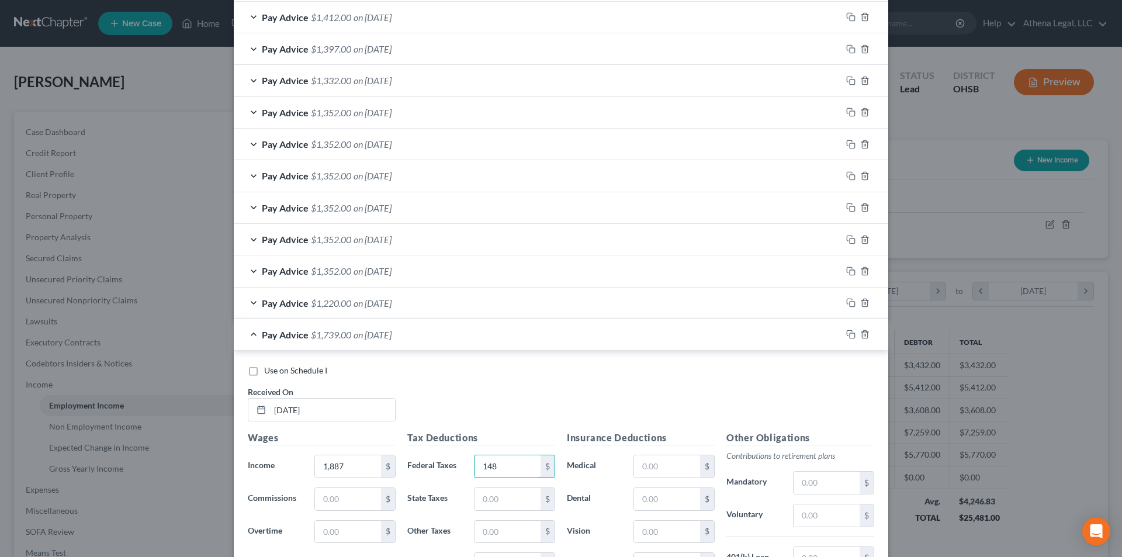
scroll to position [487, 0]
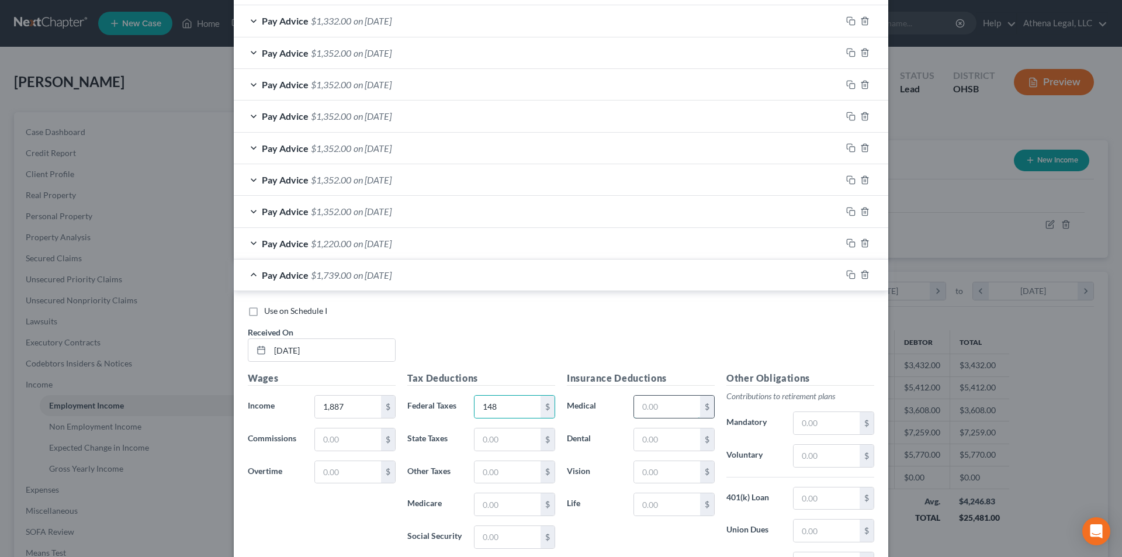
click at [664, 404] on input "text" at bounding box center [667, 406] width 66 height 22
click at [830, 431] on input "text" at bounding box center [826, 423] width 66 height 22
click at [803, 532] on input "text" at bounding box center [826, 530] width 66 height 22
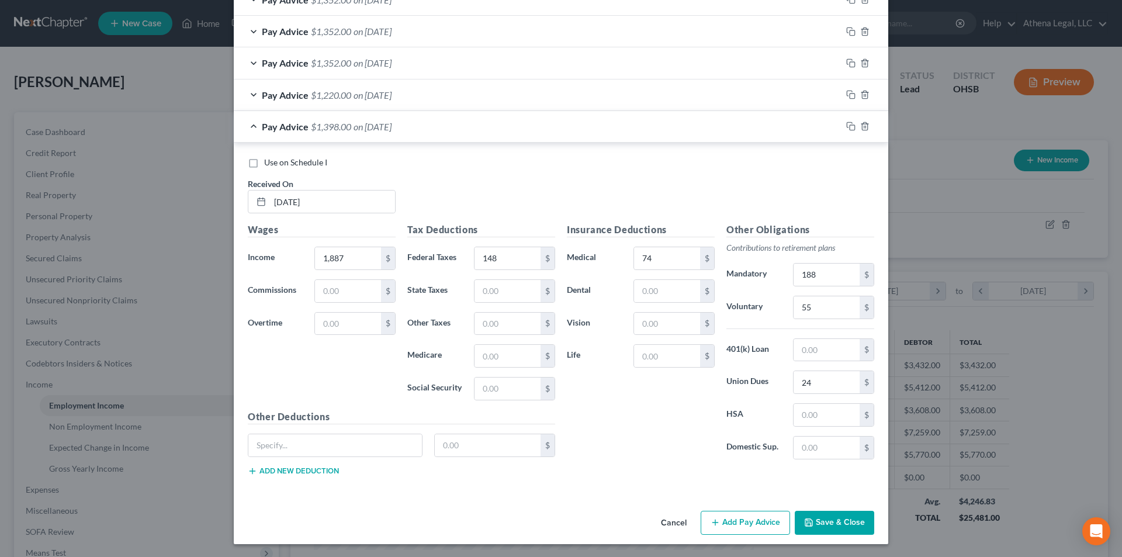
scroll to position [637, 0]
drag, startPoint x: 738, startPoint y: 517, endPoint x: 721, endPoint y: 490, distance: 32.3
click at [738, 517] on button "Add Pay Advice" at bounding box center [744, 521] width 89 height 25
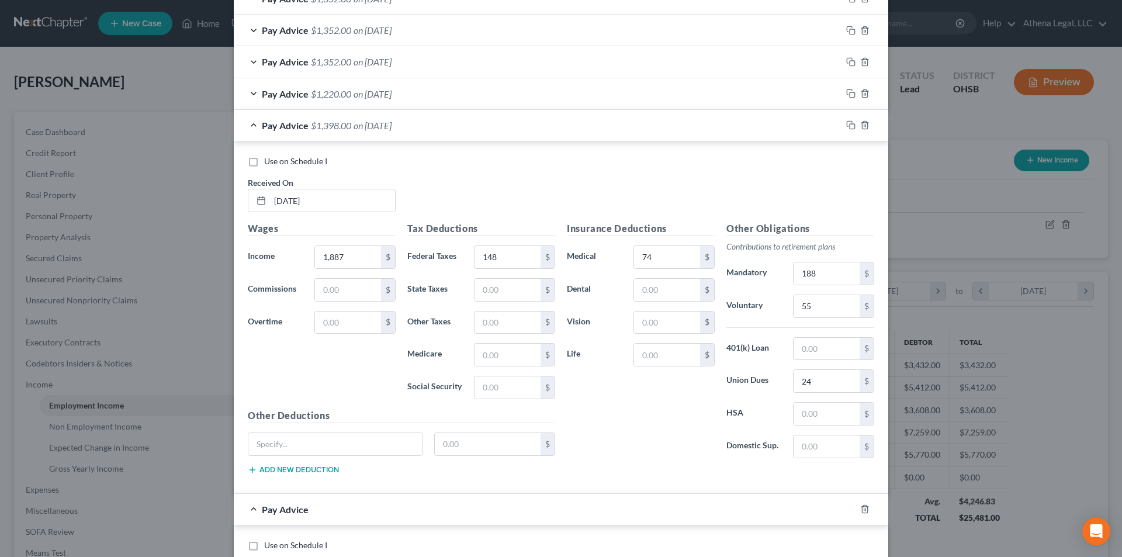
scroll to position [870, 0]
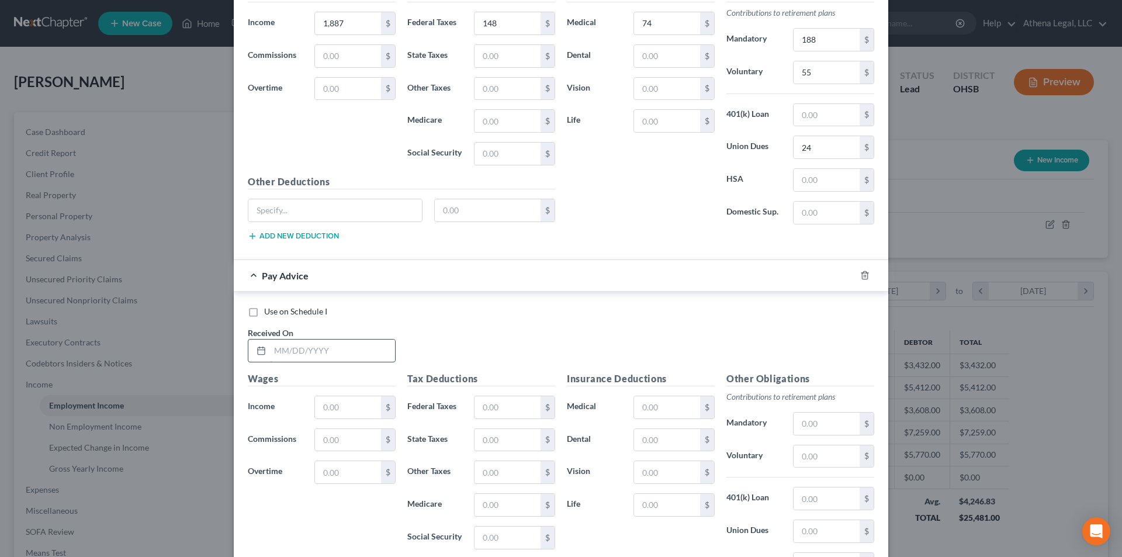
drag, startPoint x: 334, startPoint y: 348, endPoint x: 326, endPoint y: 341, distance: 10.7
click at [334, 348] on input "text" at bounding box center [332, 350] width 125 height 22
click at [495, 409] on input "text" at bounding box center [507, 407] width 66 height 22
click at [643, 405] on input "text" at bounding box center [667, 407] width 66 height 22
click at [810, 421] on input "text" at bounding box center [826, 423] width 66 height 22
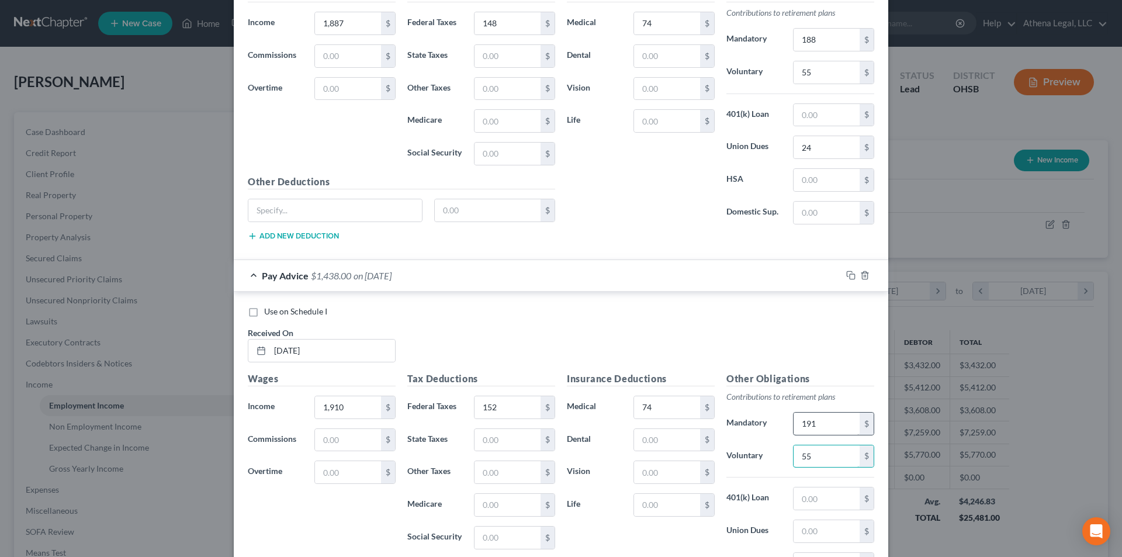
scroll to position [987, 0]
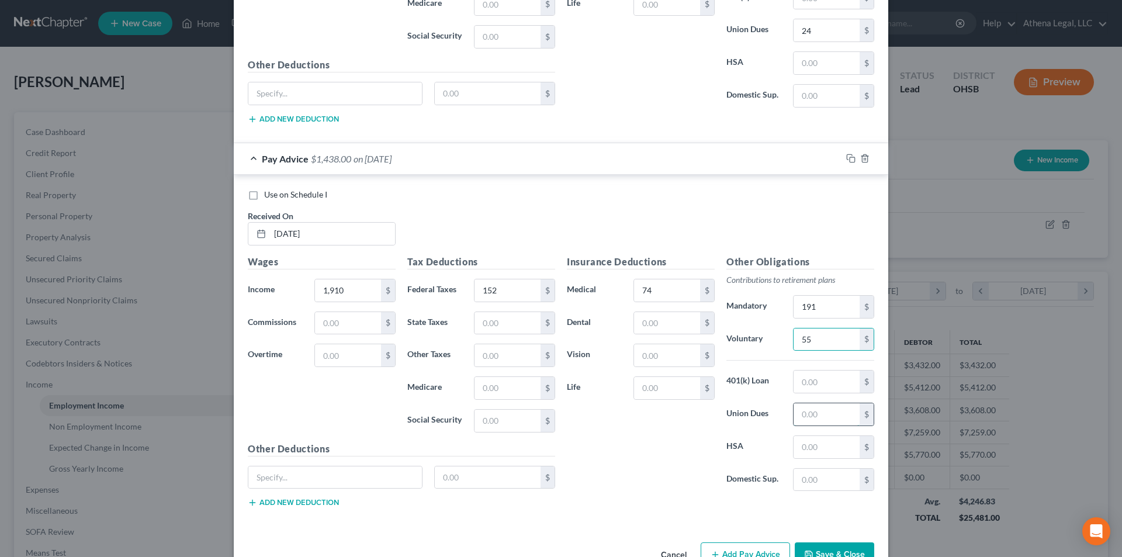
click at [811, 412] on input "text" at bounding box center [826, 414] width 66 height 22
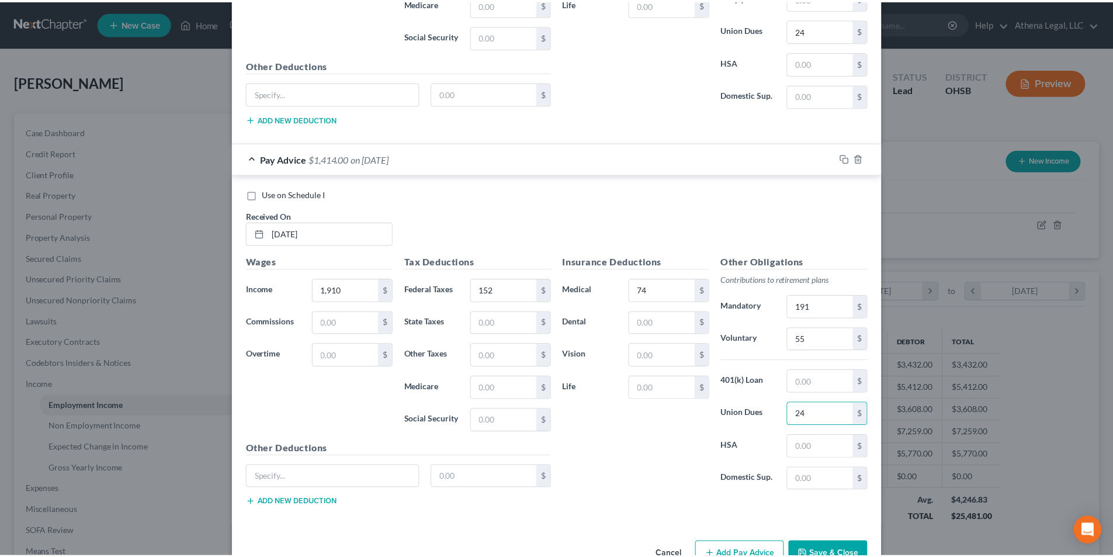
scroll to position [1021, 0]
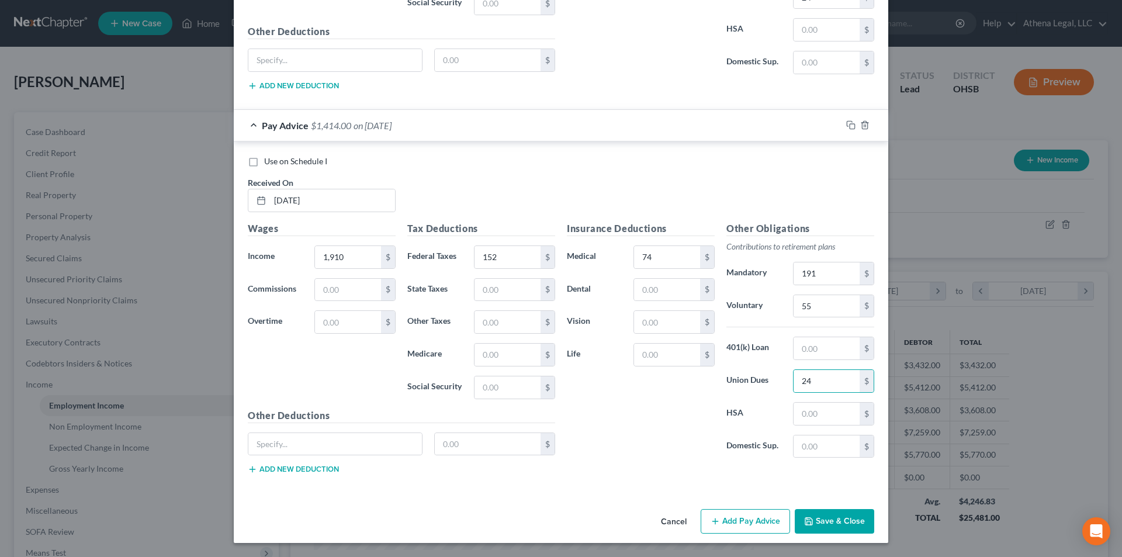
click at [830, 516] on button "Save & Close" at bounding box center [833, 521] width 79 height 25
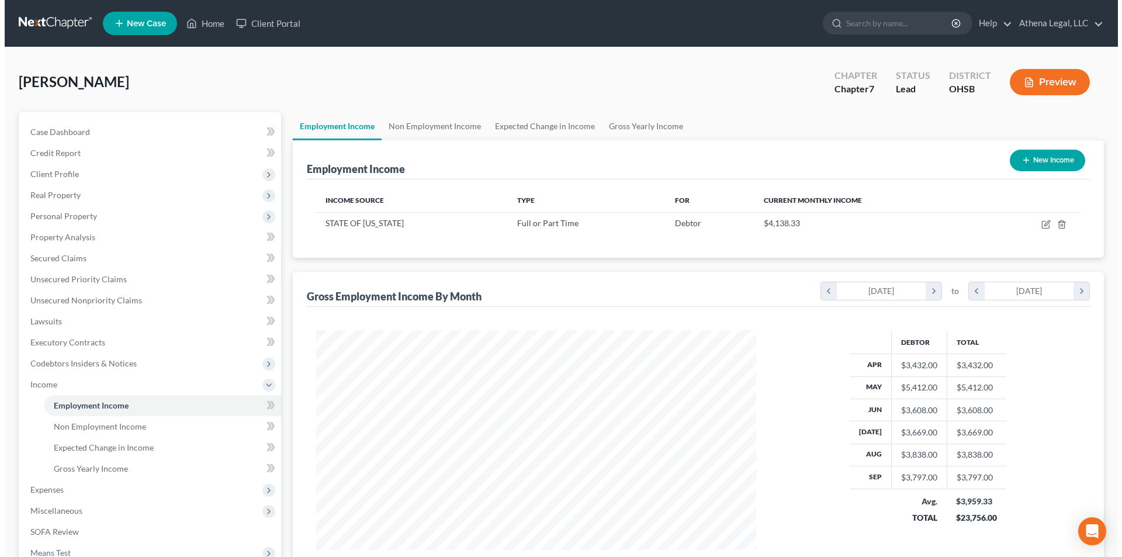
scroll to position [583959, 583718]
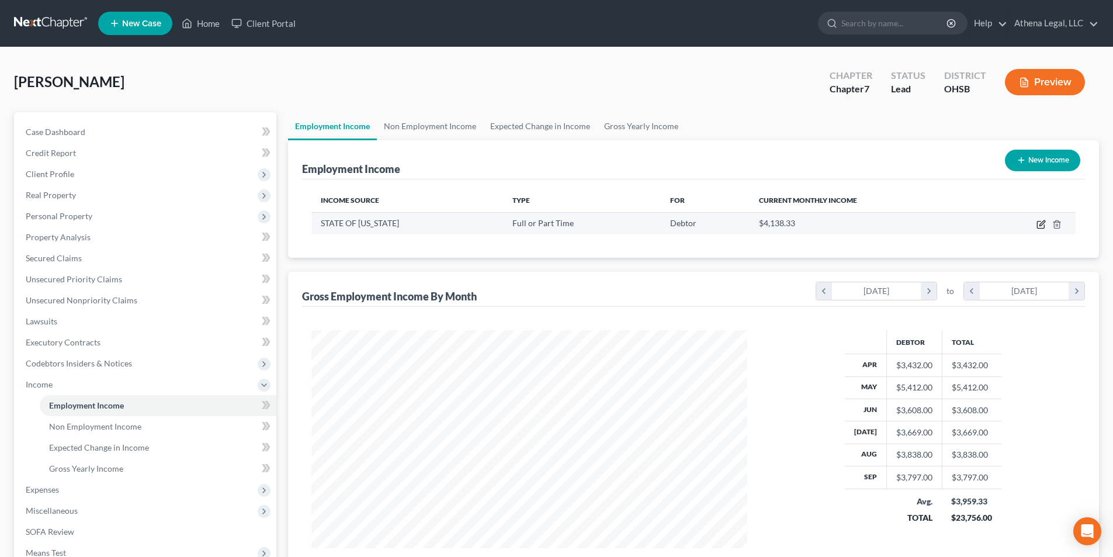
click at [1039, 225] on icon "button" at bounding box center [1040, 224] width 9 height 9
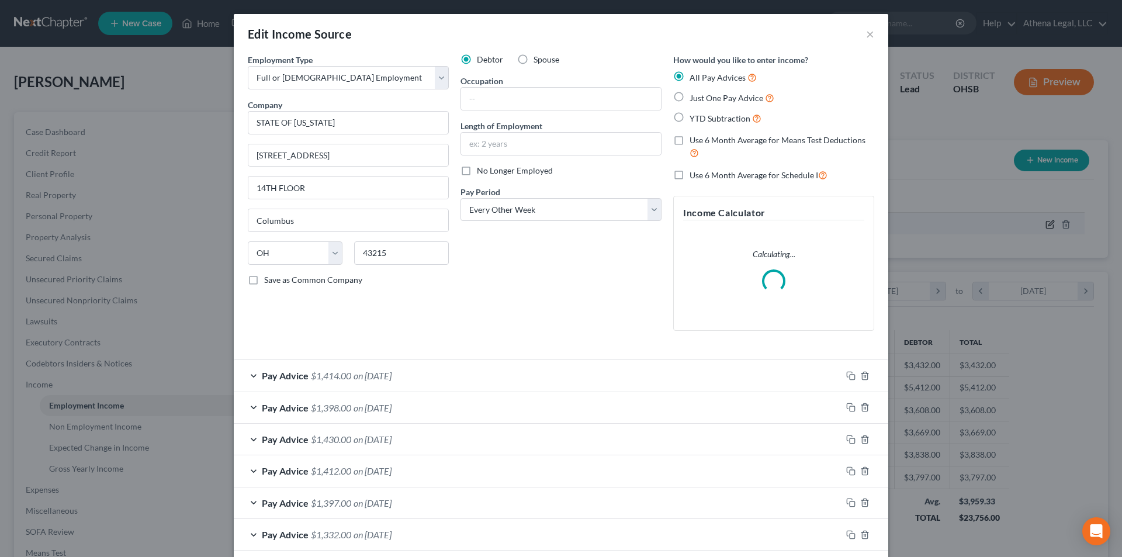
scroll to position [220, 463]
click at [689, 176] on label "Use 6 Month Average for Schedule I" at bounding box center [758, 174] width 138 height 13
click at [694, 176] on input "Use 6 Month Average for Schedule I" at bounding box center [698, 172] width 8 height 8
click at [689, 141] on label "Use 6 Month Average for Means Test Deductions" at bounding box center [781, 146] width 185 height 25
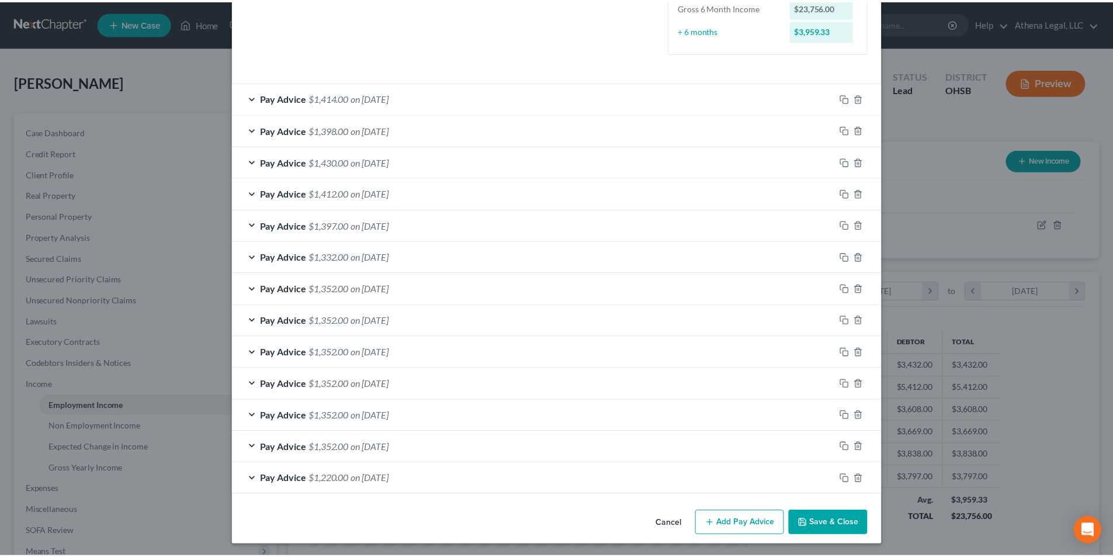
scroll to position [315, 0]
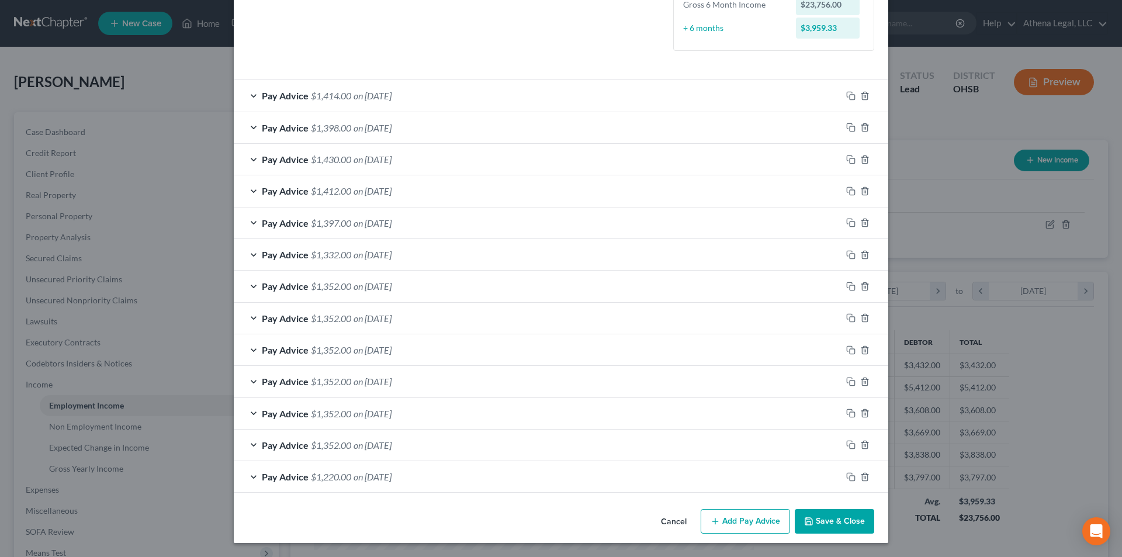
click at [834, 524] on button "Save & Close" at bounding box center [833, 521] width 79 height 25
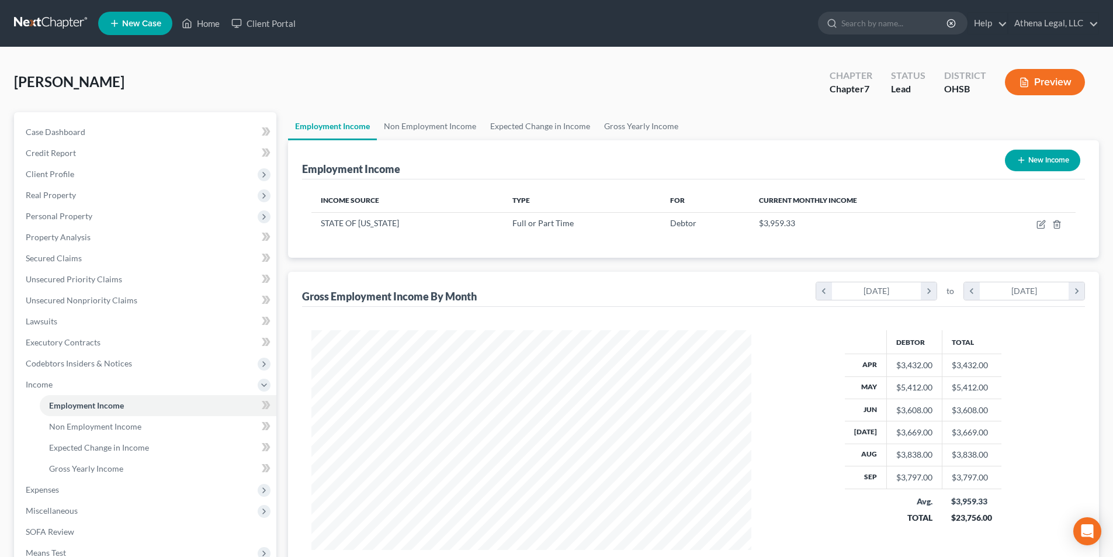
scroll to position [583959, 583718]
click at [620, 126] on link "Gross Yearly Income" at bounding box center [641, 126] width 88 height 28
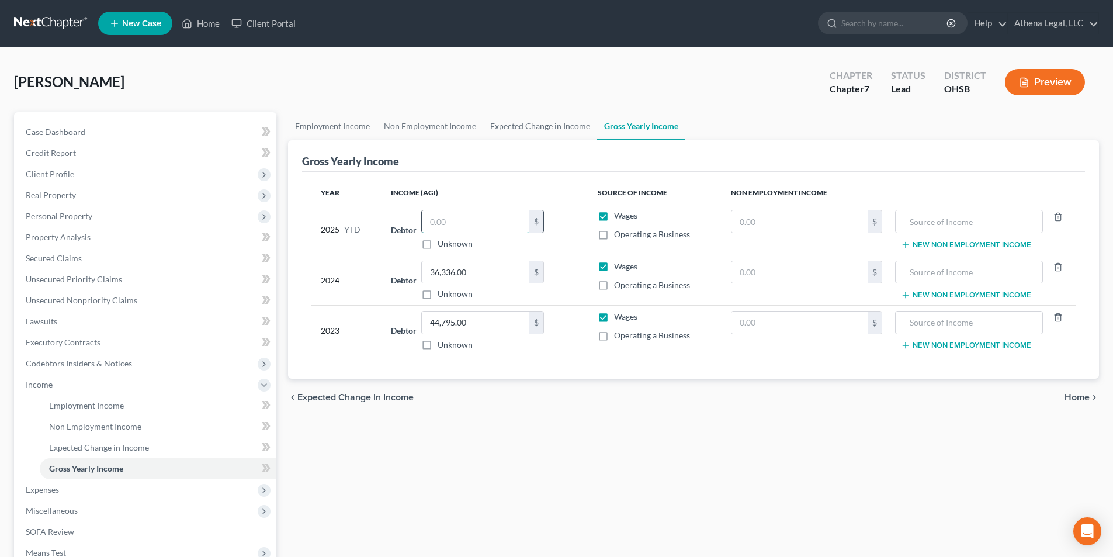
click at [495, 223] on input "text" at bounding box center [475, 221] width 107 height 22
click at [73, 154] on span "Credit Report" at bounding box center [51, 153] width 50 height 10
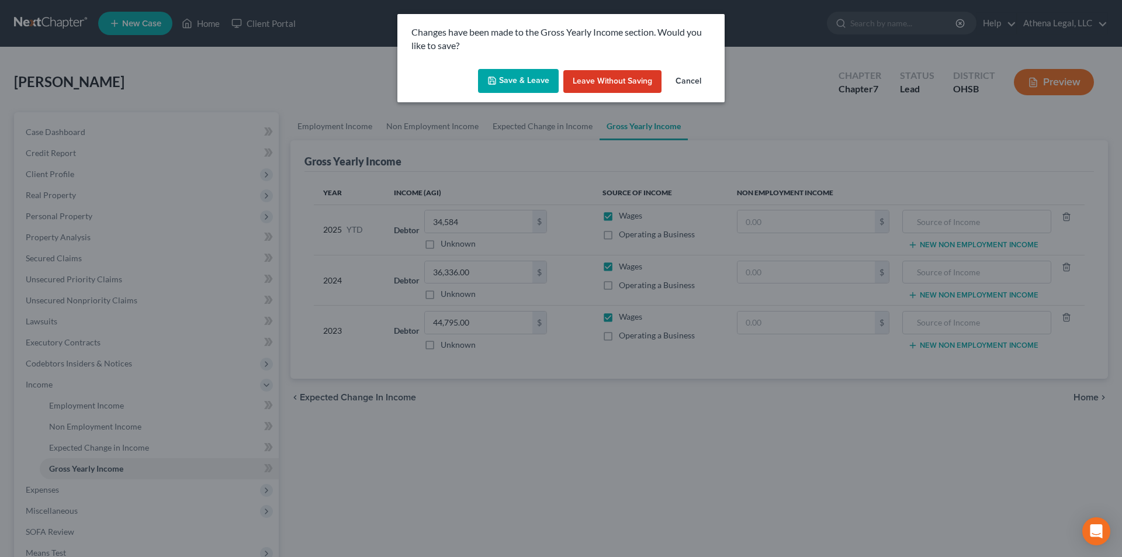
click at [519, 79] on button "Save & Leave" at bounding box center [518, 81] width 81 height 25
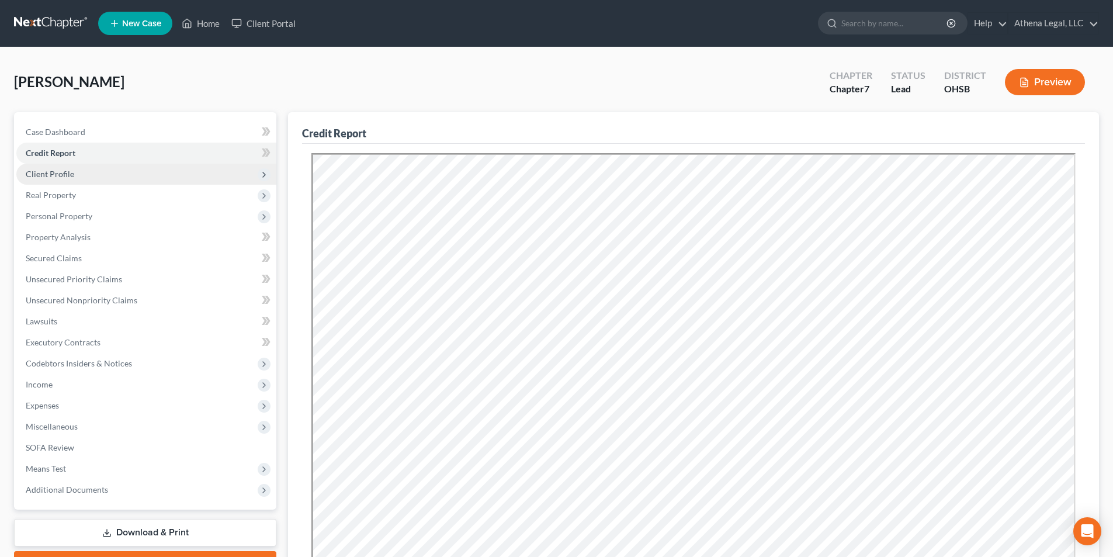
click at [64, 171] on span "Client Profile" at bounding box center [50, 174] width 48 height 10
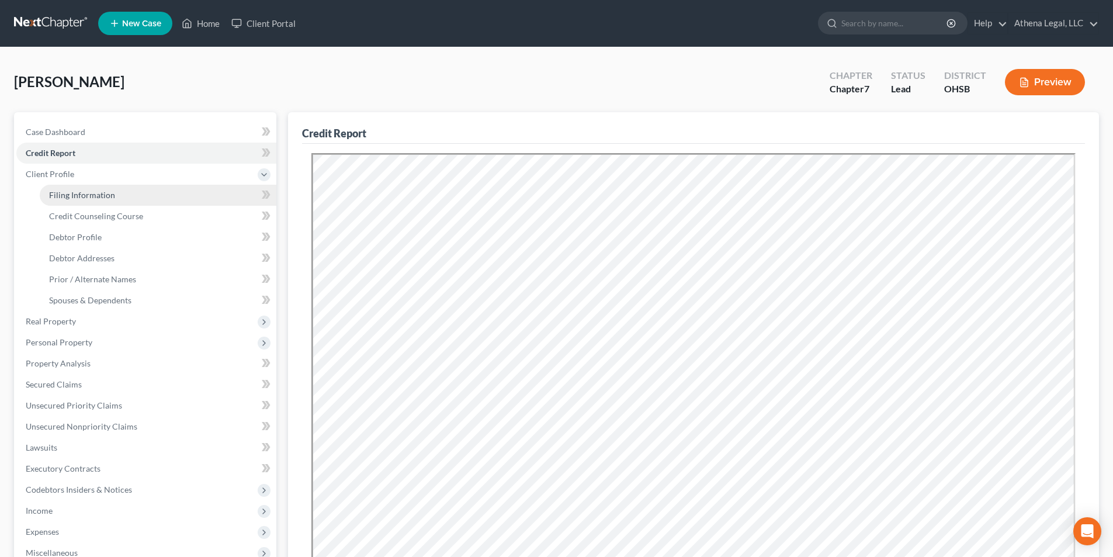
click at [71, 196] on span "Filing Information" at bounding box center [82, 195] width 66 height 10
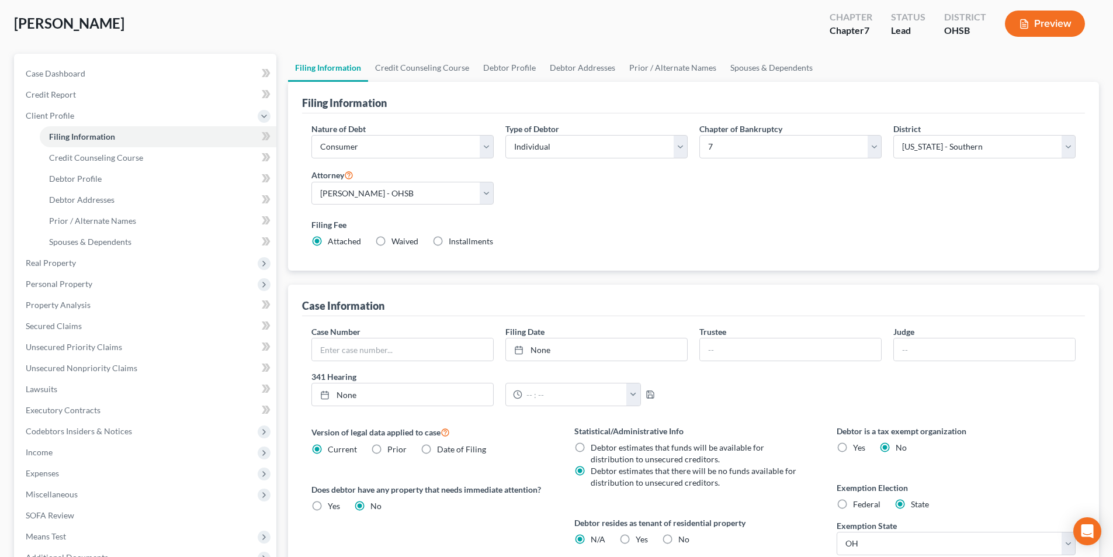
scroll to position [38, 0]
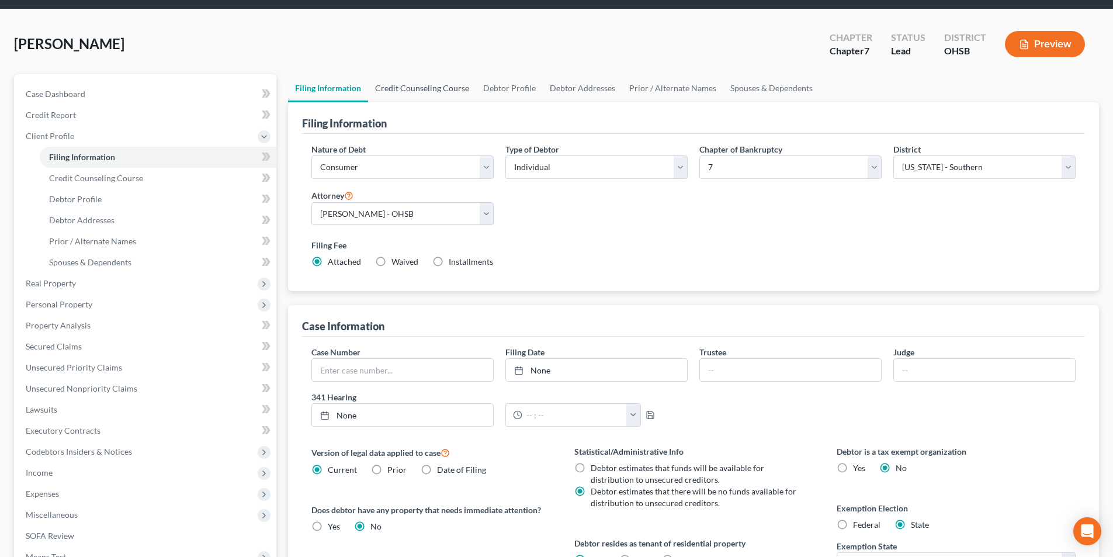
click at [419, 84] on link "Credit Counseling Course" at bounding box center [422, 88] width 108 height 28
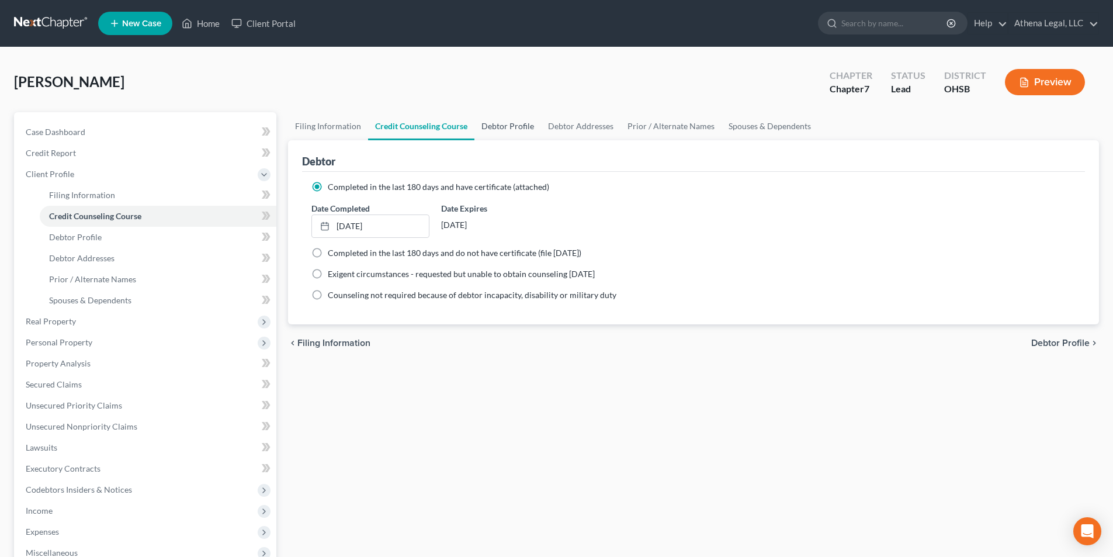
click at [506, 126] on link "Debtor Profile" at bounding box center [507, 126] width 67 height 28
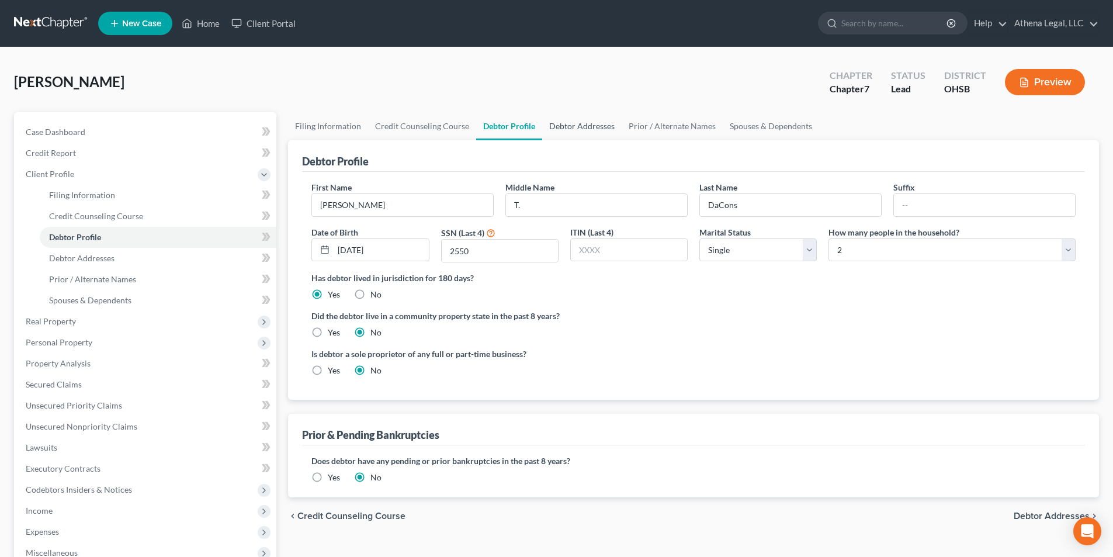
click at [584, 121] on link "Debtor Addresses" at bounding box center [581, 126] width 79 height 28
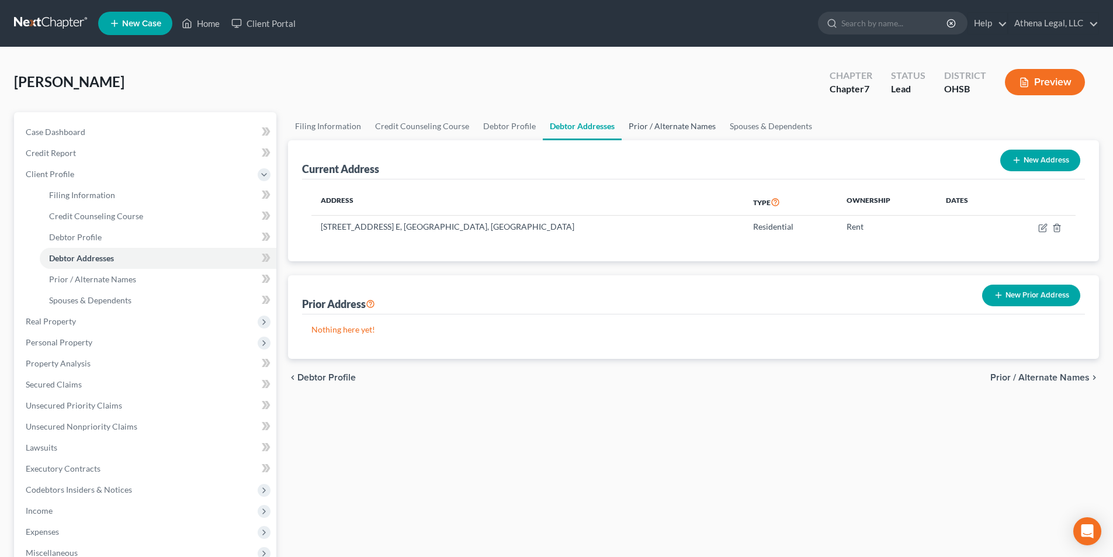
click at [662, 123] on link "Prior / Alternate Names" at bounding box center [672, 126] width 101 height 28
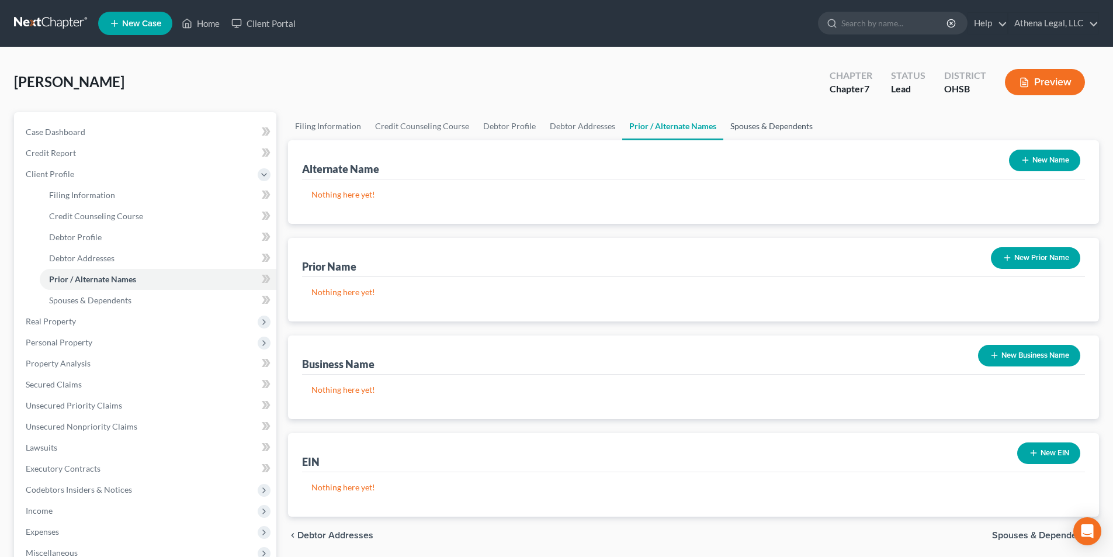
click at [768, 127] on link "Spouses & Dependents" at bounding box center [771, 126] width 96 height 28
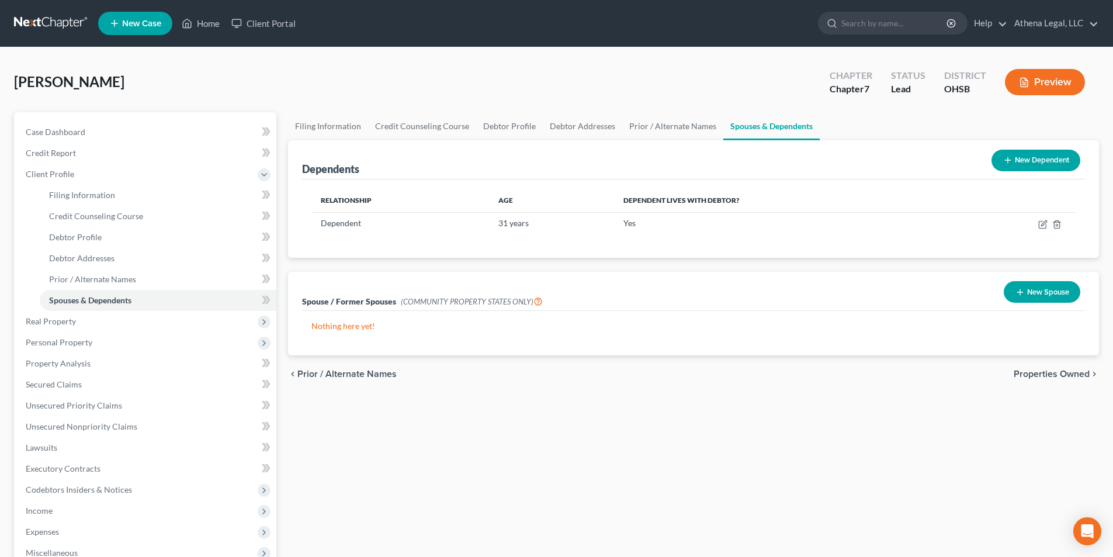
click at [1033, 374] on span "Properties Owned" at bounding box center [1052, 373] width 76 height 9
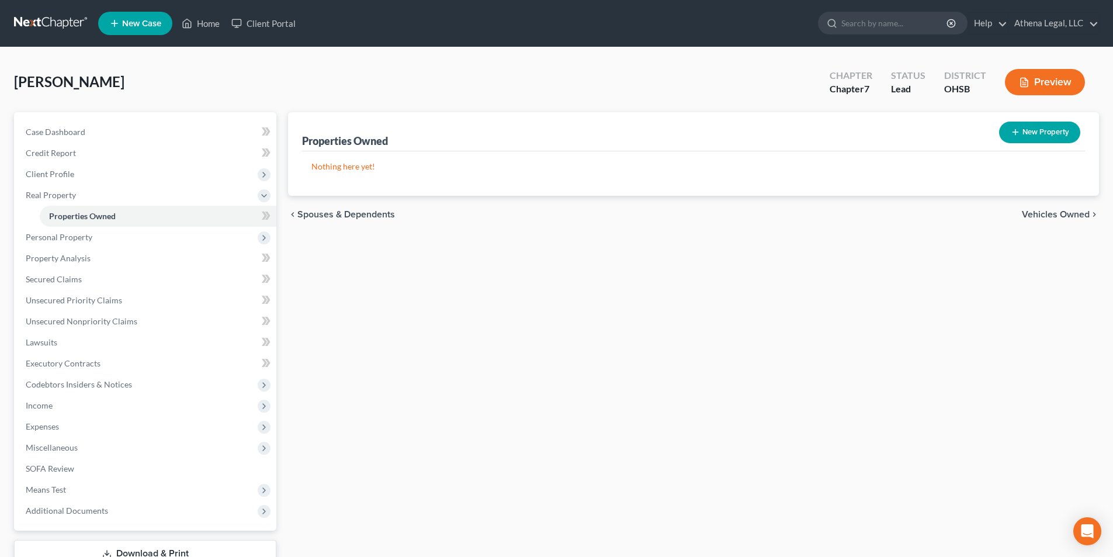
click at [1059, 218] on span "Vehicles Owned" at bounding box center [1056, 214] width 68 height 9
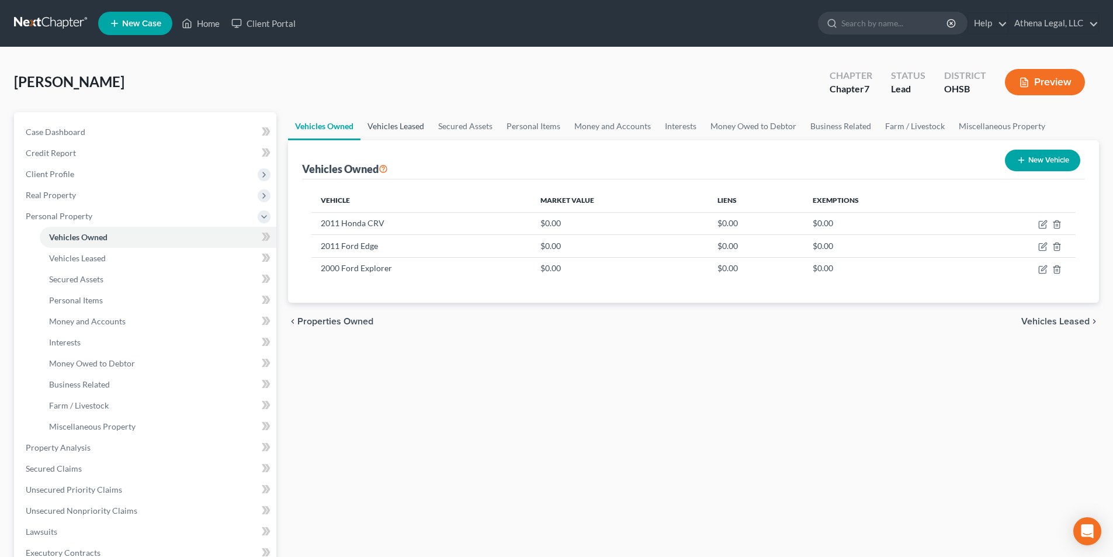
click at [403, 123] on link "Vehicles Leased" at bounding box center [395, 126] width 71 height 28
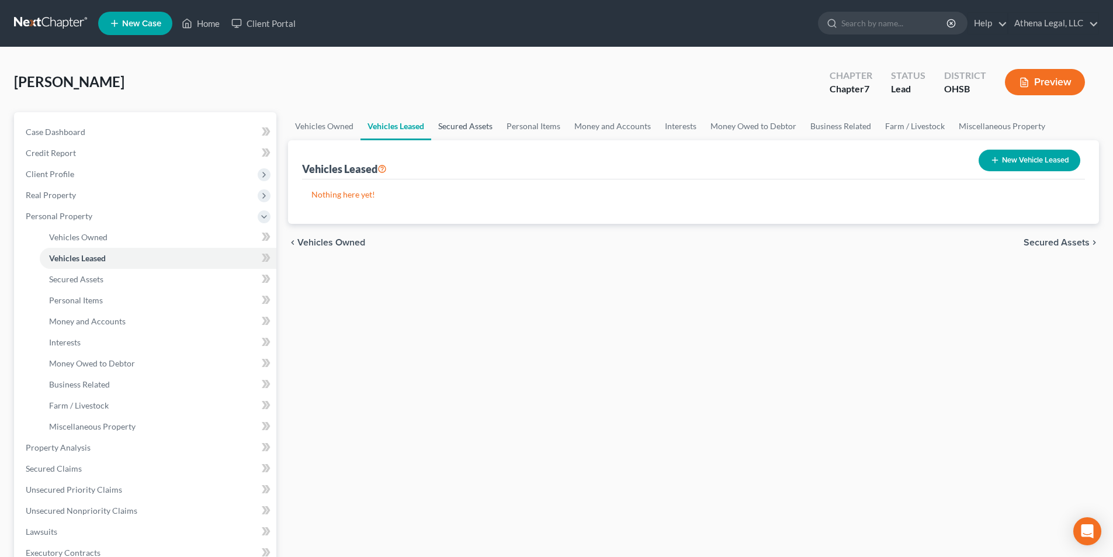
click at [477, 127] on link "Secured Assets" at bounding box center [465, 126] width 68 height 28
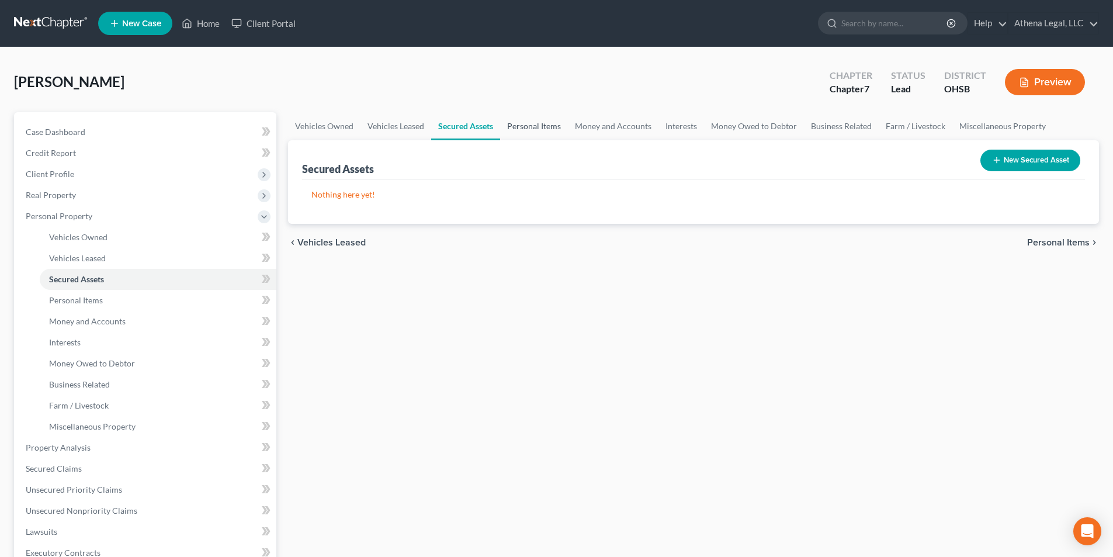
click at [531, 126] on link "Personal Items" at bounding box center [534, 126] width 68 height 28
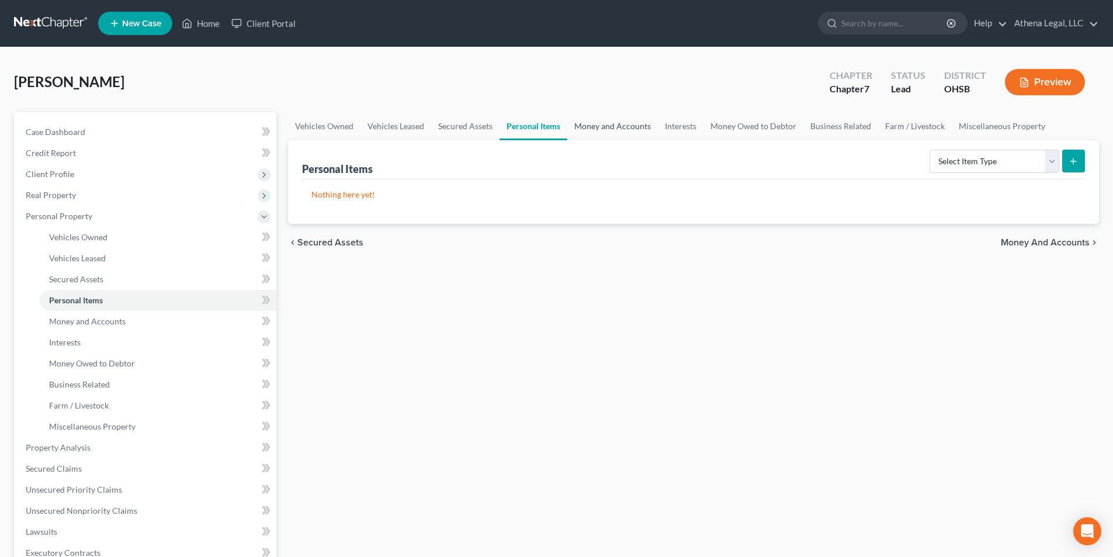
click at [592, 127] on link "Money and Accounts" at bounding box center [612, 126] width 91 height 28
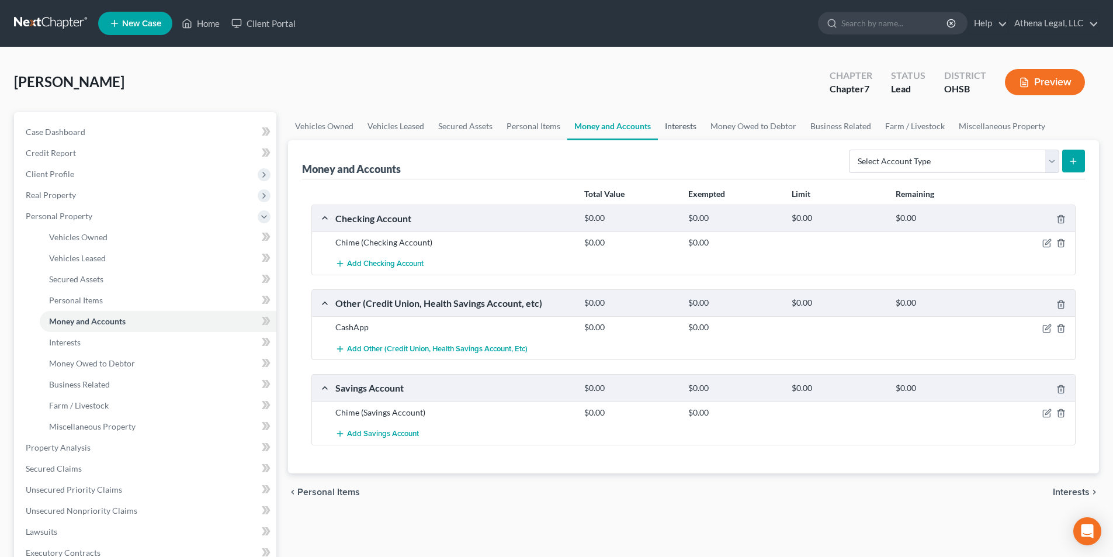
click at [674, 127] on link "Interests" at bounding box center [681, 126] width 46 height 28
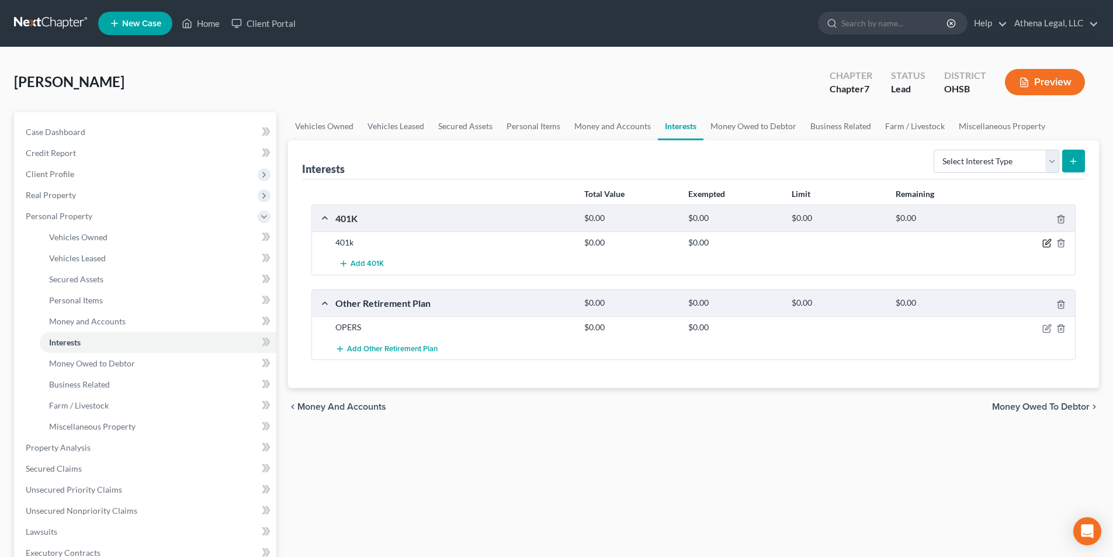
click at [1047, 242] on icon "button" at bounding box center [1047, 242] width 5 height 5
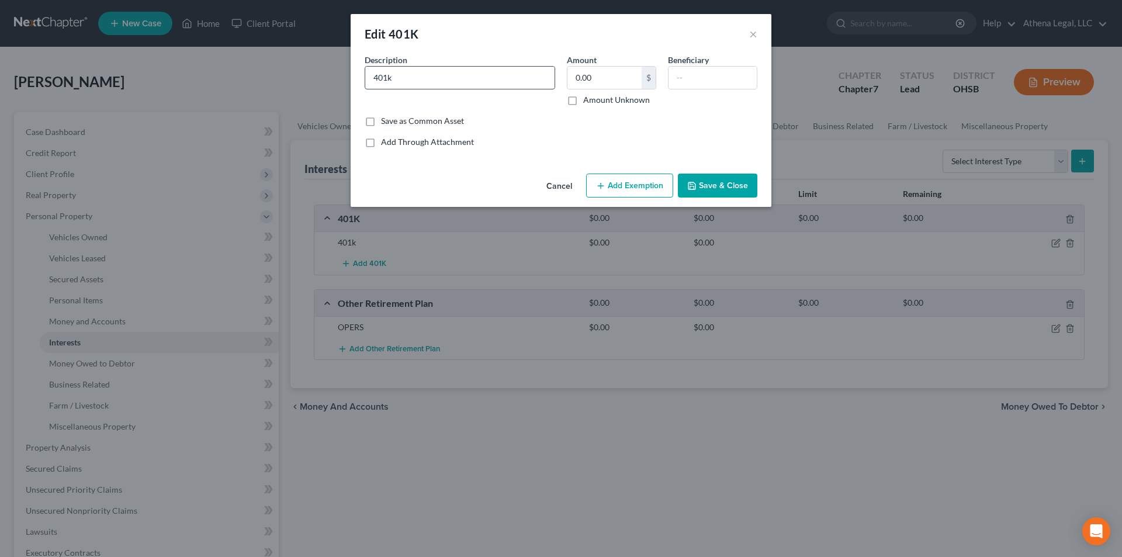
drag, startPoint x: 421, startPoint y: 82, endPoint x: 366, endPoint y: 84, distance: 54.9
click at [366, 84] on input "401k" at bounding box center [459, 78] width 189 height 22
click at [713, 183] on button "Save & Close" at bounding box center [717, 186] width 79 height 25
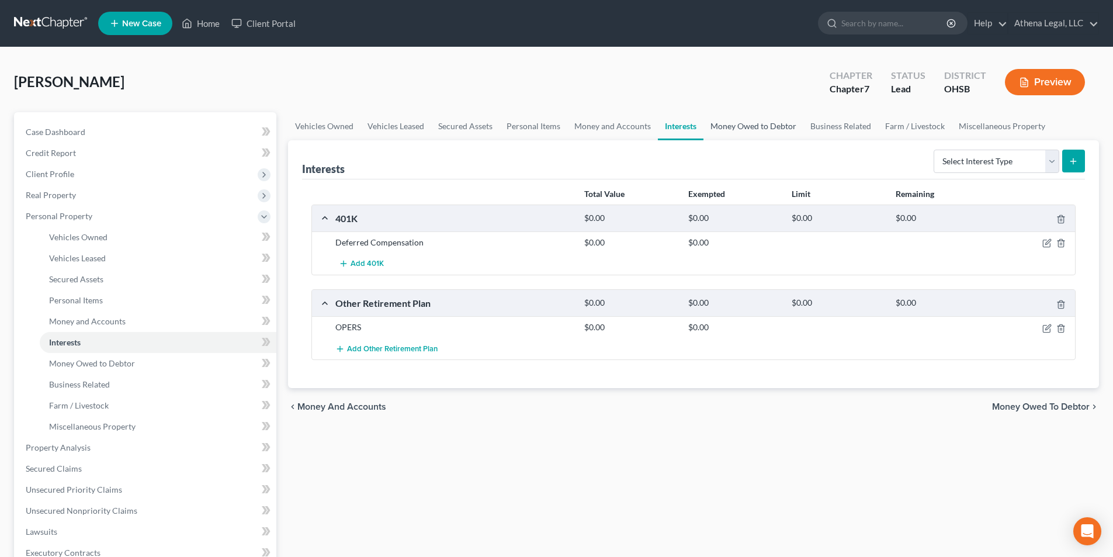
click at [731, 124] on link "Money Owed to Debtor" at bounding box center [753, 126] width 100 height 28
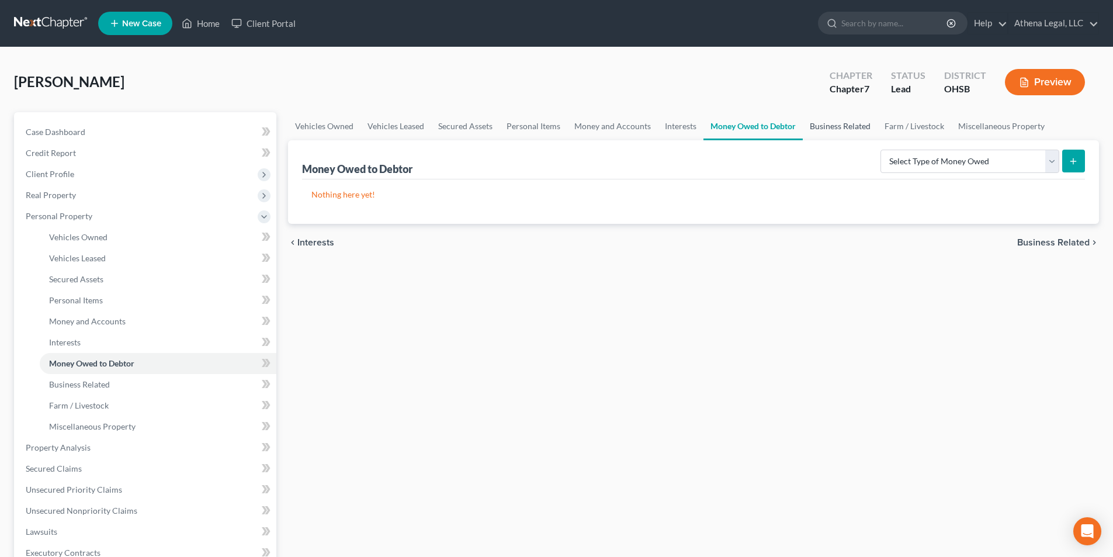
click at [827, 127] on link "Business Related" at bounding box center [840, 126] width 75 height 28
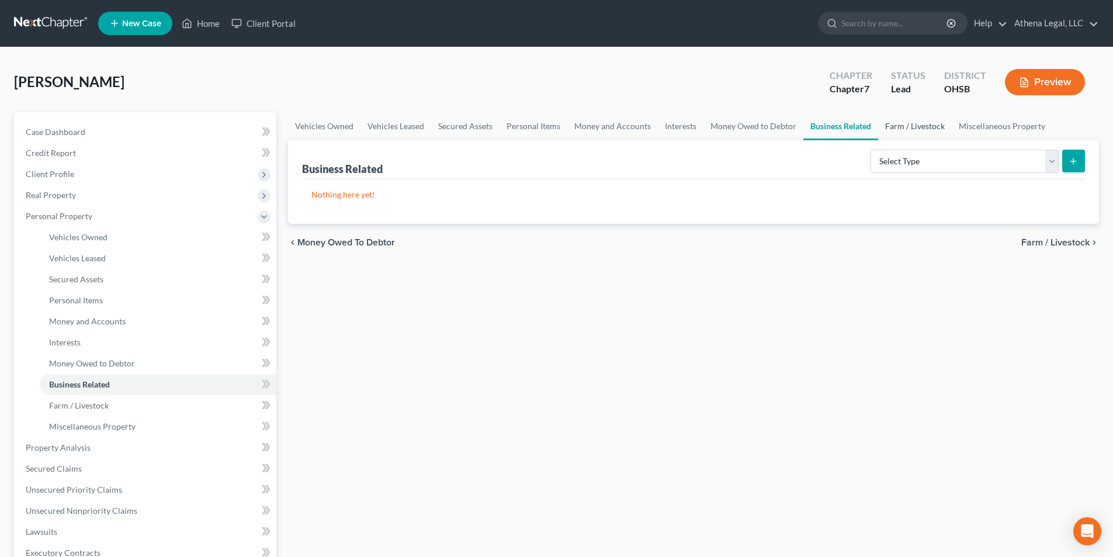
click at [933, 125] on link "Farm / Livestock" at bounding box center [915, 126] width 74 height 28
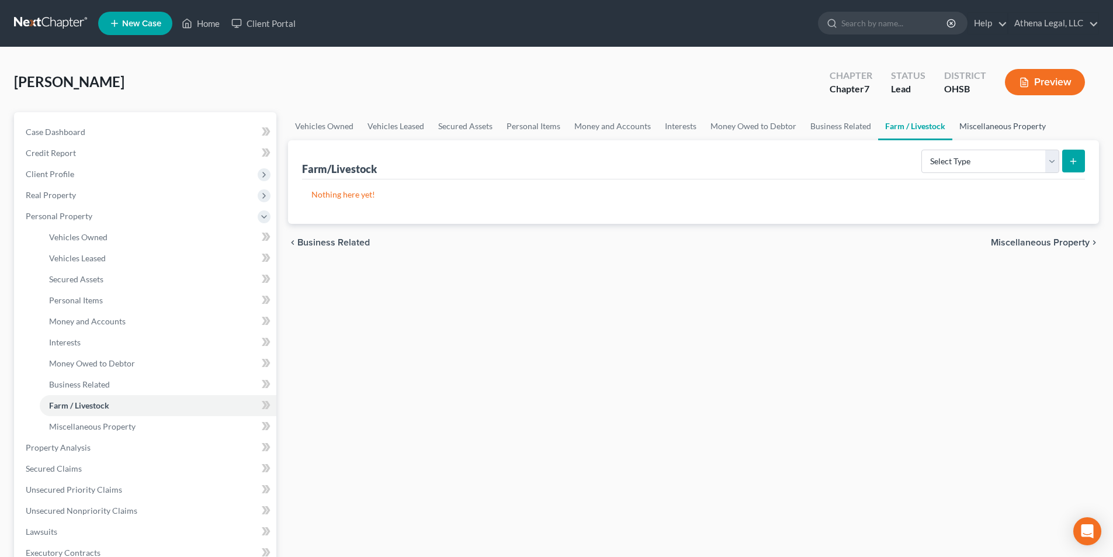
click at [982, 124] on link "Miscellaneous Property" at bounding box center [1002, 126] width 100 height 28
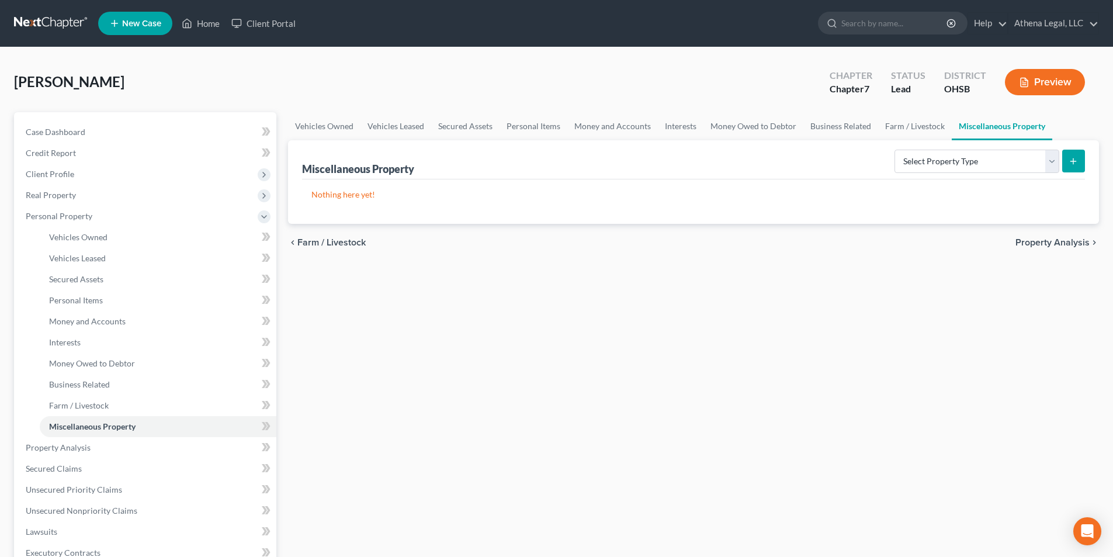
click at [1039, 238] on span "Property Analysis" at bounding box center [1052, 242] width 74 height 9
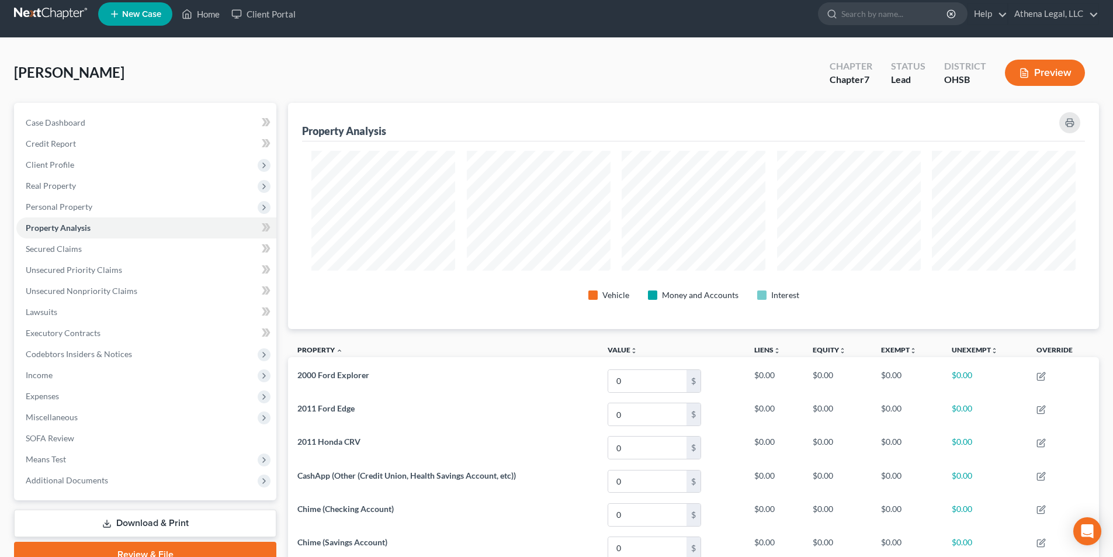
scroll to position [199, 0]
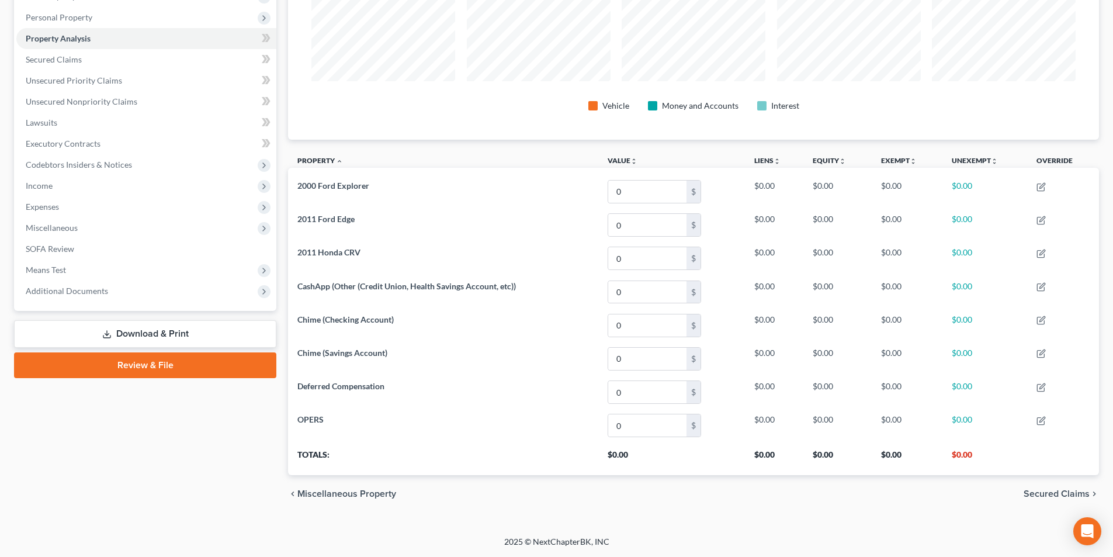
click at [1037, 491] on span "Secured Claims" at bounding box center [1056, 493] width 66 height 9
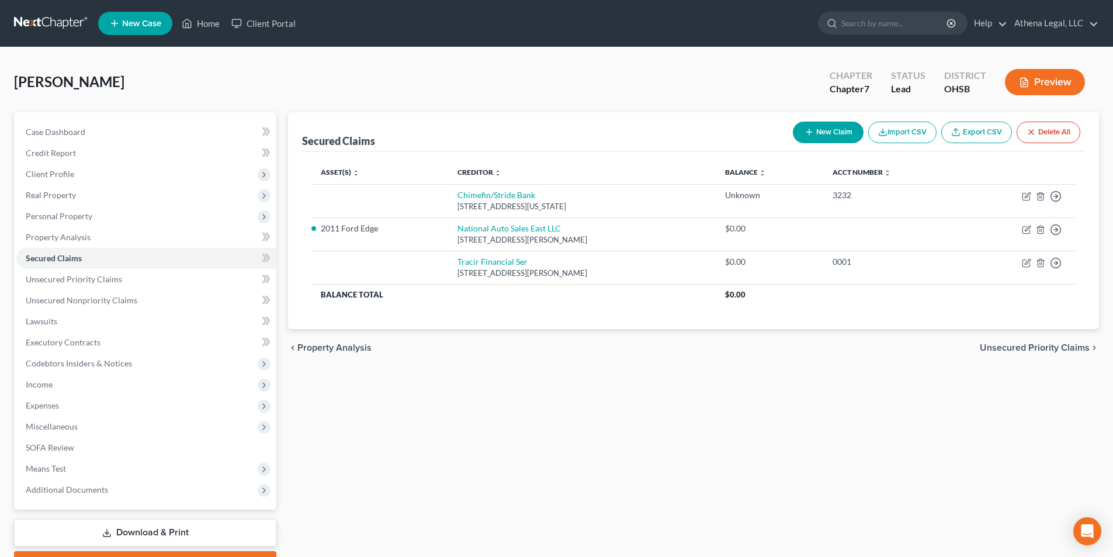
click at [1003, 349] on span "Unsecured Priority Claims" at bounding box center [1035, 347] width 110 height 9
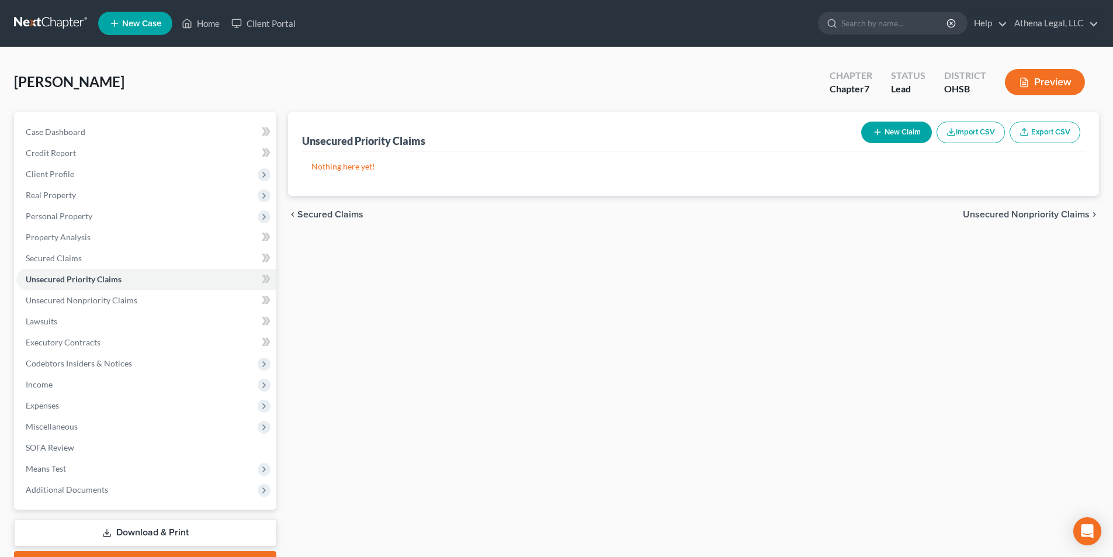
click at [1028, 210] on span "Unsecured Nonpriority Claims" at bounding box center [1026, 214] width 127 height 9
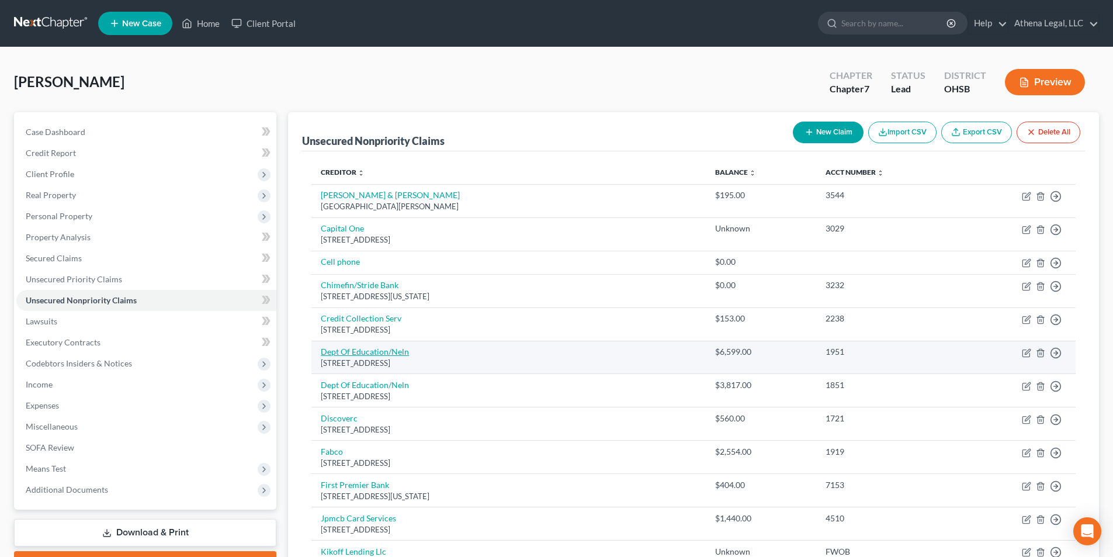
click at [383, 347] on link "Dept Of Education/Neln" at bounding box center [365, 351] width 88 height 10
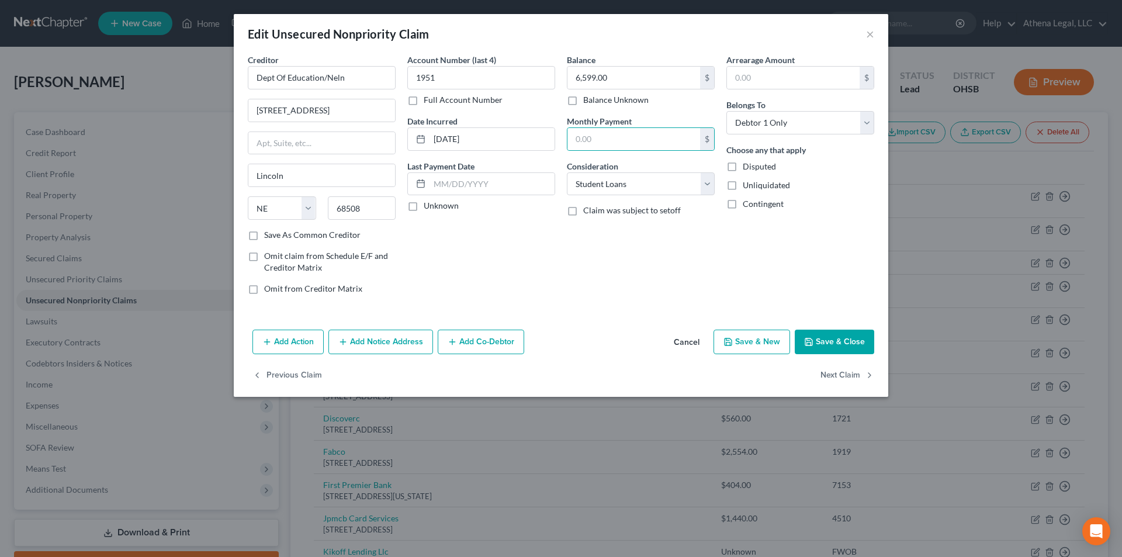
click at [846, 352] on button "Save & Close" at bounding box center [833, 341] width 79 height 25
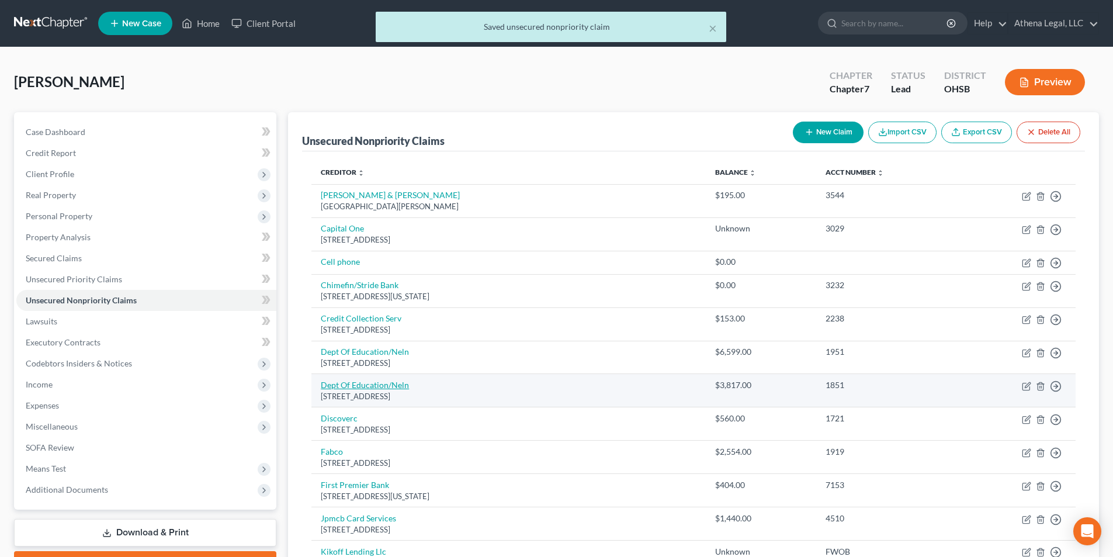
click at [374, 386] on link "Dept Of Education/Neln" at bounding box center [365, 385] width 88 height 10
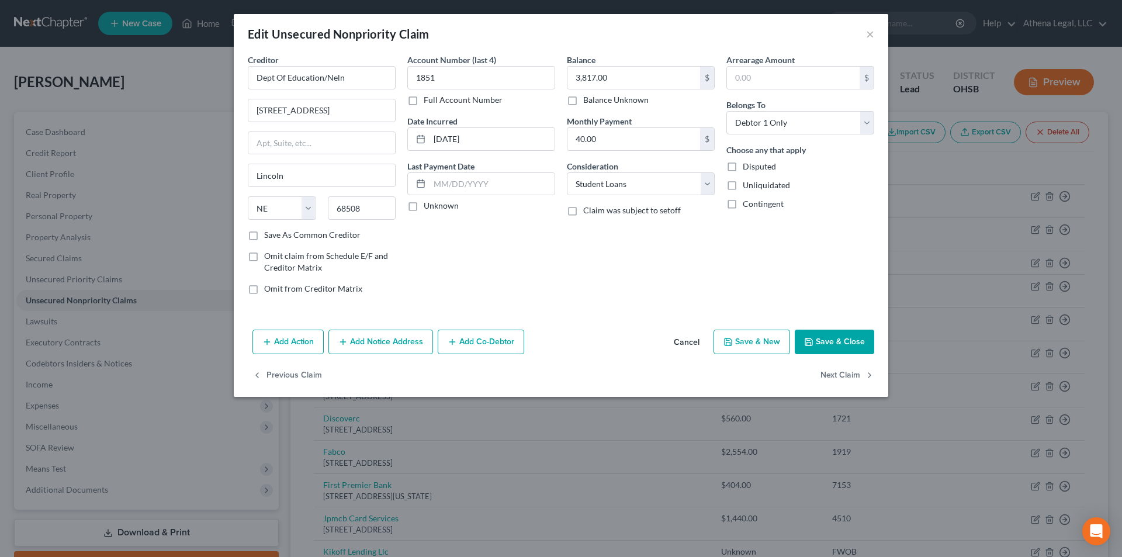
click at [825, 342] on button "Save & Close" at bounding box center [833, 341] width 79 height 25
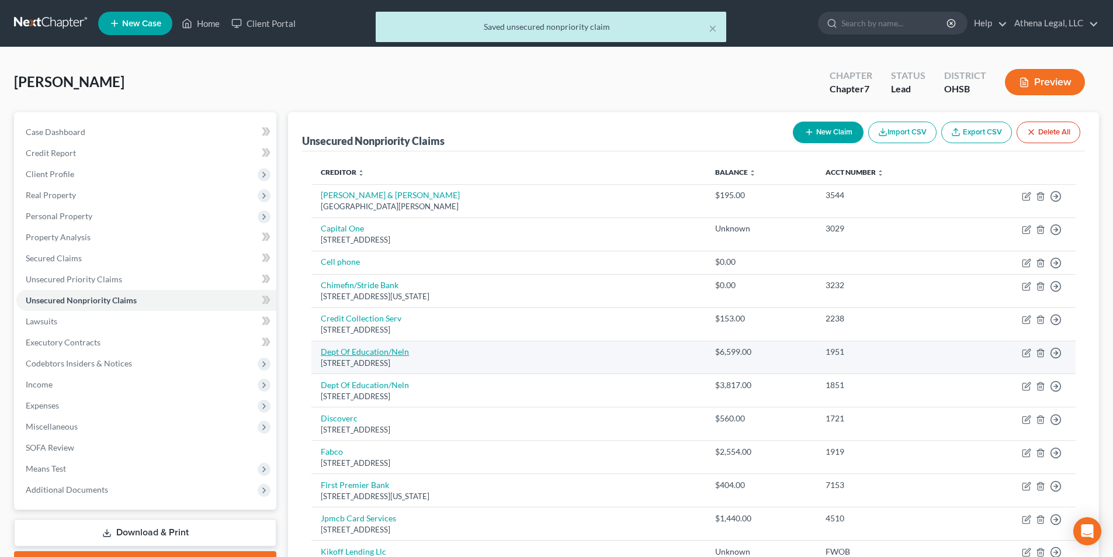
click at [387, 351] on link "Dept Of Education/Neln" at bounding box center [365, 351] width 88 height 10
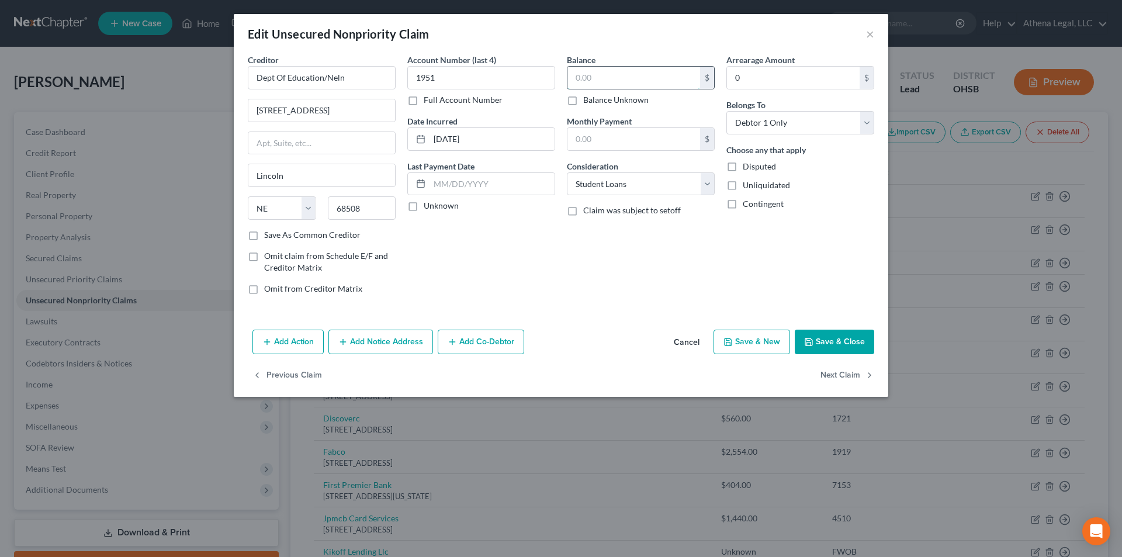
click at [591, 82] on input "text" at bounding box center [633, 78] width 133 height 22
click at [810, 351] on button "Save & Close" at bounding box center [833, 341] width 79 height 25
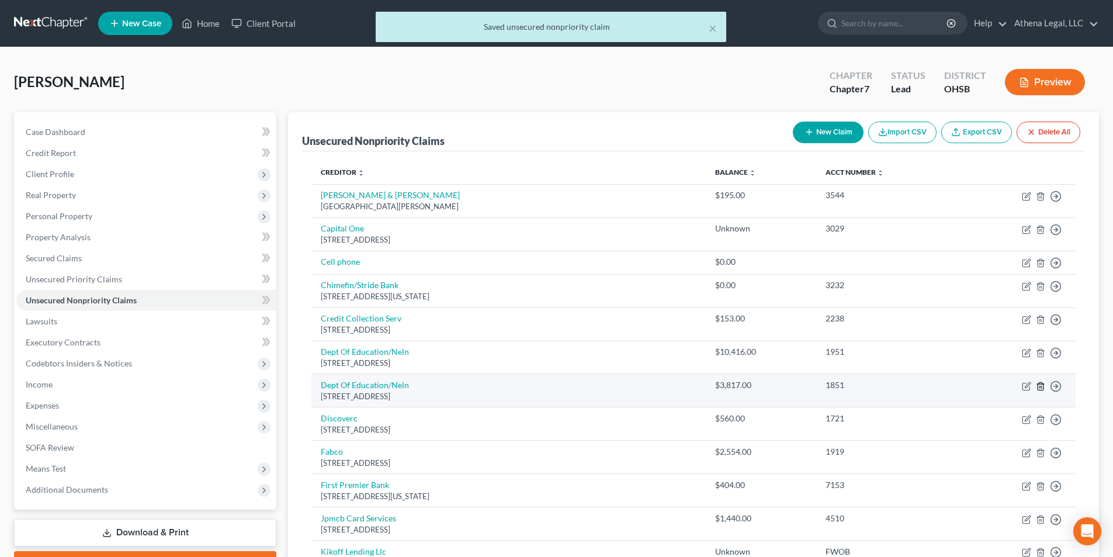
click at [1043, 386] on icon "button" at bounding box center [1039, 386] width 5 height 8
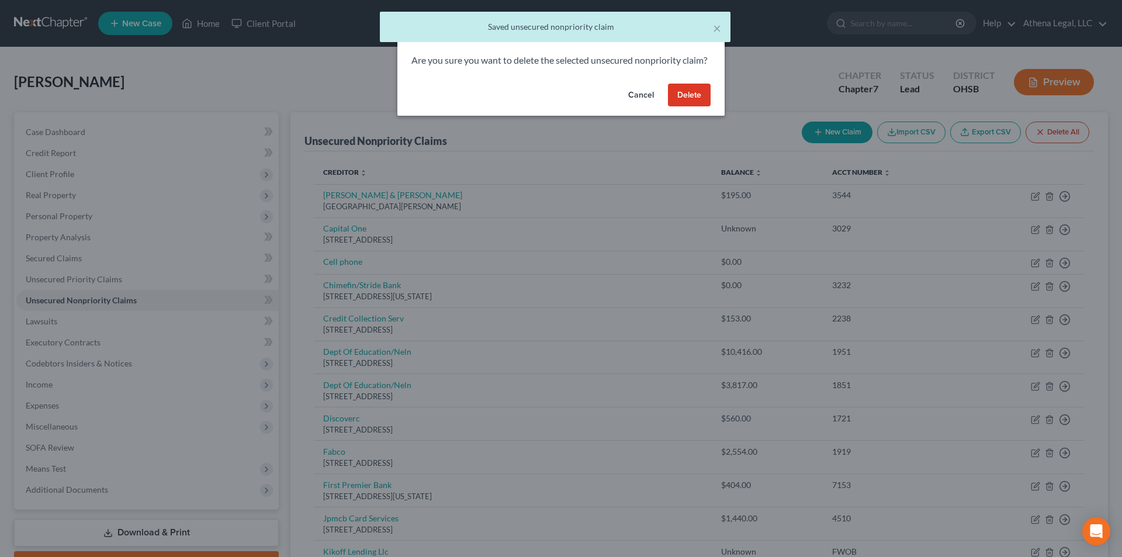
click at [700, 107] on button "Delete" at bounding box center [689, 95] width 43 height 23
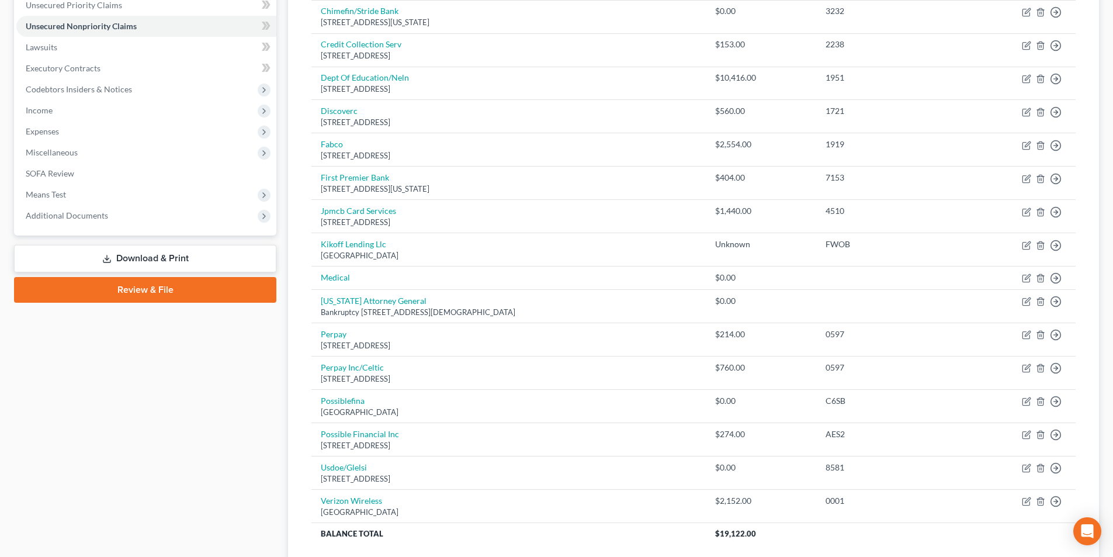
scroll to position [292, 0]
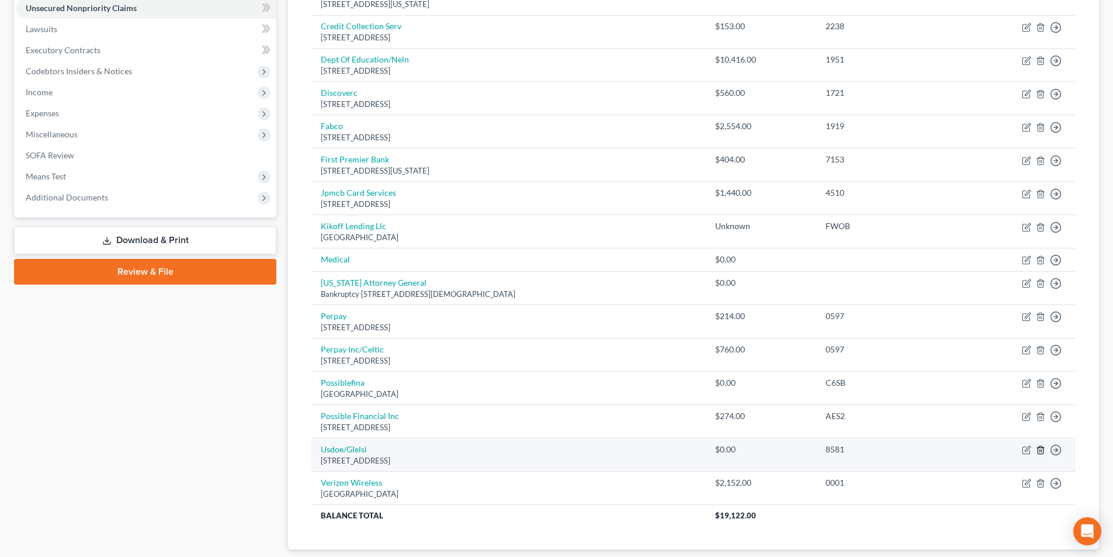
click at [1042, 454] on icon "button" at bounding box center [1039, 450] width 5 height 8
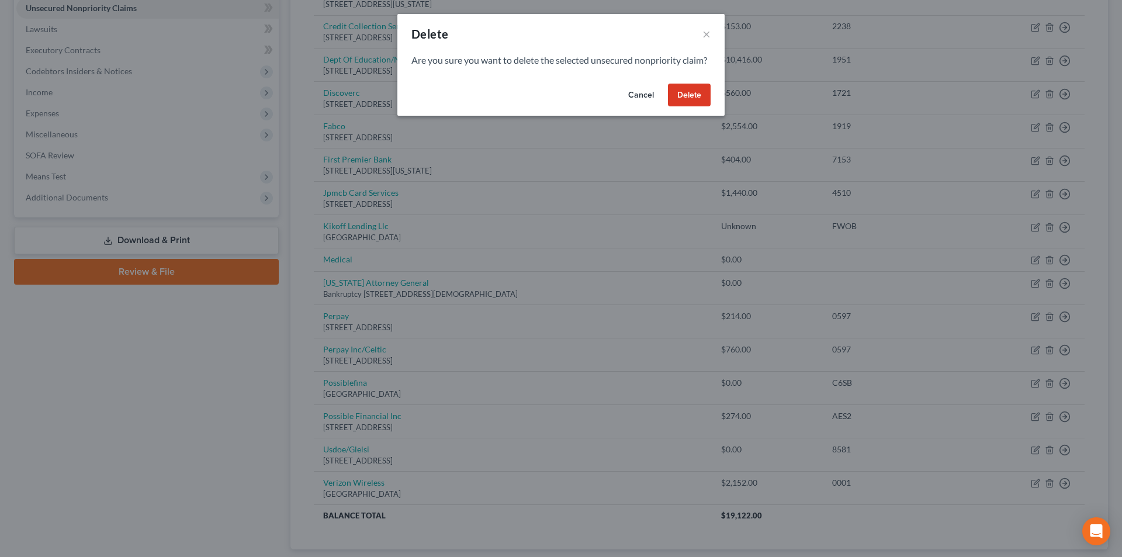
click at [702, 107] on button "Delete" at bounding box center [689, 95] width 43 height 23
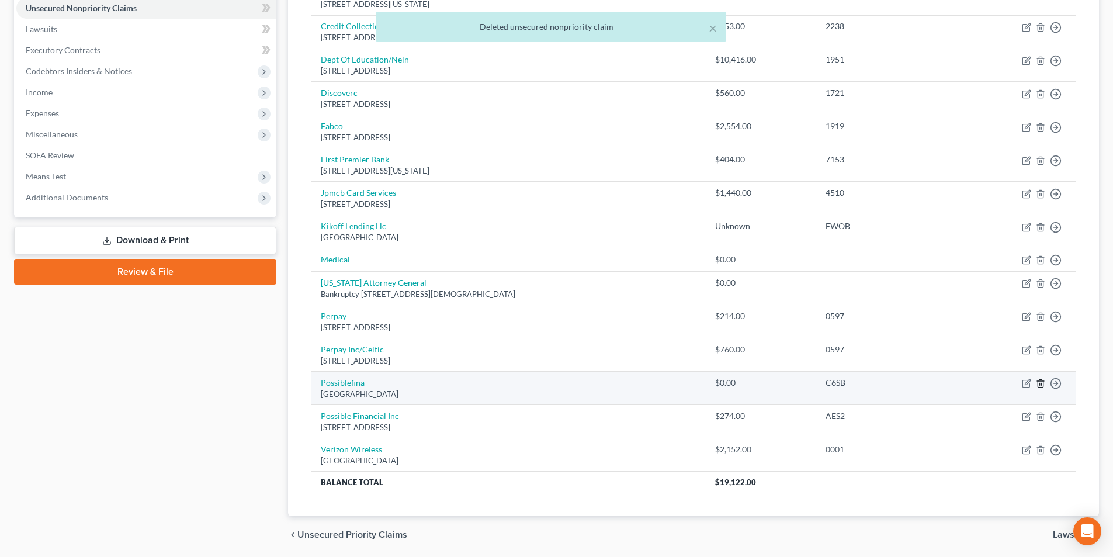
click at [1039, 383] on icon "button" at bounding box center [1040, 383] width 9 height 9
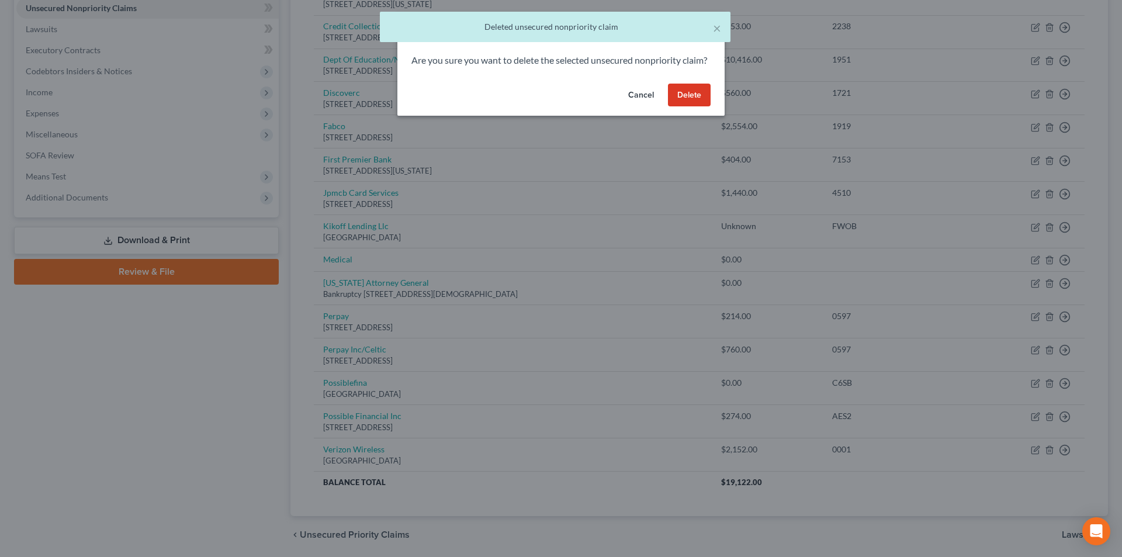
click at [693, 107] on button "Delete" at bounding box center [689, 95] width 43 height 23
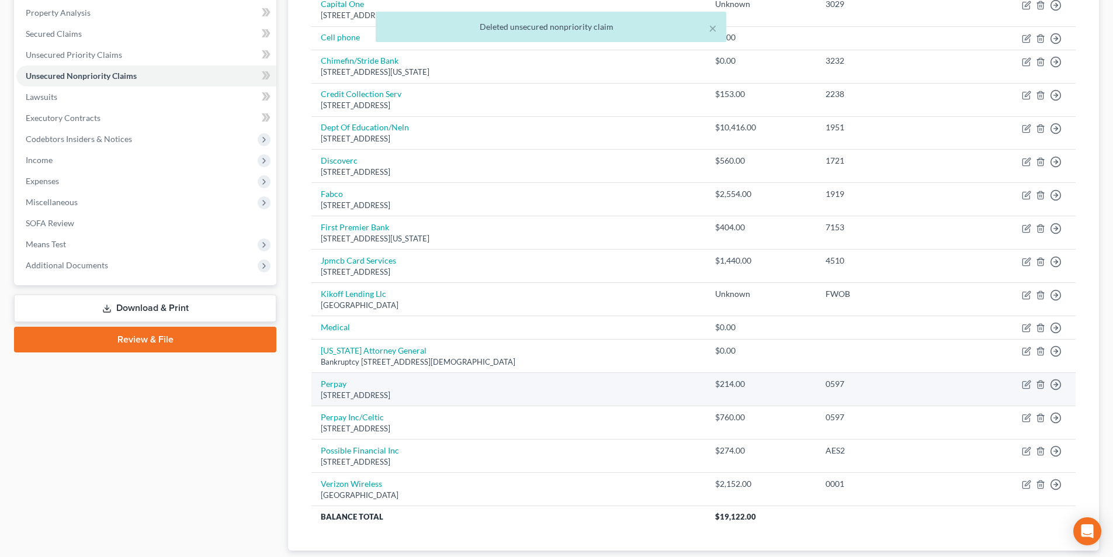
scroll to position [117, 0]
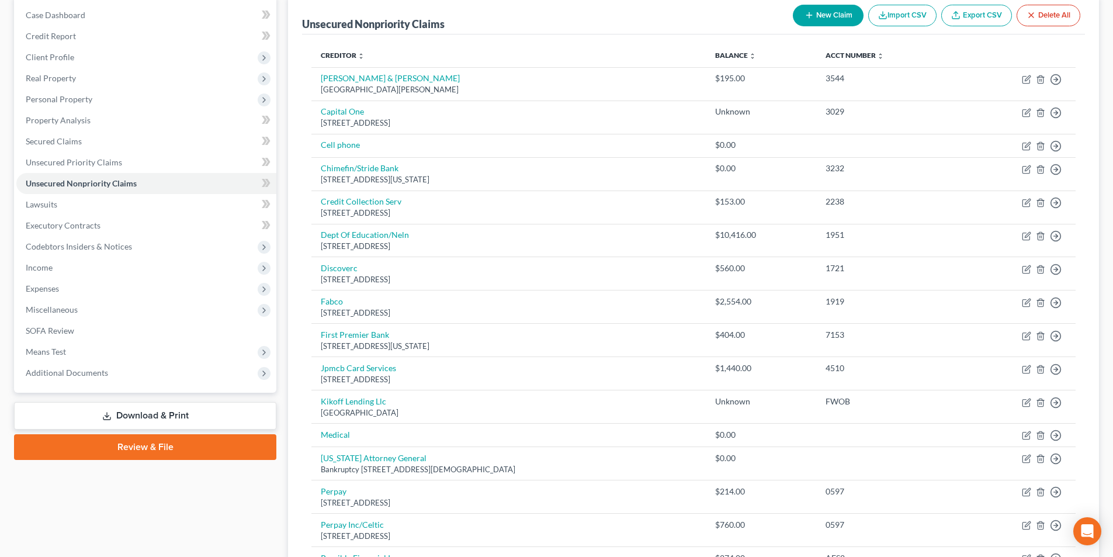
click at [800, 16] on button "New Claim" at bounding box center [828, 16] width 71 height 22
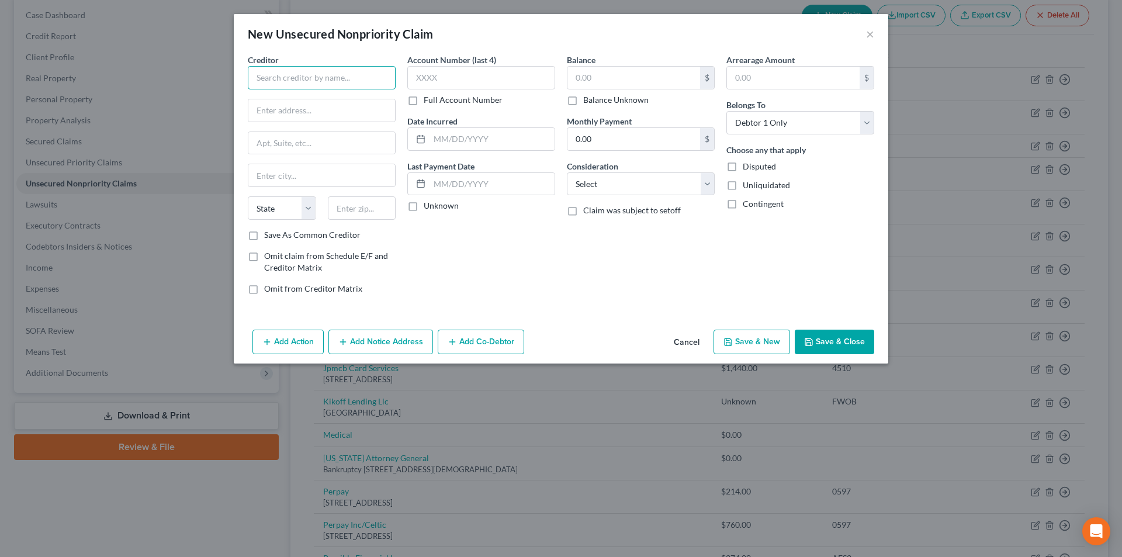
click at [286, 82] on input "text" at bounding box center [322, 77] width 148 height 23
click at [381, 205] on input "text" at bounding box center [362, 207] width 68 height 23
click at [828, 343] on button "Save & Close" at bounding box center [833, 341] width 79 height 25
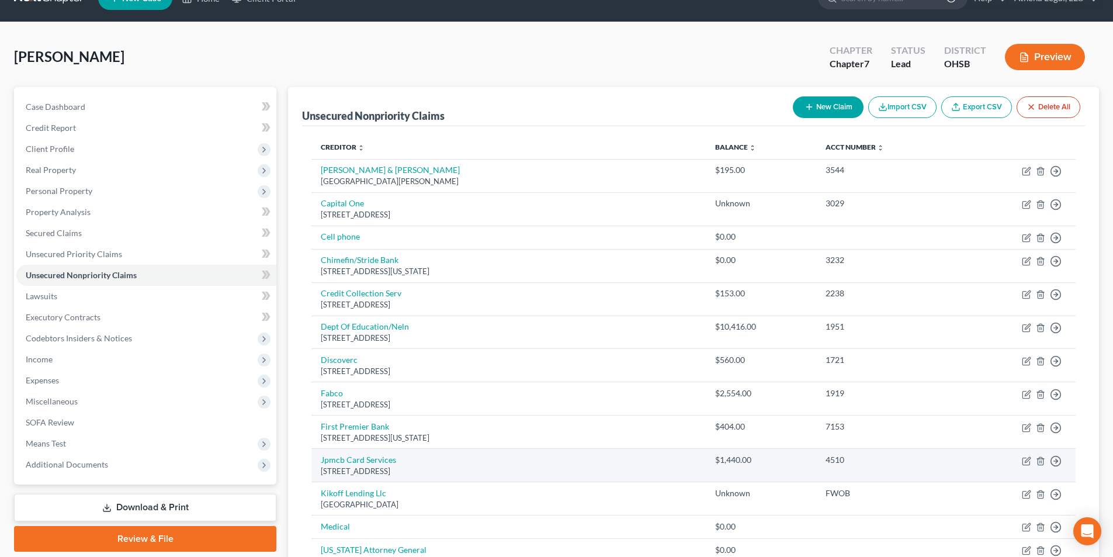
scroll to position [0, 0]
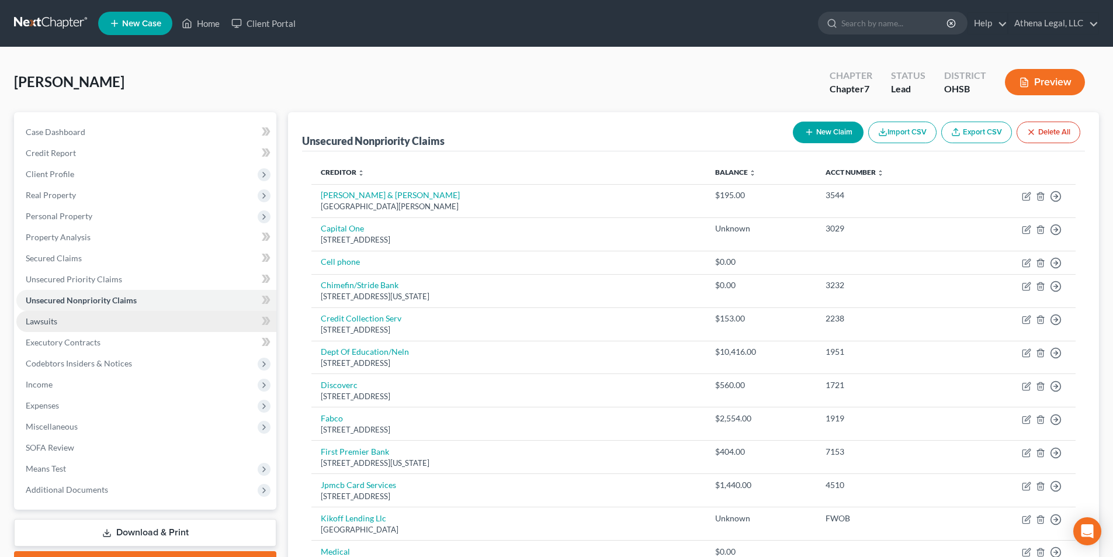
click at [45, 324] on span "Lawsuits" at bounding box center [42, 321] width 32 height 10
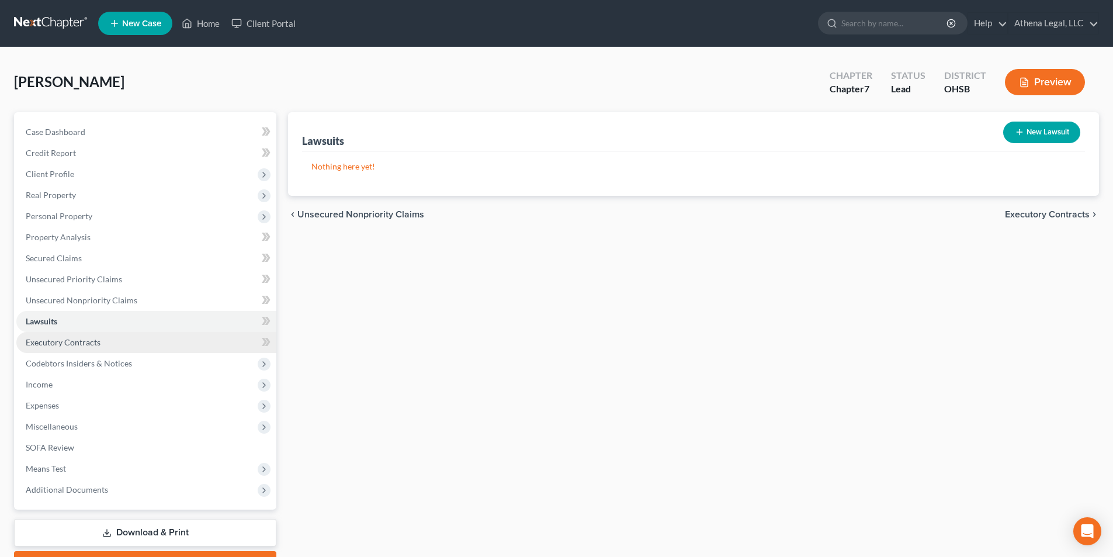
click at [46, 339] on span "Executory Contracts" at bounding box center [63, 342] width 75 height 10
click at [1074, 215] on span "Codebtors" at bounding box center [1068, 214] width 44 height 9
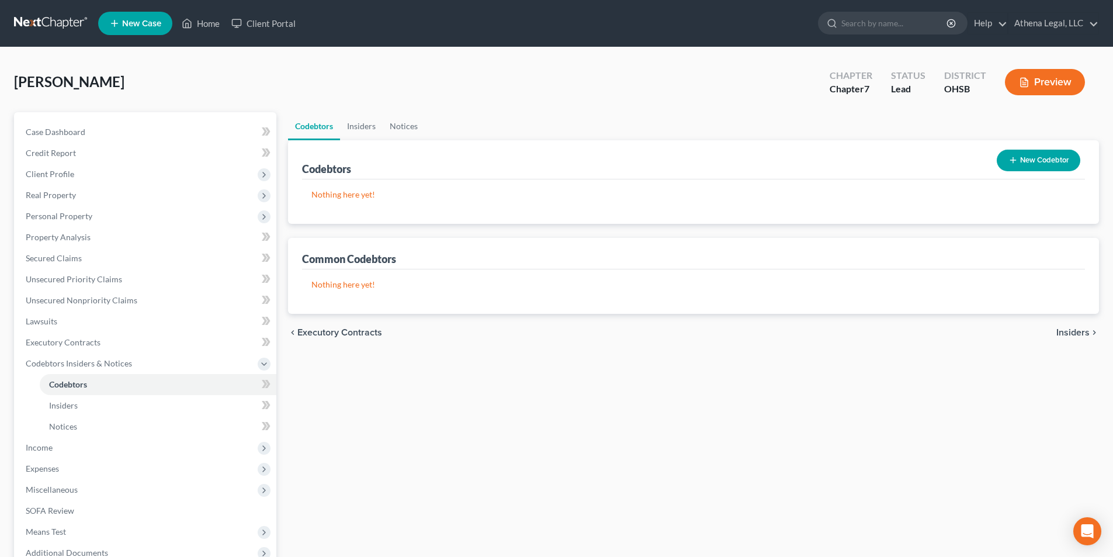
click at [1084, 332] on span "Insiders" at bounding box center [1072, 332] width 33 height 9
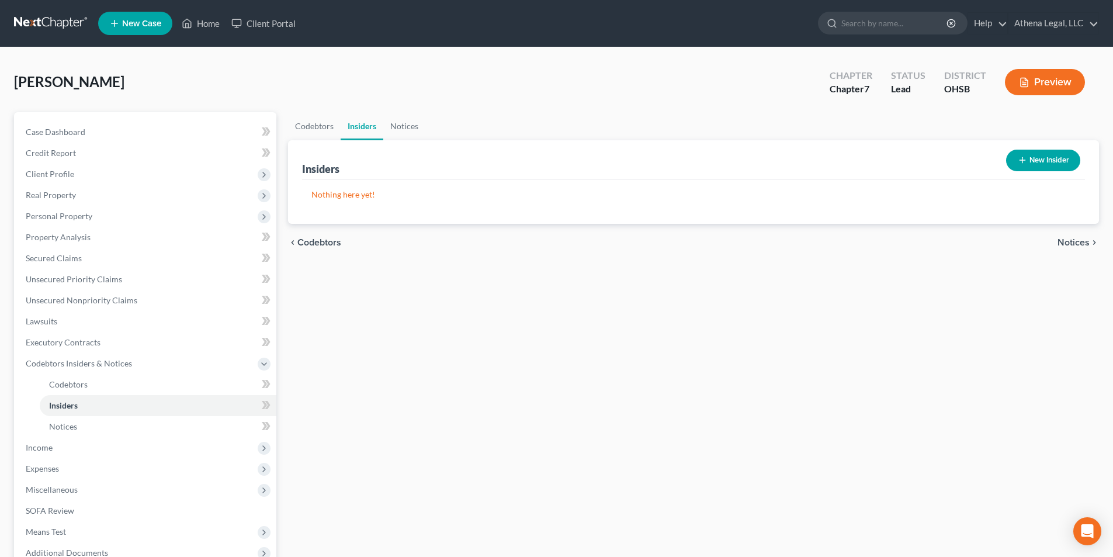
click at [1072, 240] on span "Notices" at bounding box center [1073, 242] width 32 height 9
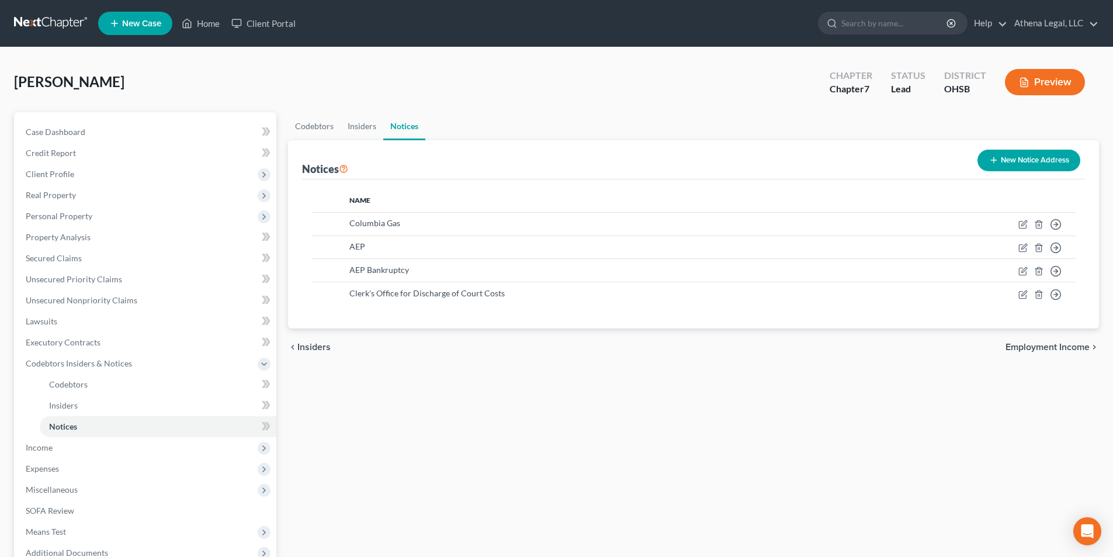
click at [1049, 342] on span "Employment Income" at bounding box center [1047, 346] width 84 height 9
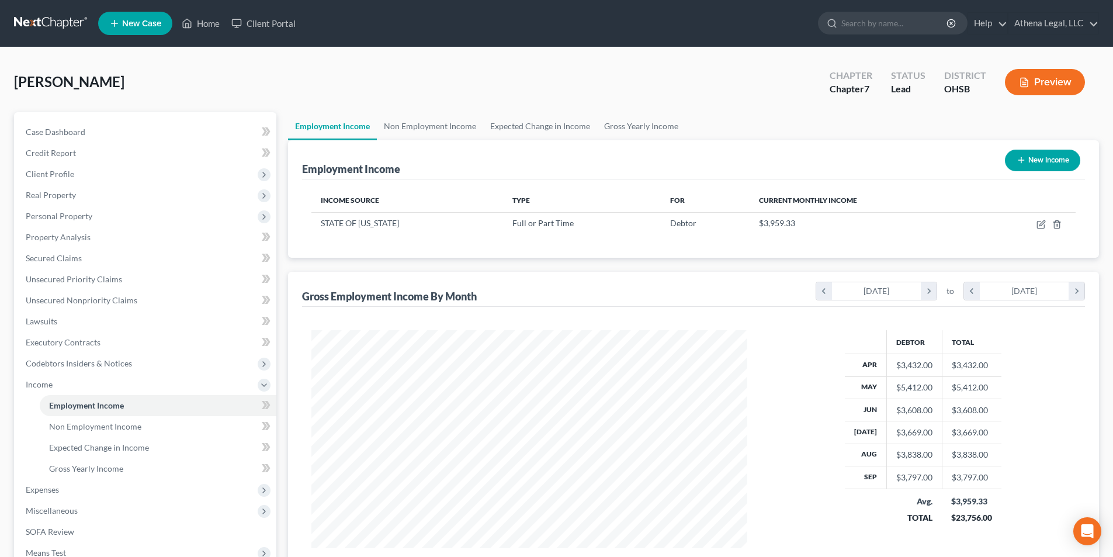
scroll to position [148, 0]
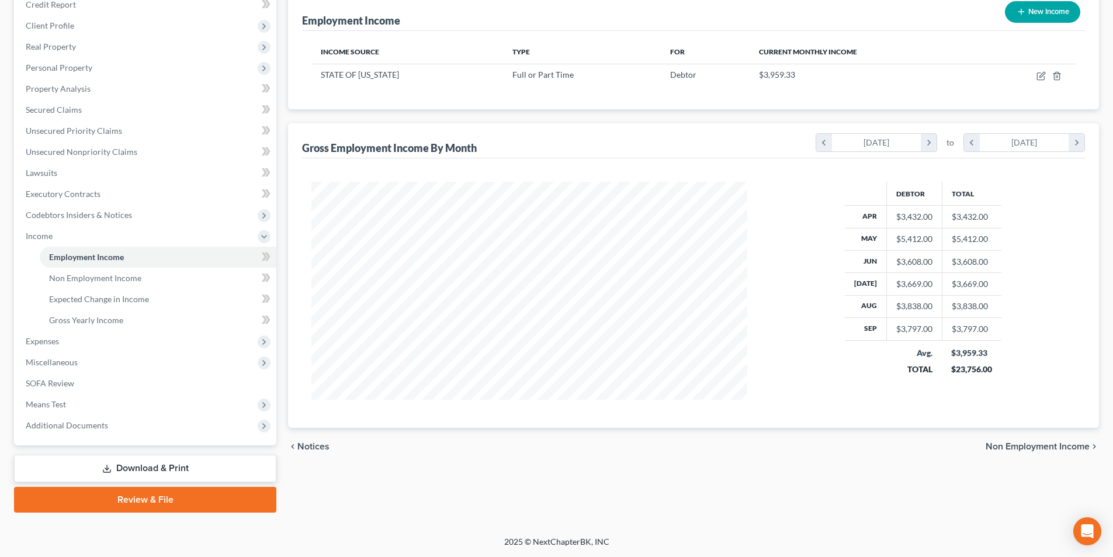
click at [1001, 450] on span "Non Employment Income" at bounding box center [1038, 446] width 104 height 9
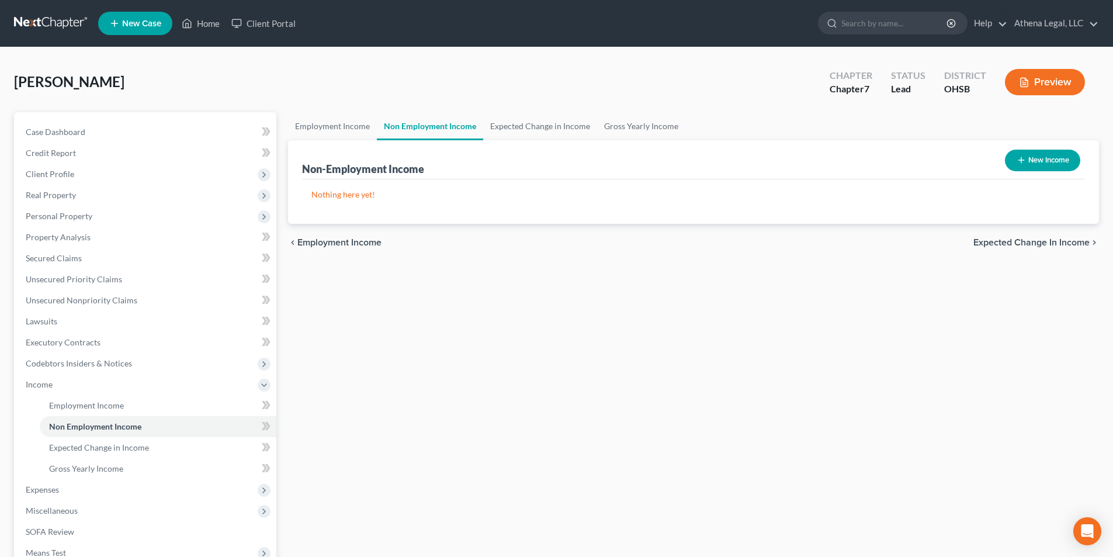
click at [1016, 245] on span "Expected Change in Income" at bounding box center [1031, 242] width 116 height 9
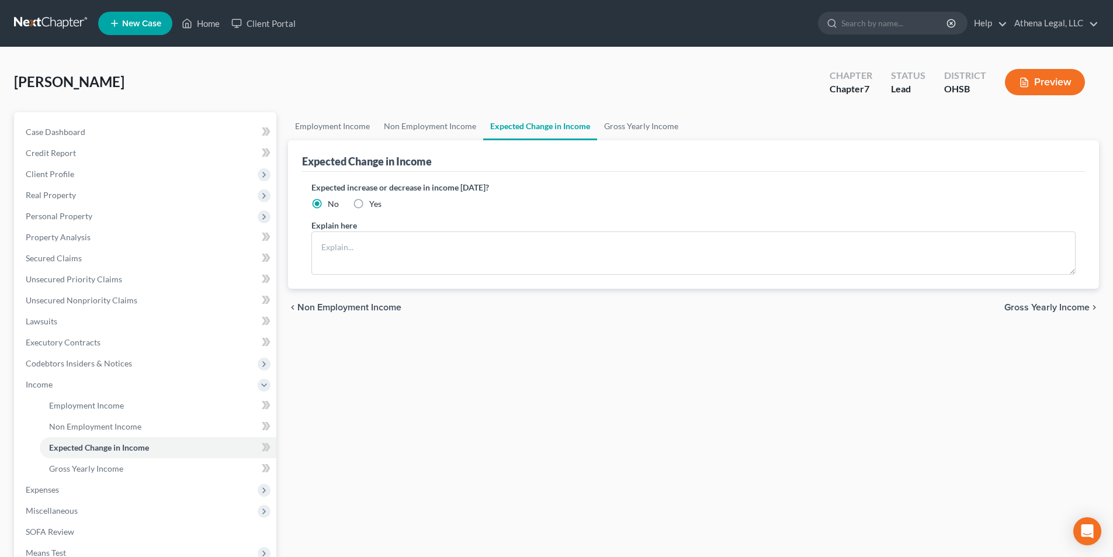
click at [1027, 304] on span "Gross Yearly Income" at bounding box center [1046, 307] width 85 height 9
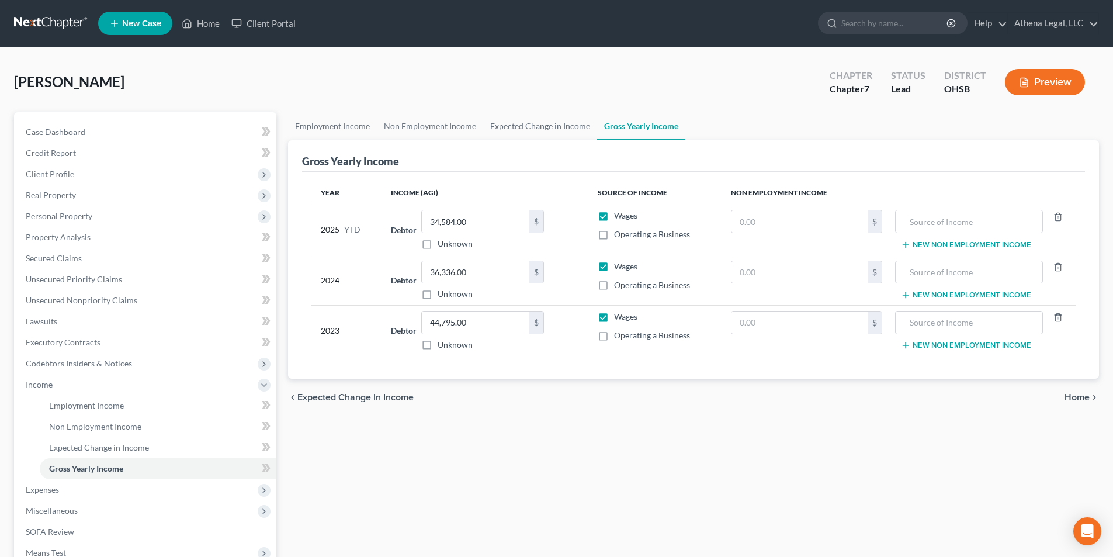
click at [1076, 398] on span "Home" at bounding box center [1076, 397] width 25 height 9
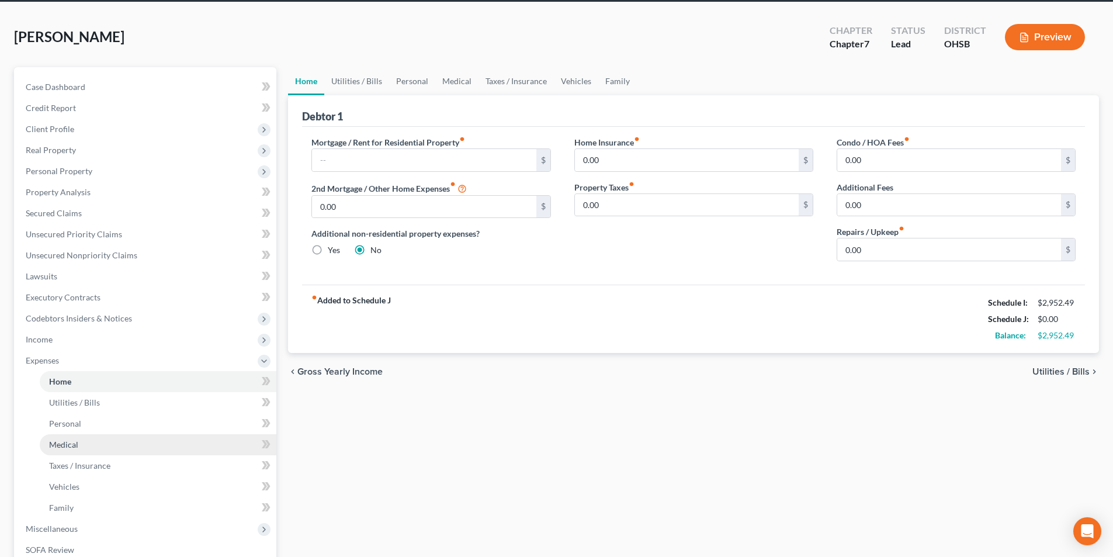
scroll to position [58, 0]
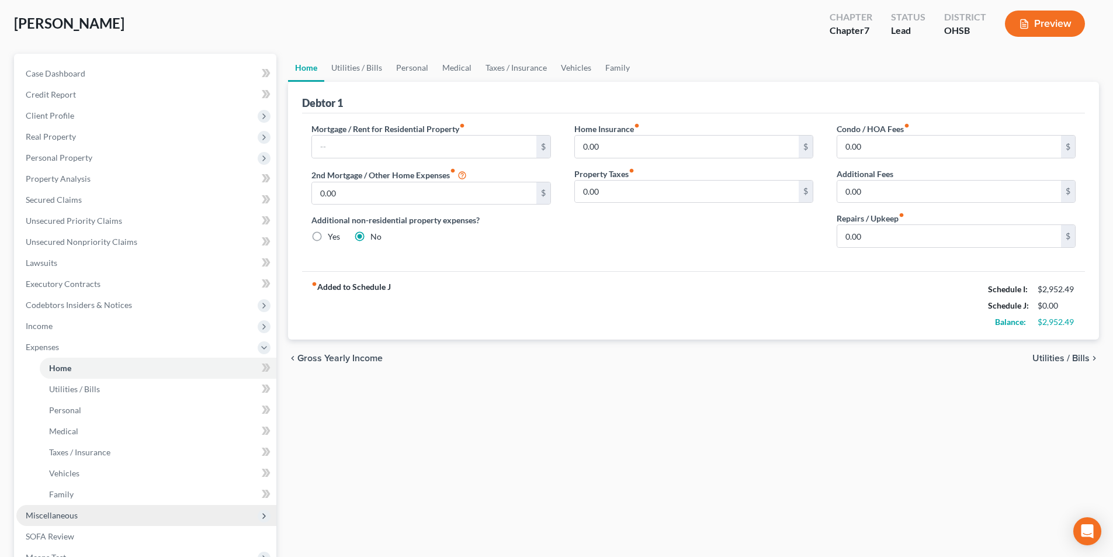
click at [60, 511] on span "Miscellaneous" at bounding box center [52, 515] width 52 height 10
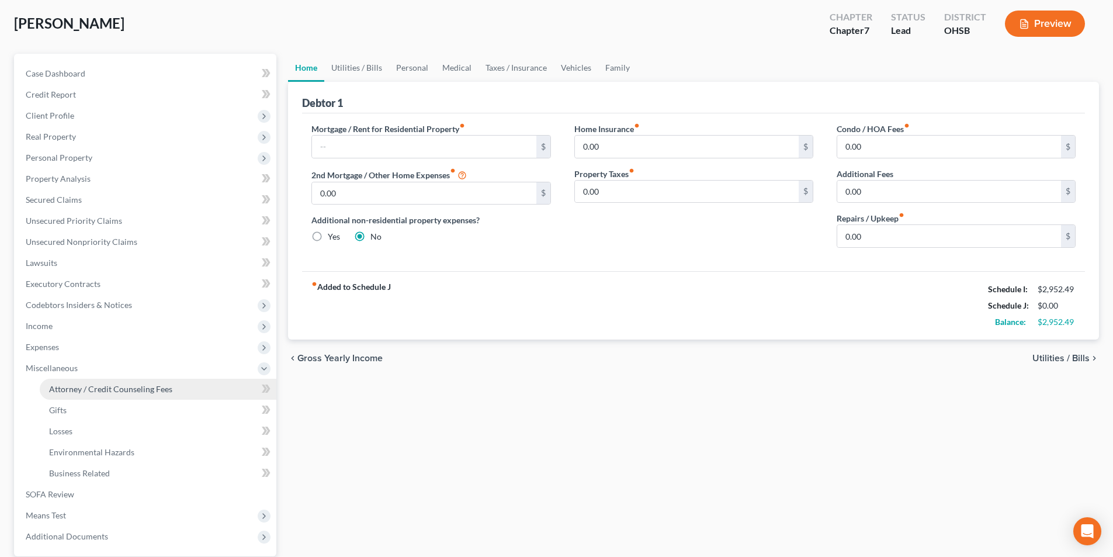
click at [81, 384] on span "Attorney / Credit Counseling Fees" at bounding box center [110, 389] width 123 height 10
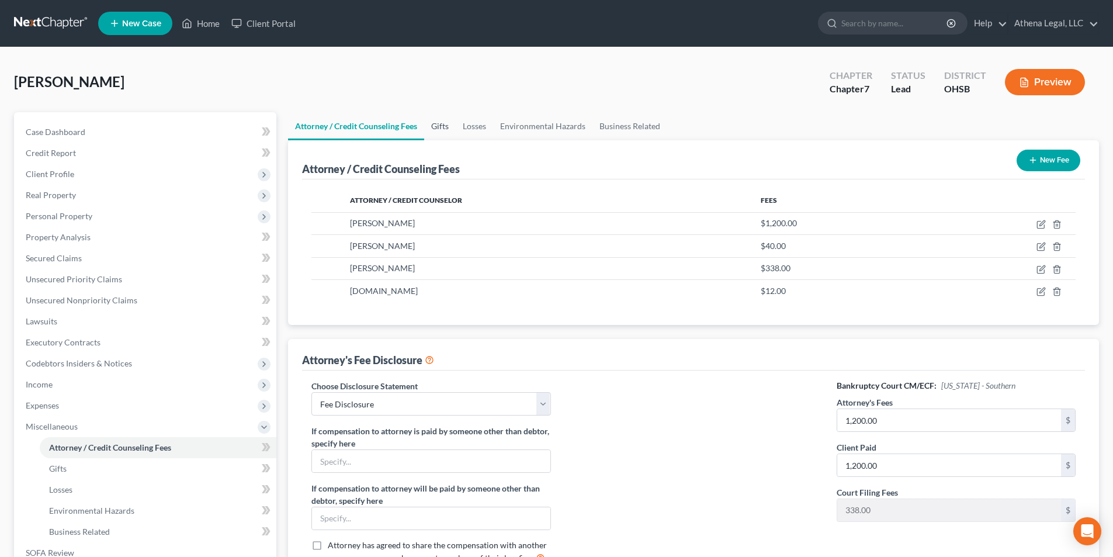
click at [442, 125] on link "Gifts" at bounding box center [440, 126] width 32 height 28
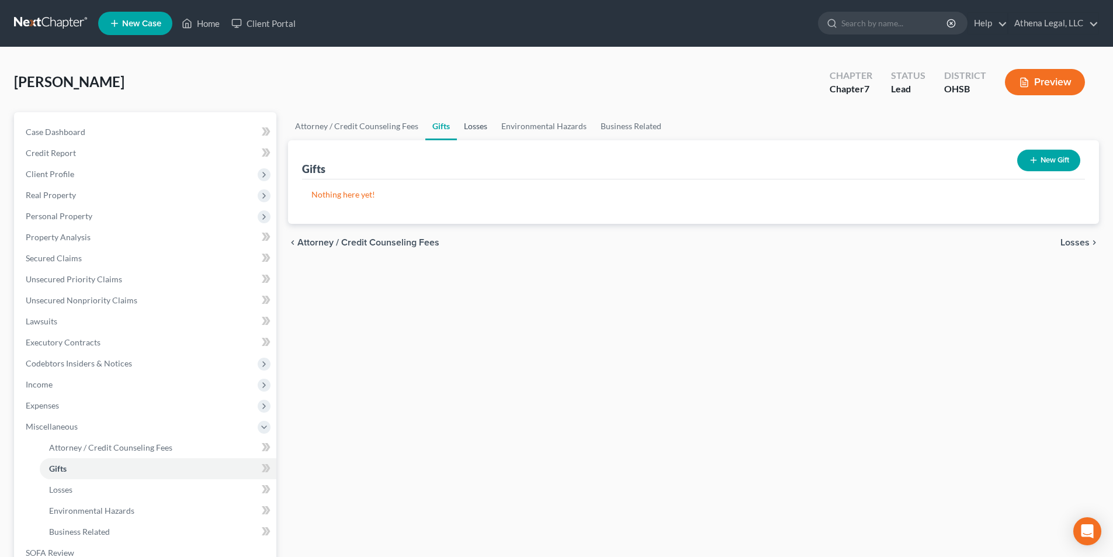
click at [470, 126] on link "Losses" at bounding box center [475, 126] width 37 height 28
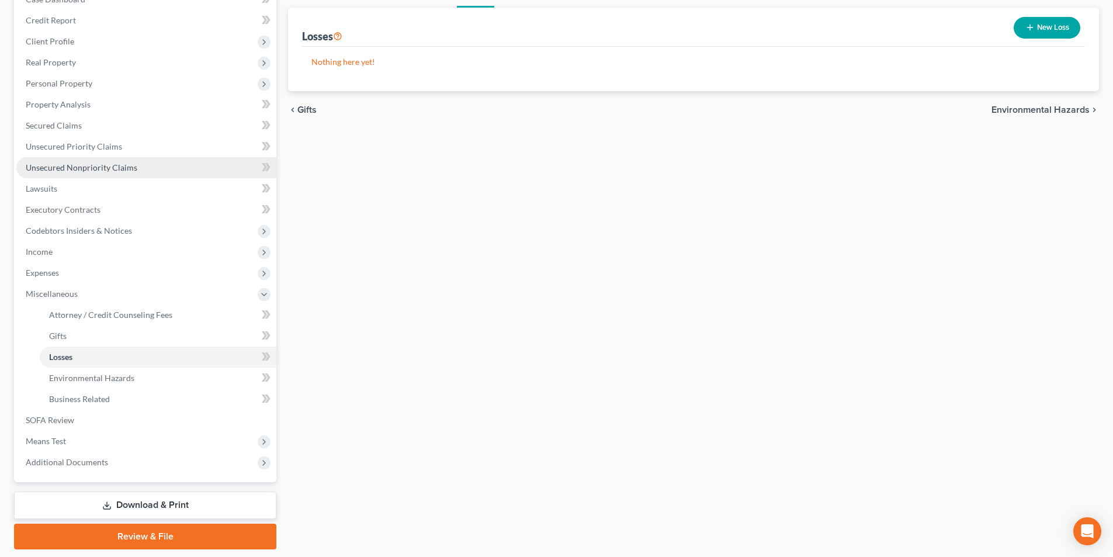
scroll to position [169, 0]
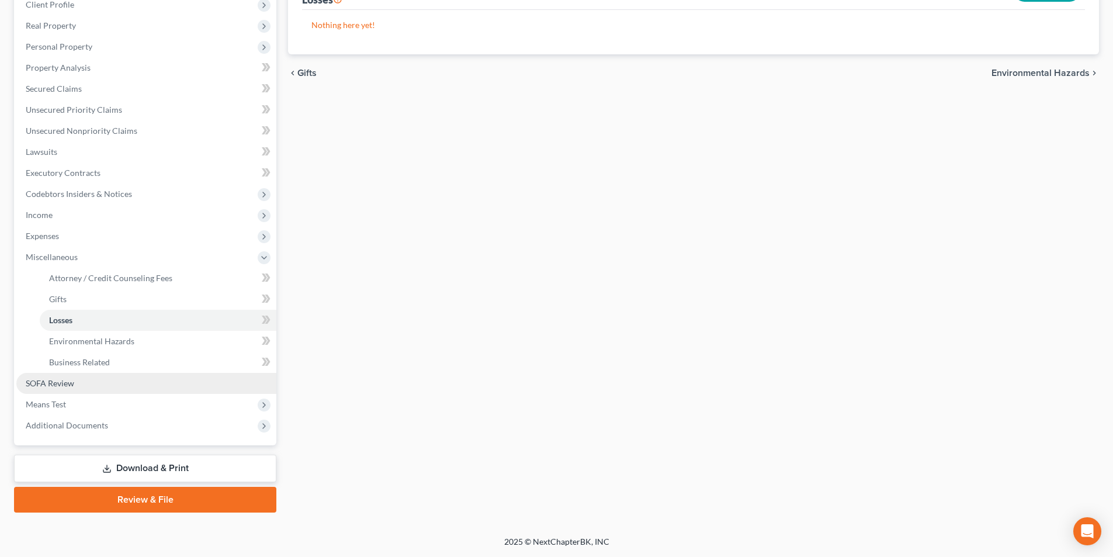
click at [70, 380] on span "SOFA Review" at bounding box center [50, 383] width 48 height 10
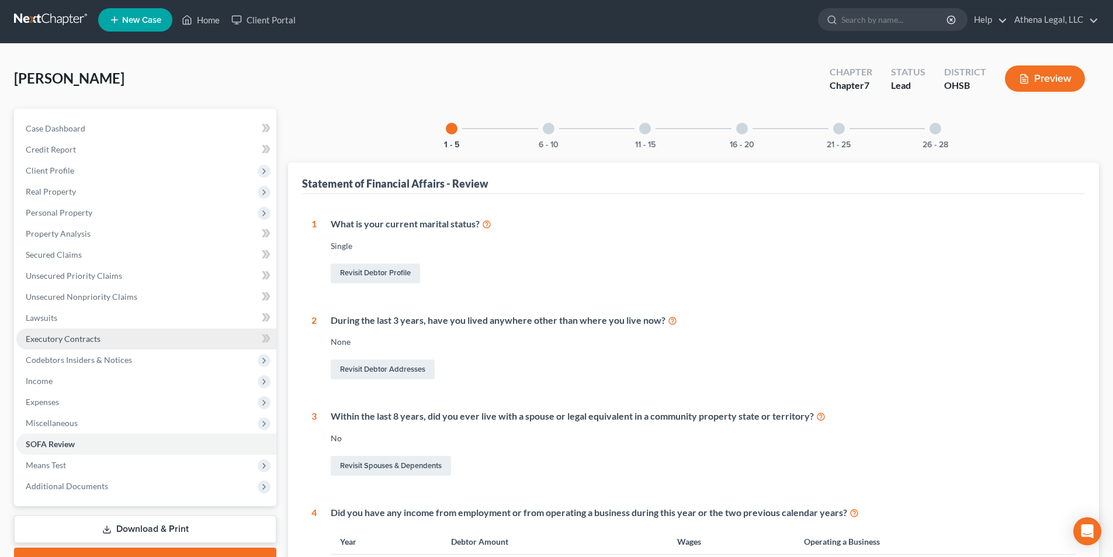
scroll to position [234, 0]
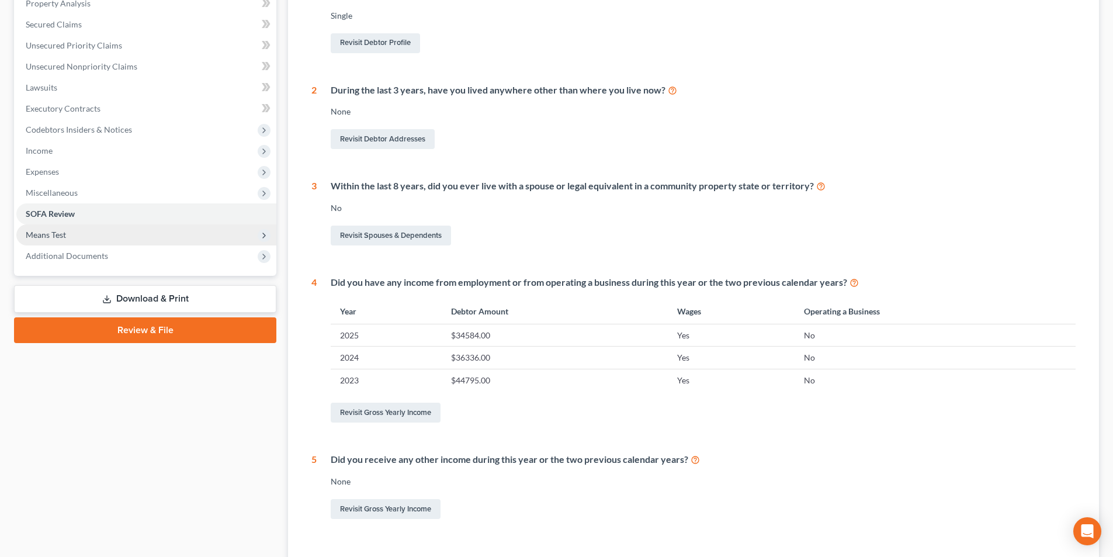
click at [53, 239] on span "Means Test" at bounding box center [46, 235] width 40 height 10
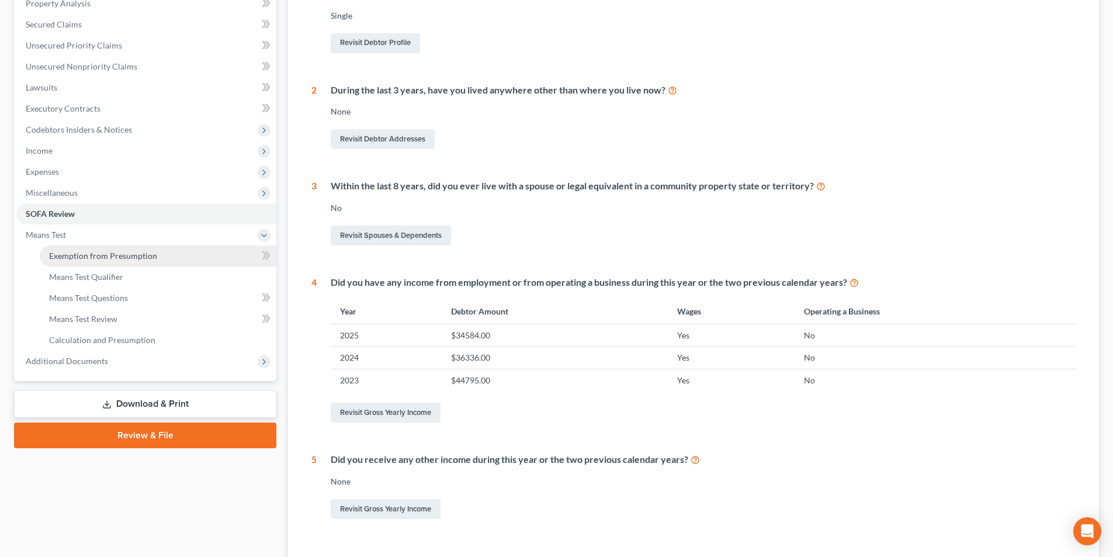
click at [100, 259] on span "Exemption from Presumption" at bounding box center [103, 256] width 108 height 10
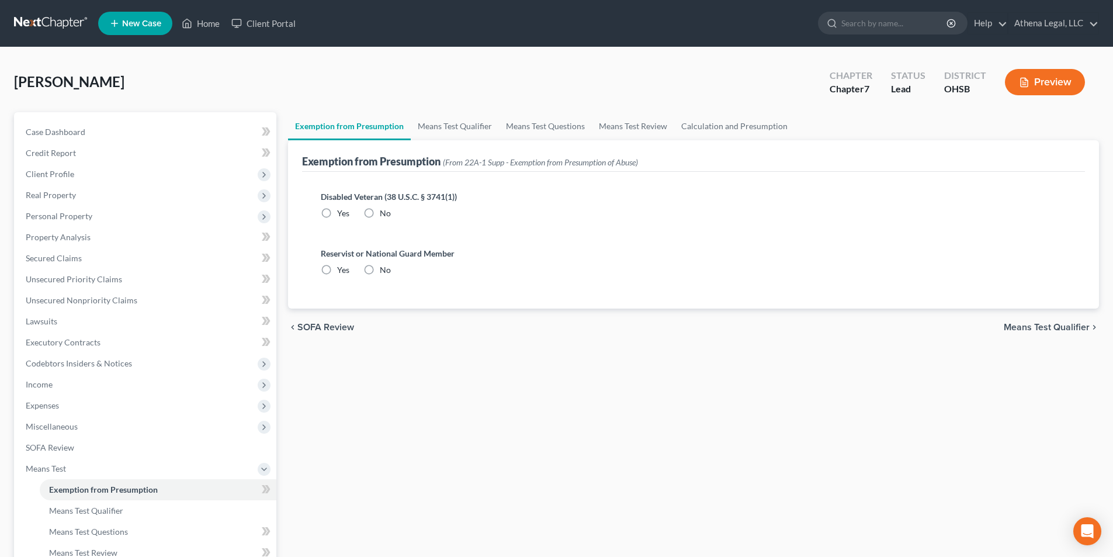
click at [380, 214] on label "No" at bounding box center [385, 213] width 11 height 12
click at [384, 214] on input "No" at bounding box center [388, 211] width 8 height 8
click at [380, 267] on label "No" at bounding box center [385, 270] width 11 height 12
click at [384, 267] on input "No" at bounding box center [388, 268] width 8 height 8
click at [89, 237] on link "Property Analysis" at bounding box center [146, 237] width 260 height 21
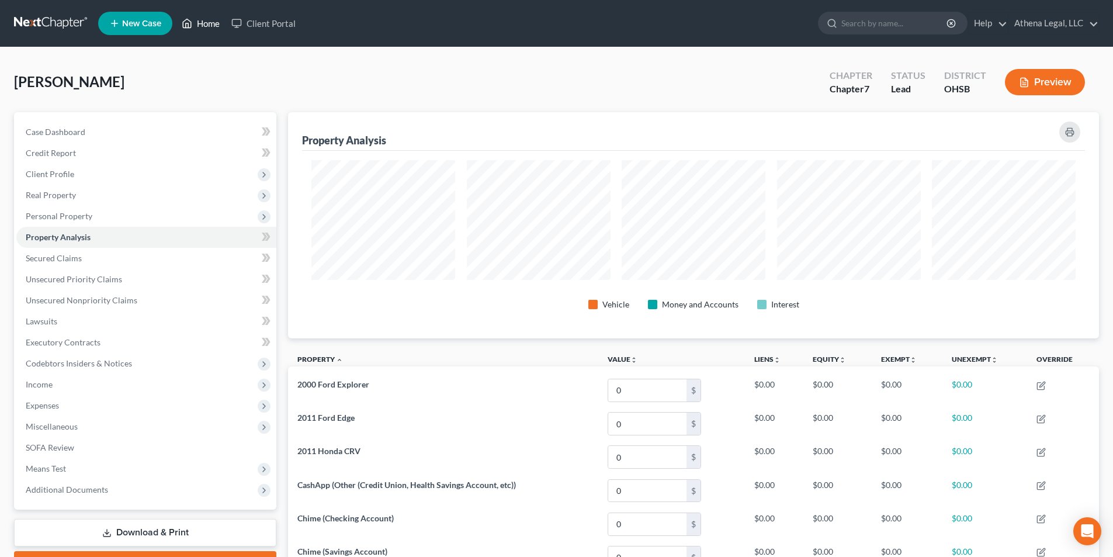
scroll to position [226, 811]
click at [84, 295] on span "Unsecured Nonpriority Claims" at bounding box center [82, 300] width 112 height 10
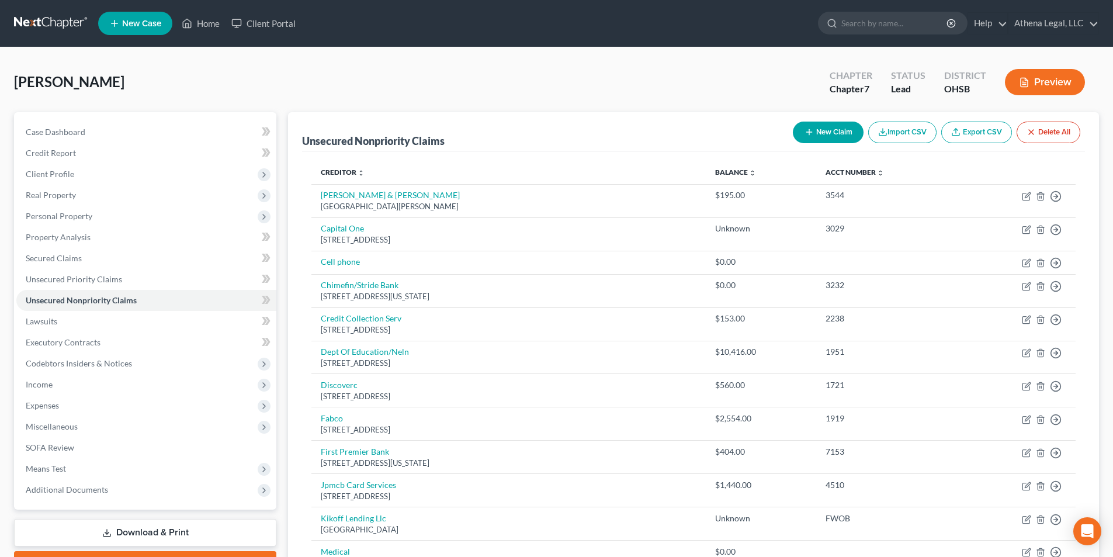
click at [808, 130] on icon "button" at bounding box center [808, 131] width 9 height 9
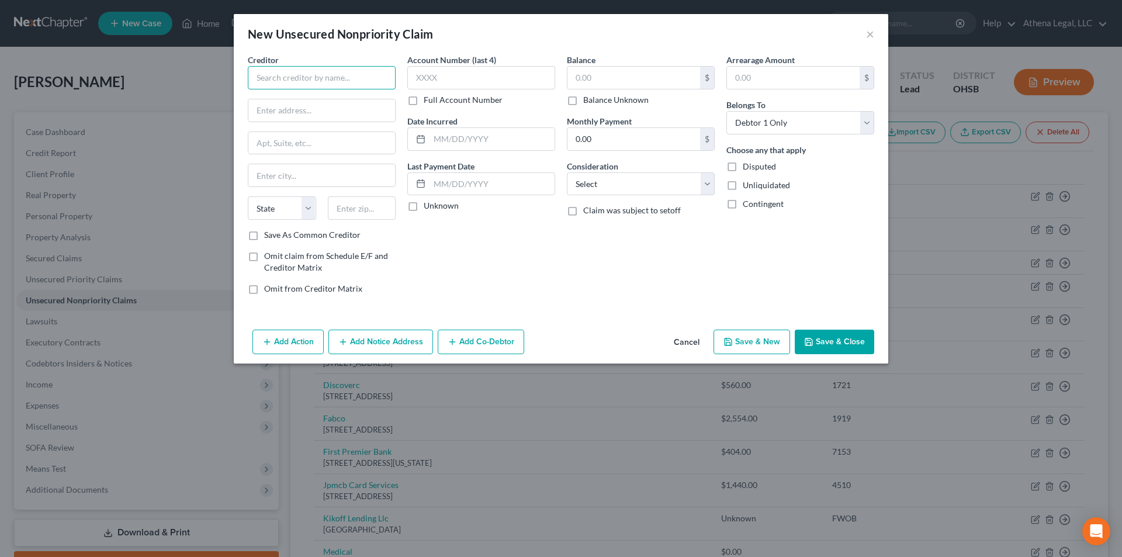
click at [353, 69] on input "text" at bounding box center [322, 77] width 148 height 23
click at [555, 272] on div "Account Number (last 4) Full Account Number Date Incurred Last Payment Date Unk…" at bounding box center [480, 179] width 159 height 250
click at [834, 339] on button "Save & Close" at bounding box center [833, 341] width 79 height 25
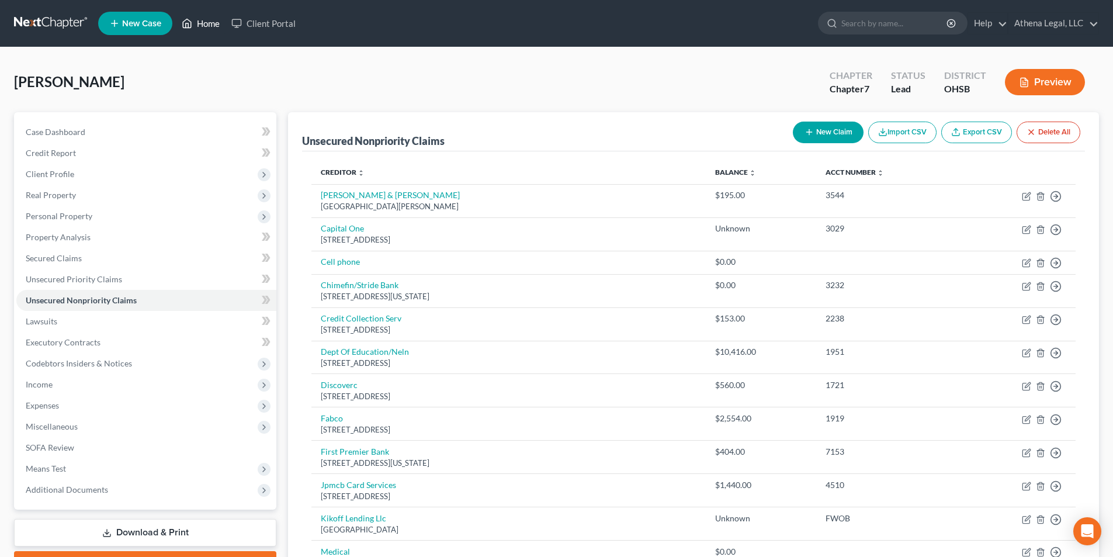
click at [207, 22] on link "Home" at bounding box center [201, 23] width 50 height 21
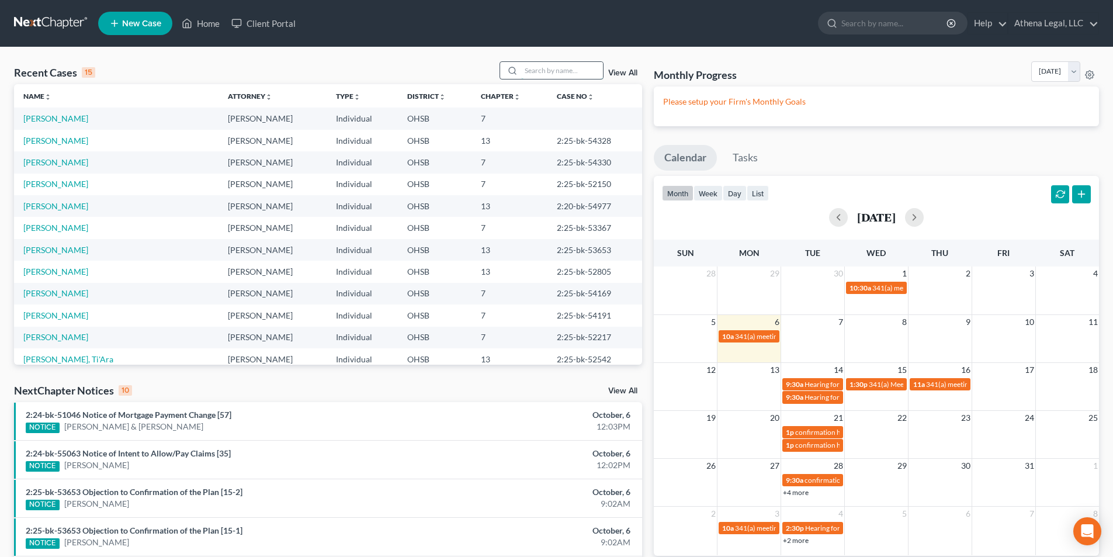
click at [551, 72] on input "search" at bounding box center [562, 70] width 82 height 17
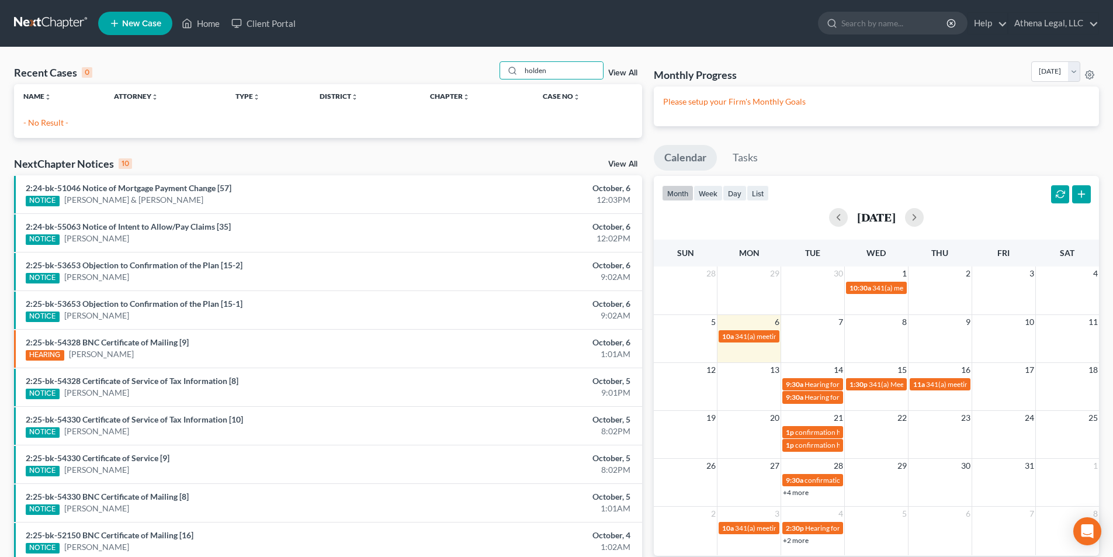
click at [127, 27] on span "New Case" at bounding box center [141, 23] width 39 height 9
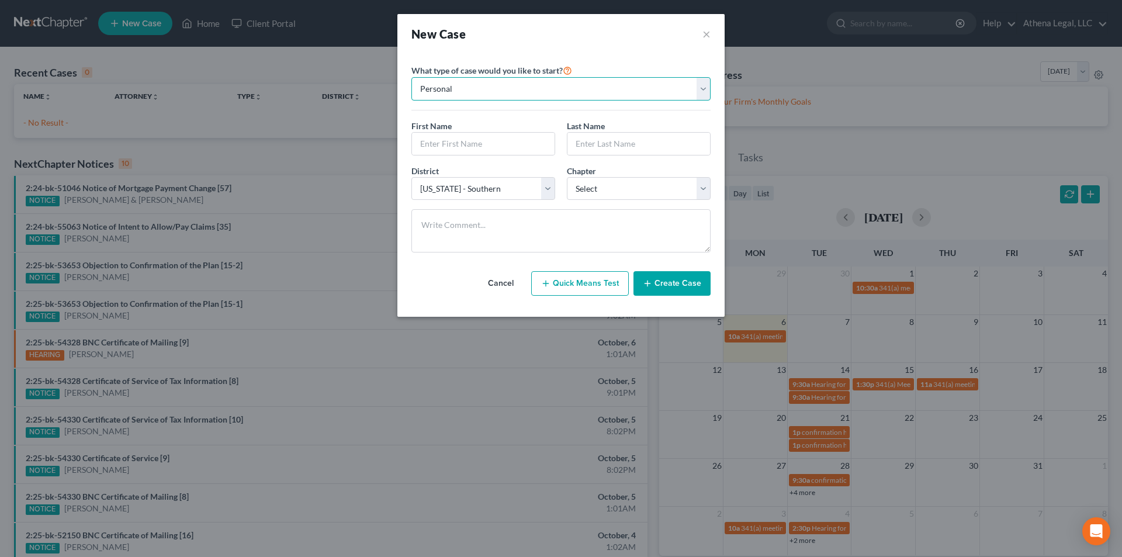
click at [433, 86] on select "Personal Business" at bounding box center [560, 88] width 299 height 23
click at [461, 133] on input "text" at bounding box center [483, 144] width 143 height 22
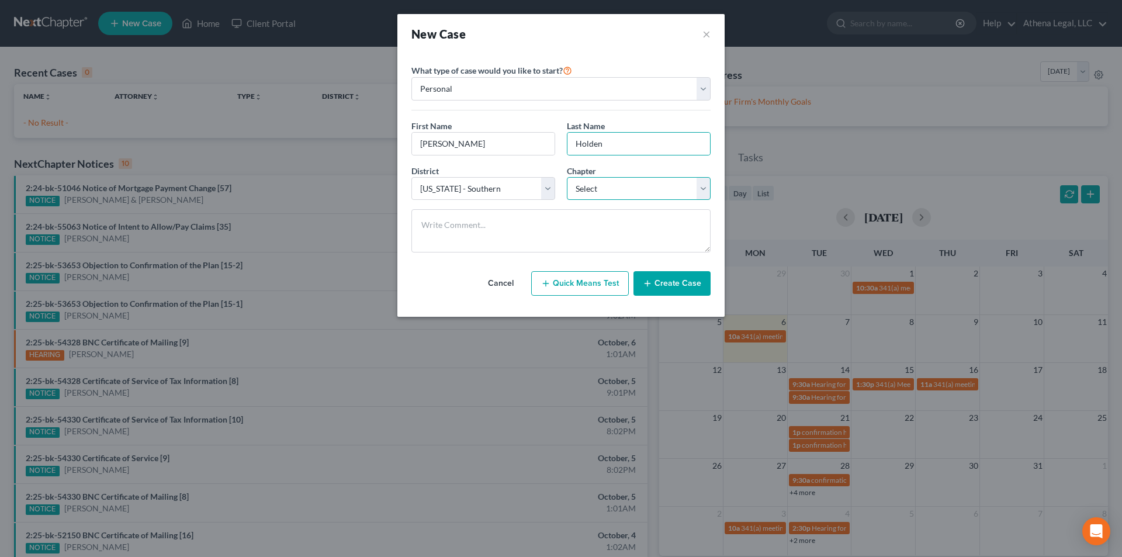
click at [615, 191] on select "Select 7 11 12 13" at bounding box center [639, 188] width 144 height 23
click at [567, 177] on select "Select 7 11 12 13" at bounding box center [639, 188] width 144 height 23
click at [675, 284] on button "Create Case" at bounding box center [671, 283] width 77 height 25
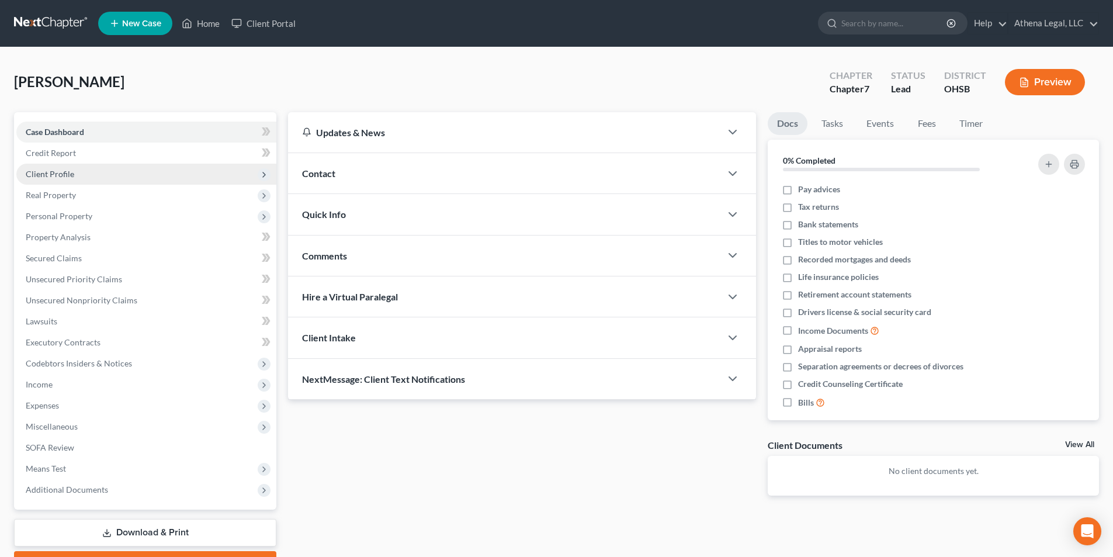
click at [60, 172] on span "Client Profile" at bounding box center [50, 174] width 48 height 10
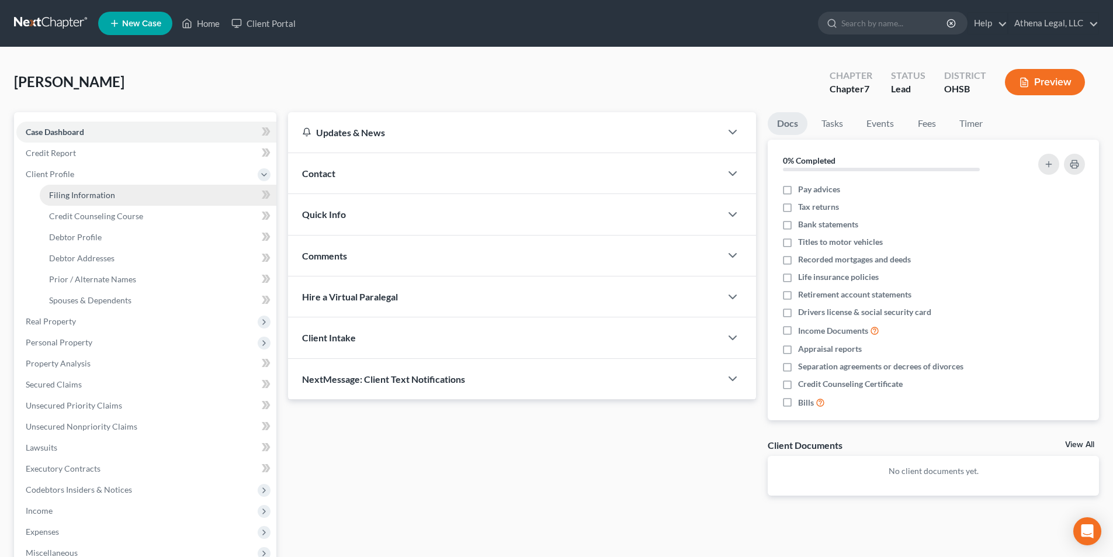
click at [72, 199] on span "Filing Information" at bounding box center [82, 195] width 66 height 10
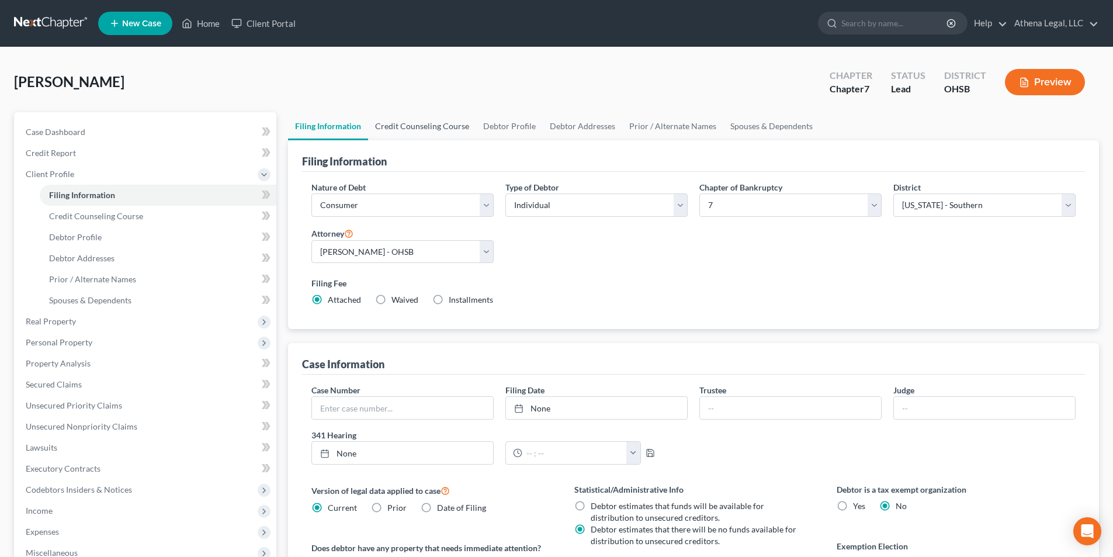
click at [437, 125] on link "Credit Counseling Course" at bounding box center [422, 126] width 108 height 28
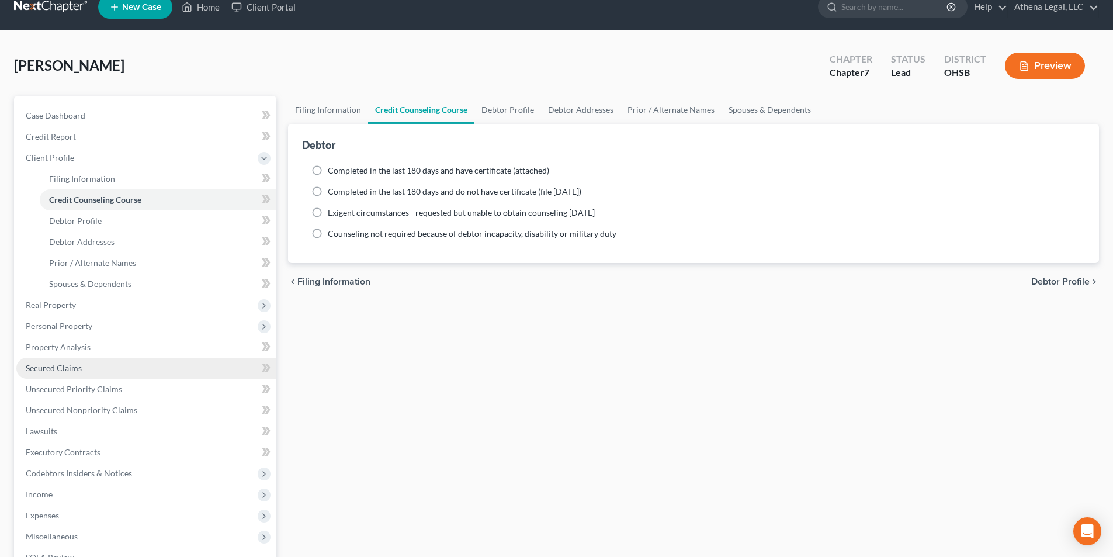
scroll to position [15, 0]
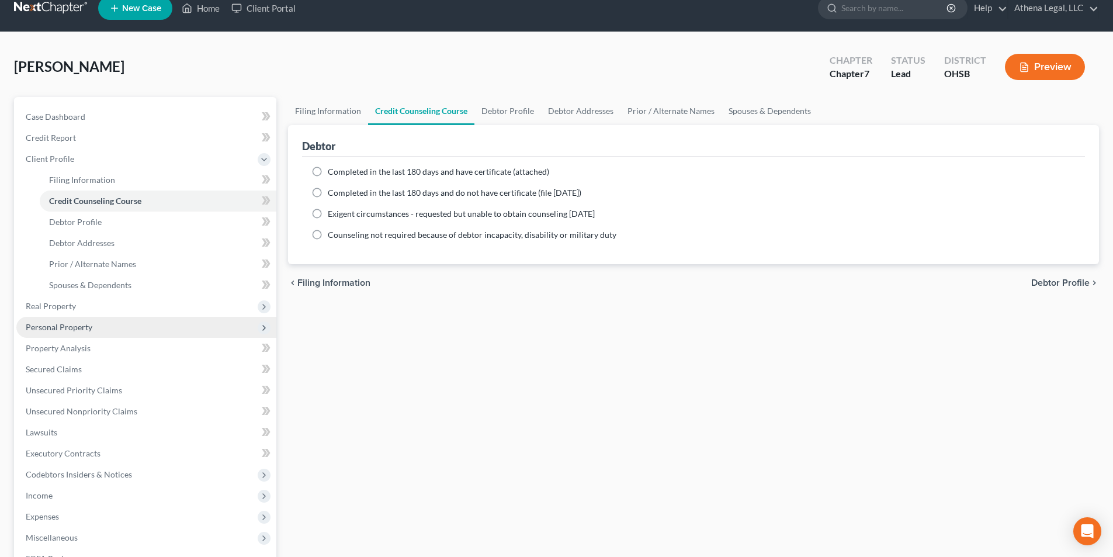
click at [60, 323] on span "Personal Property" at bounding box center [59, 327] width 67 height 10
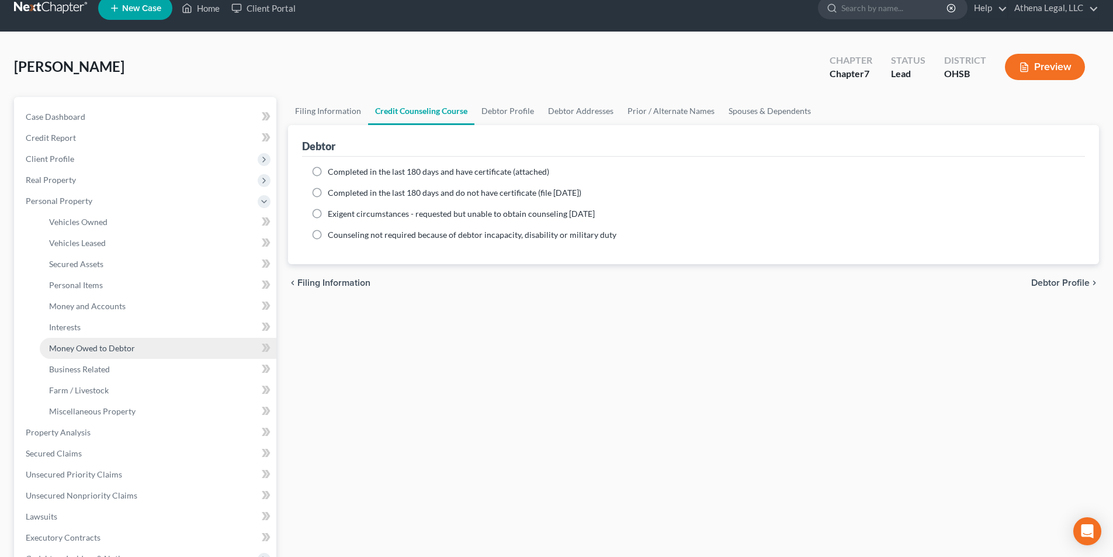
click at [97, 347] on span "Money Owed to Debtor" at bounding box center [92, 348] width 86 height 10
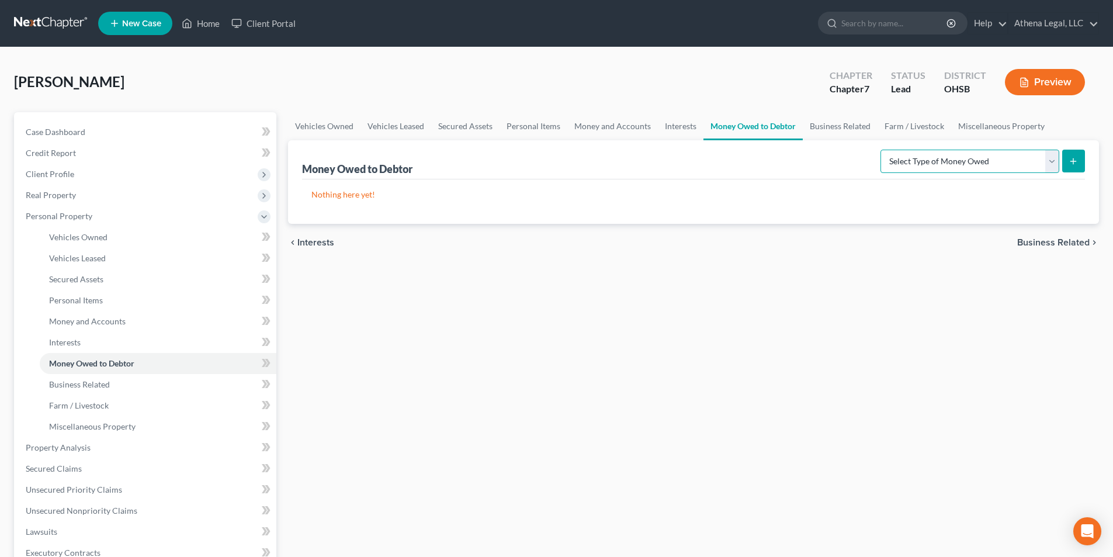
click at [929, 164] on select "Select Type of Money Owed Accounts Receivable Alimony Child Support Claims Agai…" at bounding box center [969, 161] width 179 height 23
click at [882, 150] on select "Select Type of Money Owed Accounts Receivable Alimony Child Support Claims Agai…" at bounding box center [969, 161] width 179 height 23
click at [1074, 159] on icon "submit" at bounding box center [1072, 161] width 9 height 9
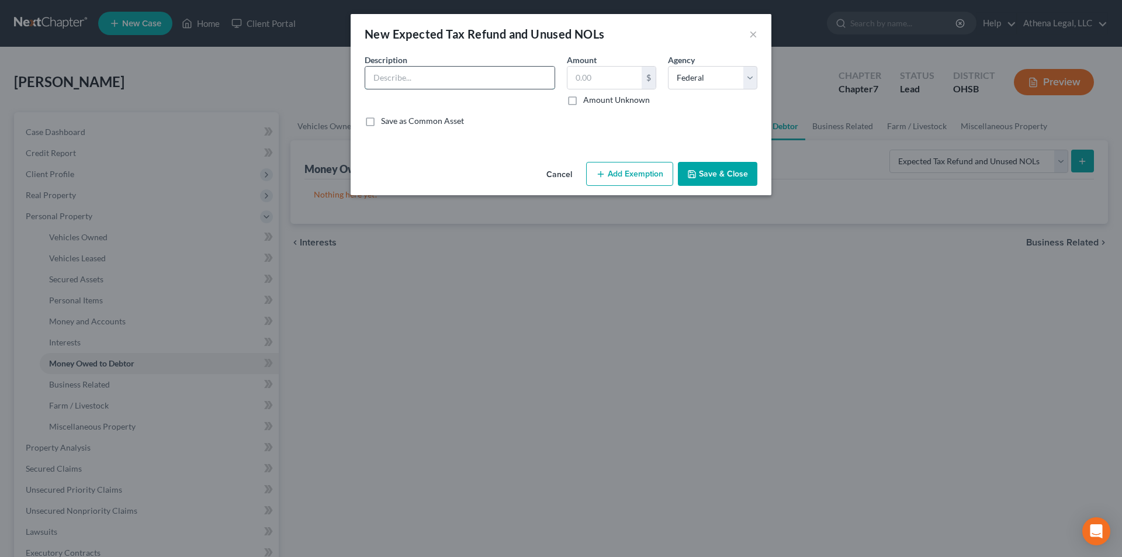
click at [513, 82] on input "text" at bounding box center [459, 78] width 189 height 22
click at [588, 79] on input "text" at bounding box center [604, 78] width 74 height 22
click at [715, 174] on button "Save & Close" at bounding box center [717, 174] width 79 height 25
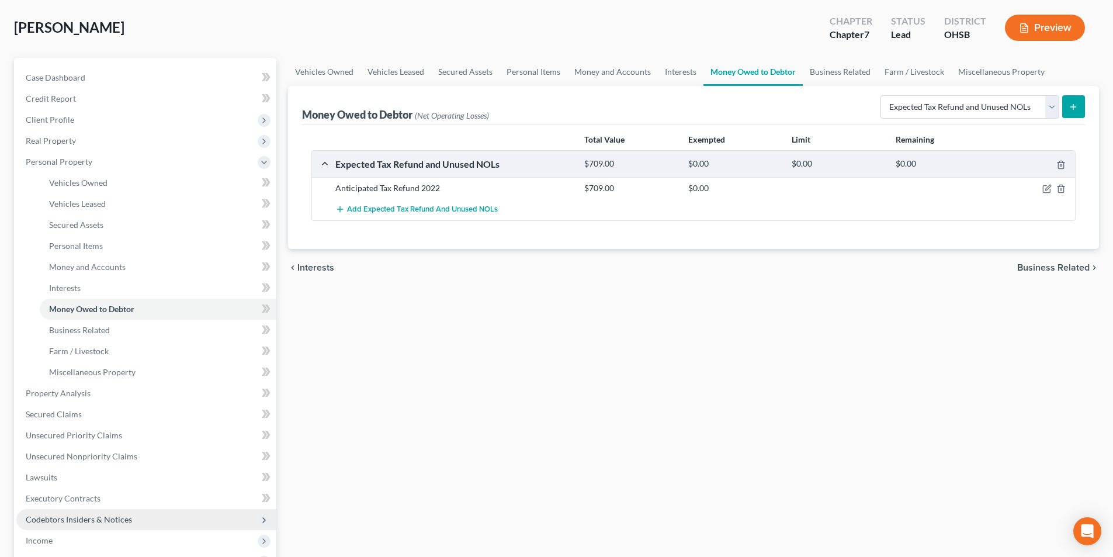
scroll to position [117, 0]
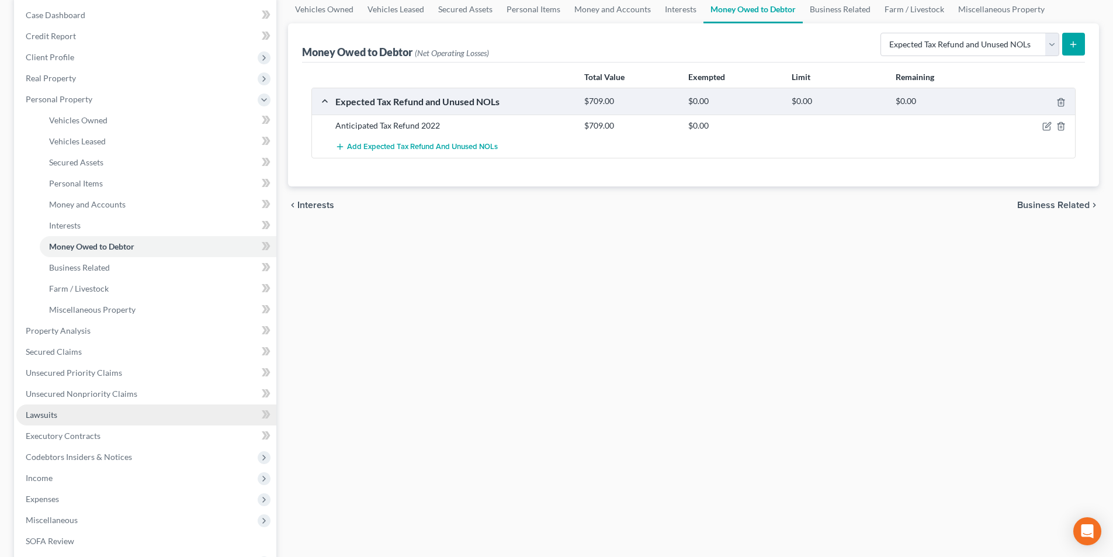
click at [62, 417] on link "Lawsuits" at bounding box center [146, 414] width 260 height 21
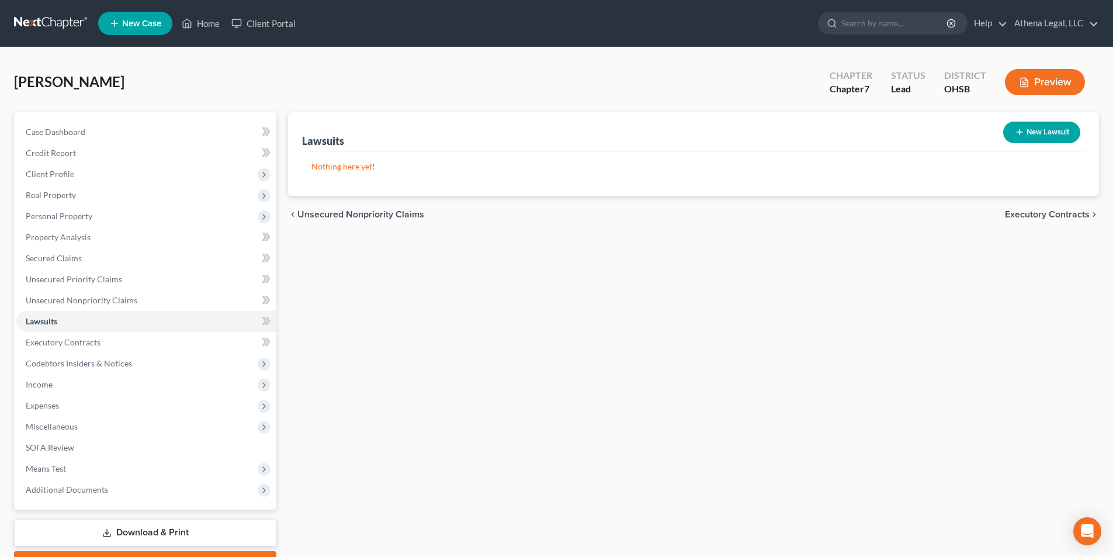
click at [1035, 134] on button "New Lawsuit" at bounding box center [1041, 133] width 77 height 22
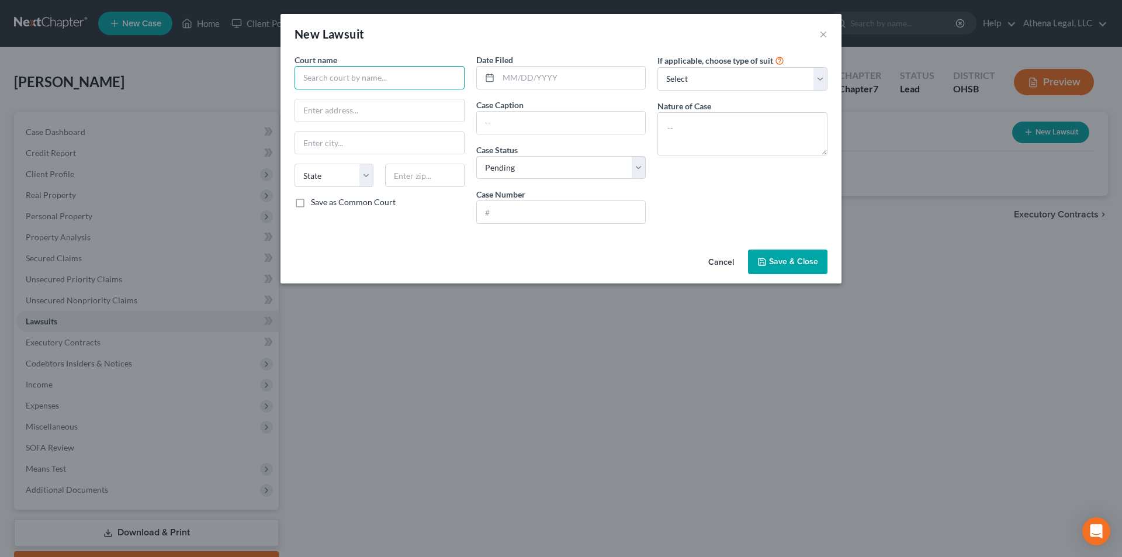
click at [373, 70] on input "text" at bounding box center [379, 77] width 170 height 23
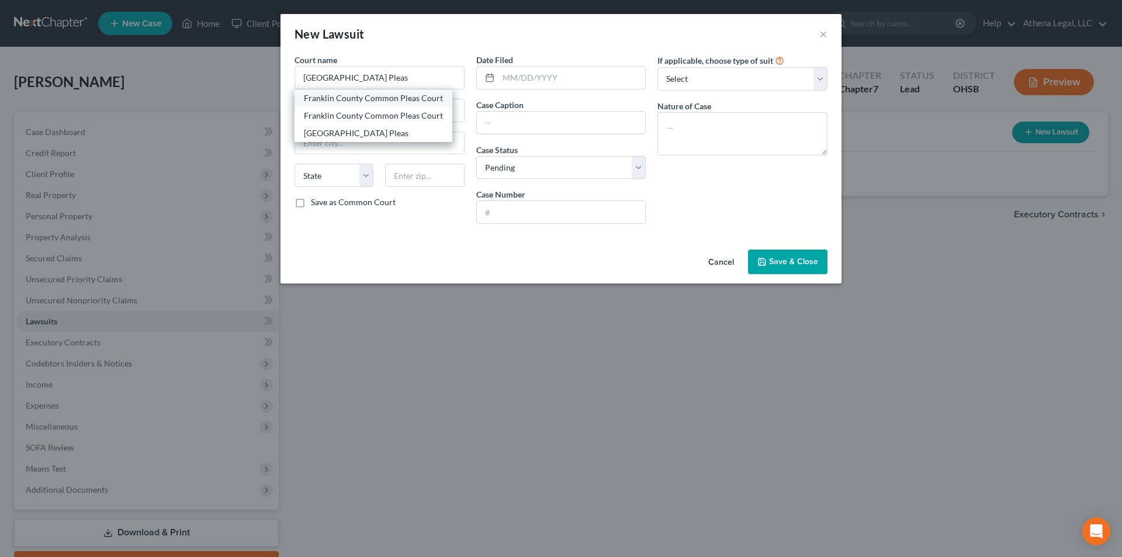
click at [421, 104] on div "Franklin County Common Pleas Court" at bounding box center [373, 98] width 158 height 18
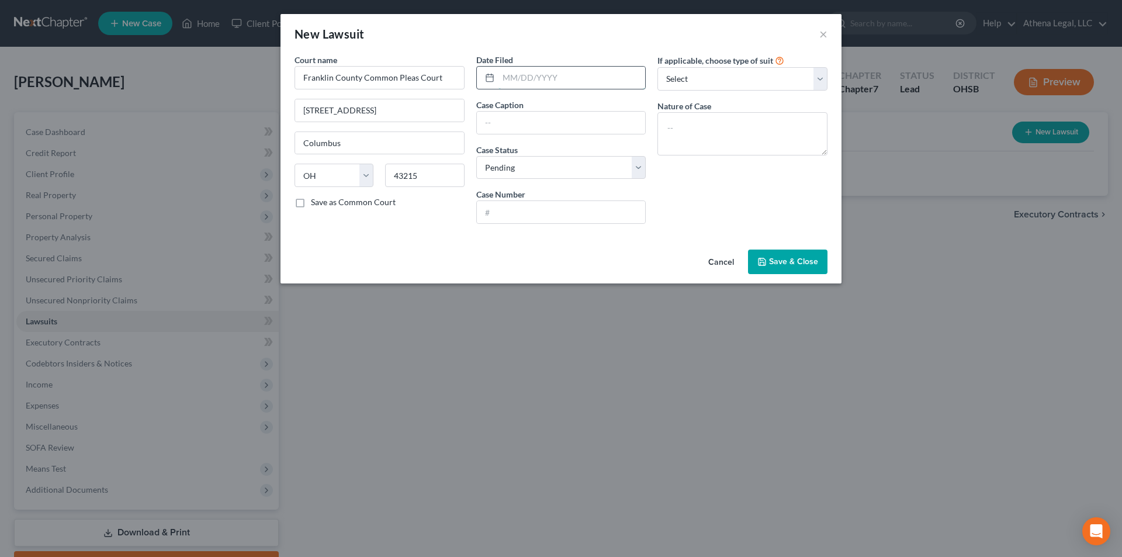
click at [553, 78] on input "text" at bounding box center [571, 78] width 147 height 22
click at [539, 219] on input "text" at bounding box center [561, 212] width 169 height 22
click at [696, 137] on textarea at bounding box center [742, 133] width 170 height 43
click at [784, 257] on span "Save & Close" at bounding box center [793, 261] width 49 height 10
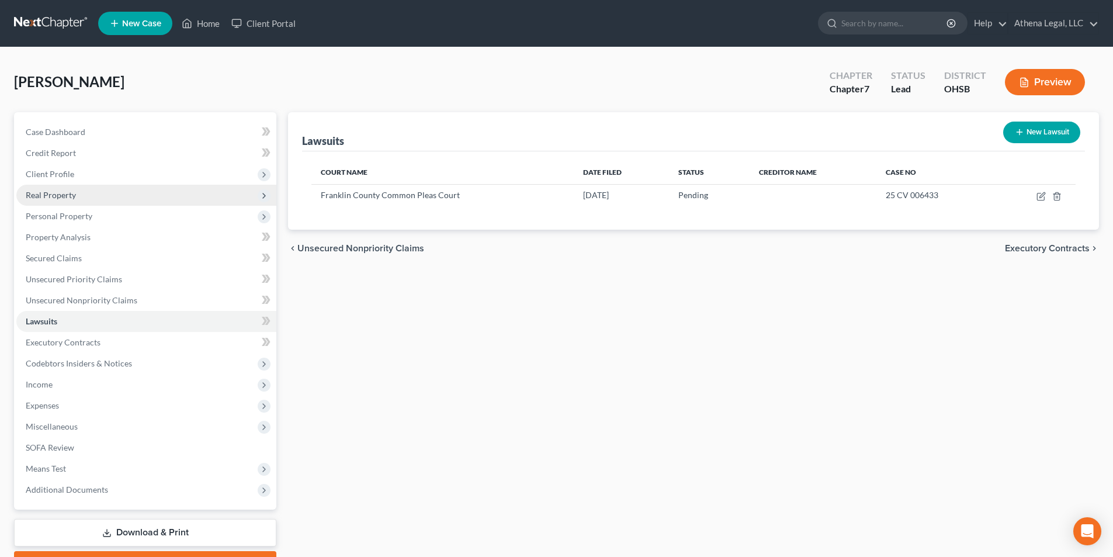
drag, startPoint x: 57, startPoint y: 178, endPoint x: 61, endPoint y: 188, distance: 10.2
click at [57, 178] on span "Client Profile" at bounding box center [50, 174] width 48 height 10
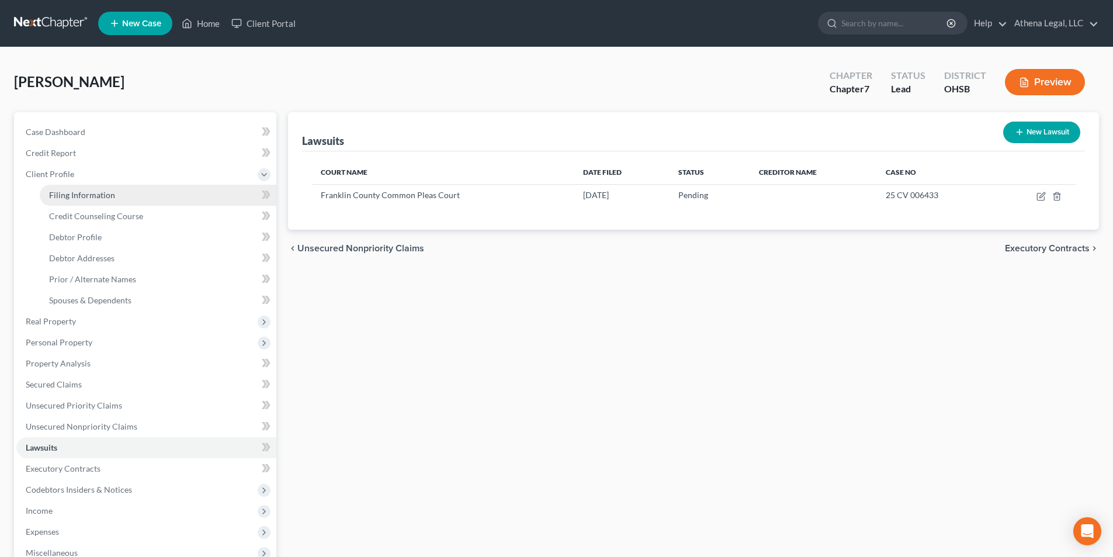
click at [61, 190] on span "Filing Information" at bounding box center [82, 195] width 66 height 10
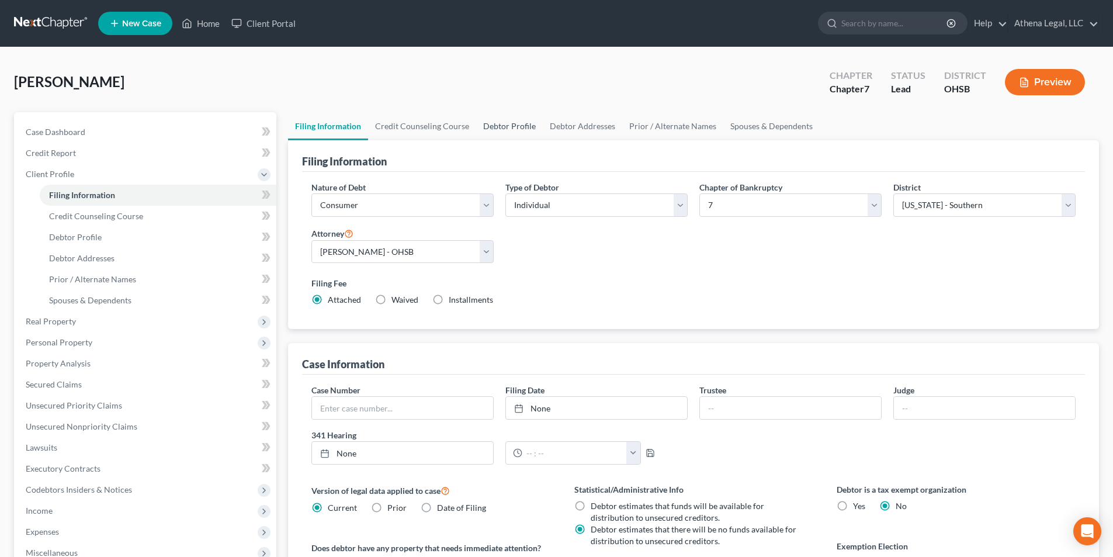
click at [516, 128] on link "Debtor Profile" at bounding box center [509, 126] width 67 height 28
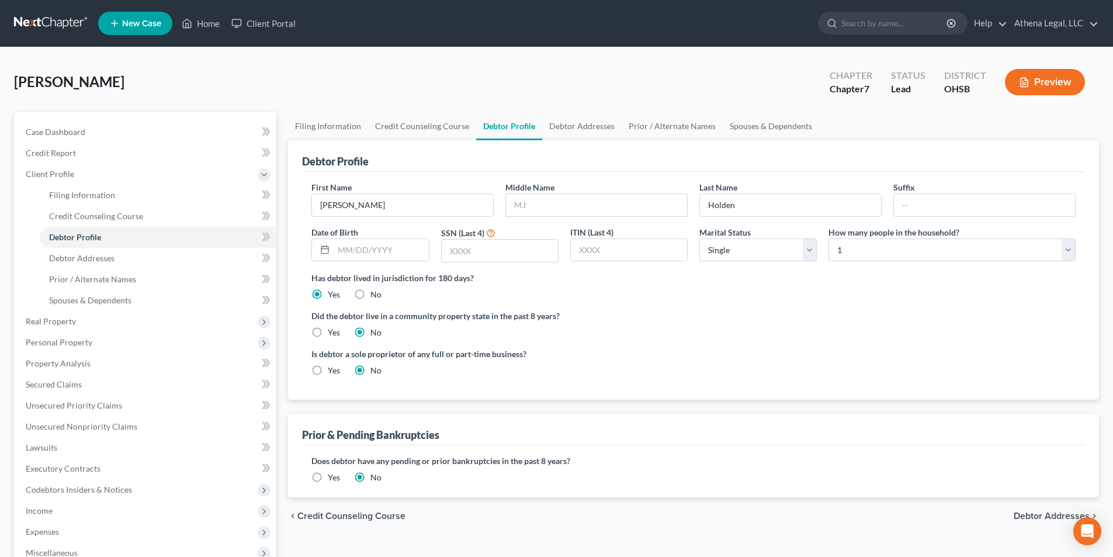
drag, startPoint x: 558, startPoint y: 203, endPoint x: 575, endPoint y: 179, distance: 29.3
click at [558, 203] on input "text" at bounding box center [596, 205] width 181 height 22
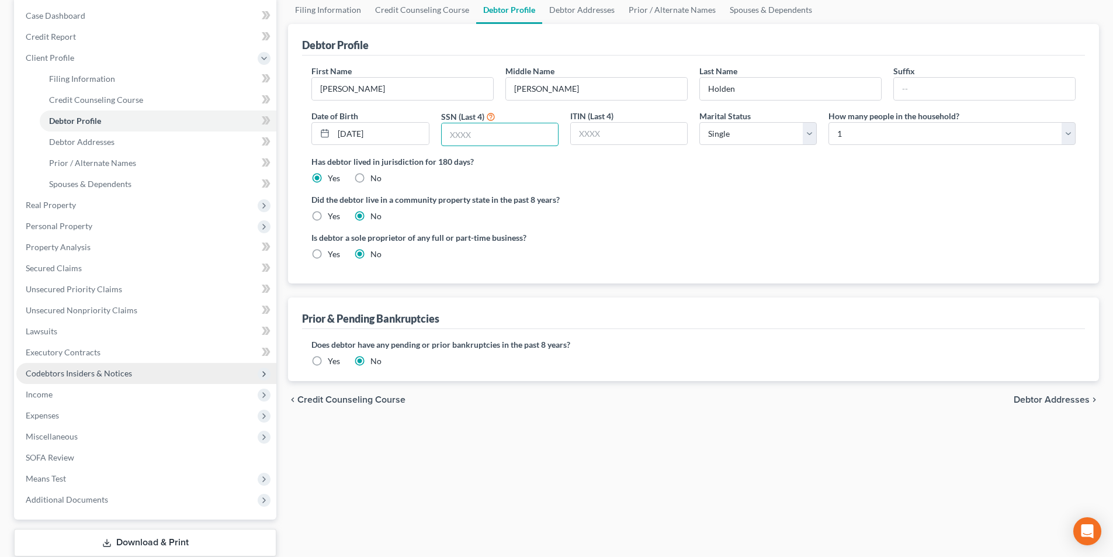
scroll to position [117, 0]
click at [70, 232] on span "Personal Property" at bounding box center [146, 225] width 260 height 21
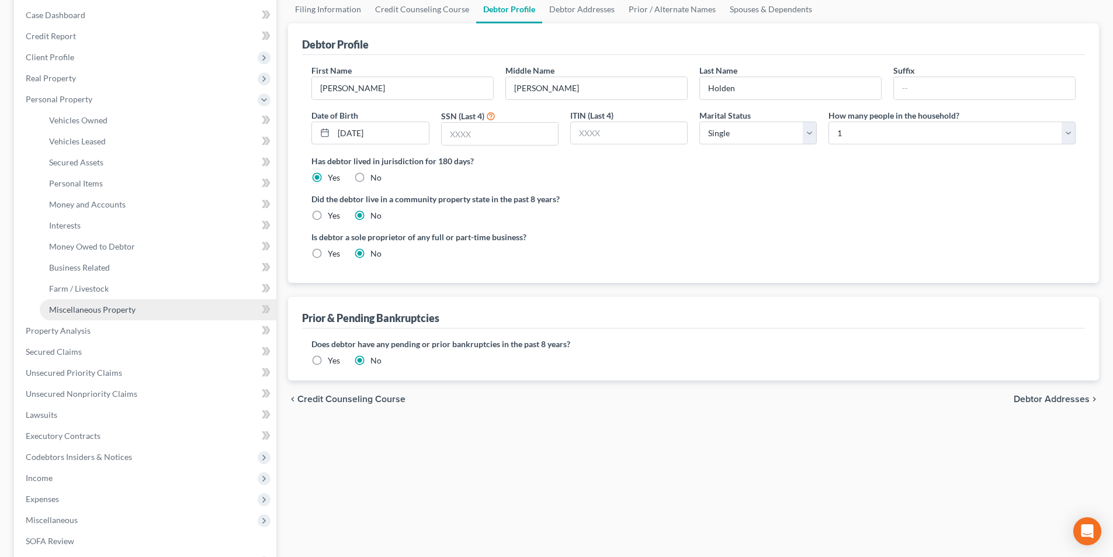
click at [94, 306] on span "Miscellaneous Property" at bounding box center [92, 309] width 86 height 10
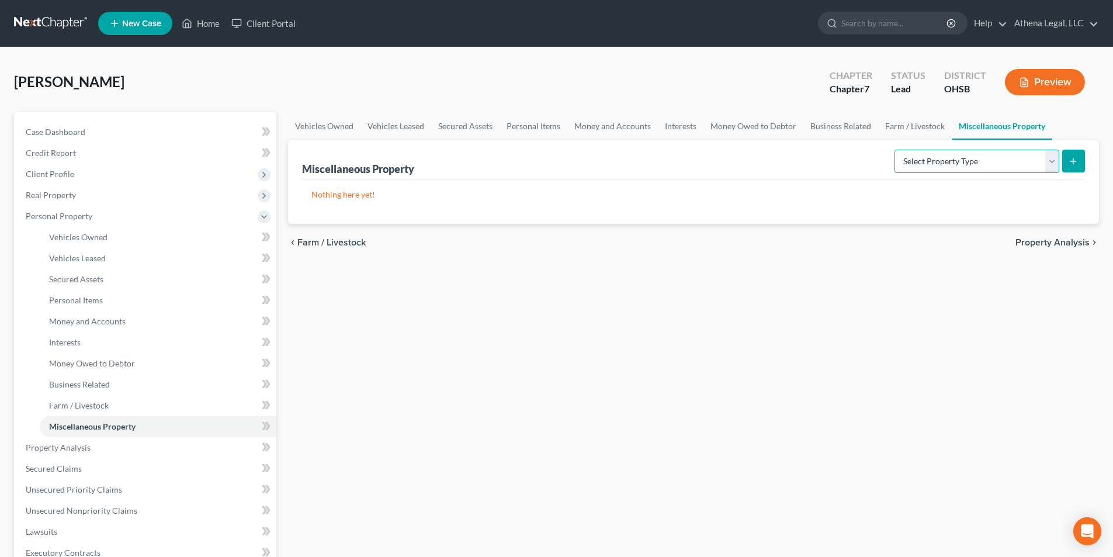
drag, startPoint x: 939, startPoint y: 154, endPoint x: 936, endPoint y: 168, distance: 14.5
click at [939, 154] on select "Select Property Type Assigned for Creditor Benefit [DATE] Holding for Another N…" at bounding box center [976, 161] width 165 height 23
click at [894, 150] on select "Select Property Type Assigned for Creditor Benefit [DATE] Holding for Another N…" at bounding box center [976, 161] width 165 height 23
click at [1077, 162] on icon "submit" at bounding box center [1072, 161] width 9 height 9
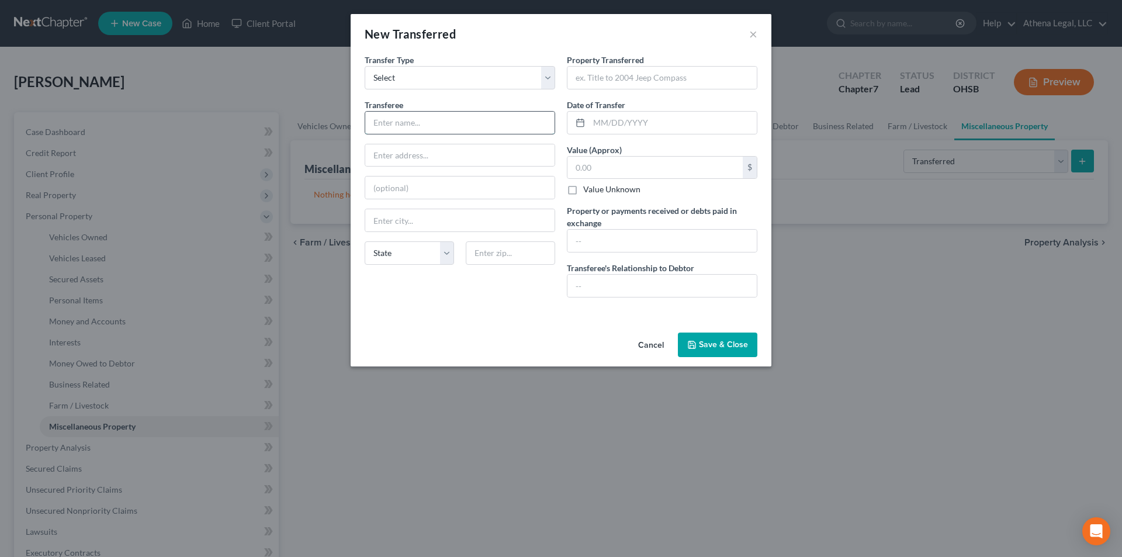
click at [466, 129] on input "text" at bounding box center [459, 123] width 189 height 22
drag, startPoint x: 595, startPoint y: 79, endPoint x: 664, endPoint y: 51, distance: 74.4
click at [595, 79] on input "text" at bounding box center [661, 78] width 189 height 22
click at [630, 240] on input "text" at bounding box center [661, 241] width 189 height 22
click at [596, 165] on input "text" at bounding box center [654, 168] width 175 height 22
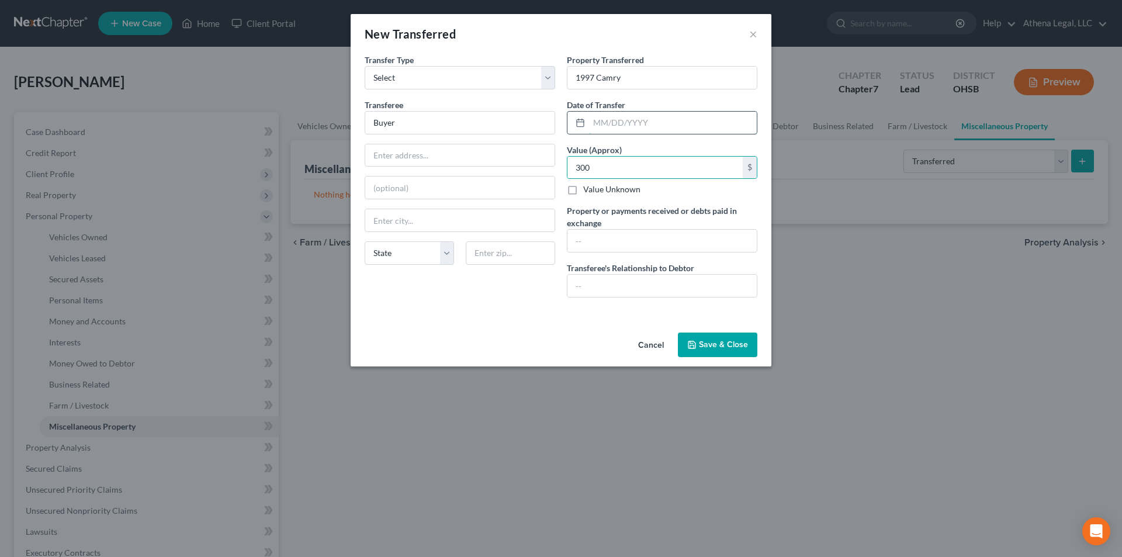
click at [590, 124] on input "text" at bounding box center [673, 123] width 168 height 22
click at [730, 346] on button "Save & Close" at bounding box center [717, 344] width 79 height 25
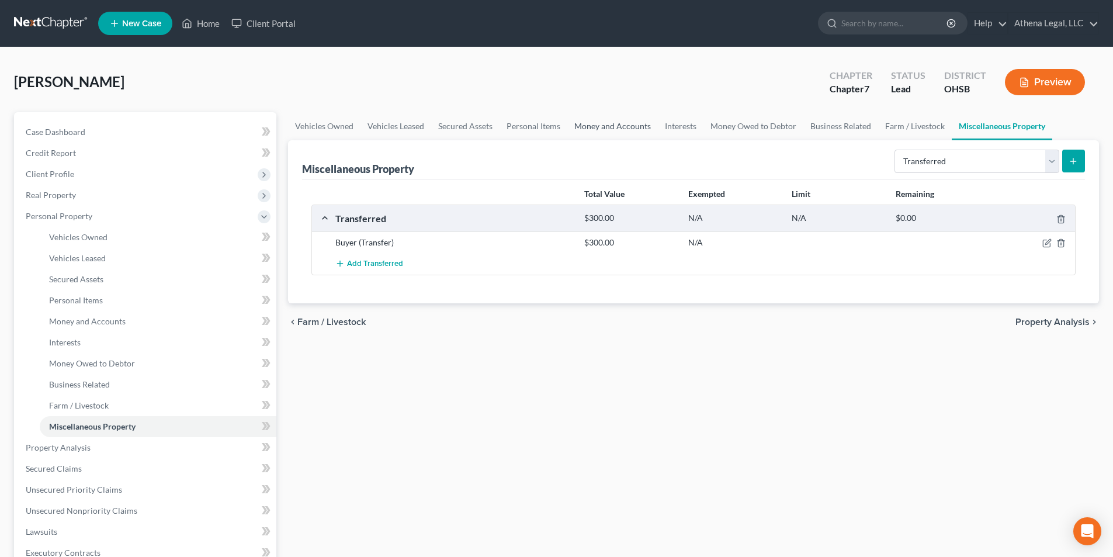
click at [606, 124] on link "Money and Accounts" at bounding box center [612, 126] width 91 height 28
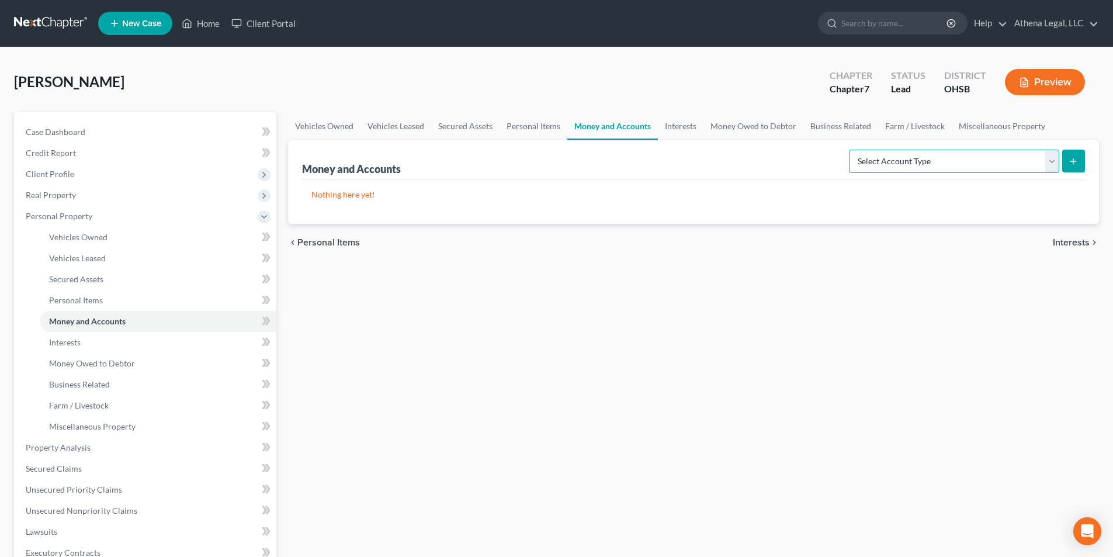
drag, startPoint x: 878, startPoint y: 161, endPoint x: 879, endPoint y: 169, distance: 8.2
click at [878, 161] on select "Select Account Type Brokerage Cash on Hand Certificates of Deposit Checking Acc…" at bounding box center [954, 161] width 210 height 23
click at [851, 150] on select "Select Account Type Brokerage Cash on Hand Certificates of Deposit Checking Acc…" at bounding box center [954, 161] width 210 height 23
click at [1073, 163] on line "submit" at bounding box center [1073, 160] width 0 height 5
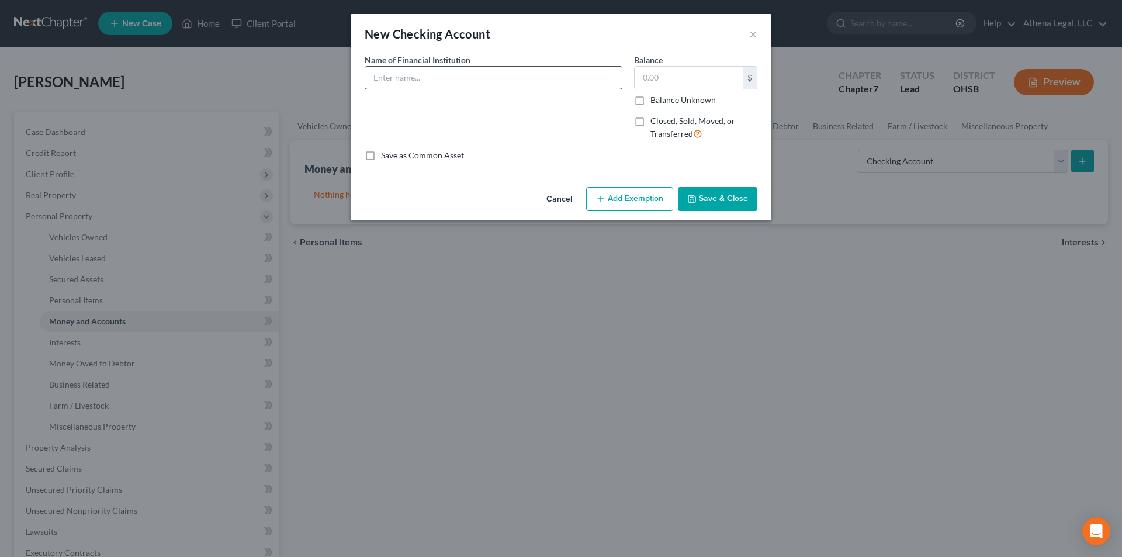
click at [508, 80] on input "text" at bounding box center [493, 78] width 256 height 22
click at [710, 201] on button "Save & Close" at bounding box center [717, 199] width 79 height 25
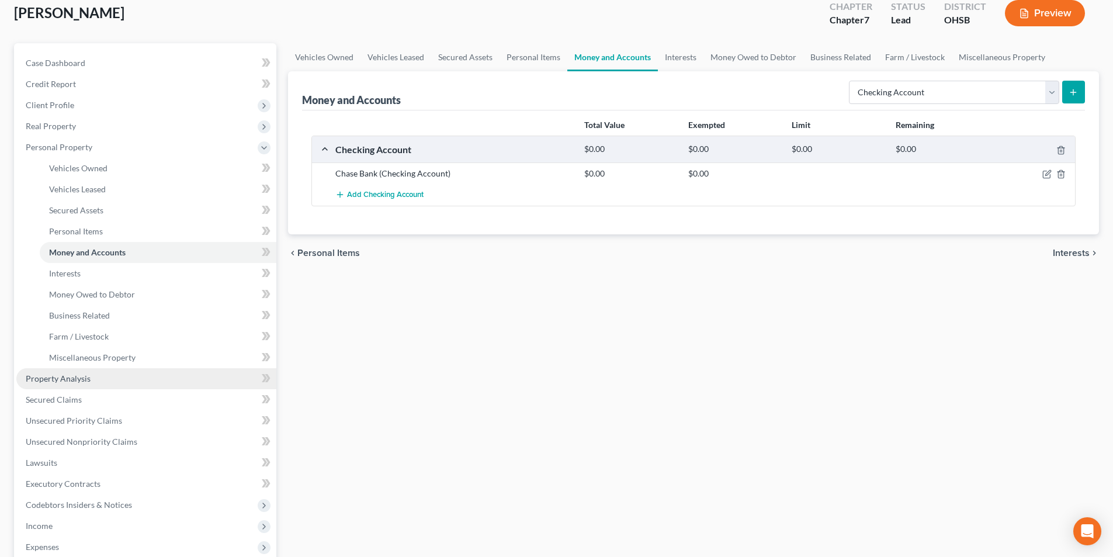
scroll to position [175, 0]
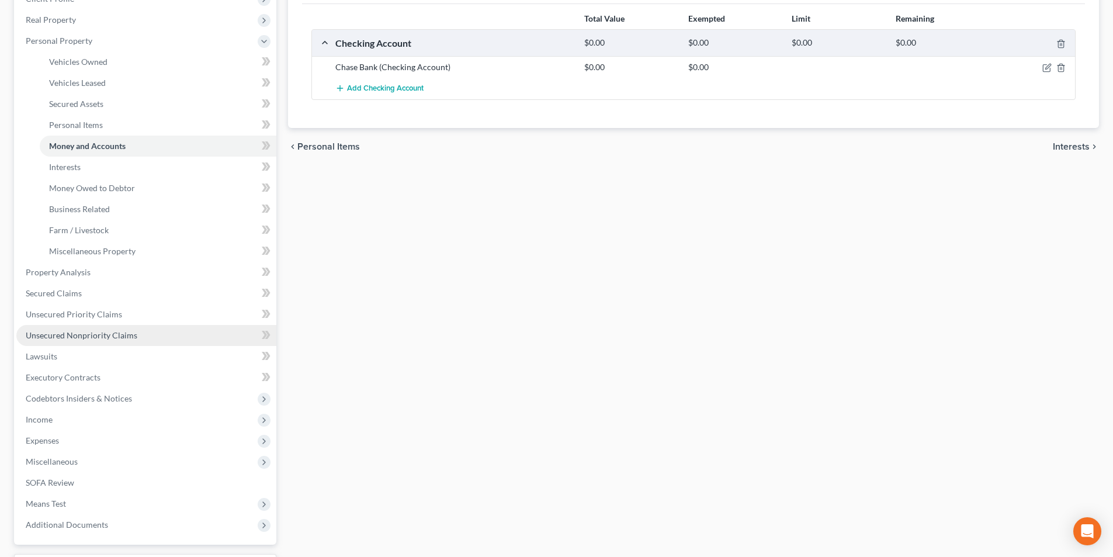
click at [131, 342] on link "Unsecured Nonpriority Claims" at bounding box center [146, 335] width 260 height 21
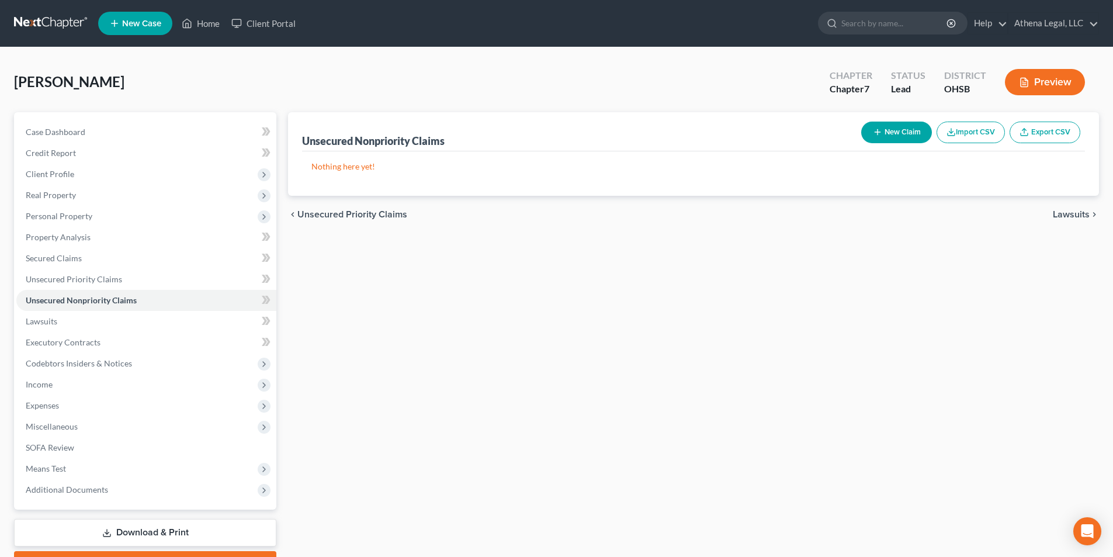
click at [890, 134] on button "New Claim" at bounding box center [896, 133] width 71 height 22
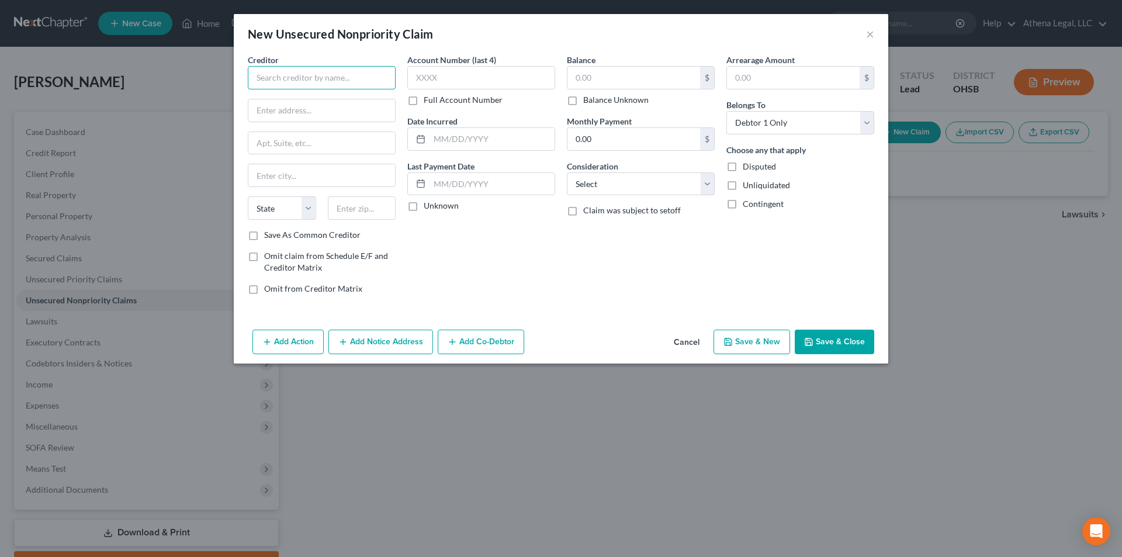
click at [374, 78] on input "text" at bounding box center [322, 77] width 148 height 23
click at [836, 342] on button "Save & Close" at bounding box center [833, 341] width 79 height 25
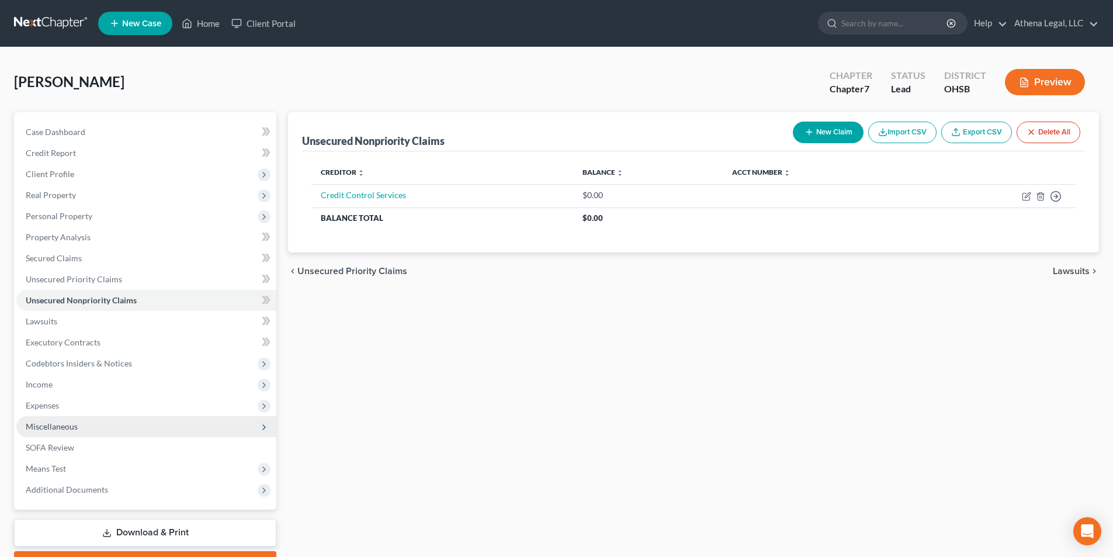
click at [72, 422] on span "Miscellaneous" at bounding box center [52, 426] width 52 height 10
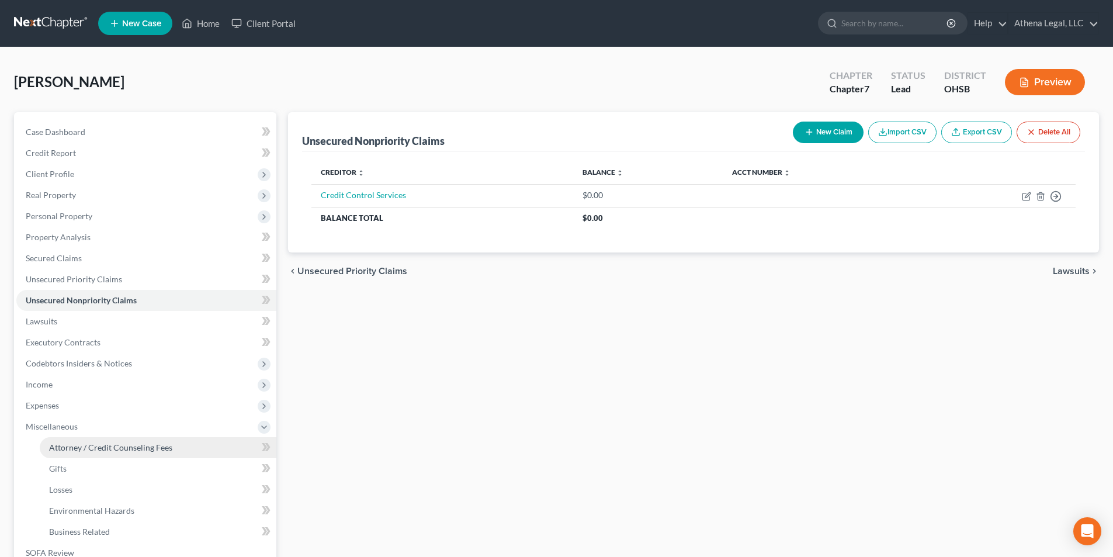
click at [95, 442] on span "Attorney / Credit Counseling Fees" at bounding box center [110, 447] width 123 height 10
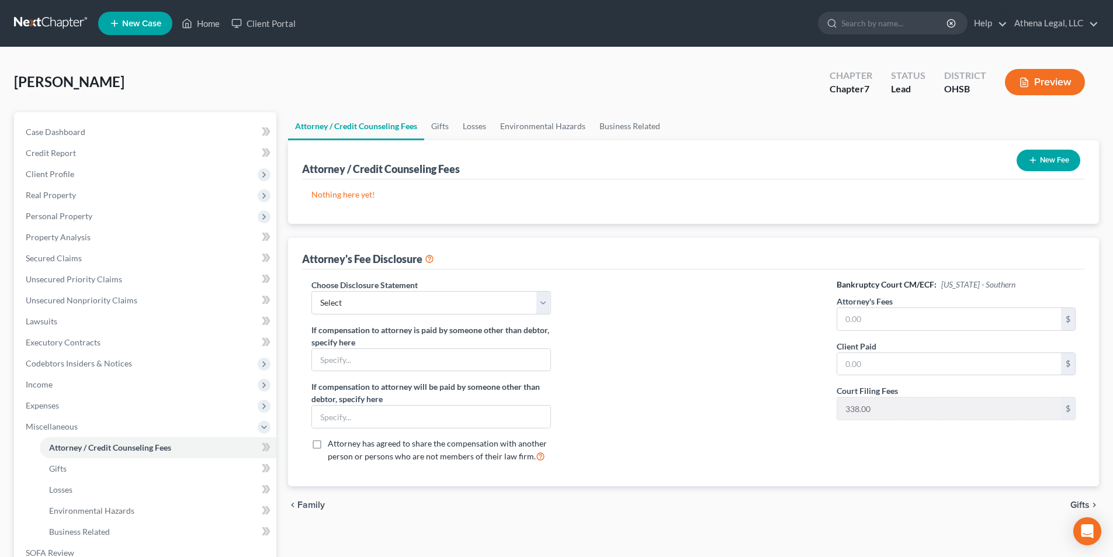
click at [1033, 162] on icon "button" at bounding box center [1032, 159] width 9 height 9
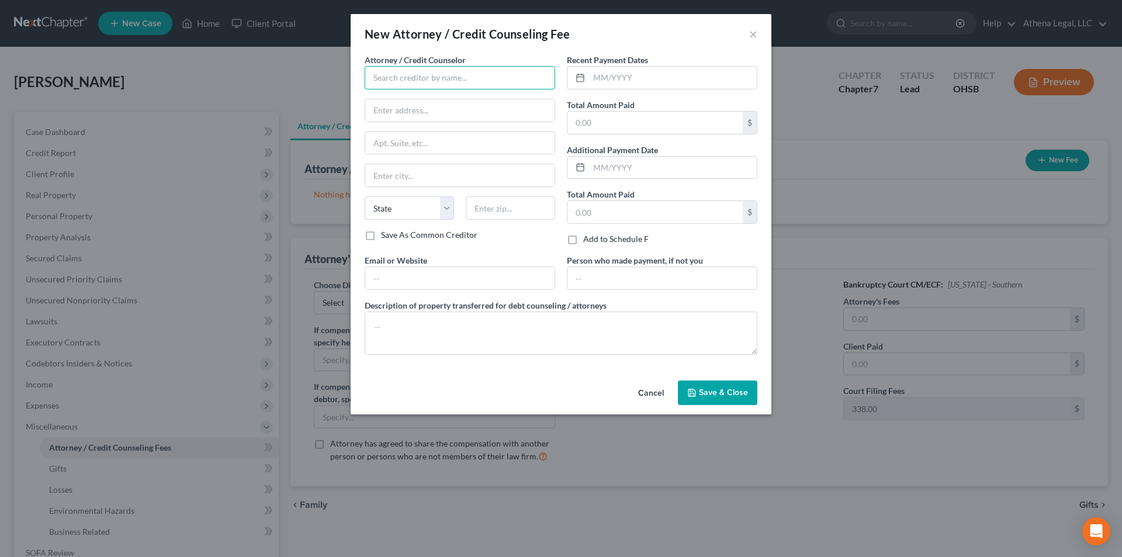
click at [393, 77] on input "text" at bounding box center [460, 77] width 190 height 23
click at [428, 100] on div "[PERSON_NAME]" at bounding box center [435, 98] width 122 height 12
drag, startPoint x: 627, startPoint y: 78, endPoint x: 630, endPoint y: 68, distance: 10.9
click at [627, 78] on input "text" at bounding box center [673, 78] width 168 height 22
click at [416, 277] on input "text" at bounding box center [459, 278] width 189 height 22
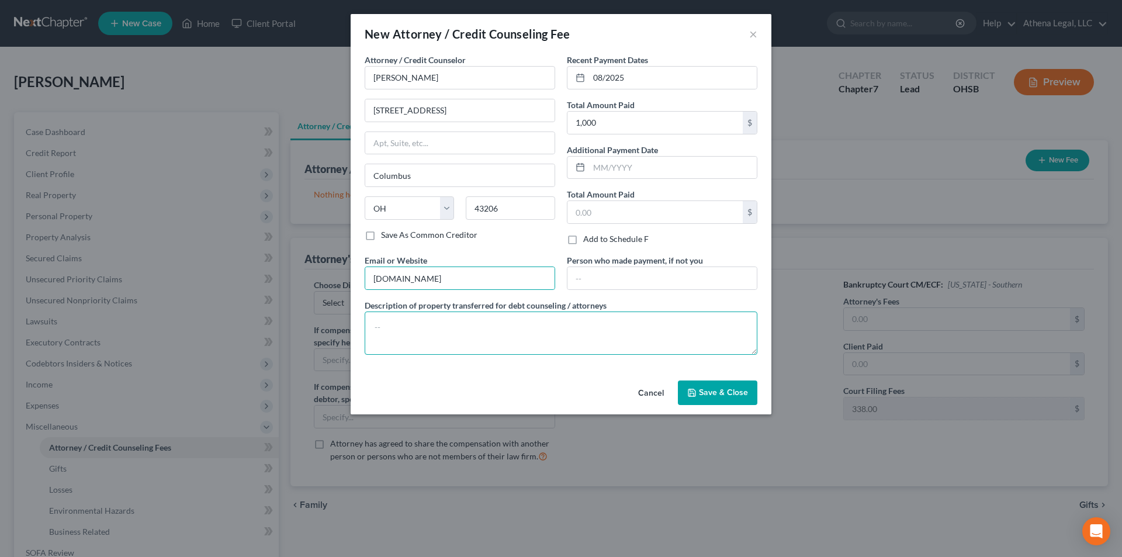
click at [421, 328] on textarea at bounding box center [561, 332] width 393 height 43
click at [574, 283] on input "text" at bounding box center [661, 278] width 189 height 22
click at [685, 387] on button "Save & Close" at bounding box center [717, 392] width 79 height 25
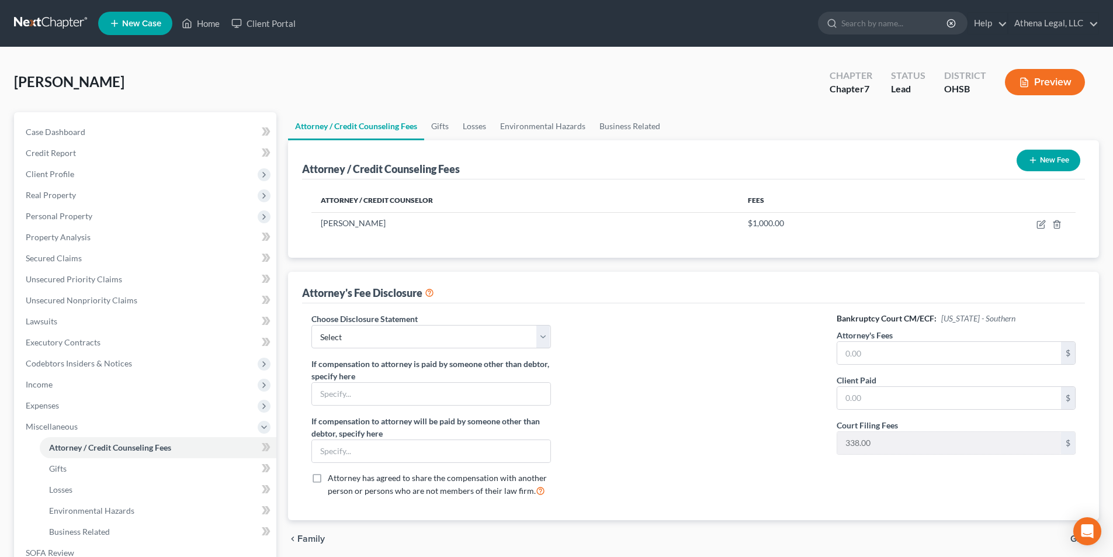
click at [1045, 164] on button "New Fee" at bounding box center [1048, 161] width 64 height 22
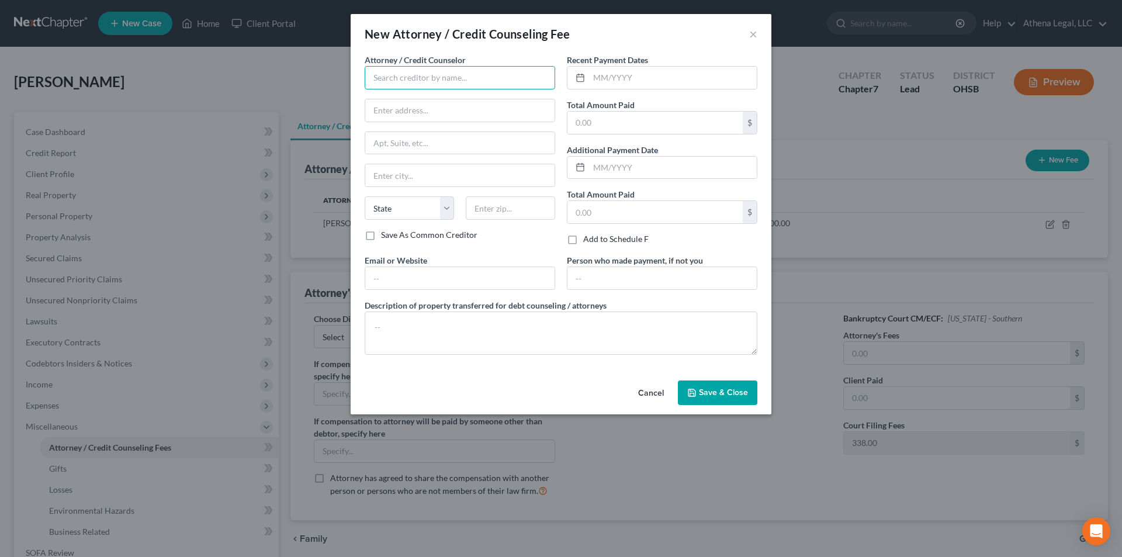
click at [414, 76] on input "text" at bounding box center [460, 77] width 190 height 23
click at [417, 98] on div "[PERSON_NAME]" at bounding box center [435, 98] width 122 height 12
click at [633, 73] on input "text" at bounding box center [673, 78] width 168 height 22
click at [439, 275] on input "text" at bounding box center [459, 278] width 189 height 22
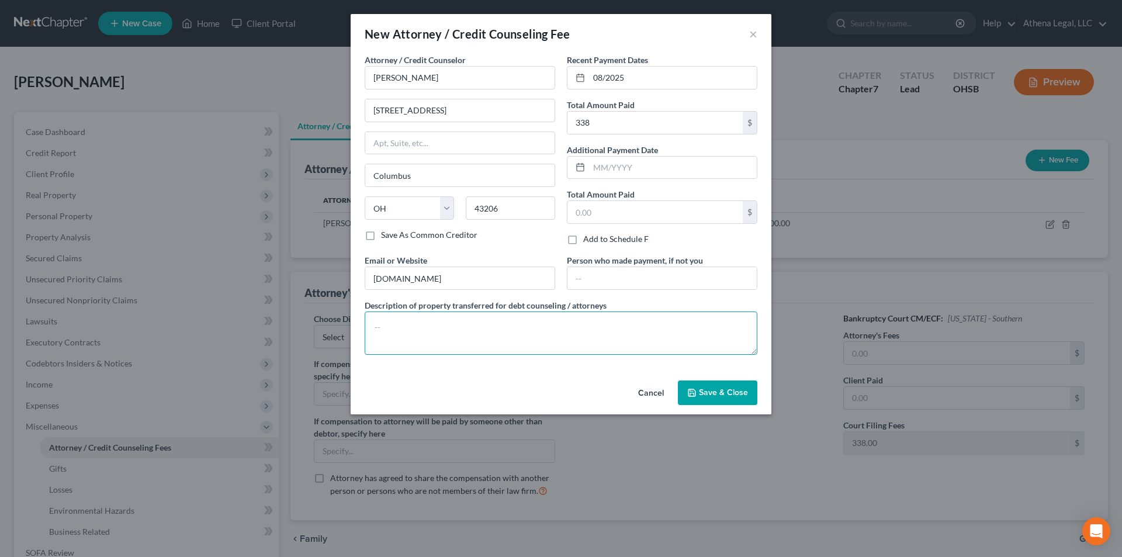
click at [389, 318] on textarea at bounding box center [561, 332] width 393 height 43
click at [720, 391] on span "Save & Close" at bounding box center [723, 392] width 49 height 10
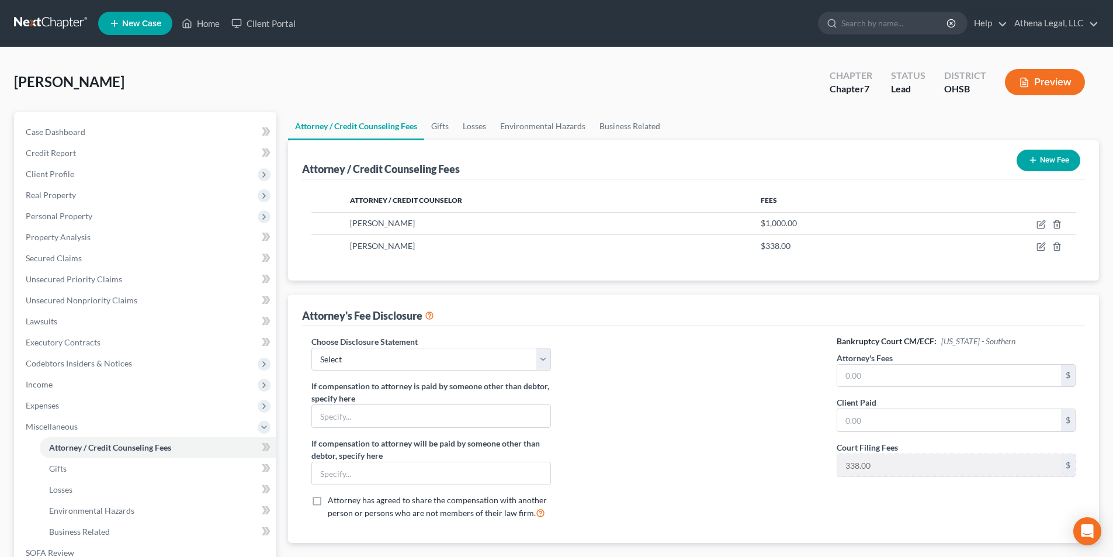
click at [1035, 164] on icon "button" at bounding box center [1032, 159] width 9 height 9
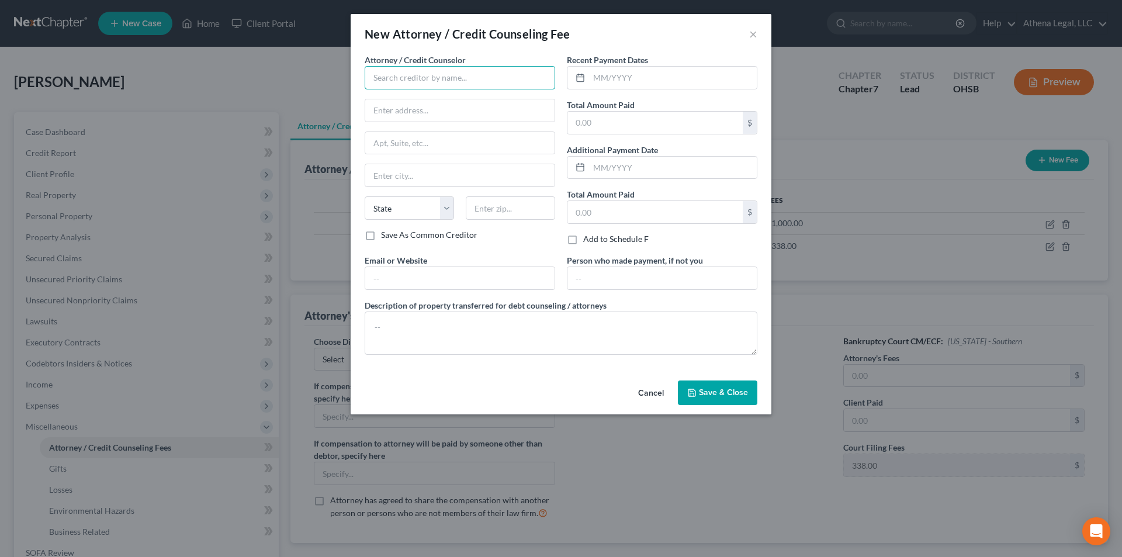
click at [415, 81] on input "text" at bounding box center [460, 77] width 190 height 23
click at [414, 97] on div "[PERSON_NAME]" at bounding box center [435, 98] width 122 height 12
click at [602, 79] on input "text" at bounding box center [673, 78] width 168 height 22
click at [439, 284] on input "text" at bounding box center [459, 278] width 189 height 22
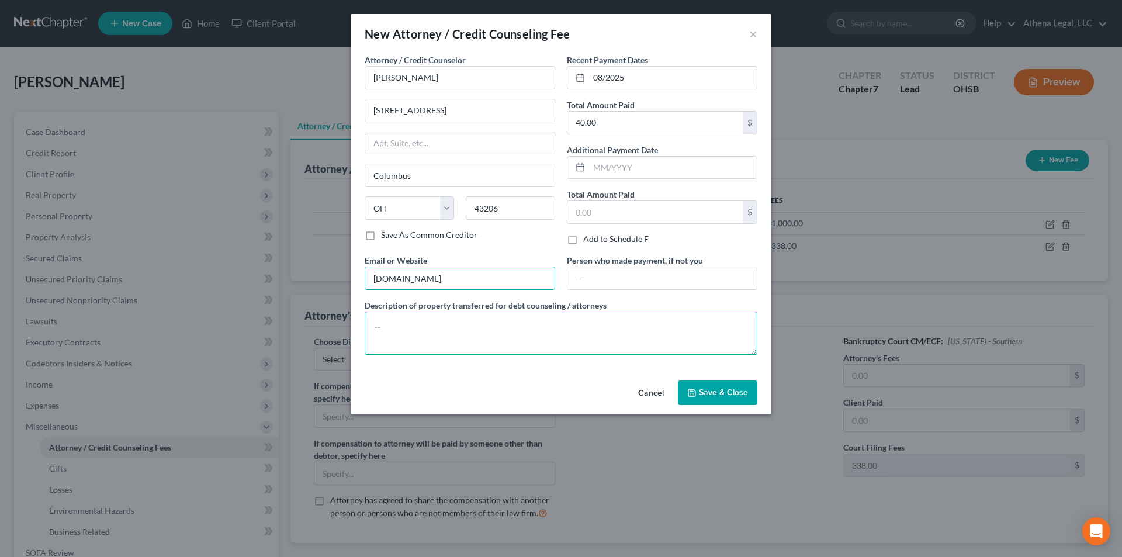
click at [373, 335] on textarea at bounding box center [561, 332] width 393 height 43
click at [587, 286] on input "text" at bounding box center [661, 278] width 189 height 22
click at [609, 346] on textarea "Credit Report" at bounding box center [561, 332] width 393 height 43
click at [715, 396] on span "Save & Close" at bounding box center [723, 392] width 49 height 10
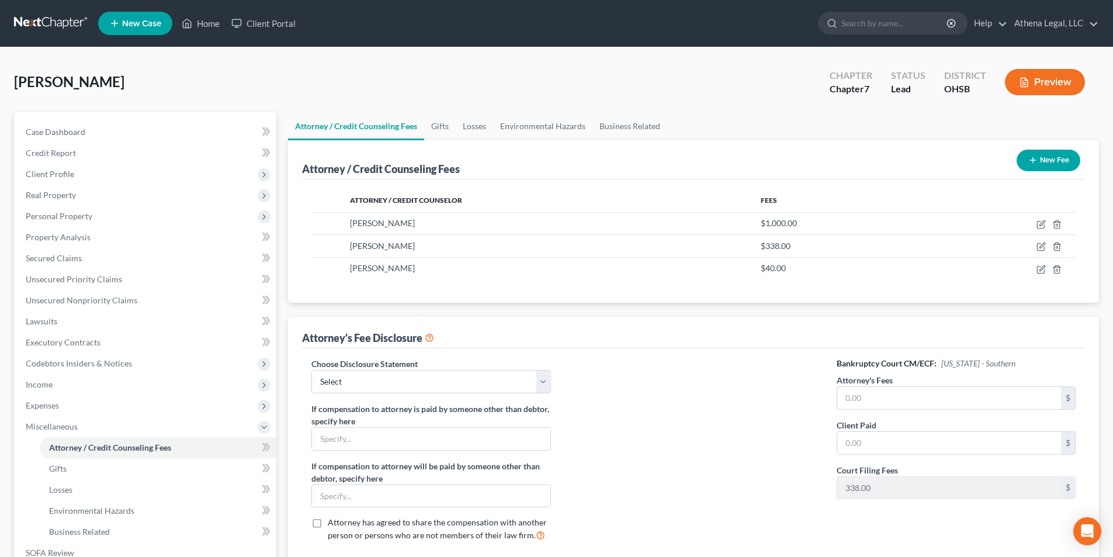
click at [494, 398] on div "Choose Disclosure Statement Select Hourly Fee Disclosure If compensation to att…" at bounding box center [431, 454] width 262 height 193
click at [500, 382] on select "Select Hourly Fee Disclosure" at bounding box center [430, 381] width 239 height 23
click at [311, 370] on select "Select Hourly Fee Disclosure" at bounding box center [430, 381] width 239 height 23
click at [391, 437] on input "text" at bounding box center [431, 439] width 238 height 22
click at [893, 398] on input "text" at bounding box center [949, 398] width 224 height 22
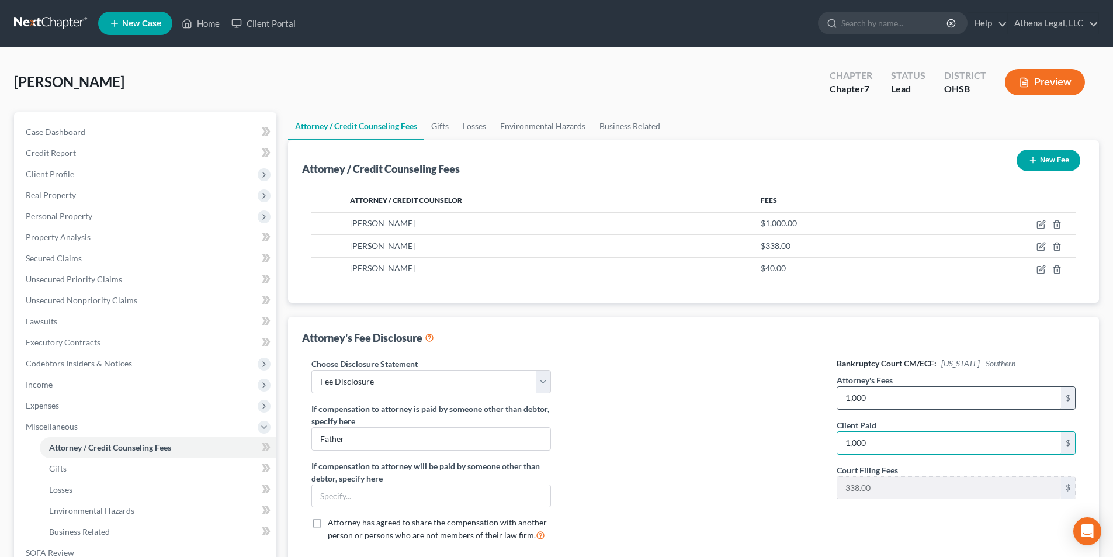
scroll to position [169, 0]
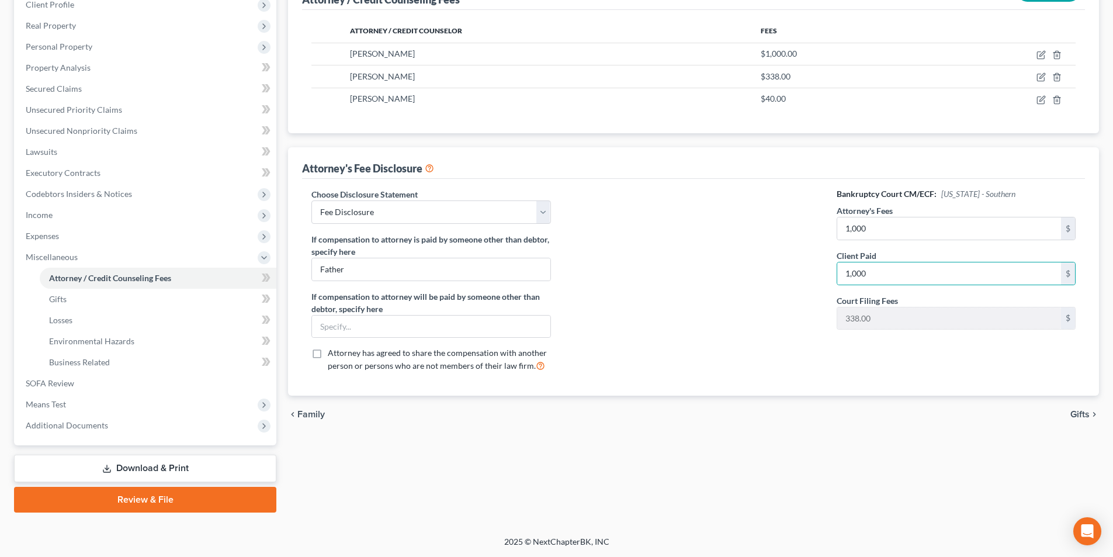
click at [1081, 412] on span "Gifts" at bounding box center [1079, 414] width 19 height 9
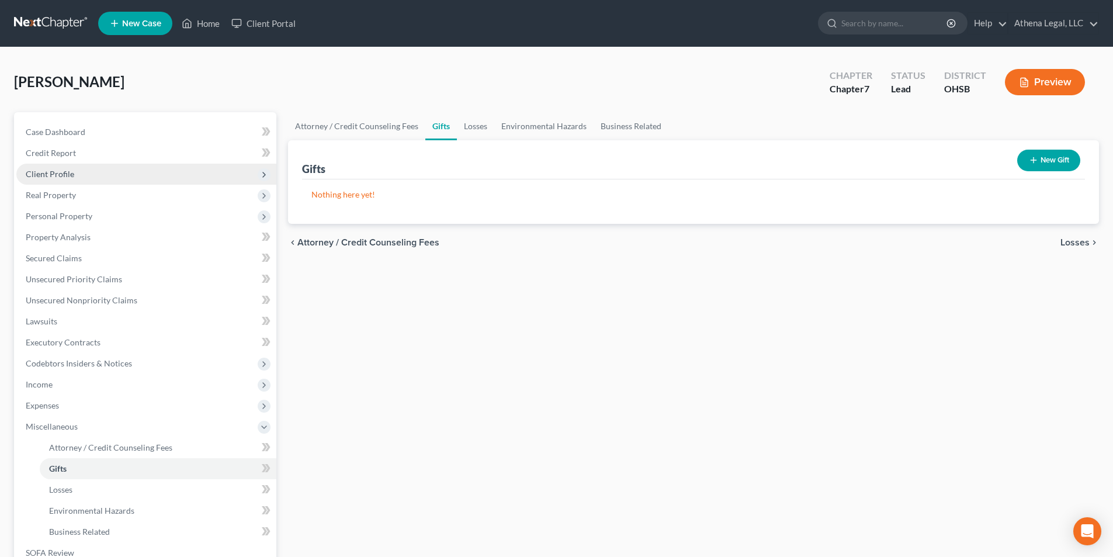
click at [70, 177] on span "Client Profile" at bounding box center [50, 174] width 48 height 10
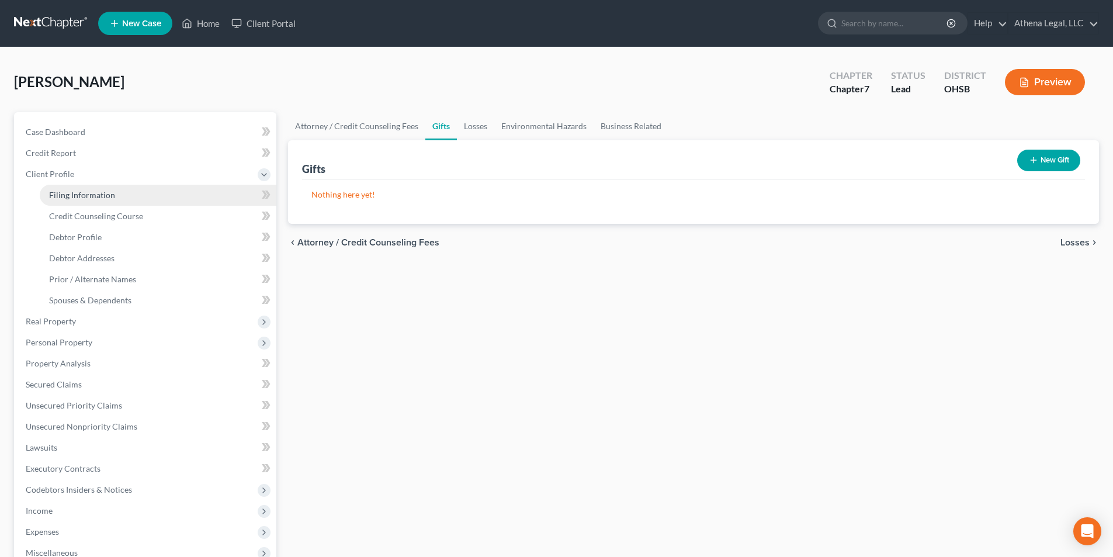
click at [76, 192] on span "Filing Information" at bounding box center [82, 195] width 66 height 10
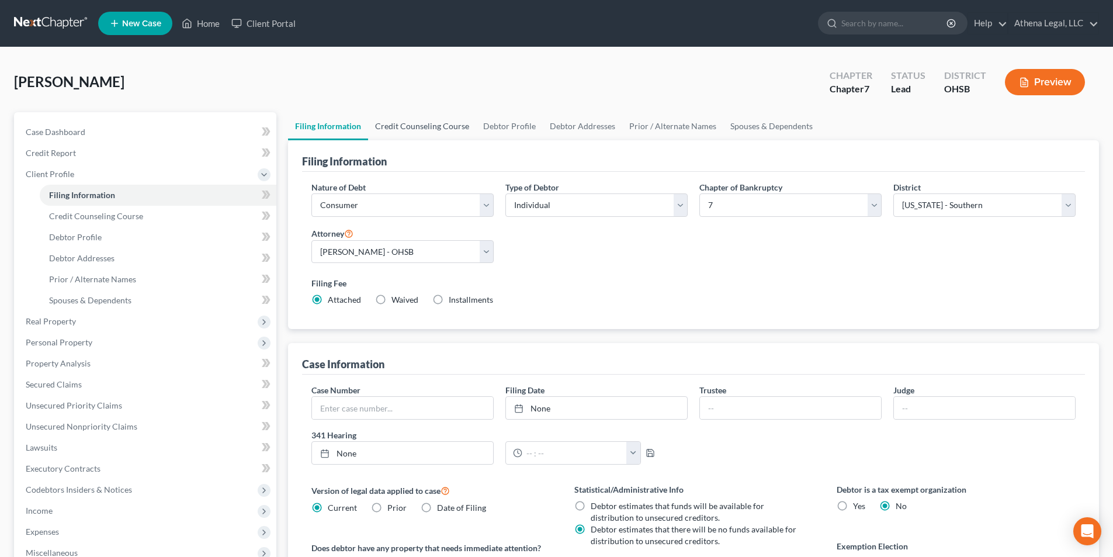
click at [425, 123] on link "Credit Counseling Course" at bounding box center [422, 126] width 108 height 28
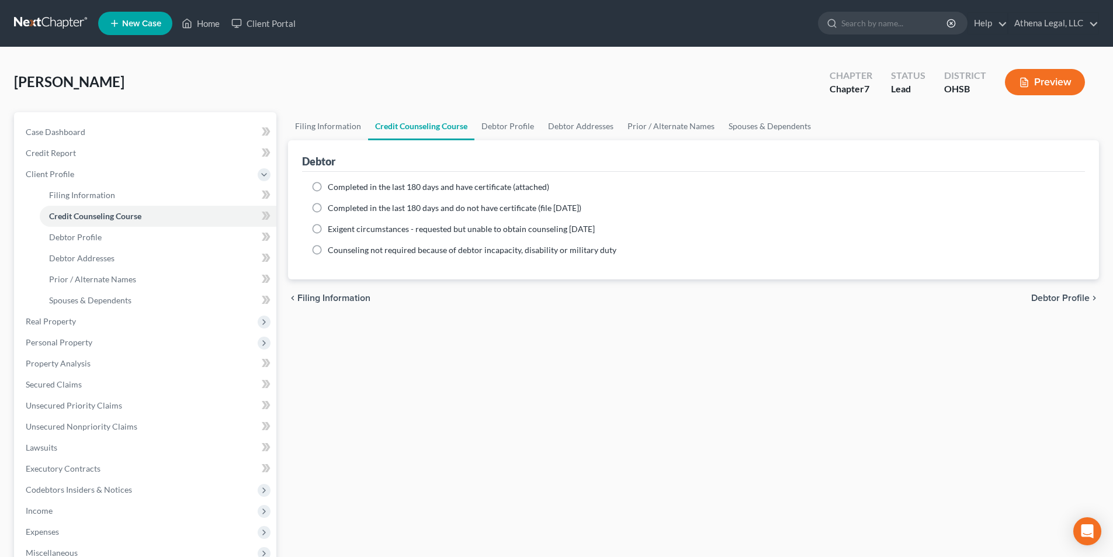
click at [399, 185] on span "Completed in the last 180 days and have certificate (attached)" at bounding box center [438, 187] width 221 height 10
click at [340, 185] on input "Completed in the last 180 days and have certificate (attached)" at bounding box center [336, 185] width 8 height 8
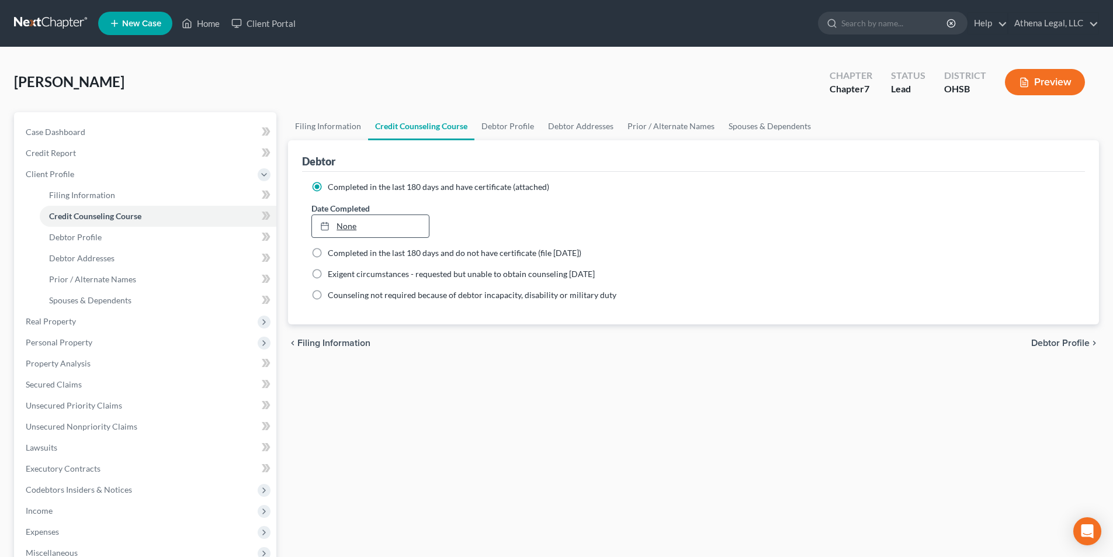
click at [348, 225] on link "None" at bounding box center [370, 226] width 116 height 22
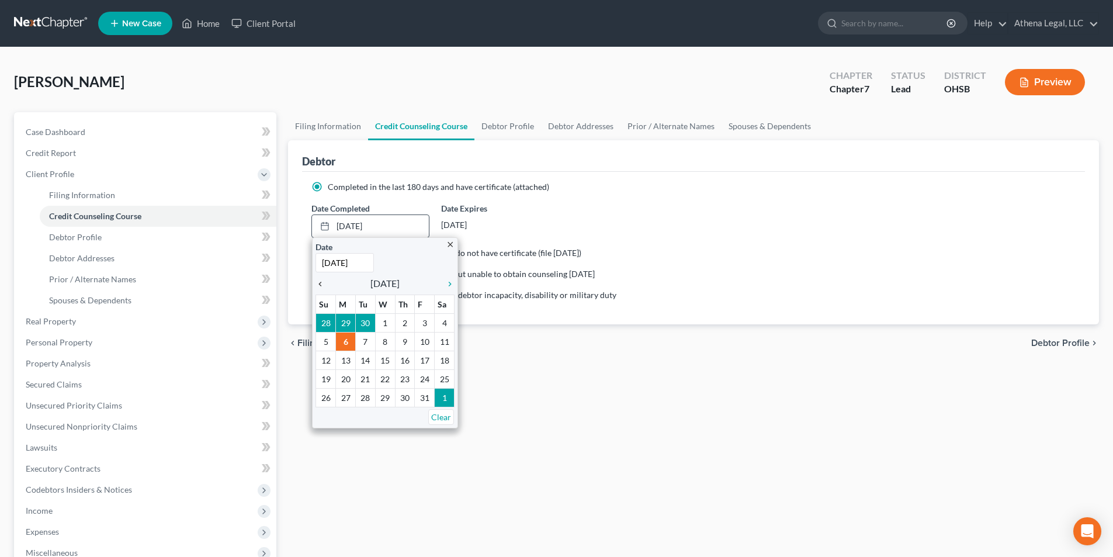
click at [321, 283] on icon "chevron_left" at bounding box center [322, 283] width 15 height 9
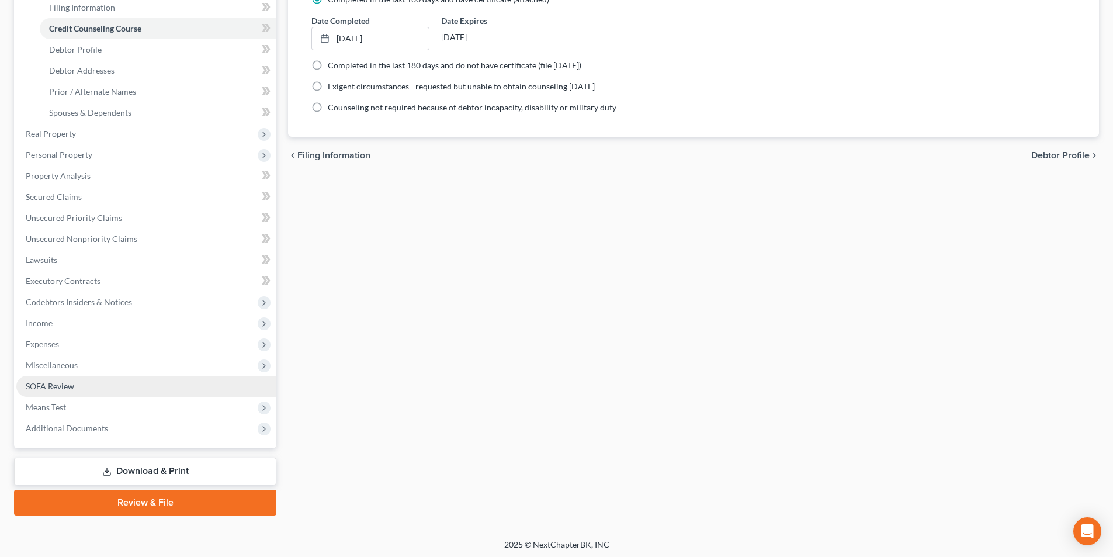
scroll to position [190, 0]
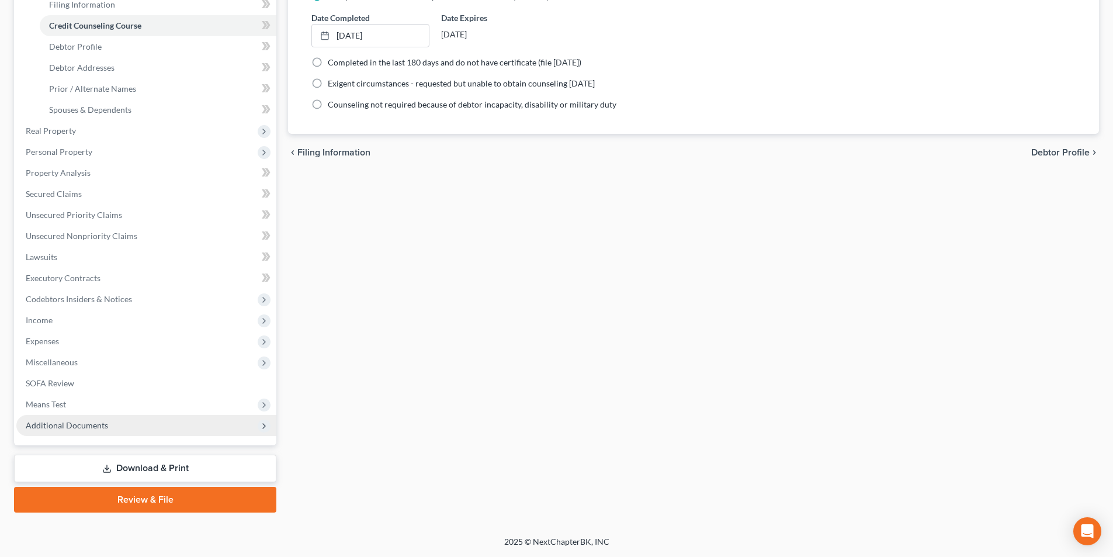
click at [101, 426] on span "Additional Documents" at bounding box center [67, 425] width 82 height 10
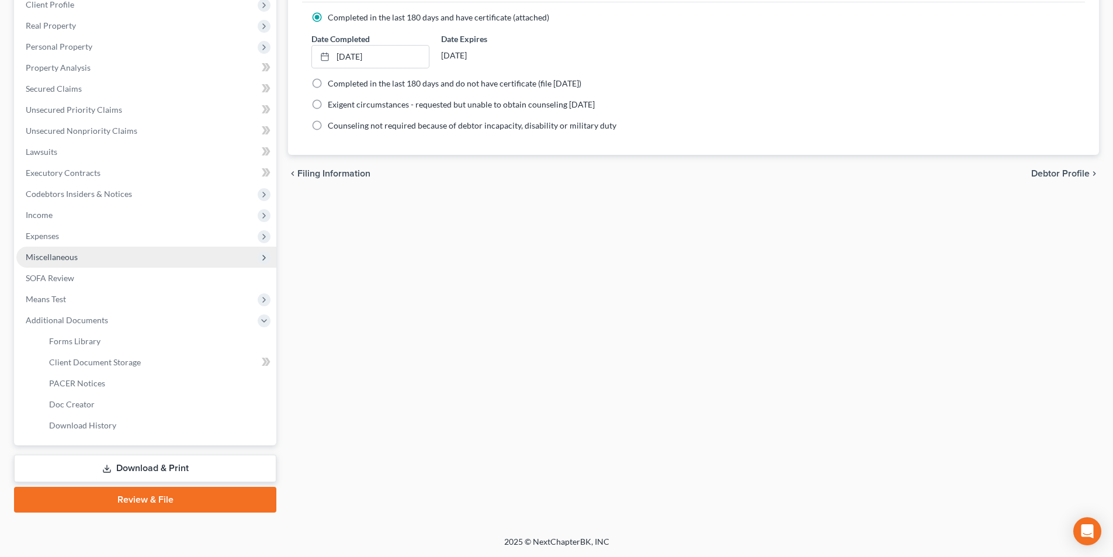
scroll to position [169, 0]
click at [160, 365] on link "Client Document Storage" at bounding box center [158, 362] width 237 height 21
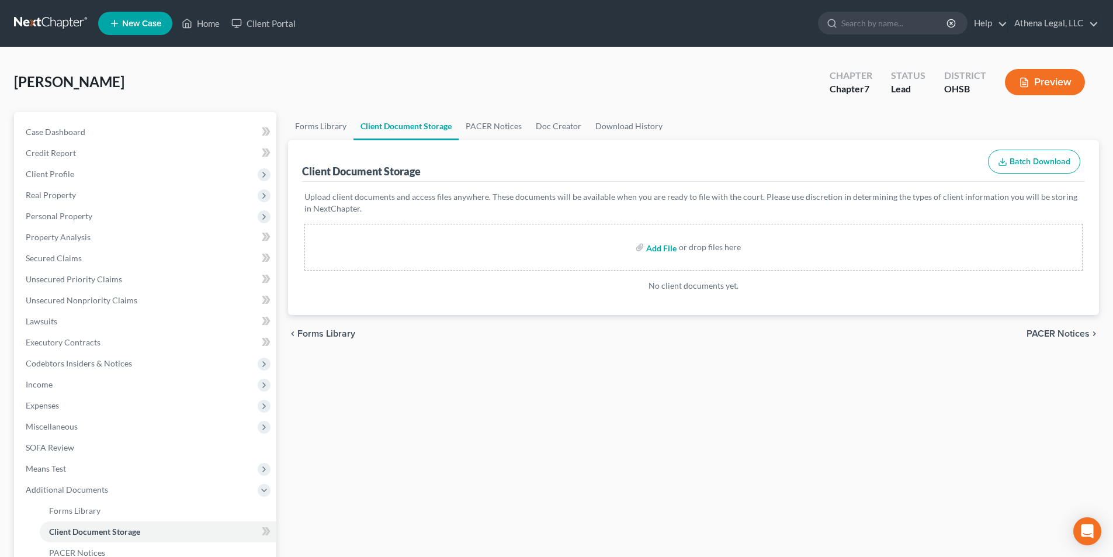
click at [670, 249] on input "file" at bounding box center [660, 247] width 28 height 21
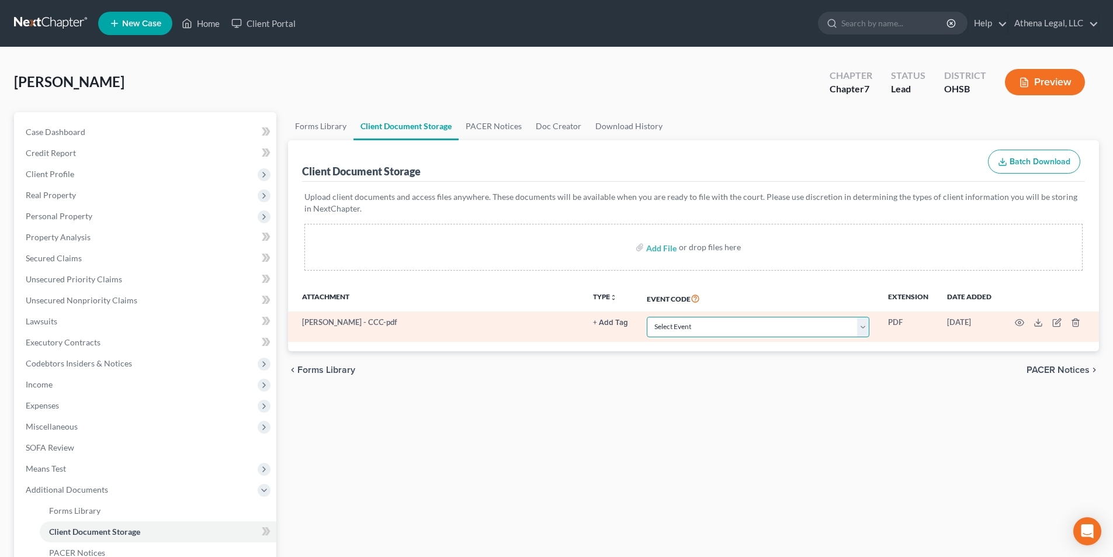
click at [867, 332] on select "Select Event 20 Largest Unsecured Creditors Amended Document Amended List of Cr…" at bounding box center [758, 327] width 223 height 20
click at [647, 317] on select "Select Event 20 Largest Unsecured Creditors Amended Document Amended List of Cr…" at bounding box center [758, 327] width 223 height 20
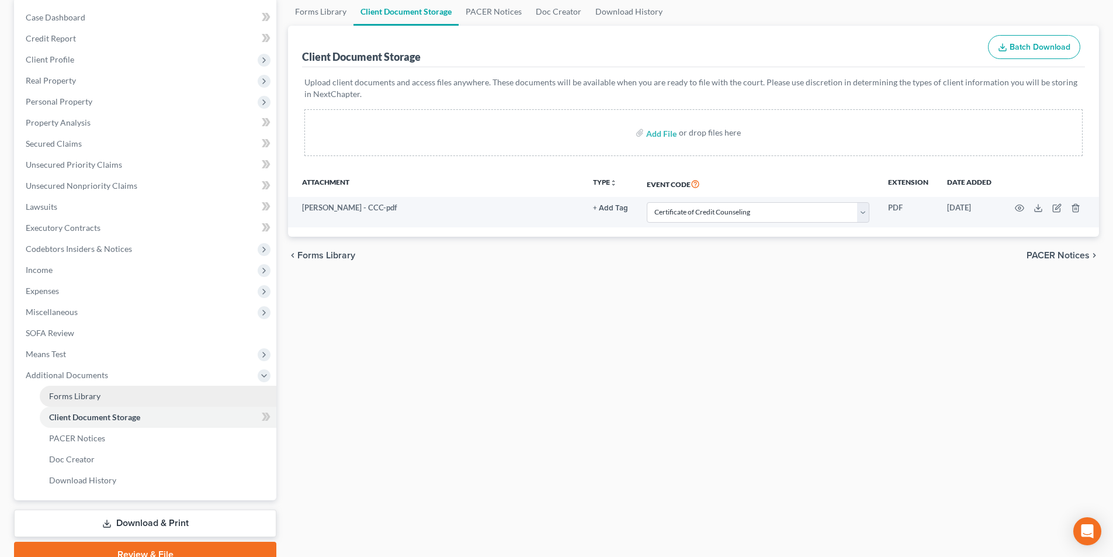
scroll to position [117, 0]
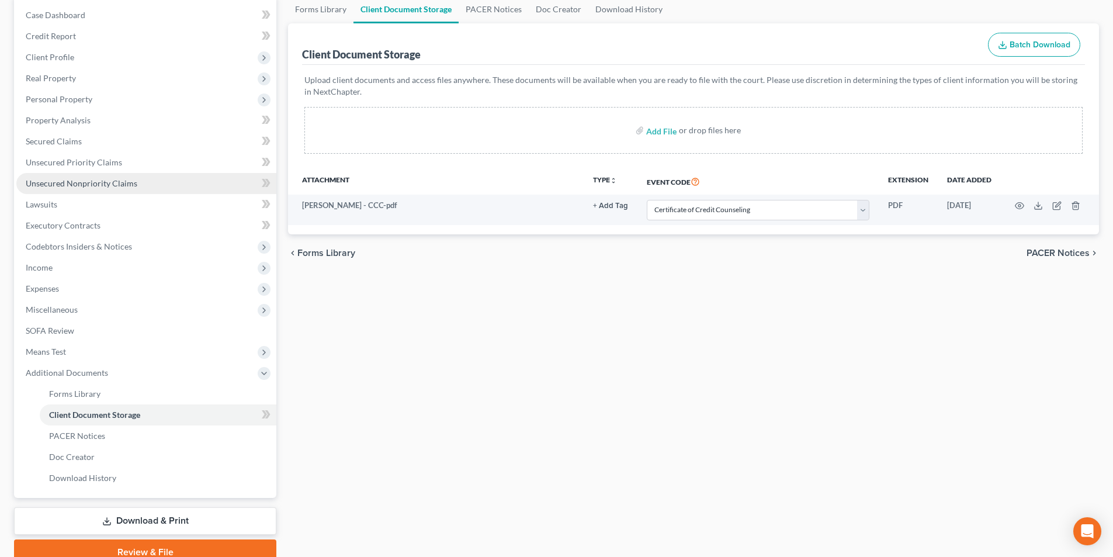
click at [100, 183] on span "Unsecured Nonpriority Claims" at bounding box center [82, 183] width 112 height 10
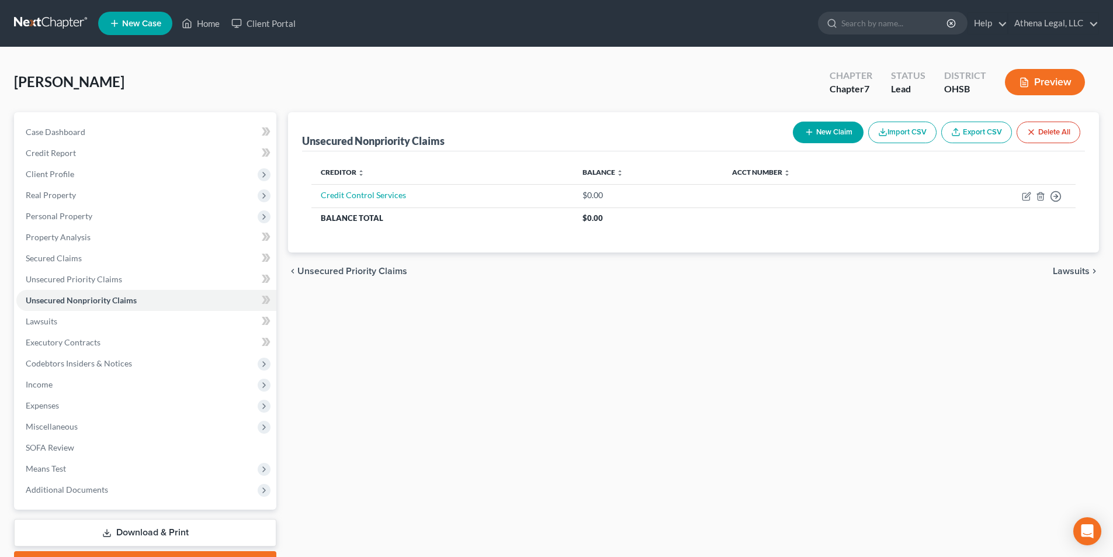
click at [816, 132] on button "New Claim" at bounding box center [828, 133] width 71 height 22
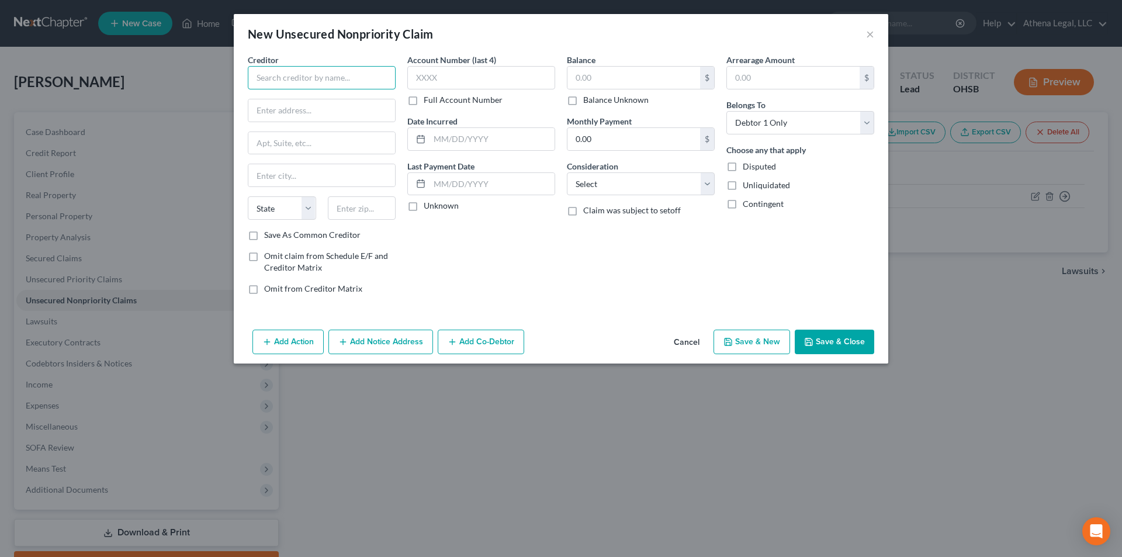
click at [282, 75] on input "text" at bounding box center [322, 77] width 148 height 23
click at [585, 85] on input "text" at bounding box center [633, 78] width 133 height 22
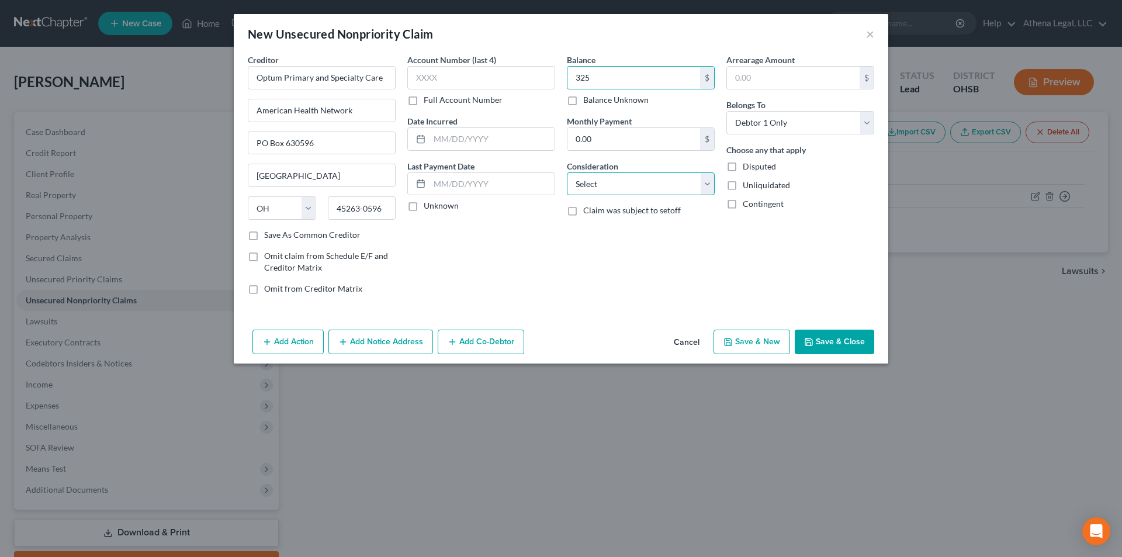
drag, startPoint x: 623, startPoint y: 181, endPoint x: 627, endPoint y: 193, distance: 13.5
click at [623, 181] on select "Select Cable / Satellite Services Collection Agency Credit Card Debt Debt Couns…" at bounding box center [641, 183] width 148 height 23
click at [567, 172] on select "Select Cable / Satellite Services Collection Agency Credit Card Debt Debt Couns…" at bounding box center [641, 183] width 148 height 23
click at [835, 344] on button "Save & Close" at bounding box center [833, 341] width 79 height 25
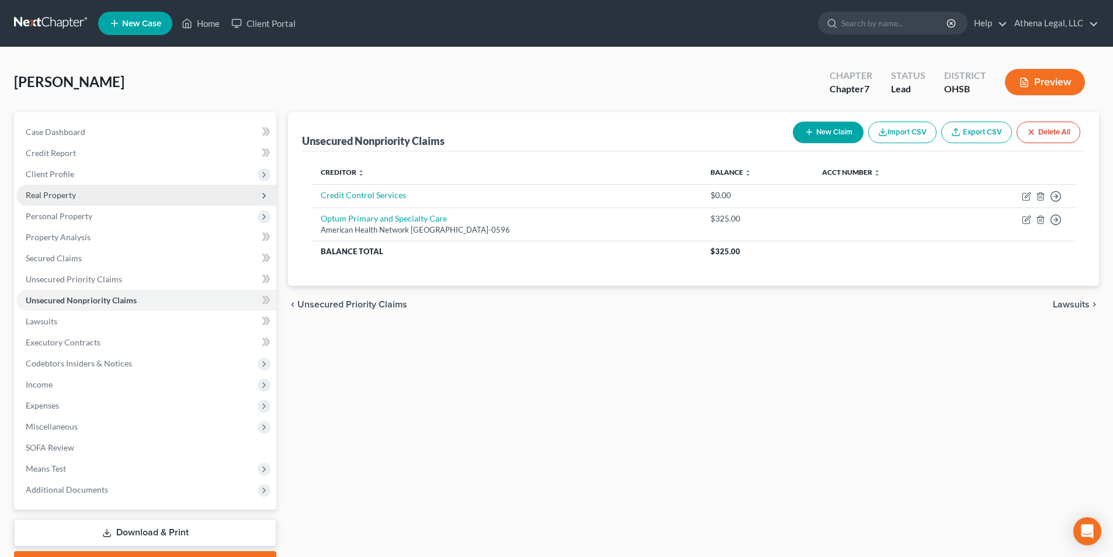
drag, startPoint x: 78, startPoint y: 172, endPoint x: 82, endPoint y: 186, distance: 14.2
click at [78, 172] on span "Client Profile" at bounding box center [146, 174] width 260 height 21
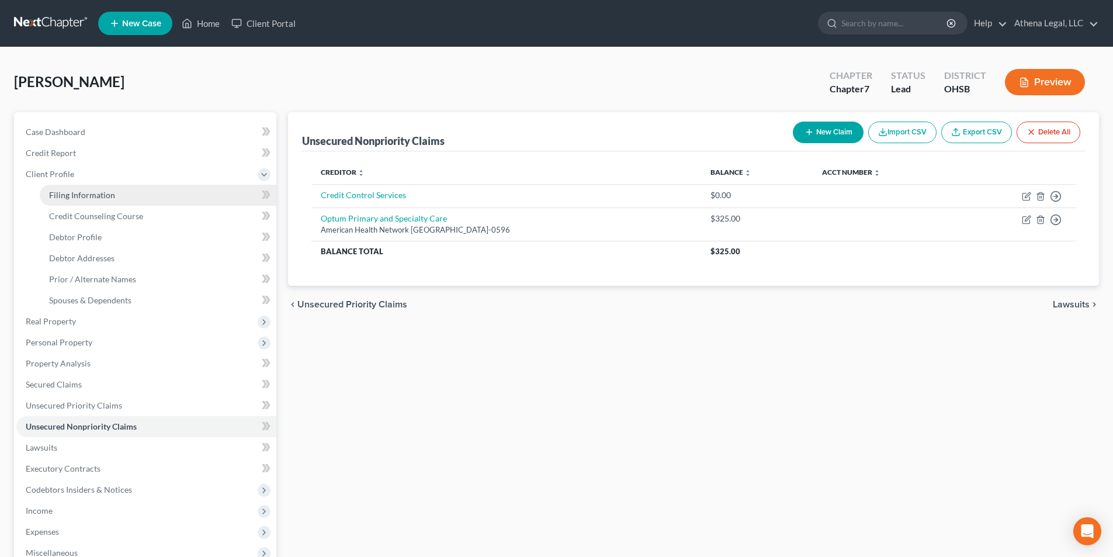
click at [82, 190] on span "Filing Information" at bounding box center [82, 195] width 66 height 10
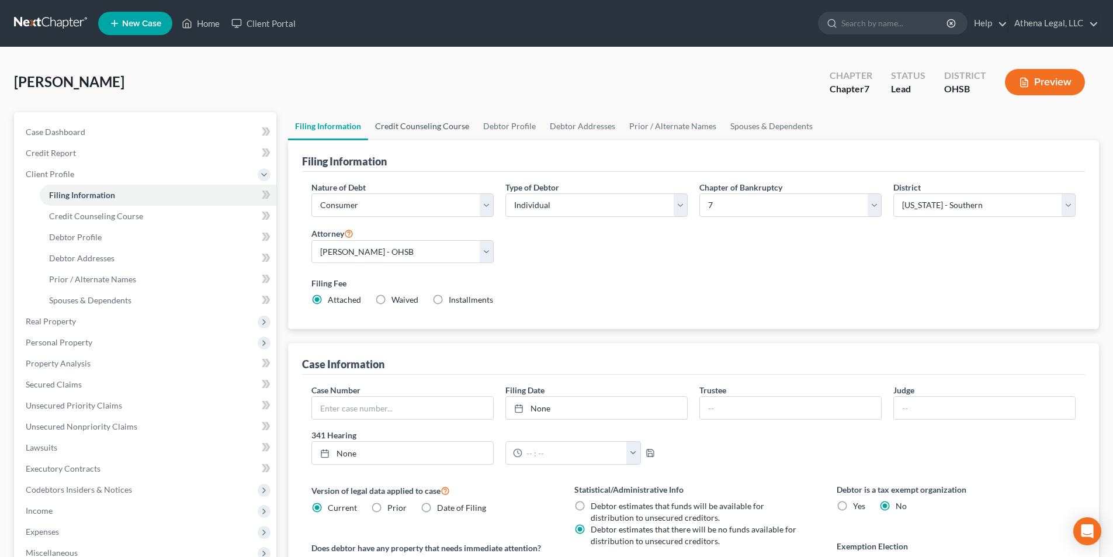
click at [436, 126] on link "Credit Counseling Course" at bounding box center [422, 126] width 108 height 28
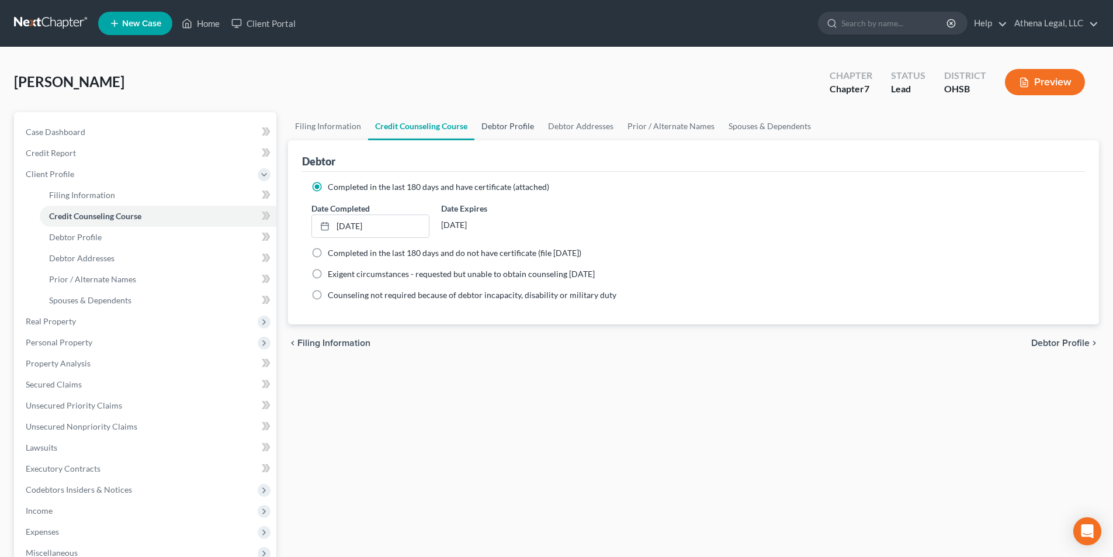
click at [509, 129] on link "Debtor Profile" at bounding box center [507, 126] width 67 height 28
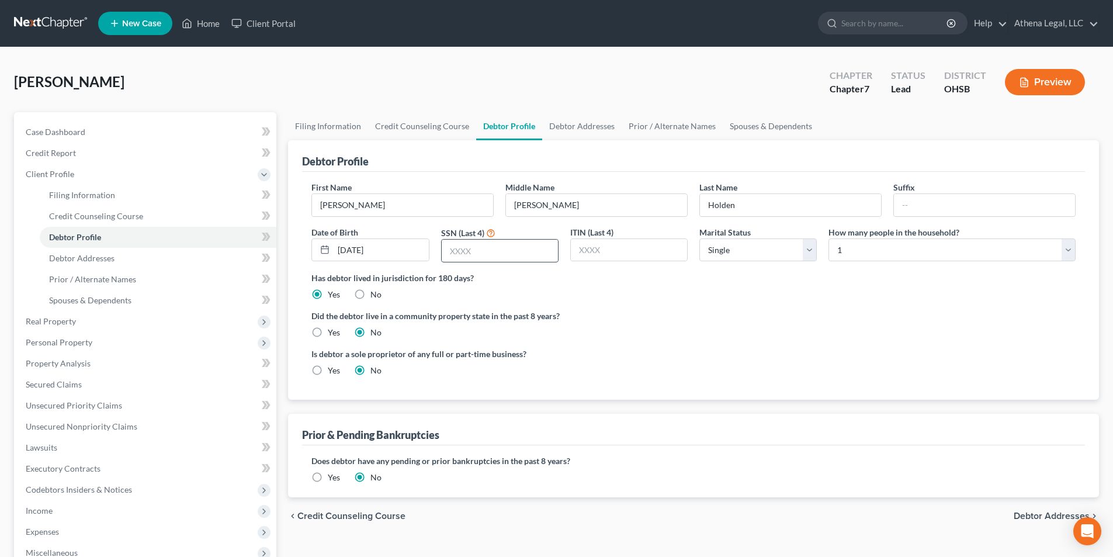
click at [525, 257] on input "text" at bounding box center [500, 251] width 116 height 22
click at [61, 155] on span "Credit Report" at bounding box center [51, 153] width 50 height 10
click at [70, 154] on span "Credit Report" at bounding box center [51, 153] width 50 height 10
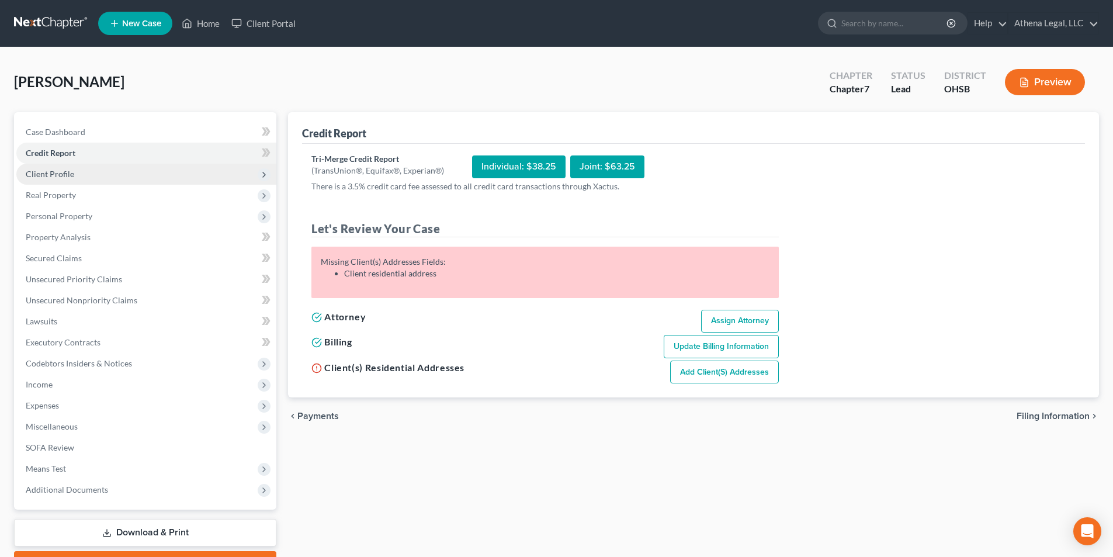
click at [60, 177] on span "Client Profile" at bounding box center [50, 174] width 48 height 10
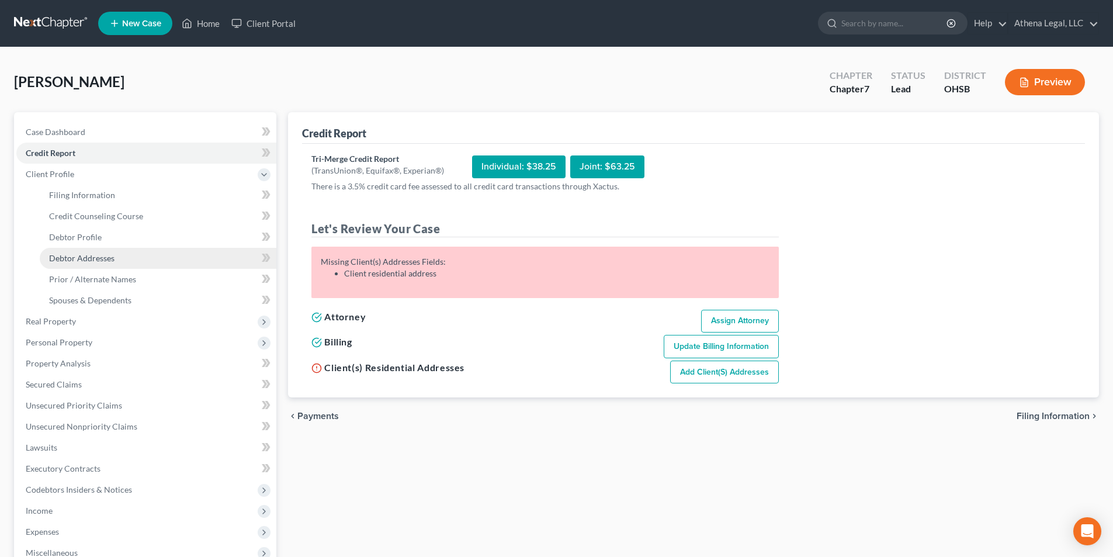
click at [96, 254] on span "Debtor Addresses" at bounding box center [81, 258] width 65 height 10
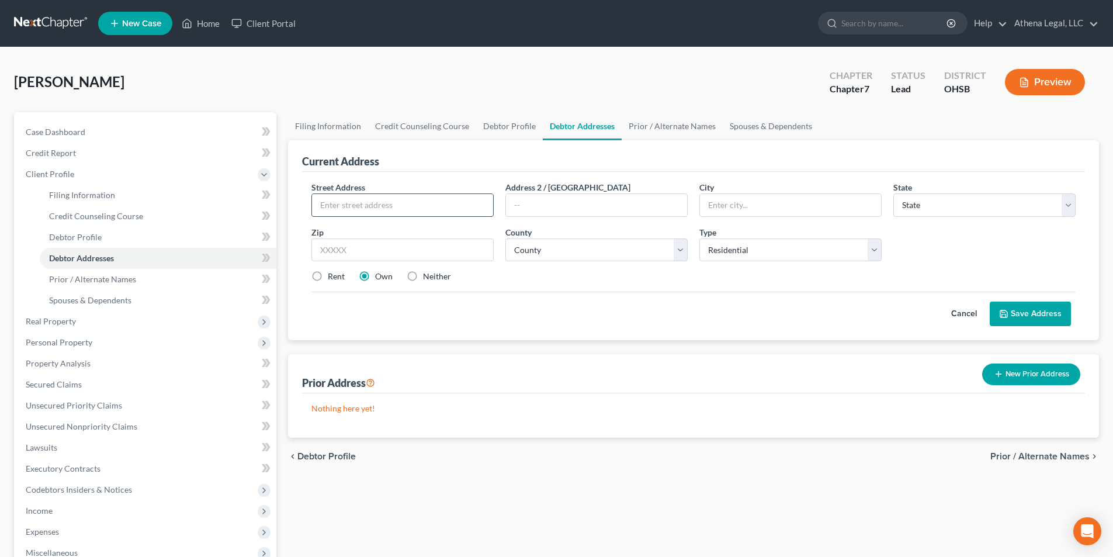
click at [326, 207] on input "text" at bounding box center [402, 205] width 181 height 22
click at [632, 255] on select "County [GEOGRAPHIC_DATA] [GEOGRAPHIC_DATA] [GEOGRAPHIC_DATA] [GEOGRAPHIC_DATA] …" at bounding box center [596, 249] width 182 height 23
click at [505, 238] on select "County [GEOGRAPHIC_DATA] [GEOGRAPHIC_DATA] [GEOGRAPHIC_DATA] [GEOGRAPHIC_DATA] …" at bounding box center [596, 249] width 182 height 23
click at [423, 278] on label "Neither" at bounding box center [437, 276] width 28 height 12
click at [428, 278] on input "Neither" at bounding box center [432, 274] width 8 height 8
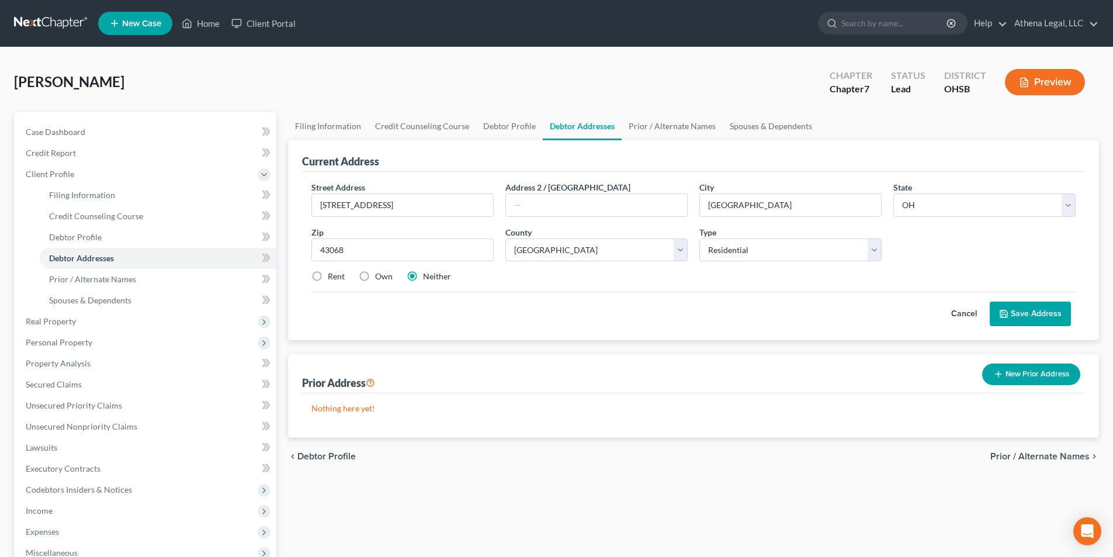
click at [1033, 319] on button "Save Address" at bounding box center [1030, 313] width 81 height 25
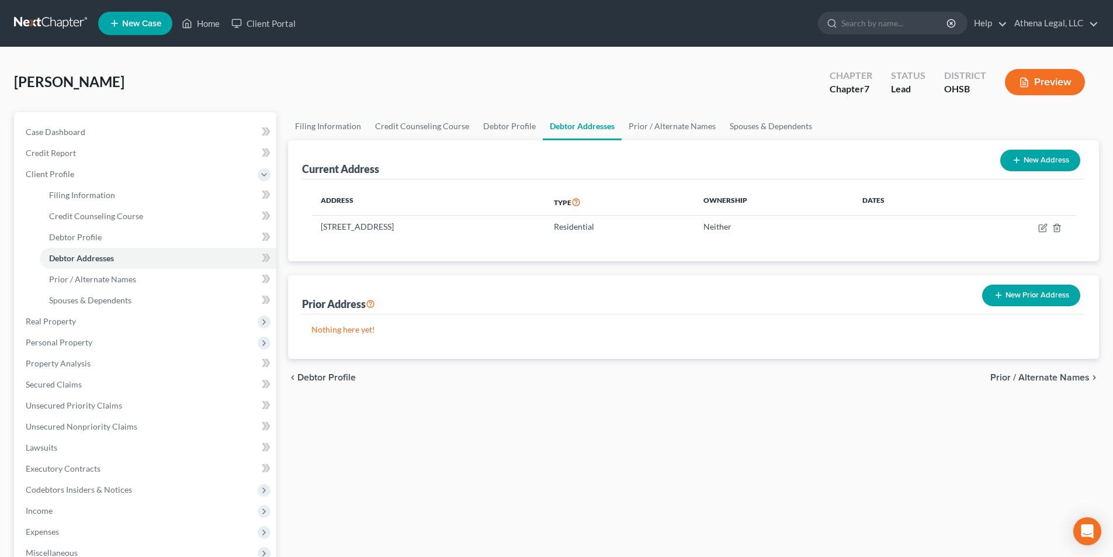
click at [1057, 296] on button "New Prior Address" at bounding box center [1031, 295] width 98 height 22
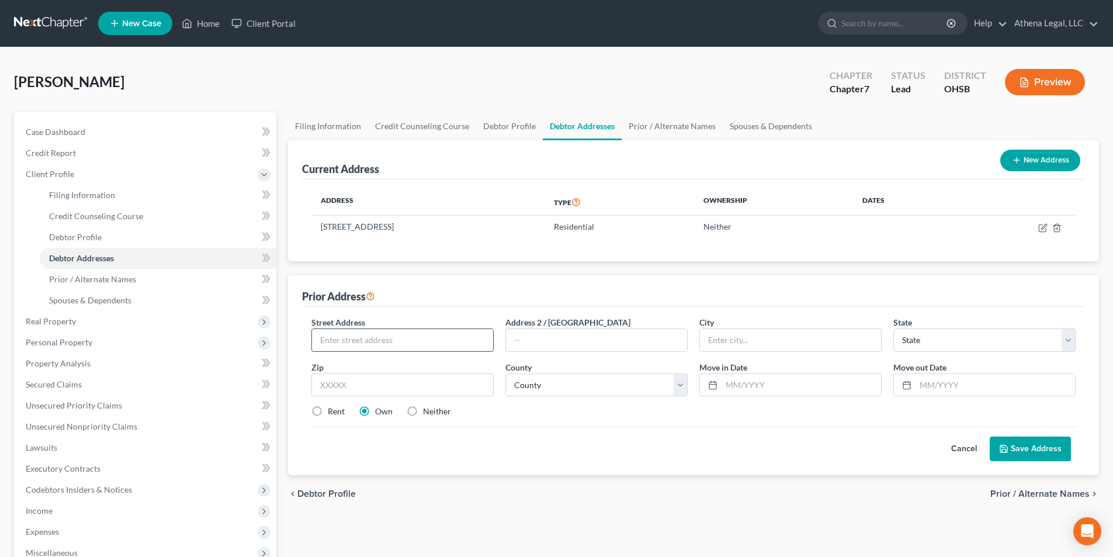
click at [384, 346] on input "text" at bounding box center [402, 340] width 181 height 22
click at [554, 382] on select "County [GEOGRAPHIC_DATA] [GEOGRAPHIC_DATA] [GEOGRAPHIC_DATA] [GEOGRAPHIC_DATA] …" at bounding box center [596, 384] width 182 height 23
click at [505, 373] on select "County [GEOGRAPHIC_DATA] [GEOGRAPHIC_DATA] [GEOGRAPHIC_DATA] [GEOGRAPHIC_DATA] …" at bounding box center [596, 384] width 182 height 23
click at [739, 379] on input "text" at bounding box center [800, 385] width 159 height 22
click at [328, 411] on label "Rent" at bounding box center [336, 411] width 17 height 12
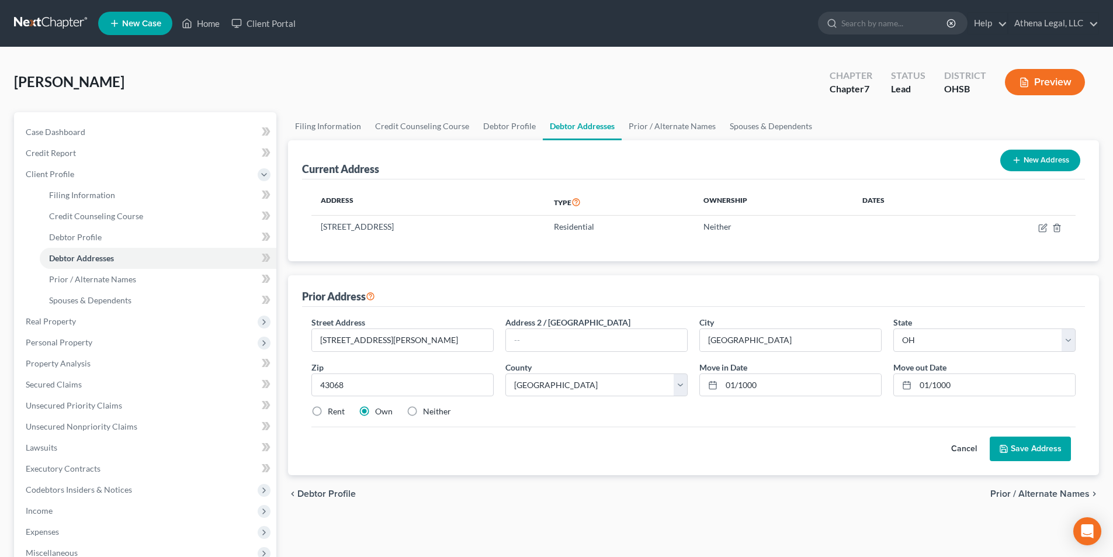
click at [332, 411] on input "Rent" at bounding box center [336, 409] width 8 height 8
click at [1032, 448] on button "Save Address" at bounding box center [1030, 448] width 81 height 25
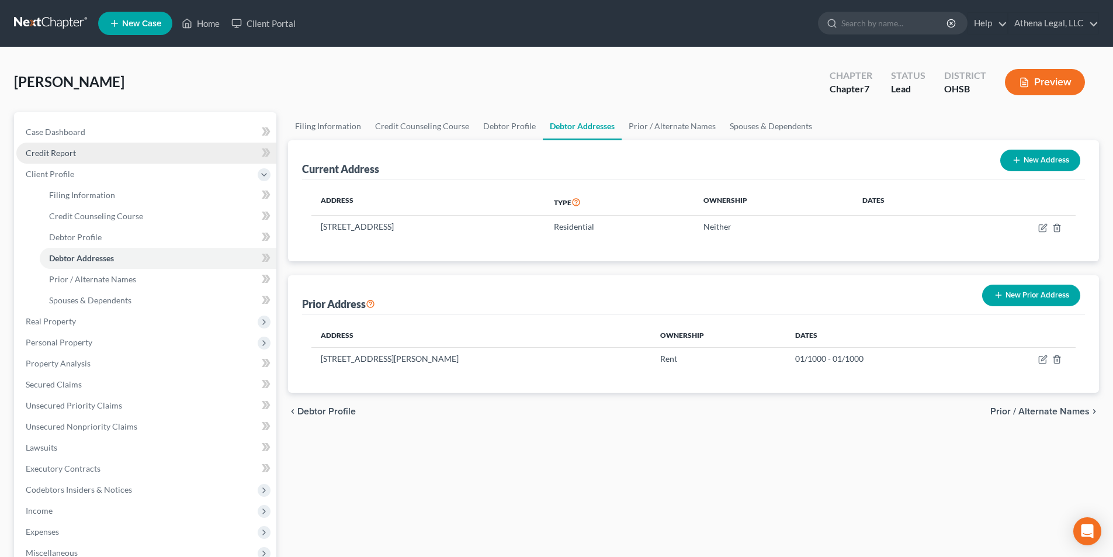
click at [82, 154] on link "Credit Report" at bounding box center [146, 153] width 260 height 21
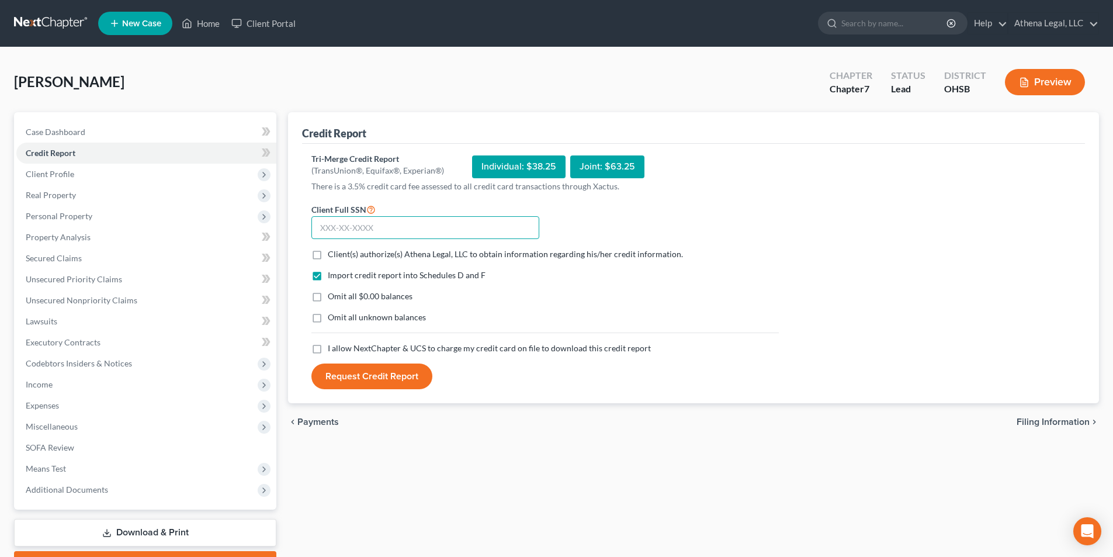
click at [362, 235] on input "text" at bounding box center [425, 227] width 228 height 23
click at [328, 252] on label "Client(s) authorize(s) Athena Legal, LLC to obtain information regarding his/he…" at bounding box center [505, 254] width 355 height 12
click at [332, 252] on input "Client(s) authorize(s) Athena Legal, LLC to obtain information regarding his/he…" at bounding box center [336, 252] width 8 height 8
click at [328, 349] on label "I allow NextChapter & UCS to charge my credit card on file to download this cre…" at bounding box center [489, 348] width 323 height 12
click at [332, 349] on input "I allow NextChapter & UCS to charge my credit card on file to download this cre…" at bounding box center [336, 346] width 8 height 8
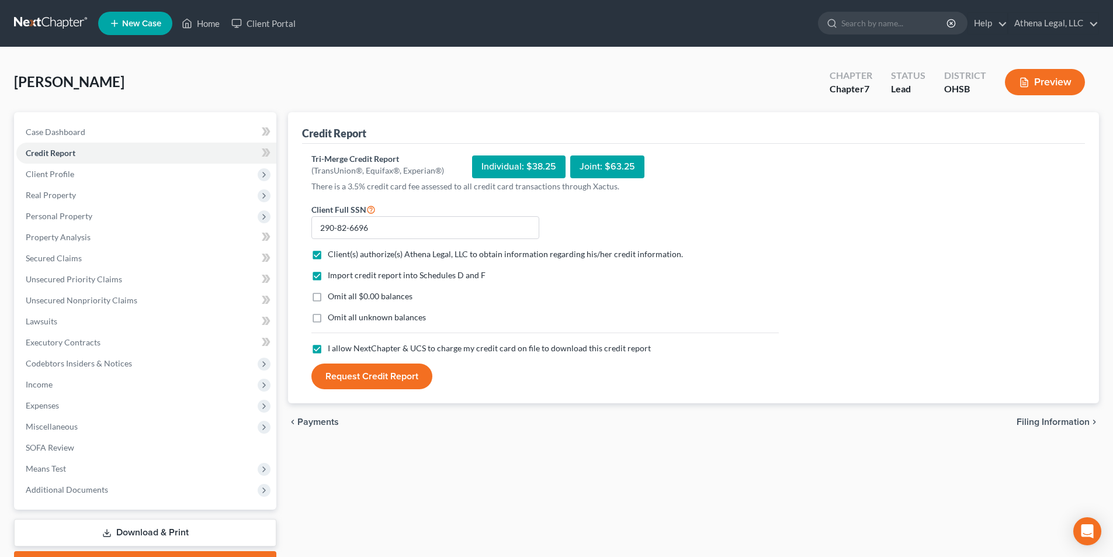
click at [383, 382] on button "Request Credit Report" at bounding box center [371, 376] width 121 height 26
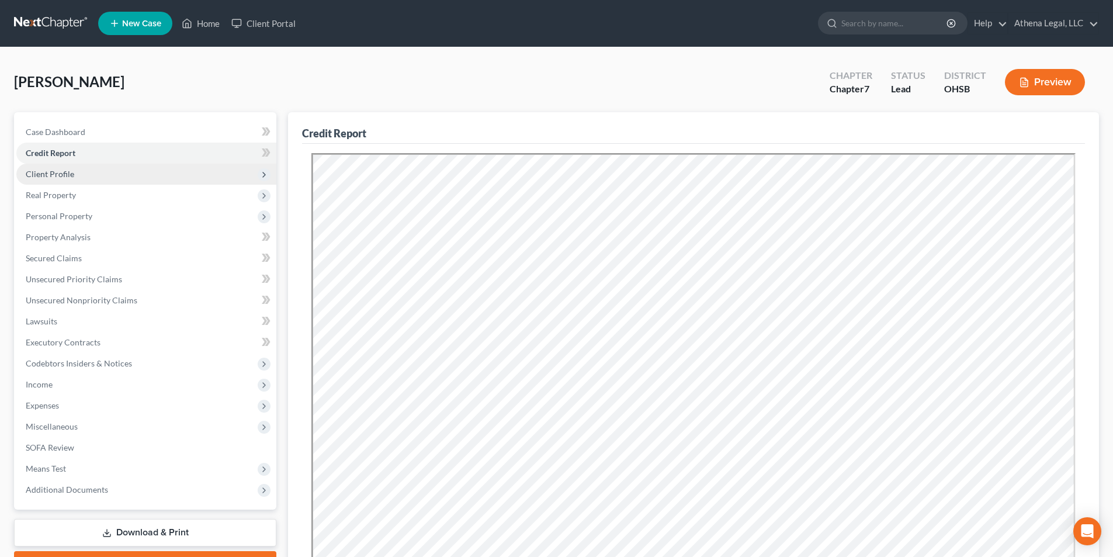
click at [58, 175] on span "Client Profile" at bounding box center [50, 174] width 48 height 10
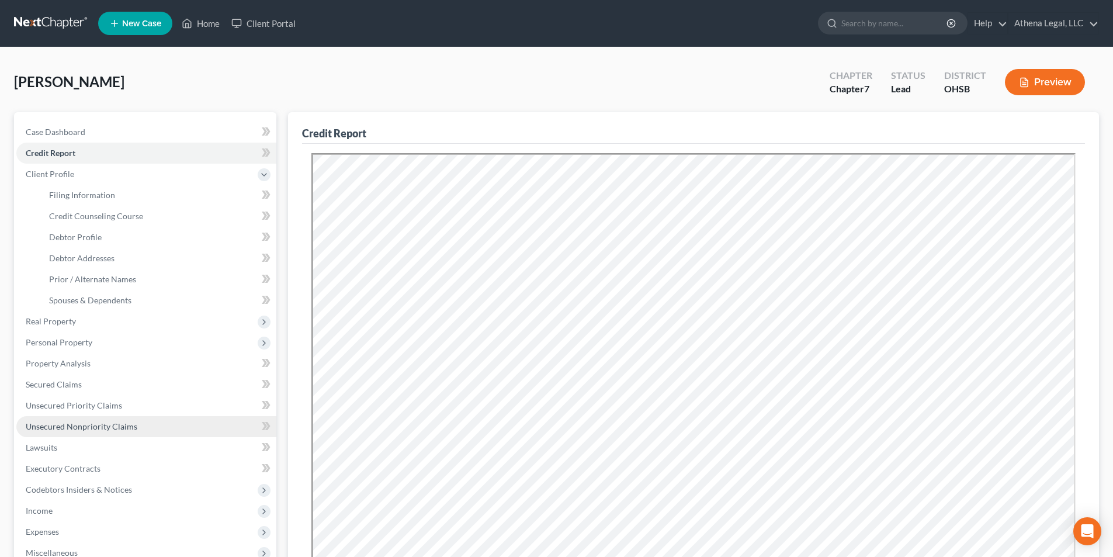
click at [120, 423] on span "Unsecured Nonpriority Claims" at bounding box center [82, 426] width 112 height 10
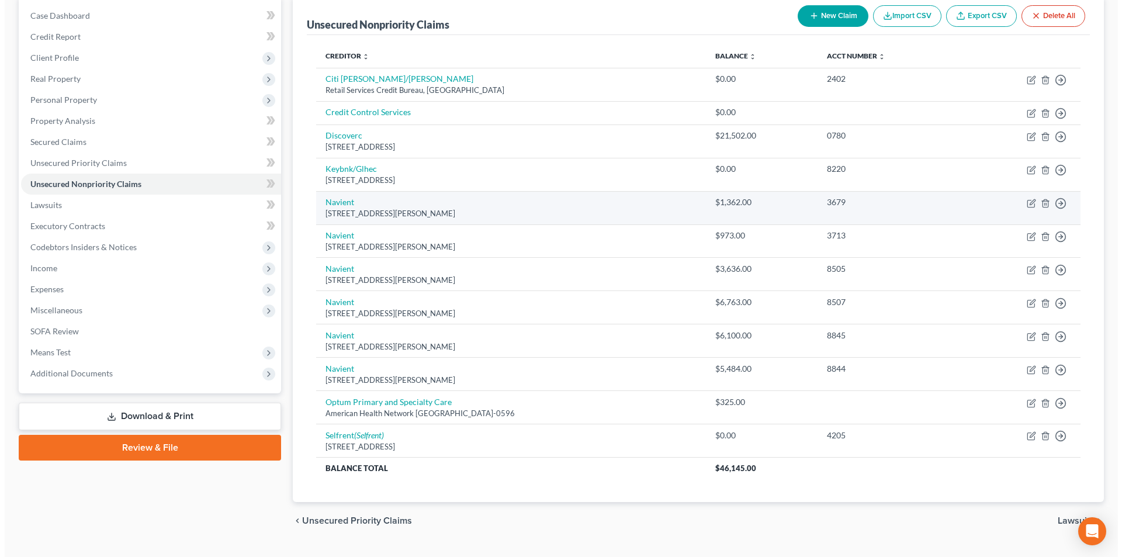
scroll to position [117, 0]
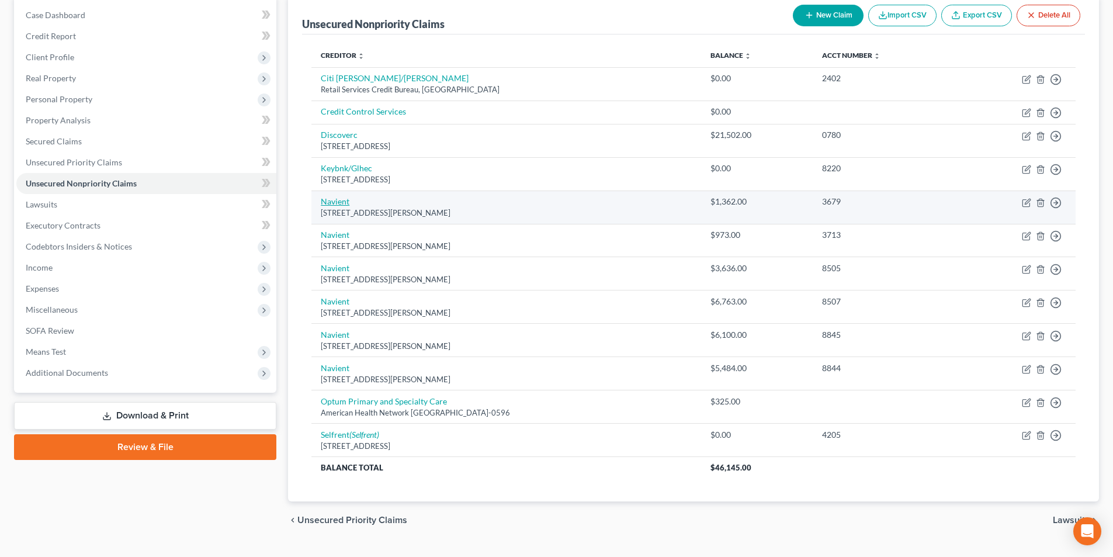
click at [336, 206] on link "Navient" at bounding box center [335, 201] width 29 height 10
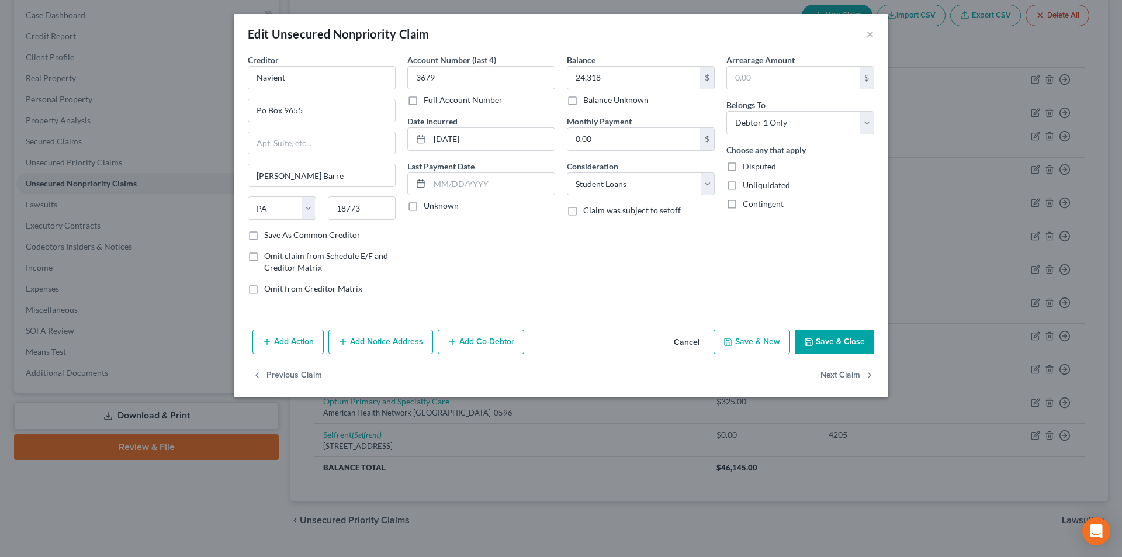
click at [834, 345] on button "Save & Close" at bounding box center [833, 341] width 79 height 25
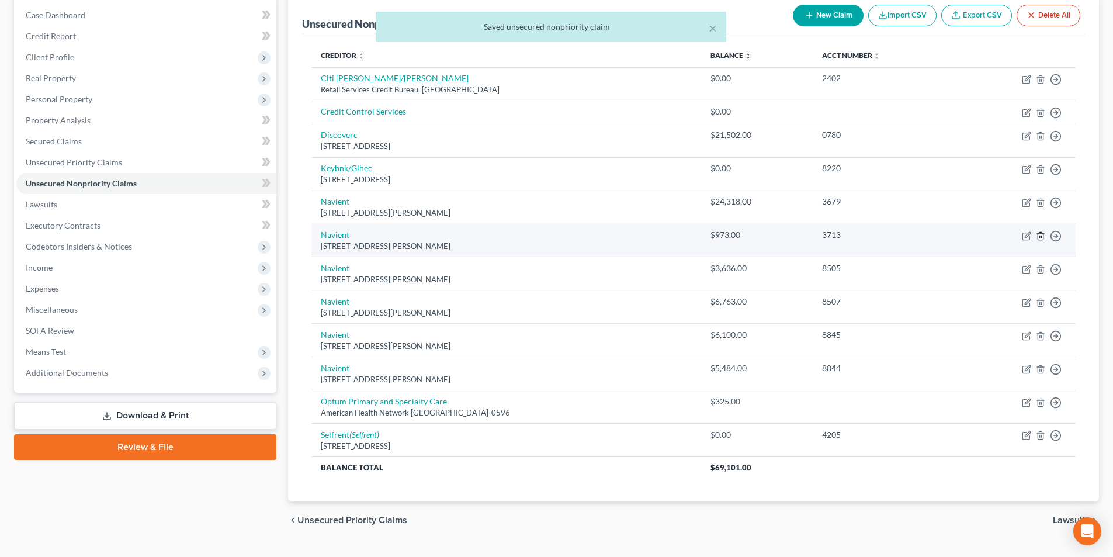
click at [1043, 240] on icon "button" at bounding box center [1039, 236] width 5 height 8
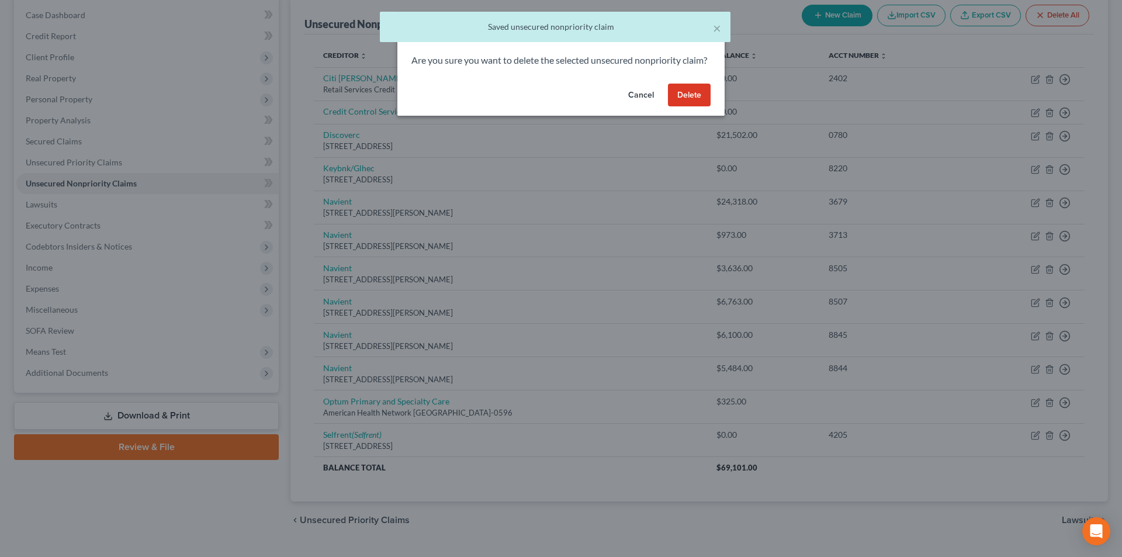
click at [688, 107] on button "Delete" at bounding box center [689, 95] width 43 height 23
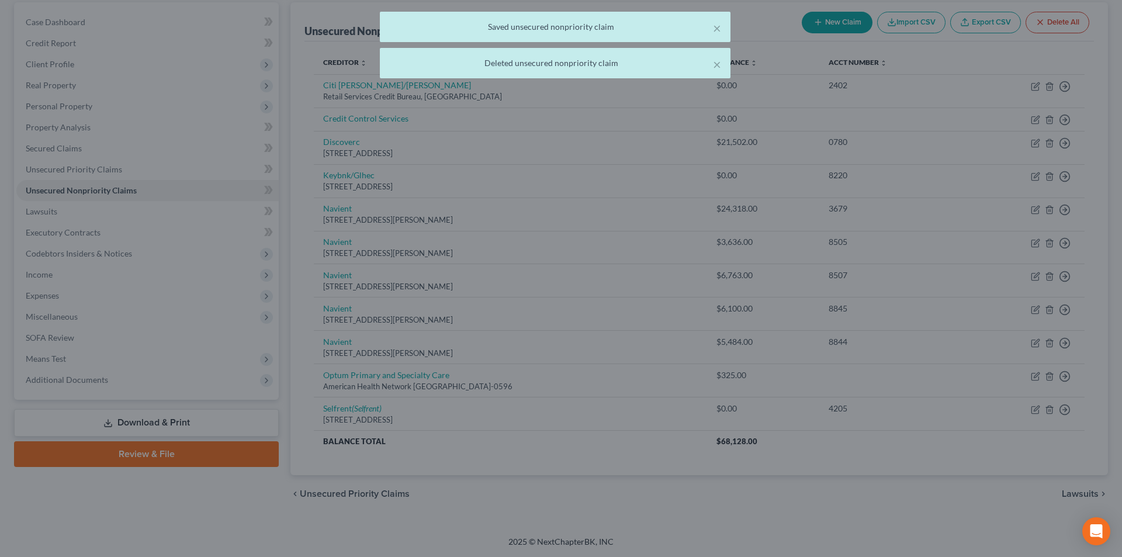
scroll to position [110, 0]
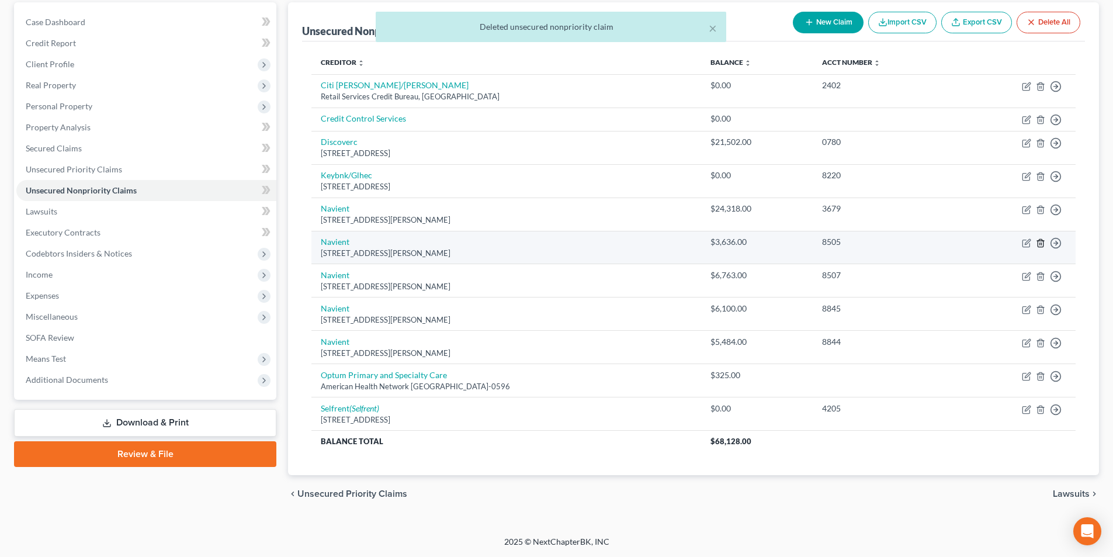
click at [1039, 244] on icon "button" at bounding box center [1040, 242] width 9 height 9
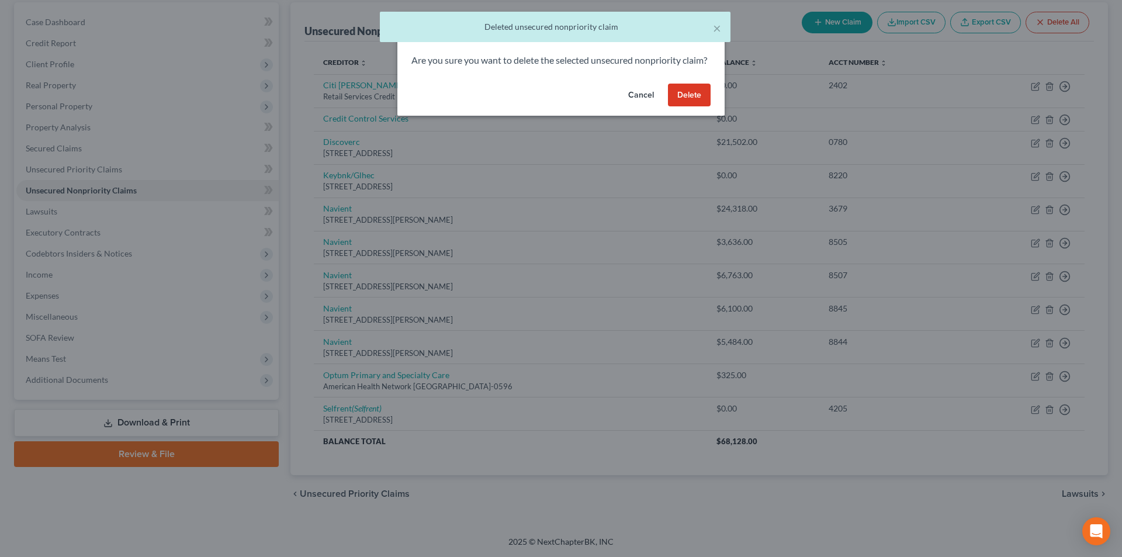
click at [691, 107] on button "Delete" at bounding box center [689, 95] width 43 height 23
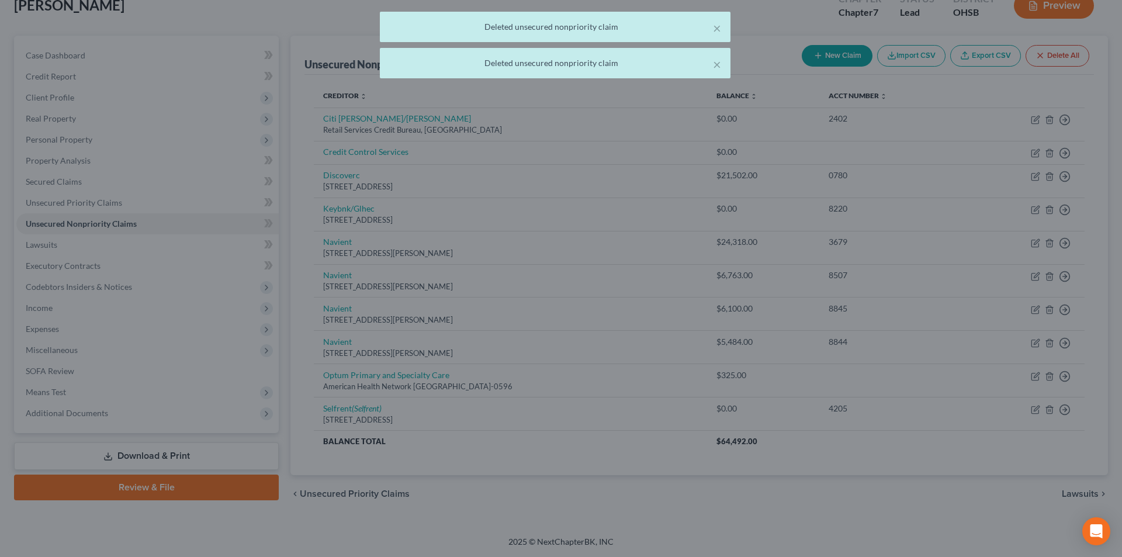
scroll to position [77, 0]
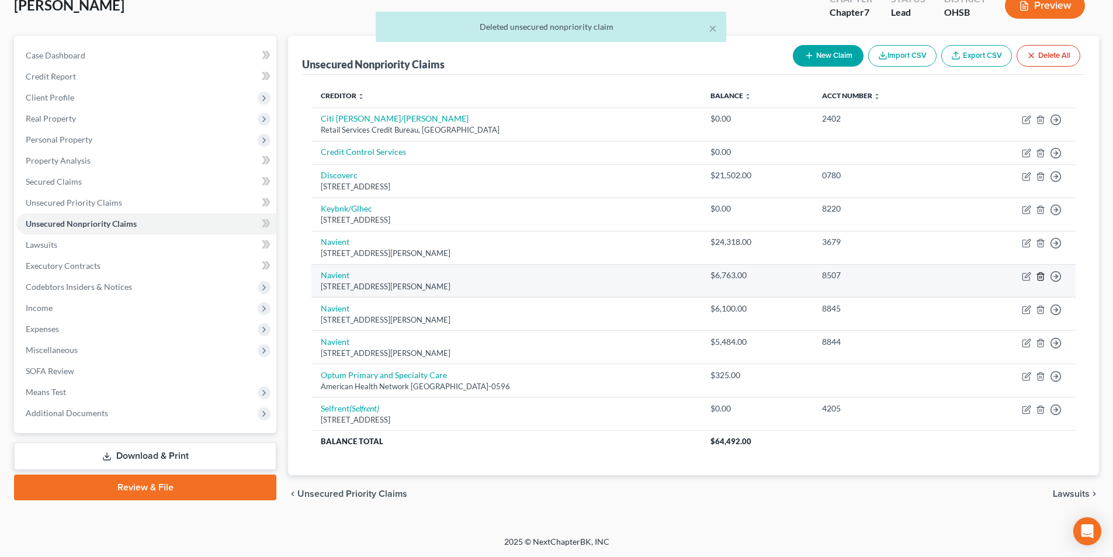
click at [1037, 280] on icon "button" at bounding box center [1039, 276] width 5 height 8
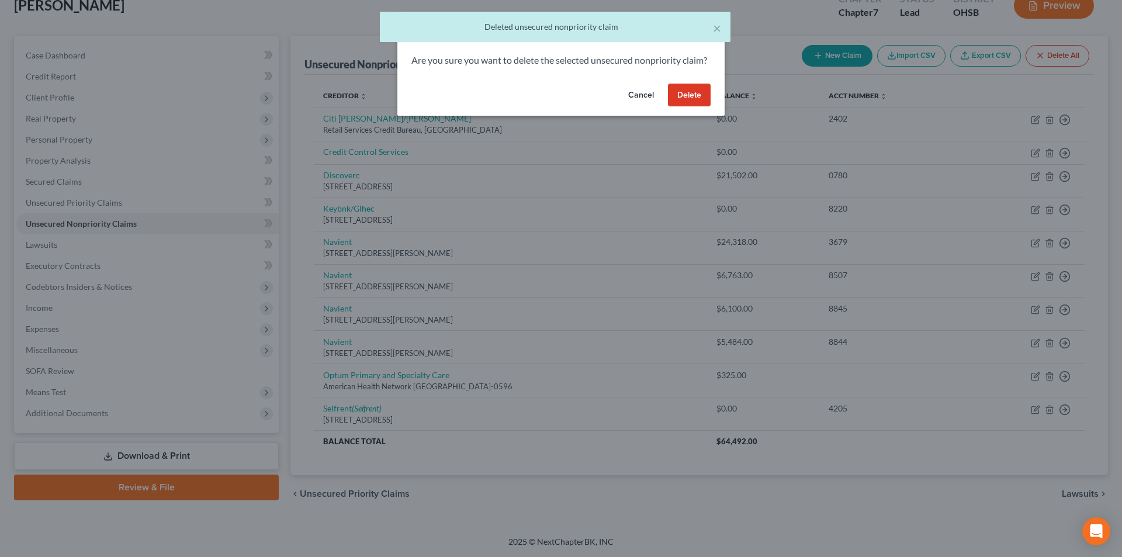
click at [693, 107] on button "Delete" at bounding box center [689, 95] width 43 height 23
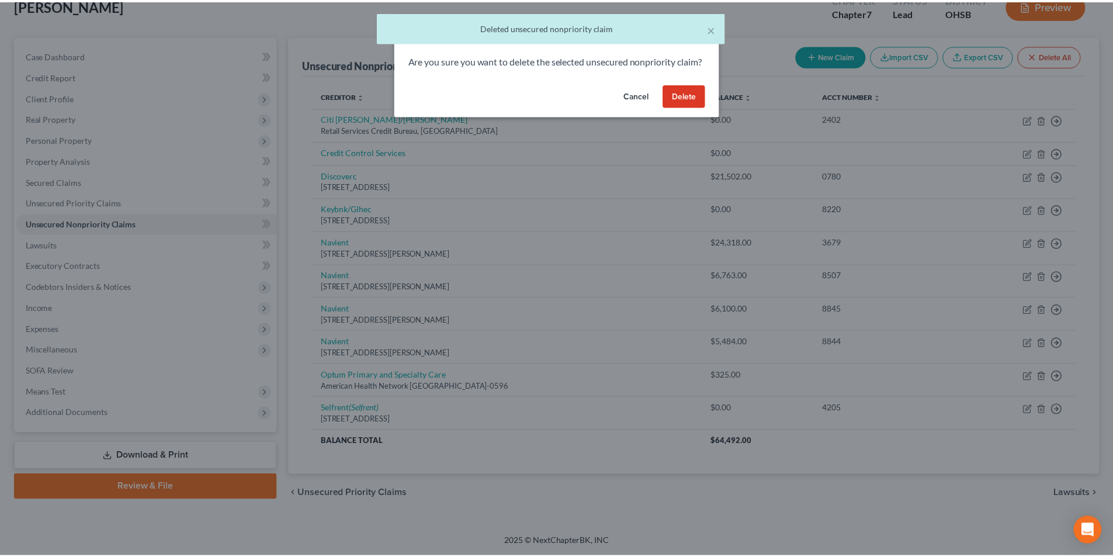
scroll to position [64, 0]
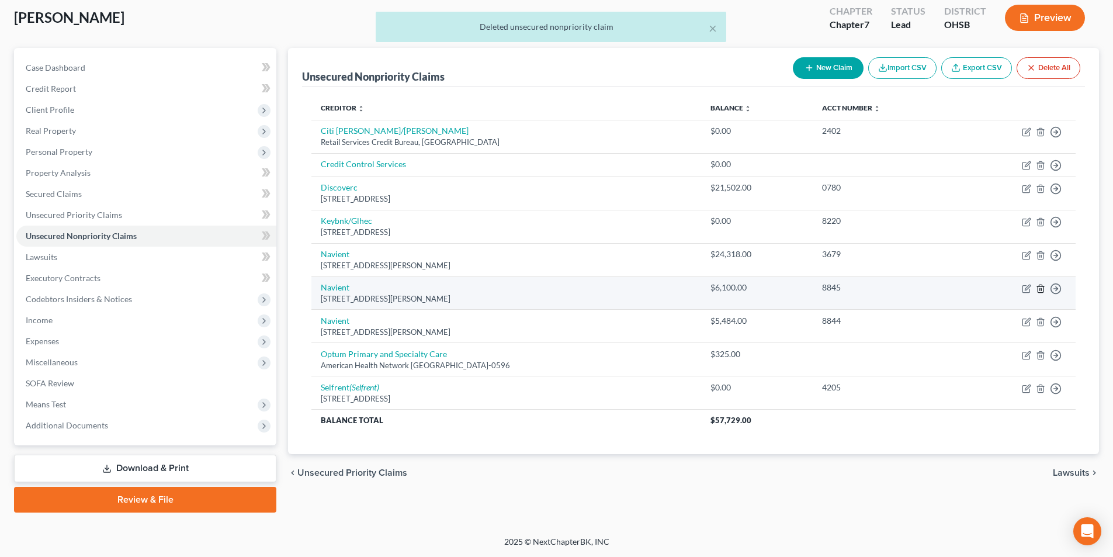
click at [1040, 290] on line "button" at bounding box center [1040, 289] width 0 height 2
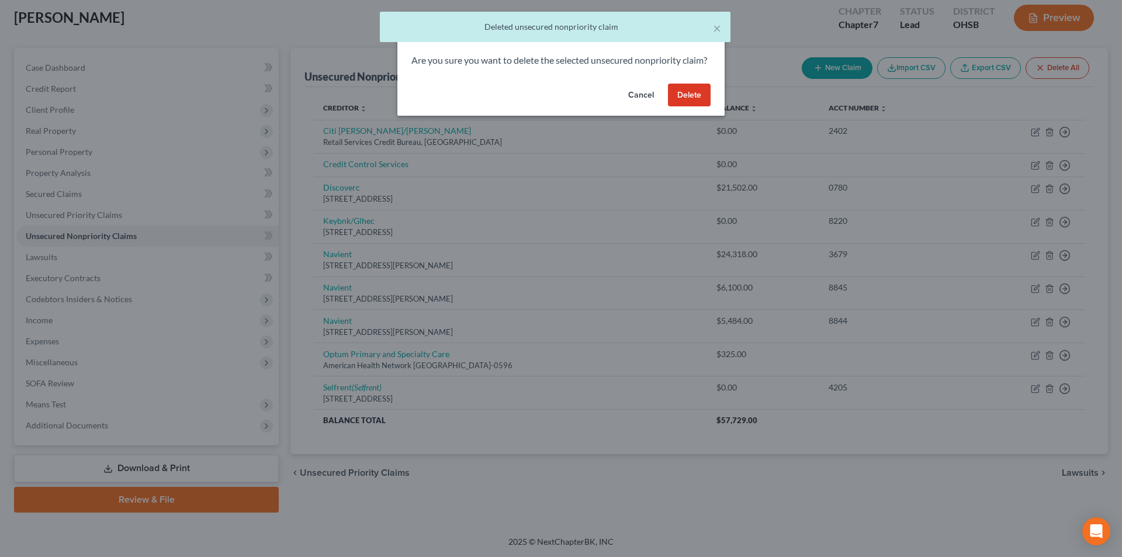
click at [687, 107] on button "Delete" at bounding box center [689, 95] width 43 height 23
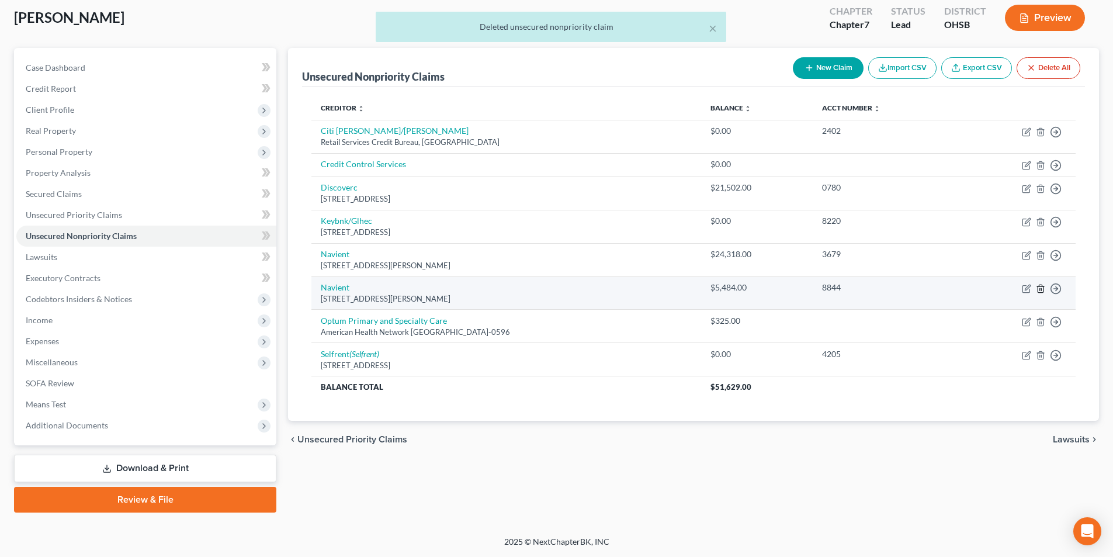
click at [1040, 289] on line "button" at bounding box center [1040, 289] width 0 height 2
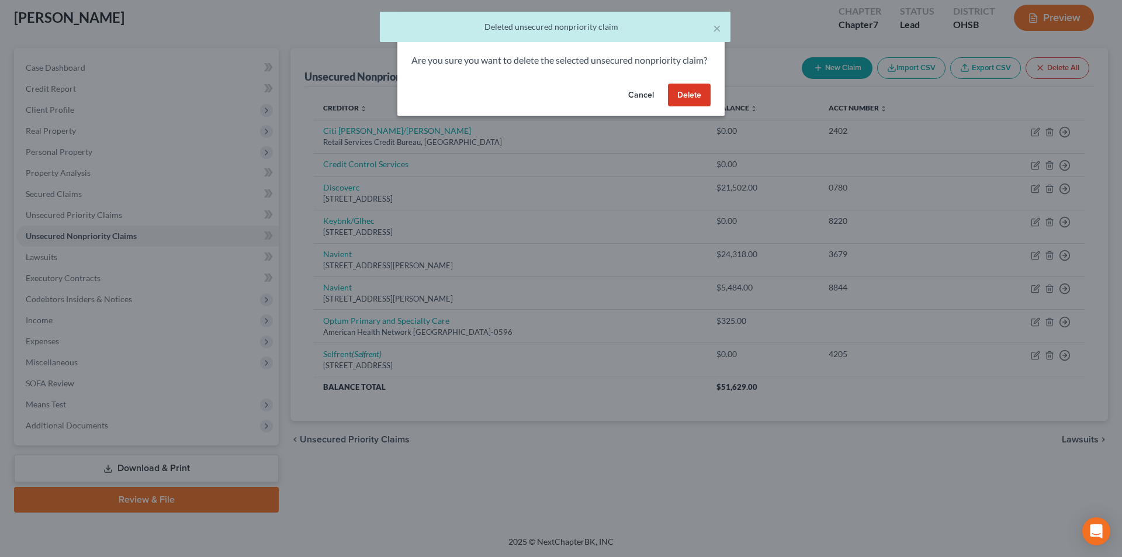
click at [693, 100] on button "Delete" at bounding box center [689, 95] width 43 height 23
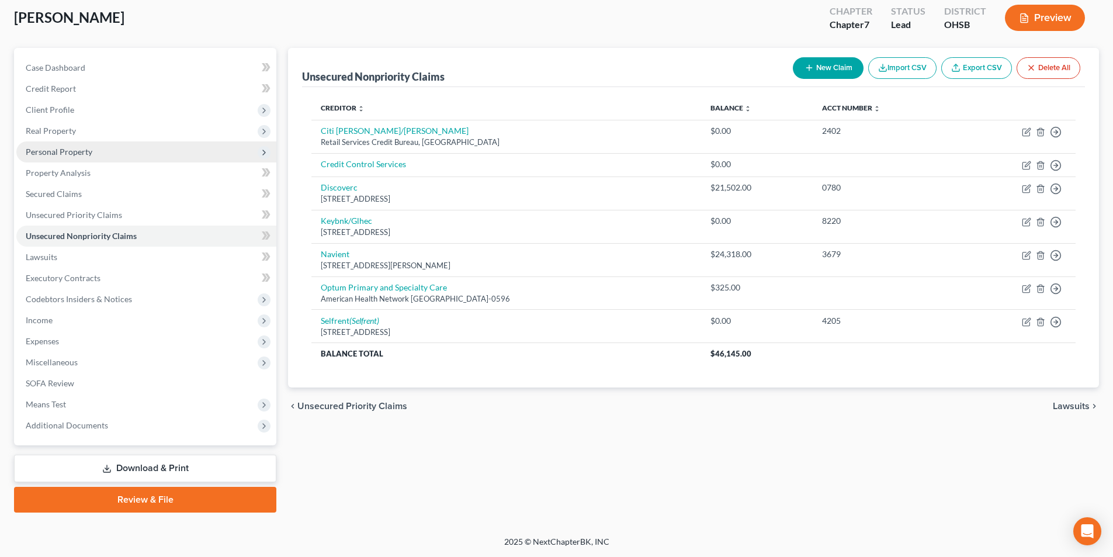
click at [79, 150] on span "Personal Property" at bounding box center [59, 152] width 67 height 10
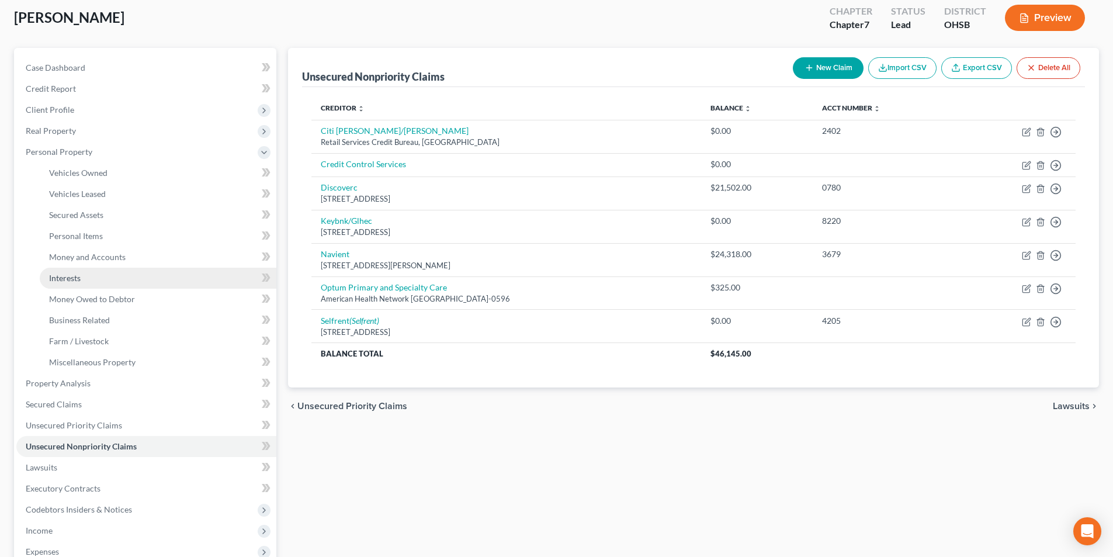
click at [90, 271] on link "Interests" at bounding box center [158, 278] width 237 height 21
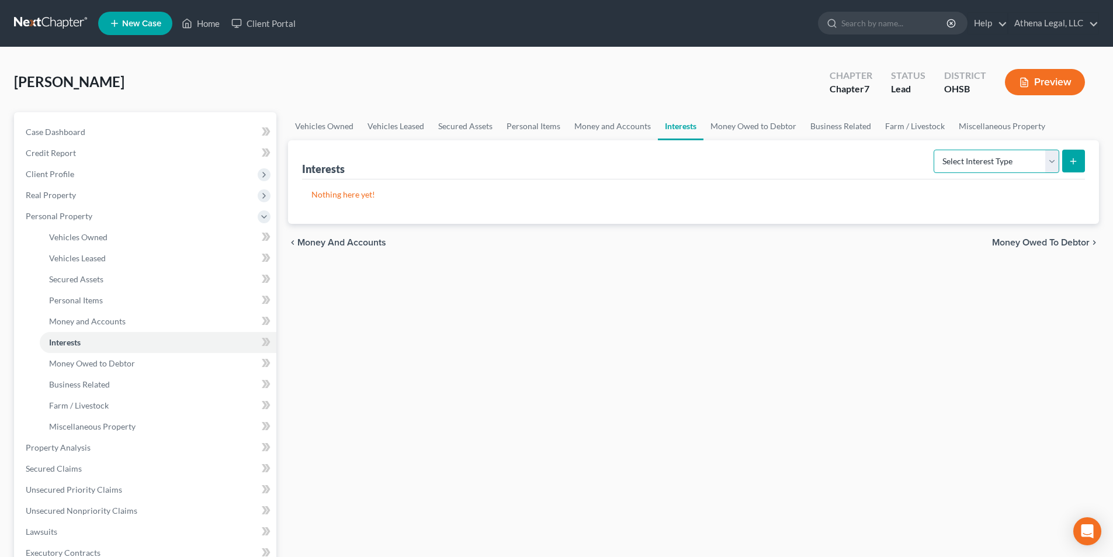
drag, startPoint x: 970, startPoint y: 154, endPoint x: 982, endPoint y: 171, distance: 20.9
click at [970, 154] on select "Select Interest Type 401K Annuity Bond Education IRA Government Bond Government…" at bounding box center [997, 161] width 126 height 23
click at [935, 150] on select "Select Interest Type 401K Annuity Bond Education IRA Government Bond Government…" at bounding box center [997, 161] width 126 height 23
click at [1080, 162] on button "submit" at bounding box center [1073, 161] width 23 height 23
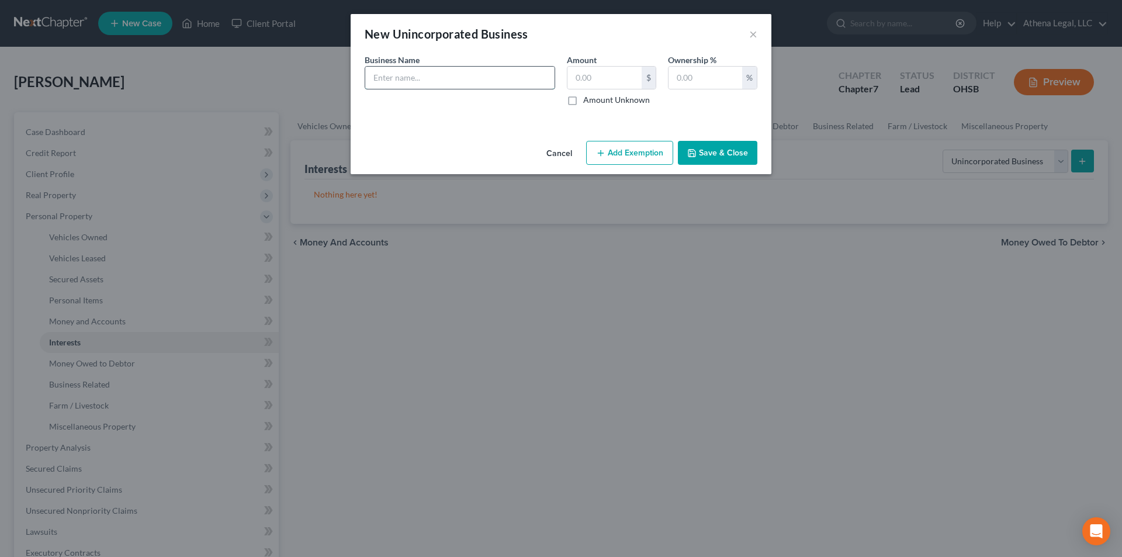
click at [400, 70] on input "text" at bounding box center [459, 78] width 189 height 22
click at [711, 158] on button "Save & Close" at bounding box center [717, 153] width 79 height 25
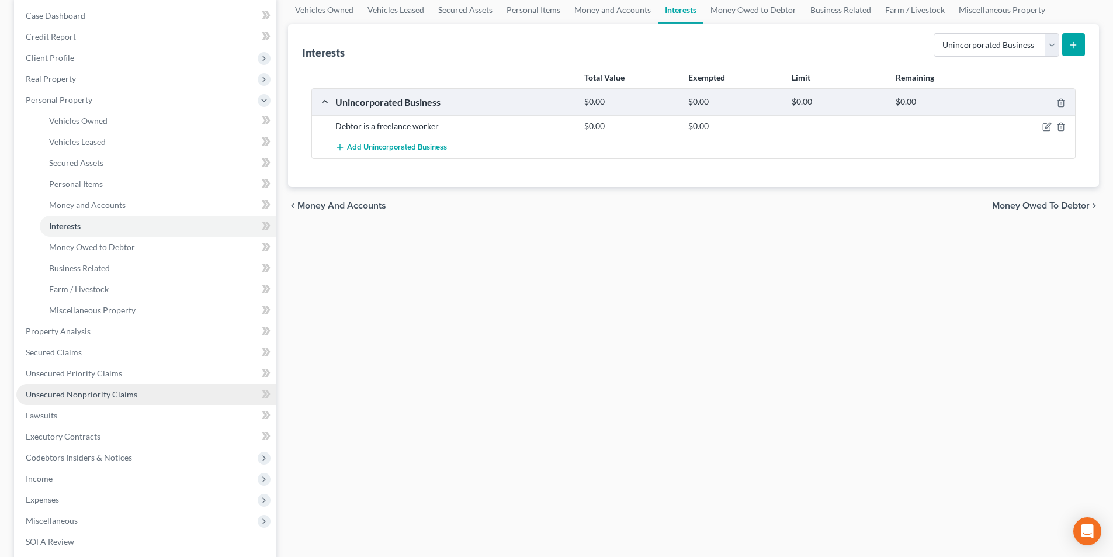
scroll to position [117, 0]
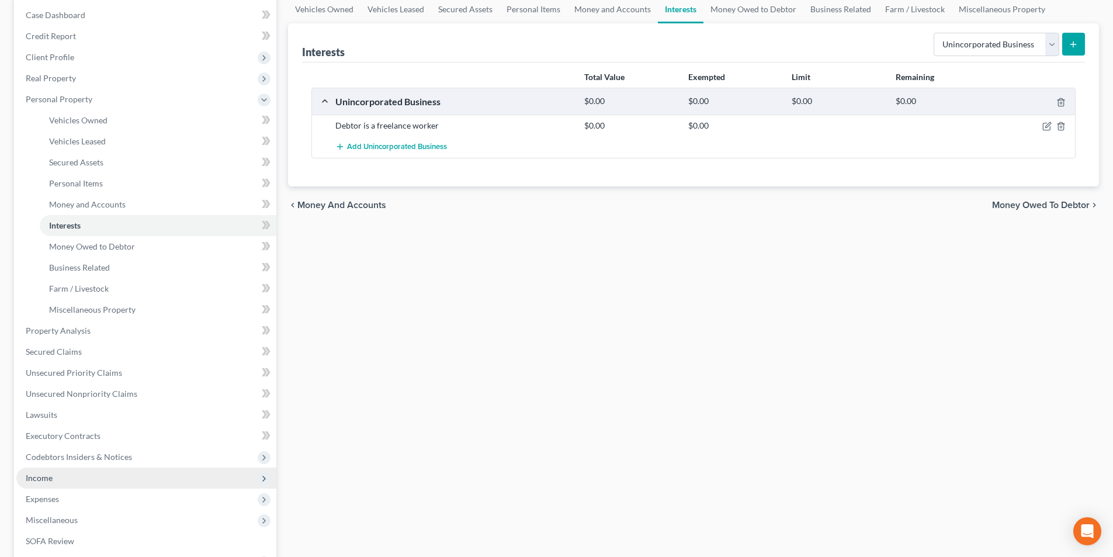
click at [53, 483] on span "Income" at bounding box center [146, 477] width 260 height 21
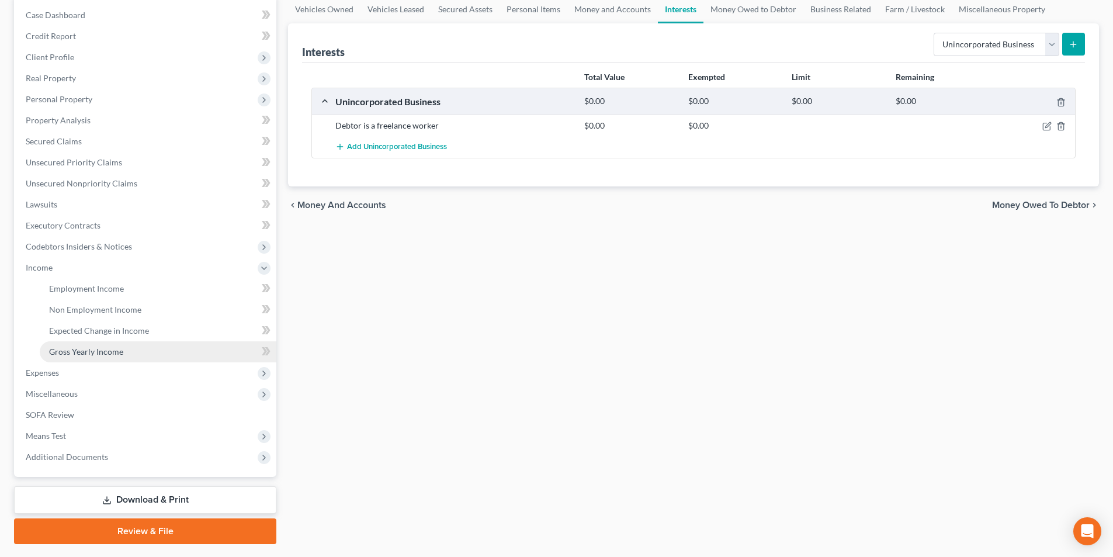
click at [122, 352] on span "Gross Yearly Income" at bounding box center [86, 351] width 74 height 10
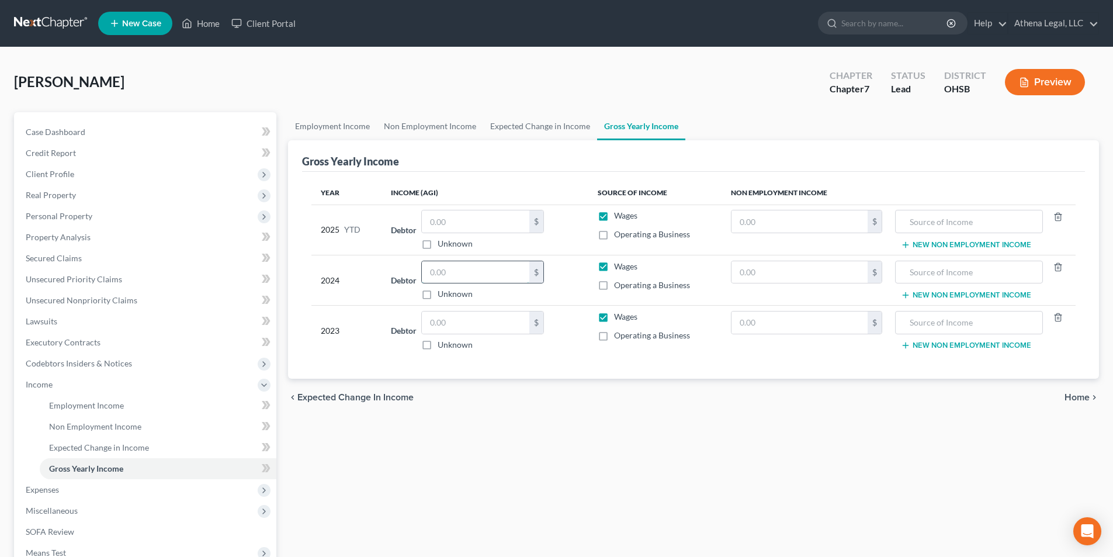
click at [466, 275] on input "text" at bounding box center [475, 272] width 107 height 22
click at [483, 329] on input "text" at bounding box center [475, 322] width 107 height 22
click at [457, 224] on input "text" at bounding box center [475, 221] width 107 height 22
click at [83, 284] on link "Unsecured Priority Claims" at bounding box center [146, 279] width 260 height 21
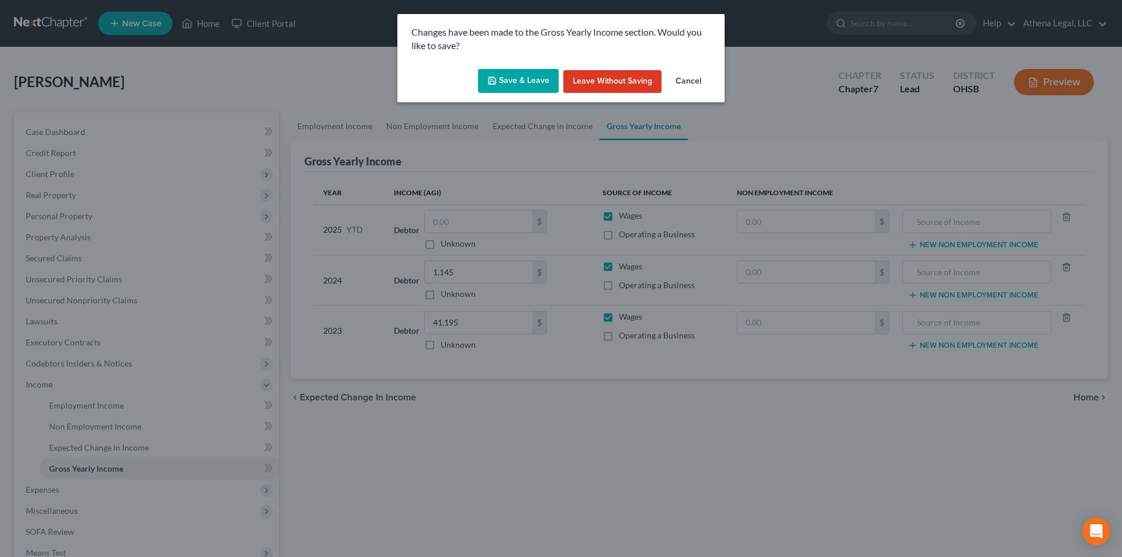
click at [517, 79] on button "Save & Leave" at bounding box center [518, 81] width 81 height 25
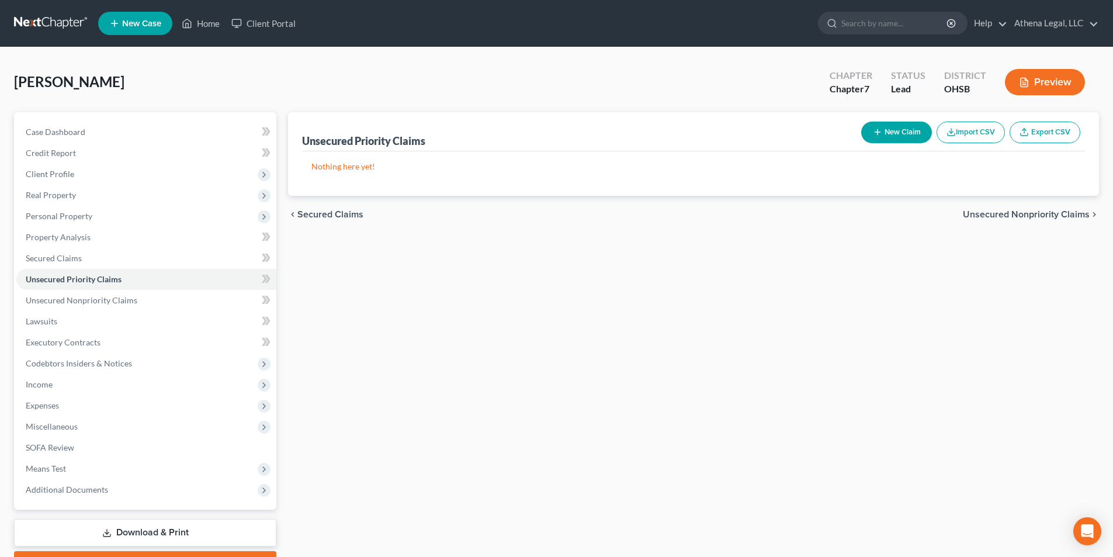
click at [880, 134] on icon "button" at bounding box center [877, 131] width 9 height 9
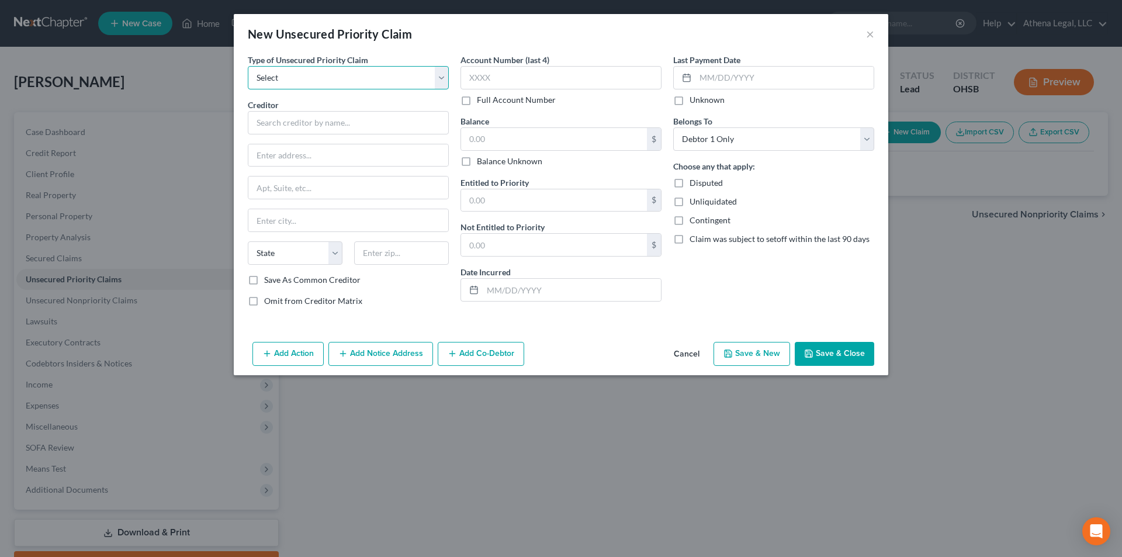
drag, startPoint x: 362, startPoint y: 81, endPoint x: 359, endPoint y: 87, distance: 7.1
click at [362, 81] on select "Select Taxes & Other Government Units Domestic Support Obligations Extensions o…" at bounding box center [348, 77] width 201 height 23
click at [248, 66] on select "Select Taxes & Other Government Units Domestic Support Obligations Extensions o…" at bounding box center [348, 77] width 201 height 23
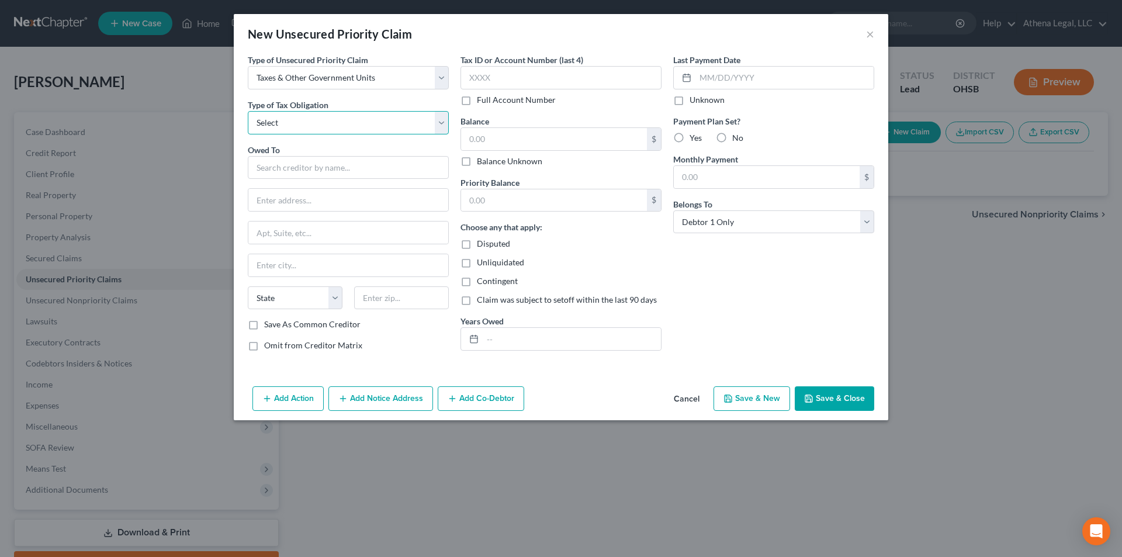
drag, startPoint x: 359, startPoint y: 87, endPoint x: 339, endPoint y: 134, distance: 51.0
click at [342, 126] on select "Select Federal City State Franchise Tax Board Other" at bounding box center [348, 122] width 201 height 23
click at [248, 111] on select "Select Federal City State Franchise Tax Board Other" at bounding box center [348, 122] width 201 height 23
click at [325, 163] on input "text" at bounding box center [348, 167] width 201 height 23
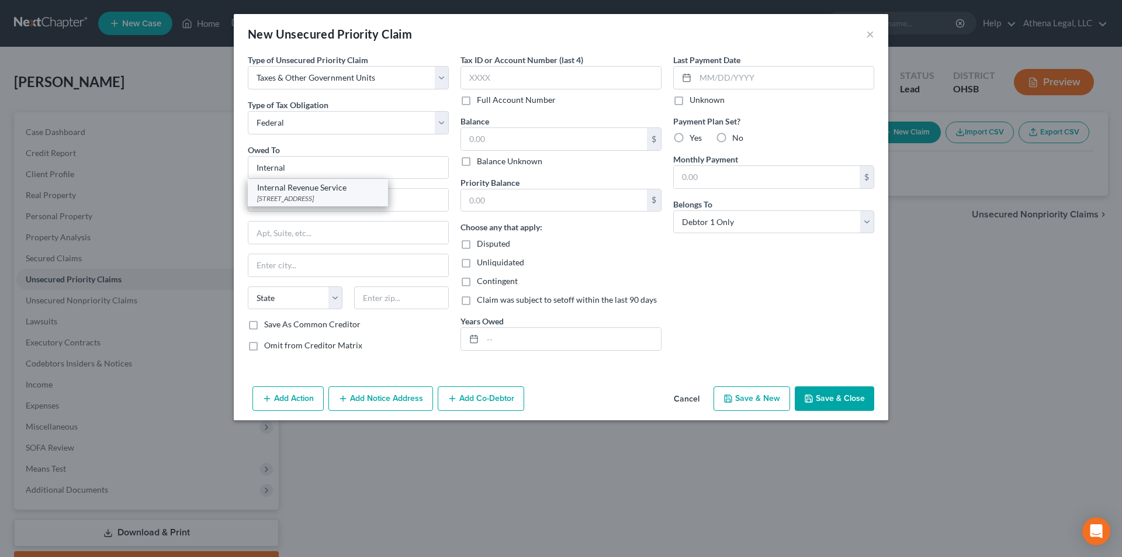
click at [316, 192] on div "Internal Revenue Service" at bounding box center [318, 188] width 122 height 12
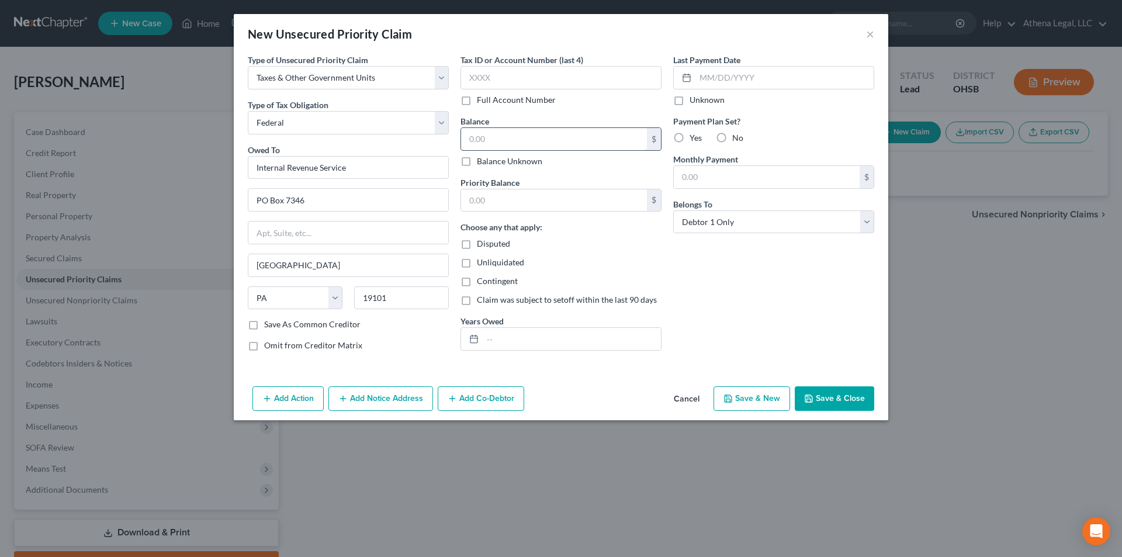
click at [480, 141] on input "text" at bounding box center [554, 139] width 186 height 22
click at [513, 343] on input "text" at bounding box center [572, 339] width 178 height 22
click at [856, 402] on button "Save & Close" at bounding box center [833, 398] width 79 height 25
